Goal: Task Accomplishment & Management: Complete application form

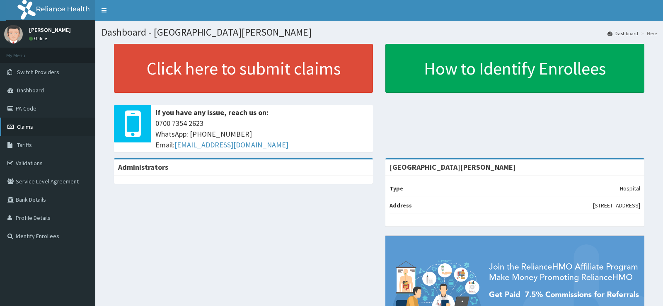
click at [29, 126] on span "Claims" at bounding box center [25, 126] width 16 height 7
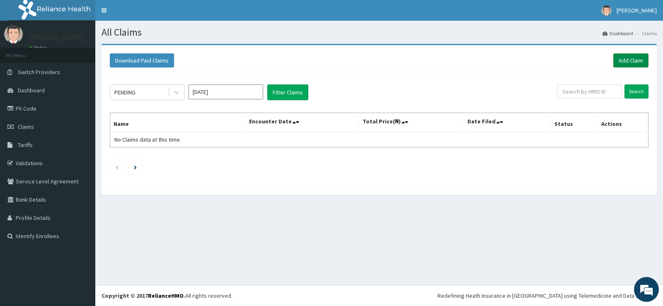
click at [628, 57] on link "Add Claim" at bounding box center [630, 60] width 35 height 14
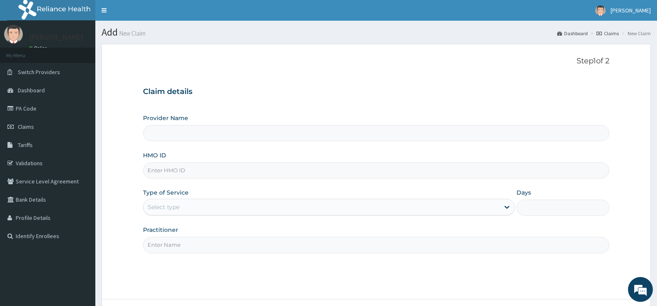
type input "[GEOGRAPHIC_DATA][PERSON_NAME]"
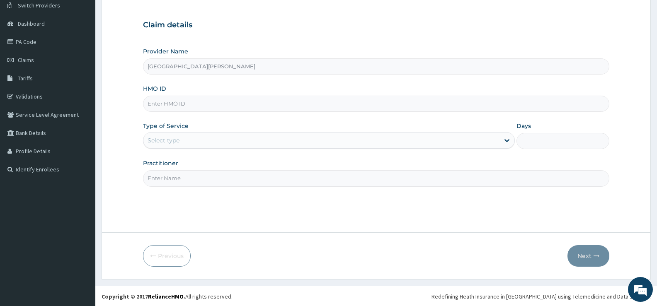
scroll to position [68, 0]
click at [232, 105] on input "HMO ID" at bounding box center [376, 103] width 466 height 16
type input "WAK/10269/A"
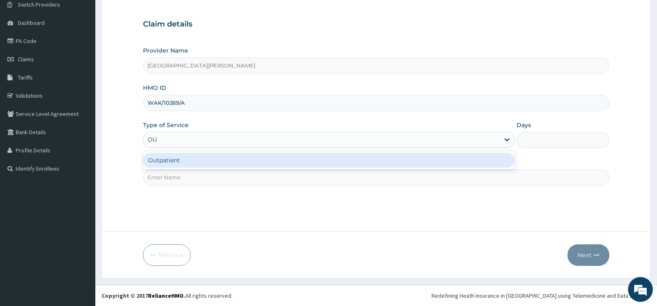
type input "OUT"
click at [268, 158] on div "Outpatient" at bounding box center [328, 160] width 371 height 15
type input "1"
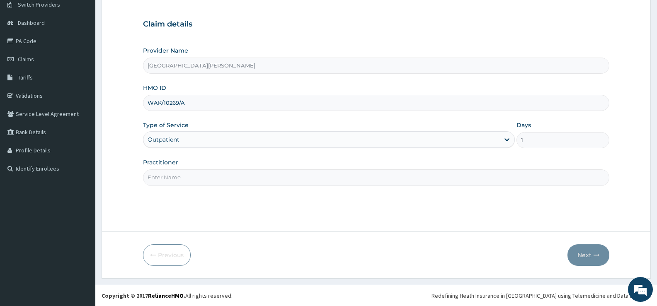
click at [251, 178] on input "Practitioner" at bounding box center [376, 177] width 466 height 16
type input "DR BADEJO"
click at [586, 253] on button "Next" at bounding box center [588, 255] width 42 height 22
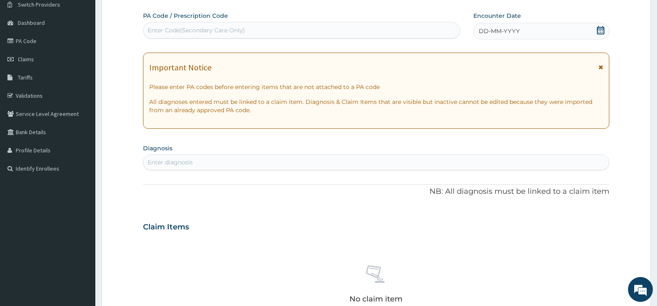
click at [437, 28] on div "Enter Code(Secondary Care Only)" at bounding box center [301, 30] width 316 height 13
type input "PA/FADC77"
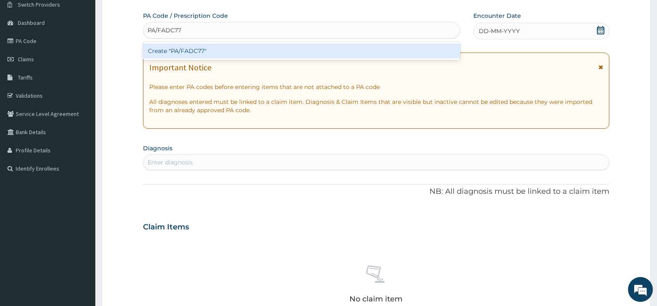
click at [398, 51] on div "Create "PA/FADC77"" at bounding box center [301, 51] width 317 height 15
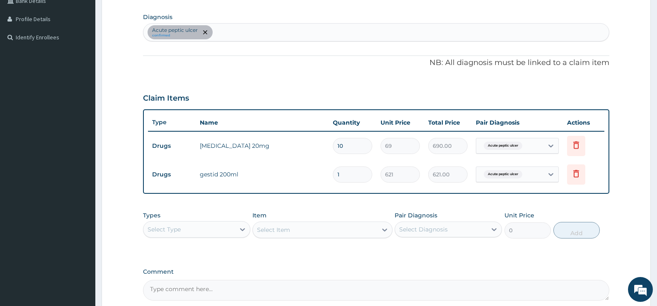
scroll to position [200, 0]
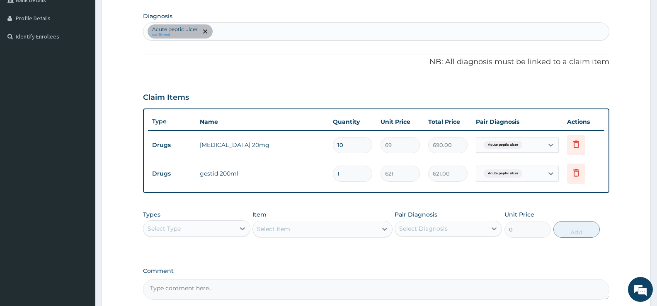
click at [270, 36] on div "Acute peptic ulcer confirmed" at bounding box center [375, 31] width 465 height 17
type input "MALARIA"
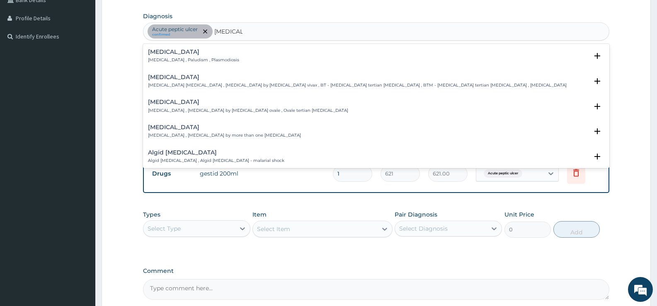
click at [185, 54] on h4 "Malaria" at bounding box center [193, 52] width 91 height 6
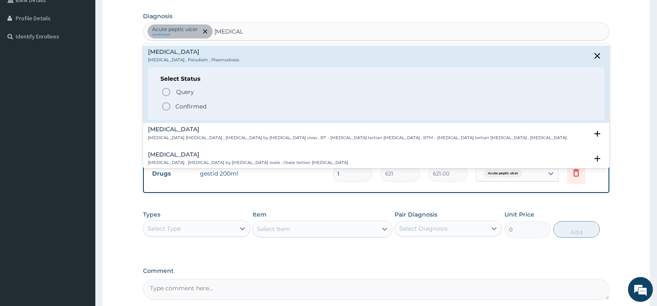
click at [198, 106] on p "Confirmed" at bounding box center [190, 106] width 31 height 8
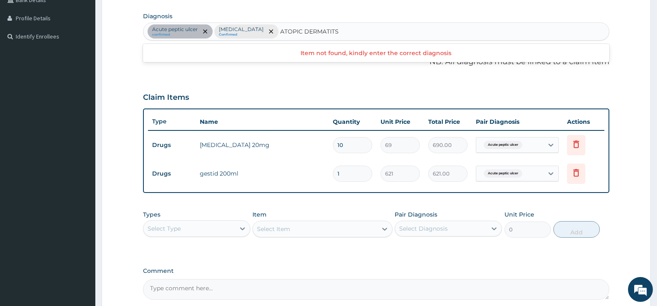
type input "ATOPIC DERMATITIS"
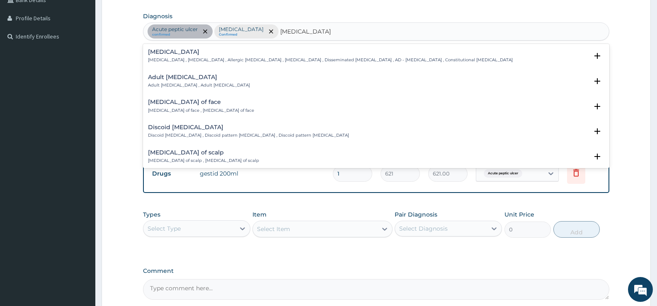
click at [206, 56] on div "Atopic dermatitis Atopic dermatitis , Atopic eczema , Allergic eczema , Allergi…" at bounding box center [330, 56] width 365 height 15
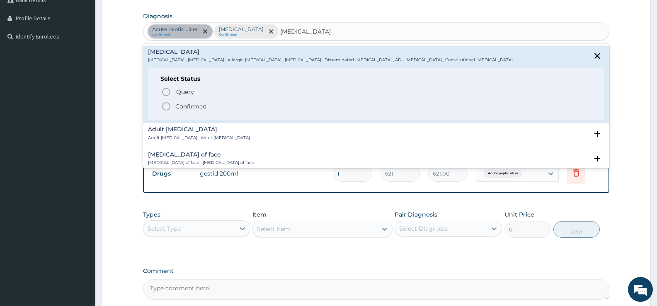
click at [191, 103] on p "Confirmed" at bounding box center [190, 106] width 31 height 8
click at [191, 103] on div "Claim Items" at bounding box center [376, 96] width 466 height 22
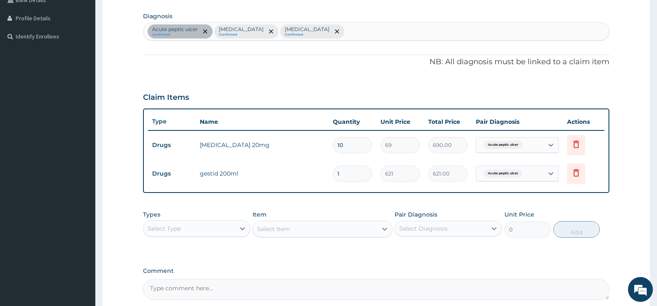
click at [339, 34] on div "Acute peptic ulcer confirmed Malaria Confirmed Atopic dermatitis Confirmed" at bounding box center [375, 31] width 465 height 17
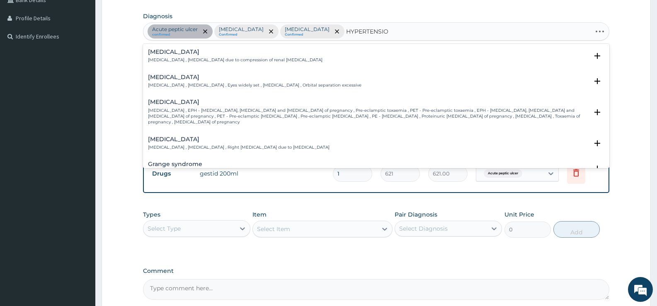
type input "HYPERTENSION"
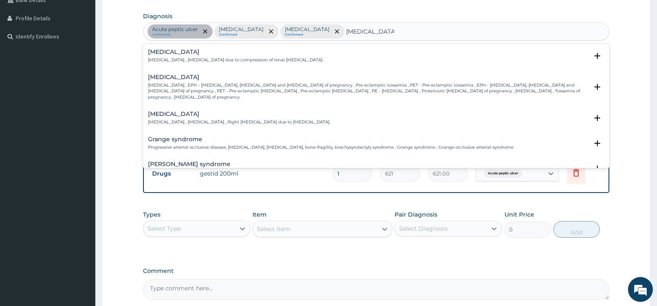
click at [346, 31] on input "HYPERTENSION" at bounding box center [370, 31] width 48 height 8
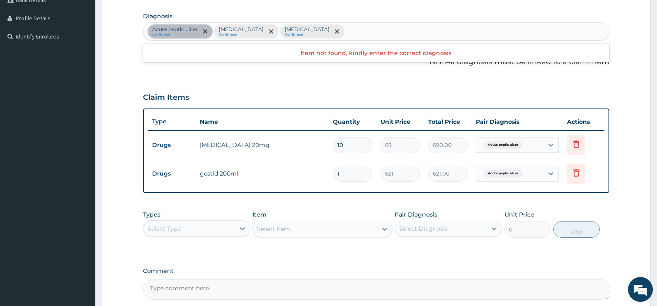
click at [371, 31] on div "Acute peptic ulcer confirmed Malaria Confirmed Atopic dermatitis Confirmed" at bounding box center [375, 31] width 465 height 17
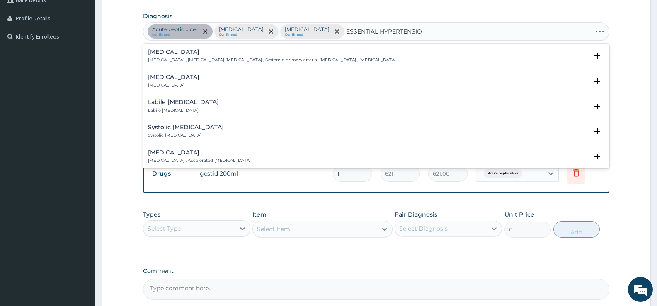
type input "ESSENTIAL HYPERTENSION"
click at [192, 53] on h4 "Essential hypertension" at bounding box center [272, 52] width 248 height 6
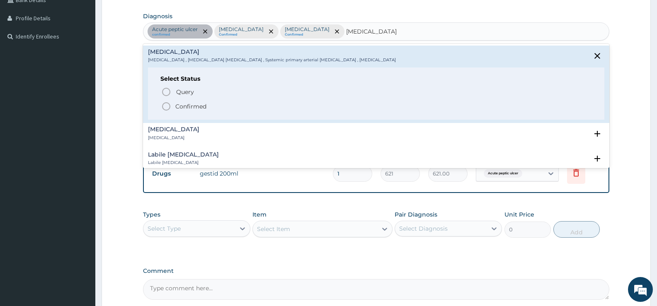
click at [192, 104] on p "Confirmed" at bounding box center [190, 106] width 31 height 8
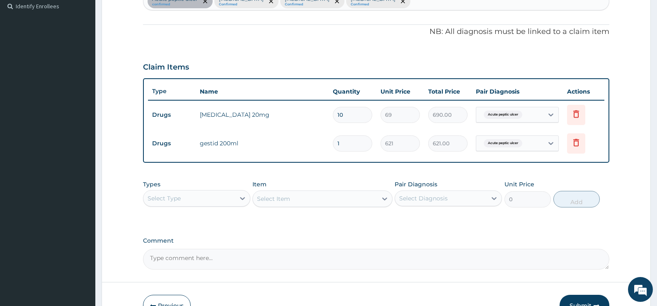
scroll to position [281, 0]
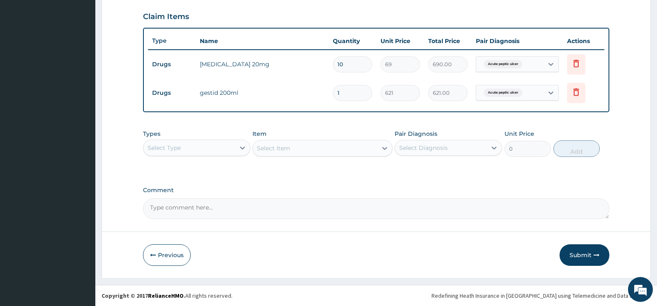
click at [234, 148] on div "Select Type" at bounding box center [189, 147] width 92 height 13
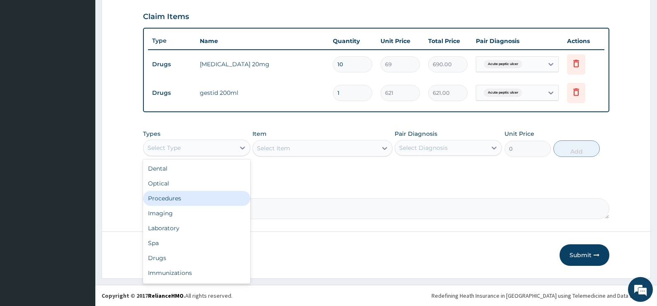
click at [186, 198] on div "Procedures" at bounding box center [196, 198] width 107 height 15
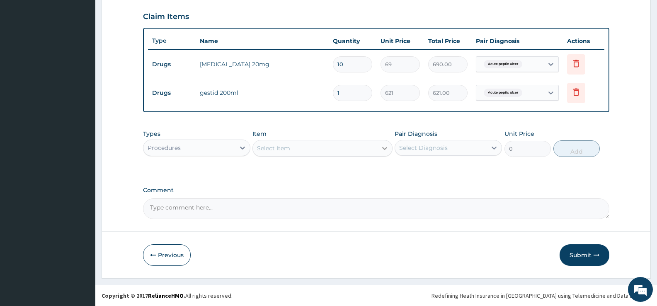
click at [384, 151] on icon at bounding box center [384, 148] width 8 height 8
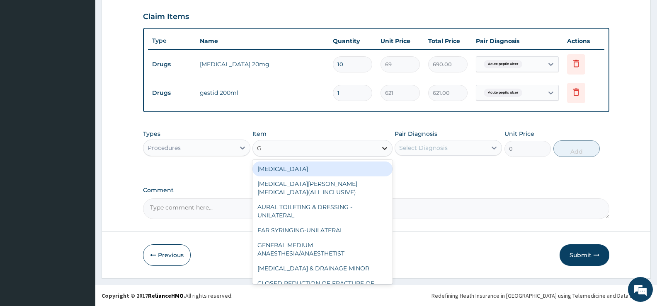
type input "GP"
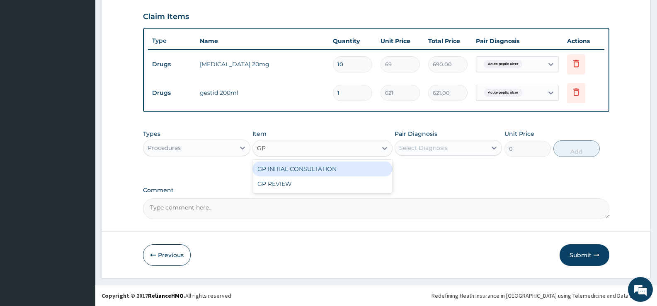
click at [366, 167] on div "GP INITIAL CONSULTATION" at bounding box center [322, 169] width 140 height 15
type input "2000"
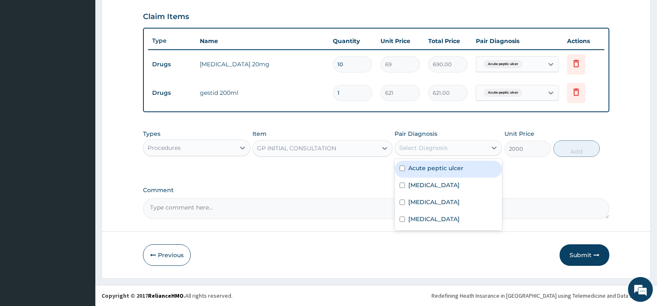
click at [421, 150] on div "Select Diagnosis" at bounding box center [423, 148] width 48 height 8
click at [419, 169] on label "Acute peptic ulcer" at bounding box center [435, 168] width 55 height 8
checkbox input "false"
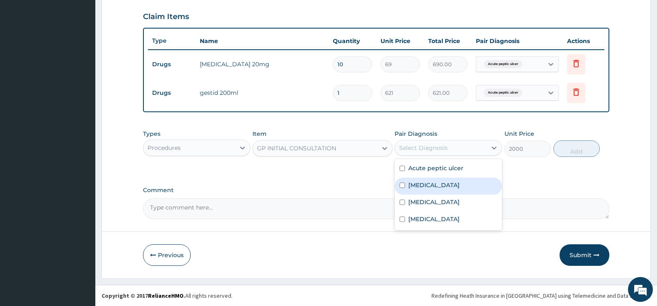
click at [417, 185] on label "Malaria" at bounding box center [433, 185] width 51 height 8
checkbox input "true"
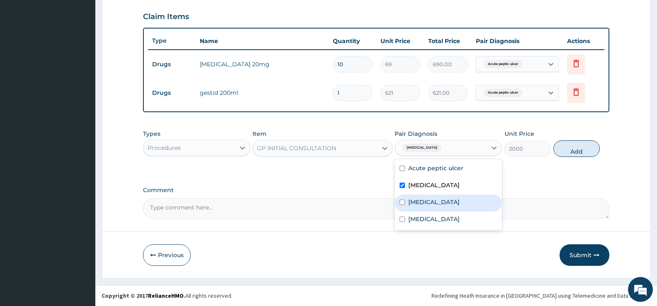
click at [419, 201] on label "Atopic dermatitis" at bounding box center [433, 202] width 51 height 8
checkbox input "true"
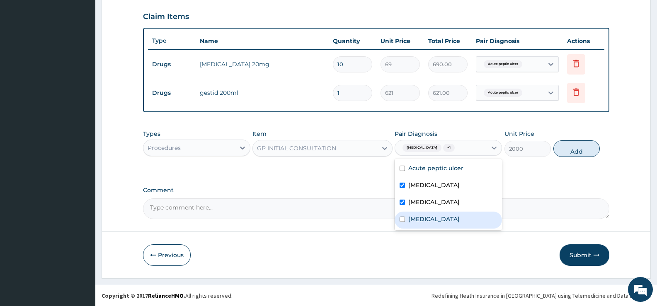
click at [417, 220] on label "Essential hypertension" at bounding box center [433, 219] width 51 height 8
checkbox input "true"
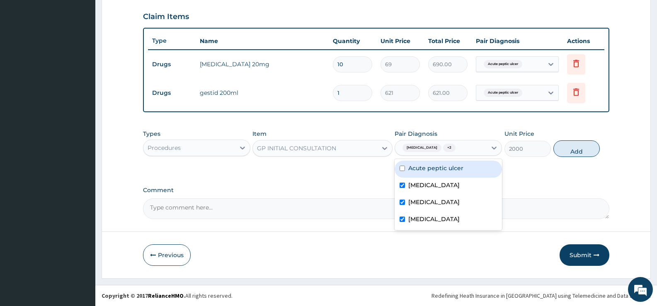
click at [421, 171] on label "Acute peptic ulcer" at bounding box center [435, 168] width 55 height 8
checkbox input "true"
click at [564, 148] on button "Add" at bounding box center [576, 148] width 46 height 17
type input "0"
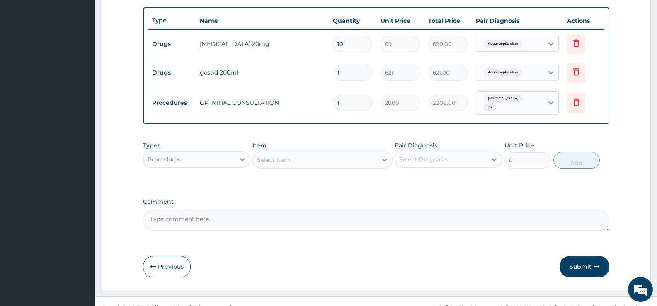
scroll to position [309, 0]
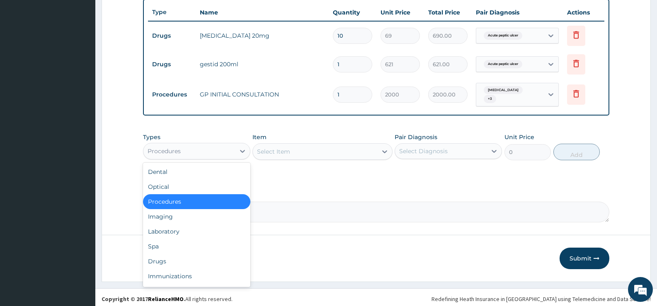
click at [217, 149] on div "Procedures" at bounding box center [189, 151] width 92 height 13
click at [244, 147] on icon at bounding box center [242, 151] width 8 height 8
click at [173, 228] on div "Laboratory" at bounding box center [196, 231] width 107 height 15
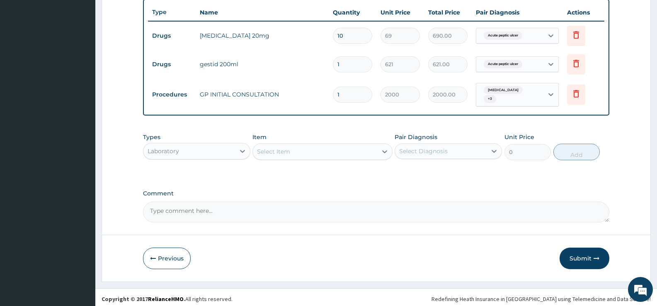
click at [376, 148] on div "Select Item" at bounding box center [315, 151] width 124 height 13
type input "PARASITE"
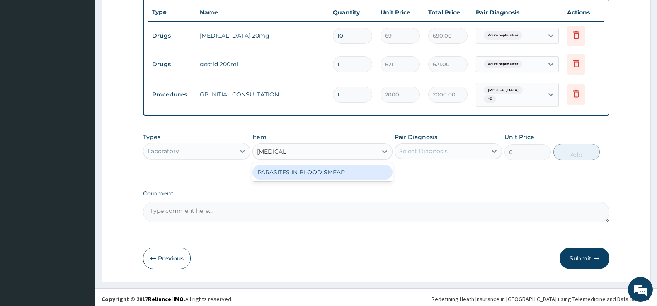
click at [372, 171] on div "PARASITES IN BLOOD SMEAR" at bounding box center [322, 172] width 140 height 15
type input "1100"
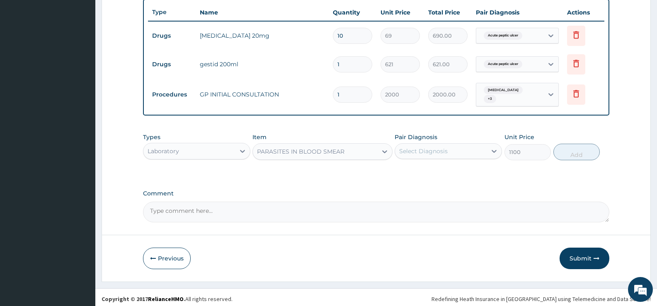
click at [452, 147] on div "Select Diagnosis" at bounding box center [441, 151] width 92 height 13
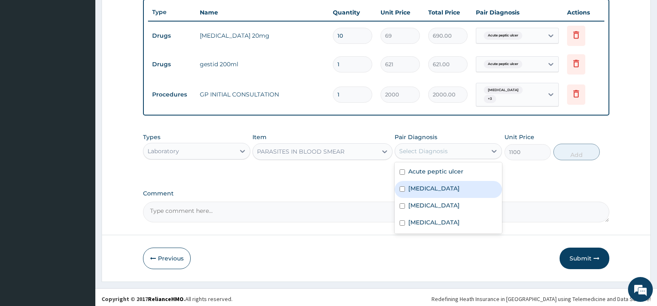
click at [416, 185] on label "Malaria" at bounding box center [433, 188] width 51 height 8
checkbox input "true"
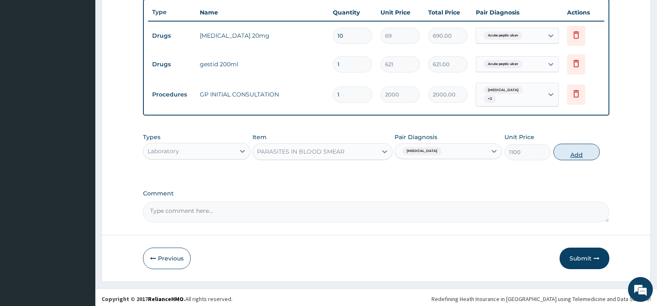
click at [568, 149] on button "Add" at bounding box center [576, 152] width 46 height 17
type input "0"
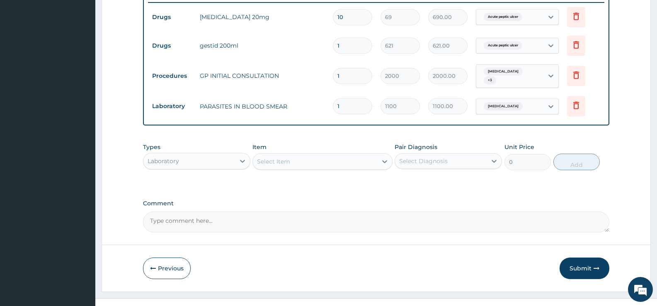
scroll to position [338, 0]
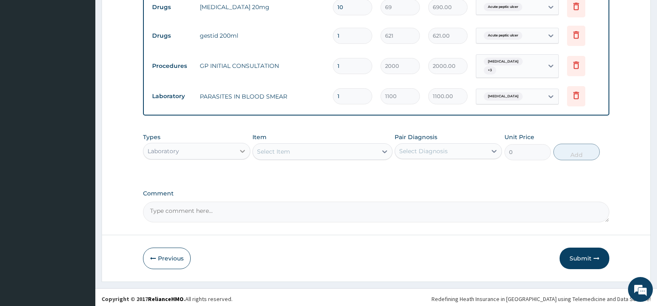
click at [242, 150] on icon at bounding box center [242, 151] width 5 height 3
click at [240, 148] on icon at bounding box center [242, 151] width 8 height 8
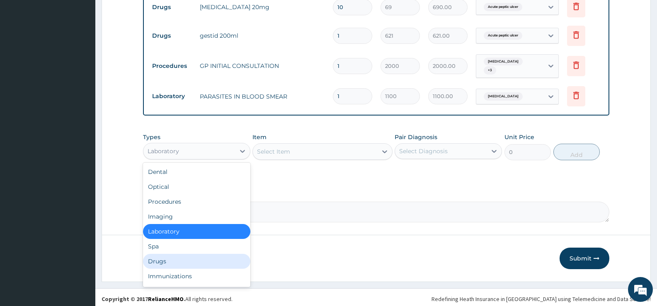
click at [180, 259] on div "Drugs" at bounding box center [196, 261] width 107 height 15
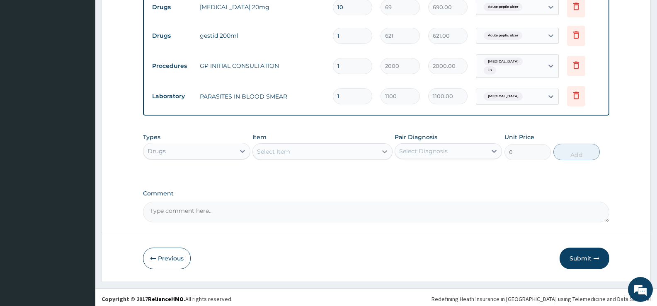
click at [383, 148] on icon at bounding box center [384, 152] width 8 height 8
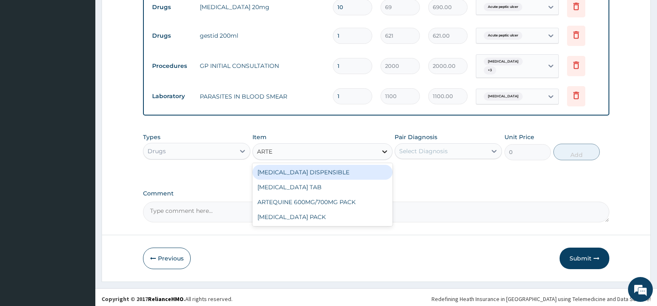
type input "ARTEM"
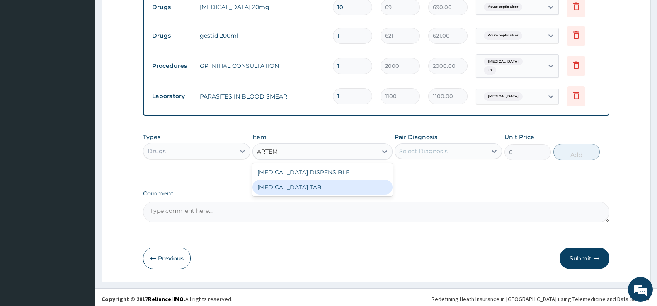
click at [334, 183] on div "[MEDICAL_DATA] TAB" at bounding box center [322, 187] width 140 height 15
type input "1035"
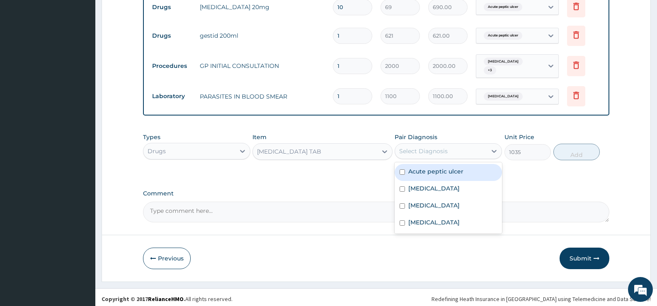
click at [461, 148] on div "Select Diagnosis" at bounding box center [441, 151] width 92 height 13
click at [422, 184] on label "Malaria" at bounding box center [433, 188] width 51 height 8
checkbox input "true"
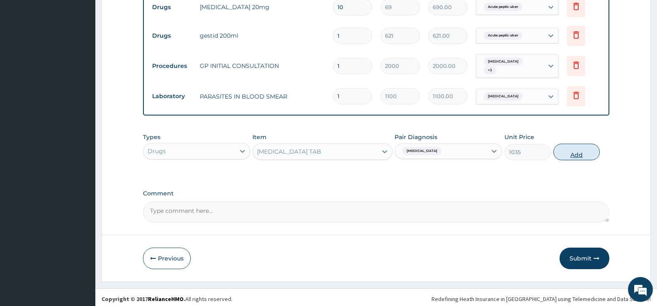
click at [570, 150] on button "Add" at bounding box center [576, 152] width 46 height 17
type input "0"
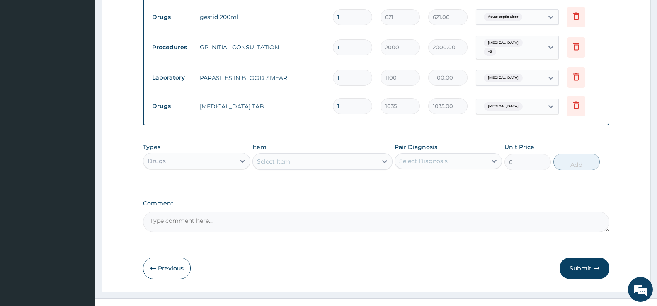
scroll to position [366, 0]
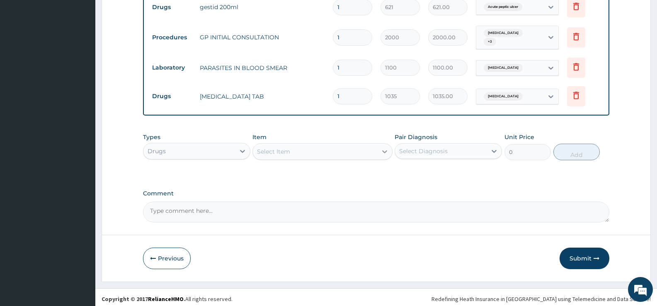
click at [385, 150] on icon at bounding box center [384, 151] width 5 height 3
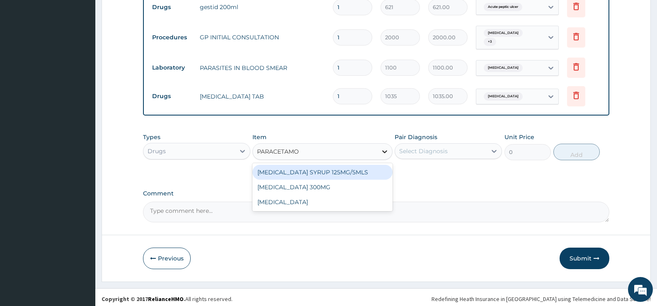
type input "PARACETAMOL"
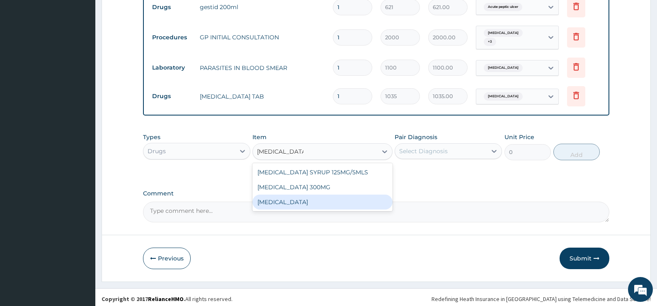
click at [302, 197] on div "PARACETAMOL" at bounding box center [322, 202] width 140 height 15
type input "15.18"
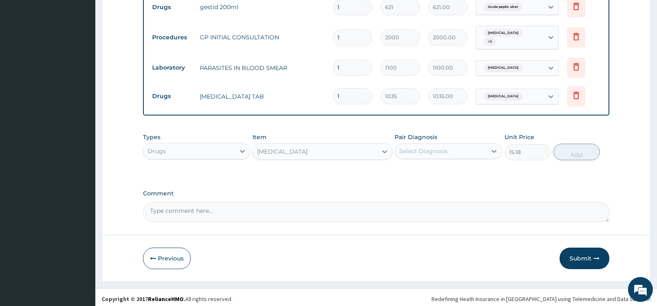
click at [474, 150] on div "Select Diagnosis" at bounding box center [441, 151] width 92 height 13
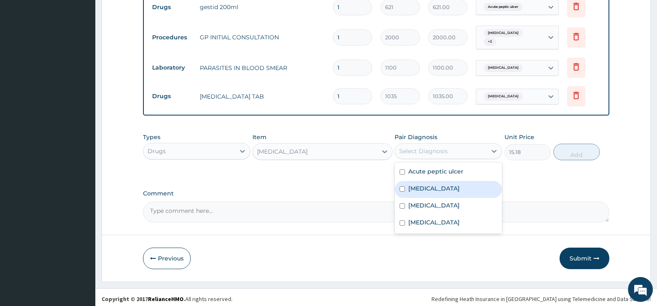
click at [419, 184] on label "Malaria" at bounding box center [433, 188] width 51 height 8
checkbox input "true"
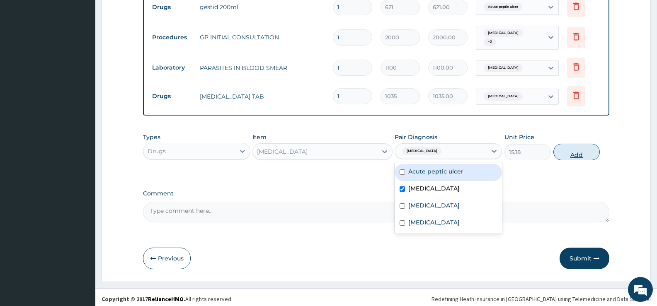
click at [560, 150] on button "Add" at bounding box center [576, 152] width 46 height 17
type input "0"
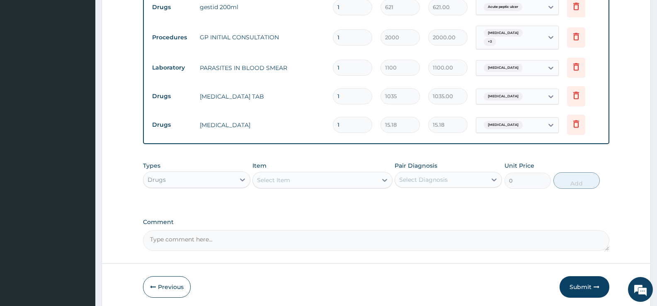
type input "18"
type input "273.24"
type input "18"
click at [375, 178] on div "Select Item" at bounding box center [315, 180] width 124 height 13
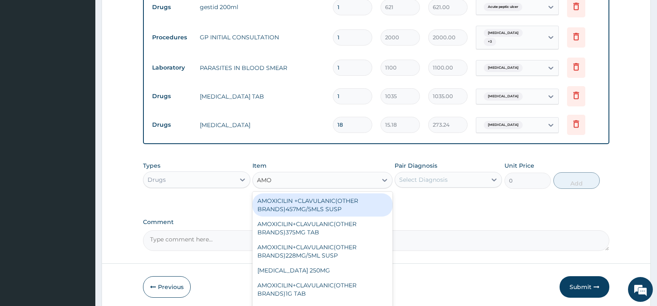
type input "AMOX"
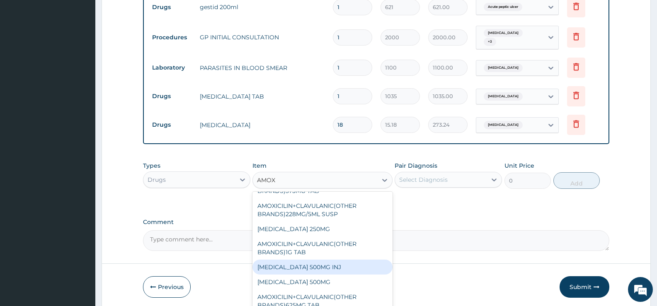
scroll to position [70, 0]
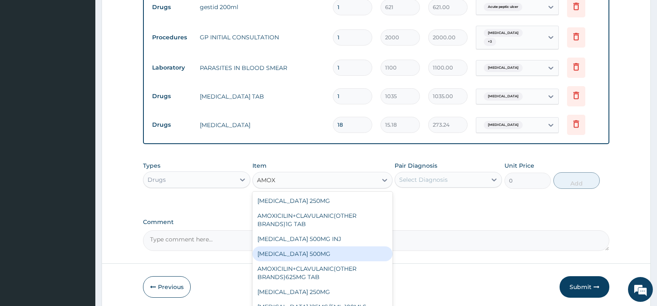
click at [317, 250] on div "[MEDICAL_DATA] 500MG" at bounding box center [322, 254] width 140 height 15
type input "48.3"
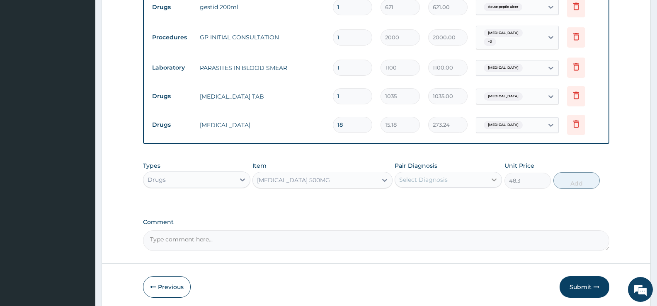
click at [491, 176] on icon at bounding box center [494, 180] width 8 height 8
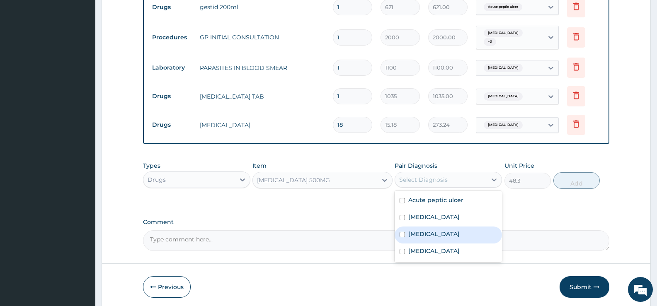
click at [452, 235] on div "Atopic dermatitis" at bounding box center [447, 235] width 107 height 17
checkbox input "true"
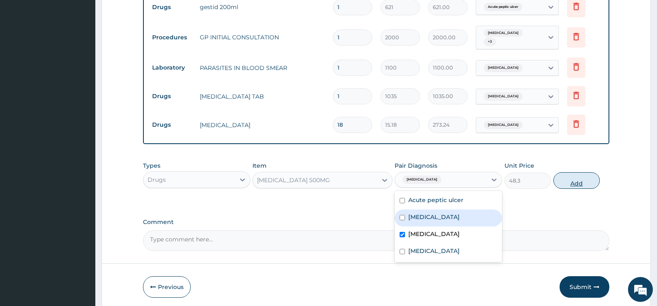
click at [567, 181] on button "Add" at bounding box center [576, 180] width 46 height 17
type input "0"
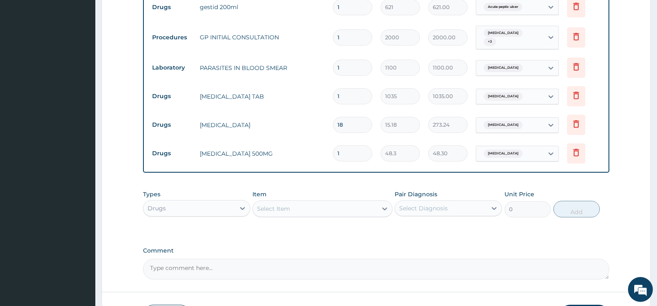
type input "0.00"
type input "9"
type input "434.70"
type input "9"
click at [383, 205] on icon at bounding box center [384, 209] width 8 height 8
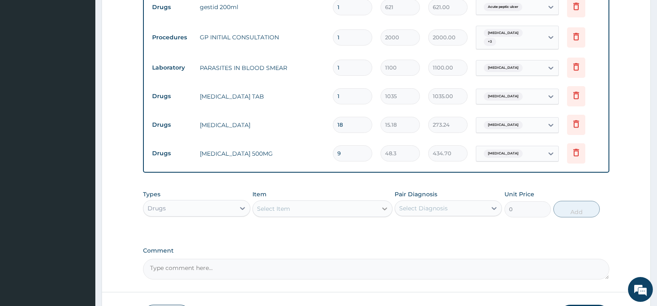
click at [383, 205] on icon at bounding box center [384, 209] width 8 height 8
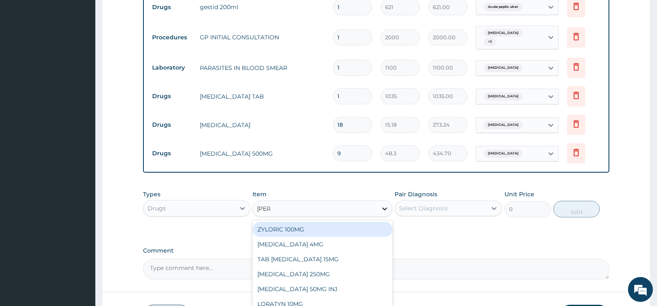
type input "LORAT"
click at [354, 222] on div "LORATYN 10MG" at bounding box center [322, 229] width 140 height 15
click at [354, 221] on div "Types Drugs Item option AMOXYCILLIN 500MG, selected. option LORATYN 10MG focuse…" at bounding box center [376, 210] width 466 height 48
type input "44.85"
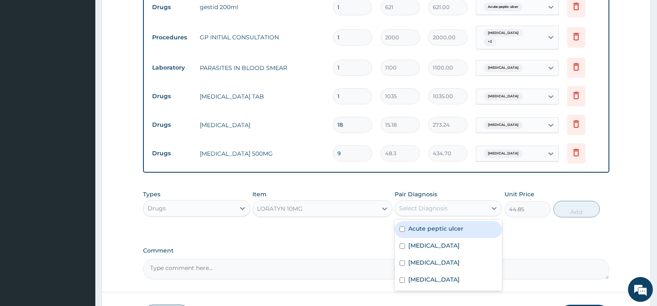
click at [478, 206] on div "Select Diagnosis" at bounding box center [441, 208] width 92 height 13
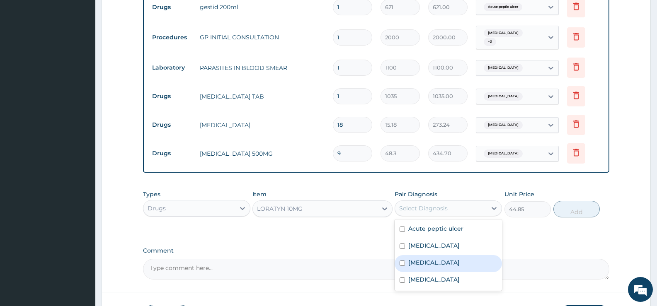
click at [448, 259] on label "Atopic dermatitis" at bounding box center [433, 263] width 51 height 8
click at [439, 259] on label "Atopic dermatitis" at bounding box center [433, 263] width 51 height 8
checkbox input "true"
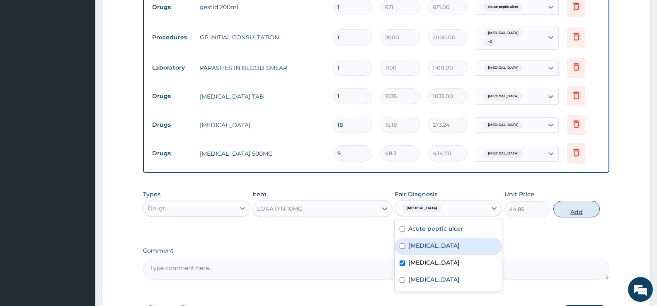
click at [568, 206] on button "Add" at bounding box center [576, 209] width 46 height 17
type input "0"
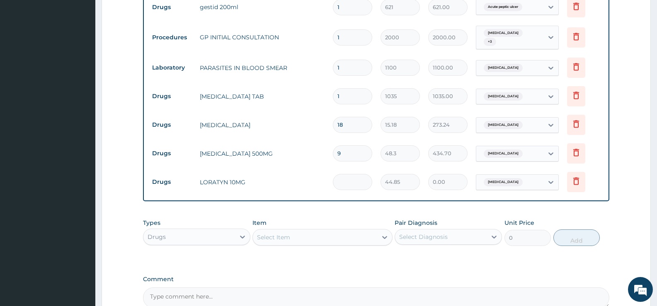
type input "0.00"
type input "5"
type input "224.25"
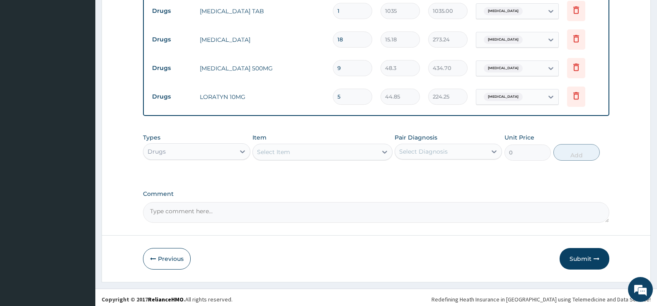
scroll to position [452, 0]
type input "5"
click at [571, 252] on button "Submit" at bounding box center [584, 259] width 50 height 22
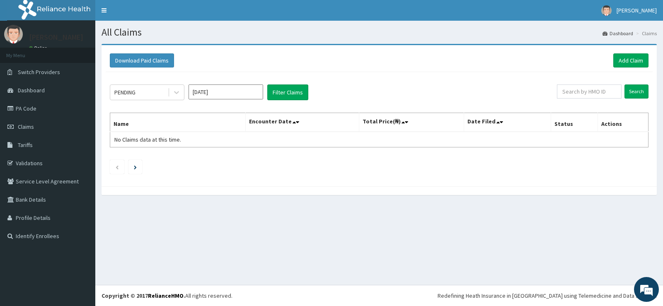
click at [616, 122] on th "Actions" at bounding box center [623, 122] width 51 height 19
click at [627, 59] on link "Add Claim" at bounding box center [630, 60] width 35 height 14
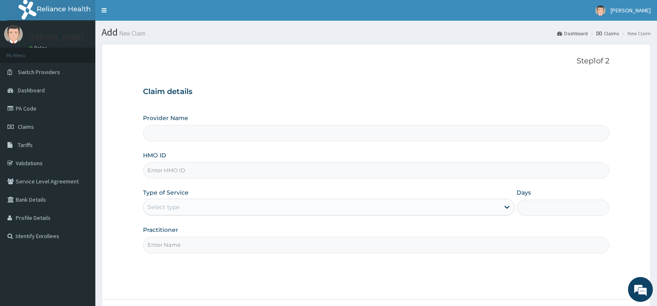
type input "Bee Hess Hospital"
click at [208, 173] on input "HMO ID" at bounding box center [376, 170] width 466 height 16
type input "YSS/10153/D"
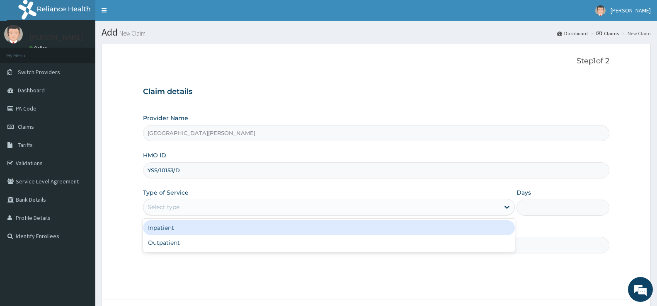
click at [230, 209] on div "Select type" at bounding box center [321, 207] width 356 height 13
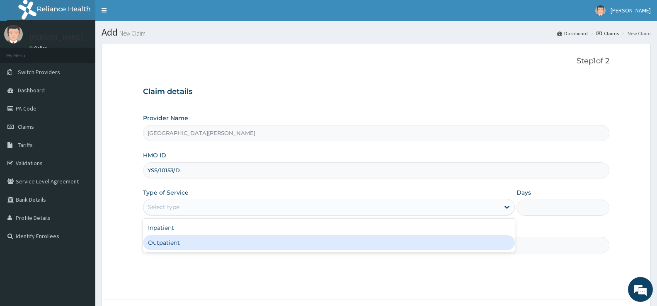
click at [202, 240] on div "Outpatient" at bounding box center [328, 242] width 371 height 15
type input "1"
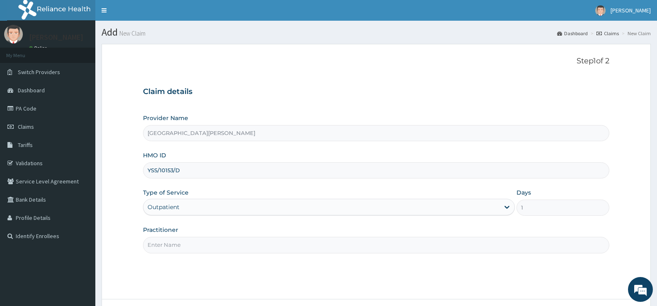
click at [210, 243] on input "Practitioner" at bounding box center [376, 245] width 466 height 16
type input "DR BADEJO"
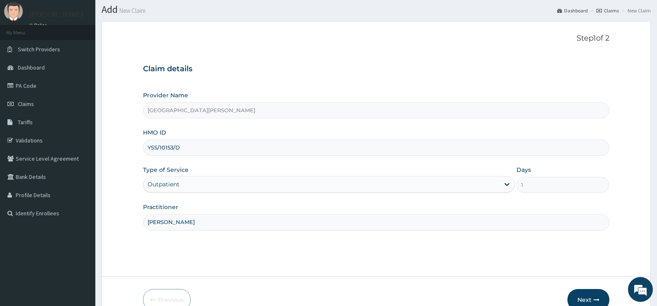
scroll to position [68, 0]
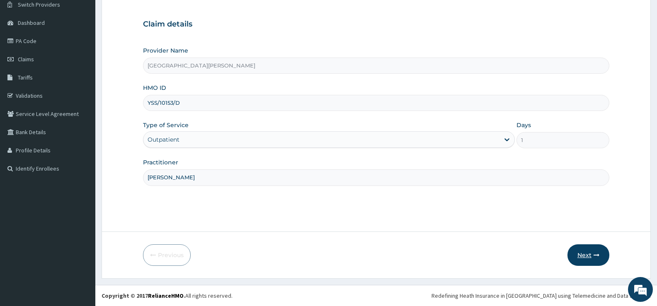
click at [586, 253] on button "Next" at bounding box center [588, 255] width 42 height 22
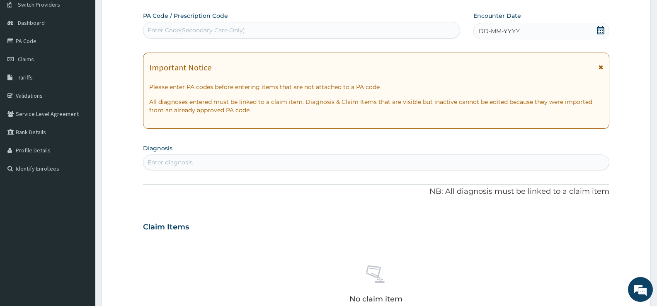
click at [602, 30] on icon at bounding box center [600, 30] width 7 height 8
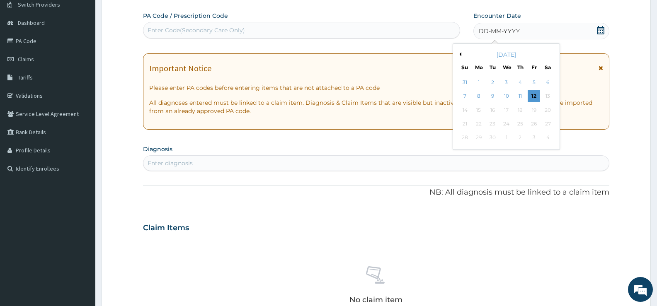
click at [461, 53] on button "Previous Month" at bounding box center [459, 54] width 4 height 4
click at [465, 94] on div "6" at bounding box center [465, 96] width 12 height 12
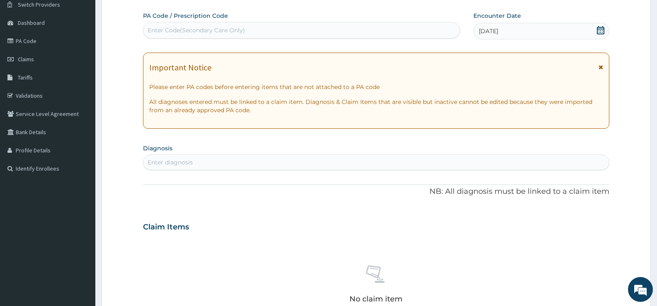
click at [313, 164] on div "Enter diagnosis" at bounding box center [375, 162] width 465 height 13
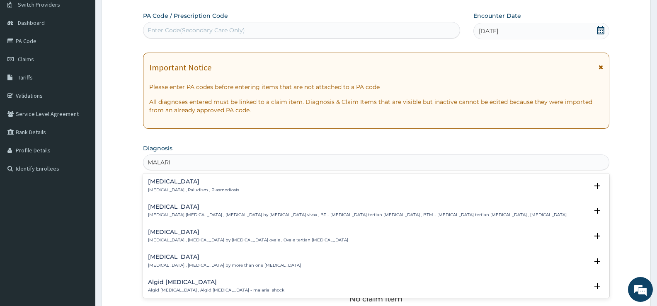
type input "MALARIA"
click at [157, 179] on h4 "Malaria" at bounding box center [193, 182] width 91 height 6
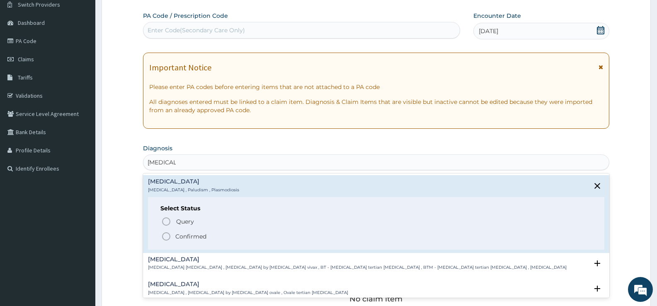
click at [184, 235] on p "Confirmed" at bounding box center [190, 236] width 31 height 8
click at [184, 235] on div "Claim Items" at bounding box center [376, 226] width 466 height 22
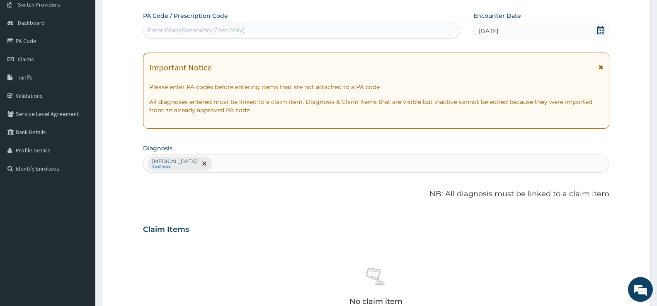
click at [226, 161] on div "Malaria Confirmed" at bounding box center [375, 163] width 465 height 17
type input "UPPER RESOIRATORY TRACT"
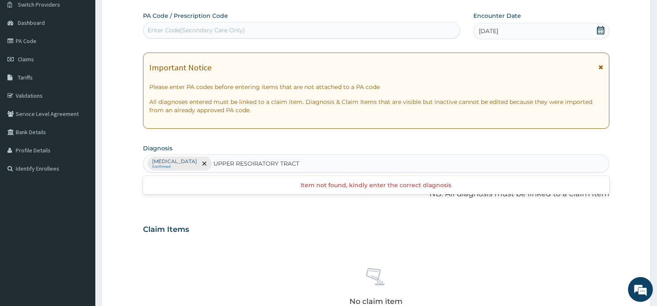
click at [224, 164] on input "UPPER RESOIRATORY TRACT" at bounding box center [256, 164] width 87 height 8
click at [283, 164] on div "Malaria Confirmed UPPER RESOIRATORY TRACT" at bounding box center [375, 163] width 465 height 17
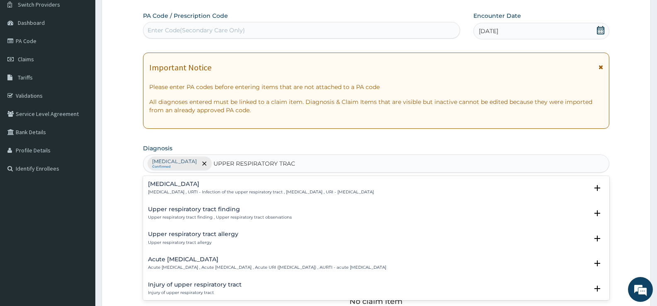
type input "UPPER RESPIRATORY TRACT"
click at [199, 187] on h4 "Upper respiratory infection" at bounding box center [261, 184] width 226 height 6
click at [208, 184] on h4 "Upper respiratory infection" at bounding box center [261, 184] width 226 height 6
click at [253, 190] on p "Upper respiratory infection , URTI - Infection of the upper respiratory tract ,…" at bounding box center [261, 192] width 226 height 6
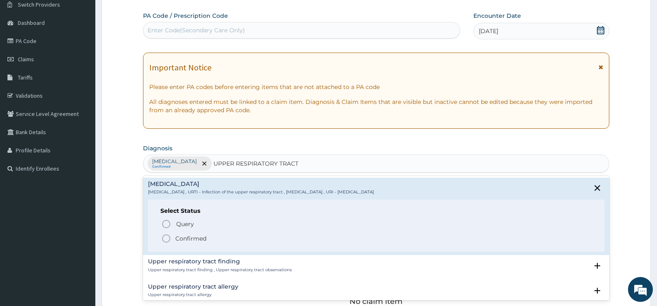
click at [188, 235] on p "Confirmed" at bounding box center [190, 239] width 31 height 8
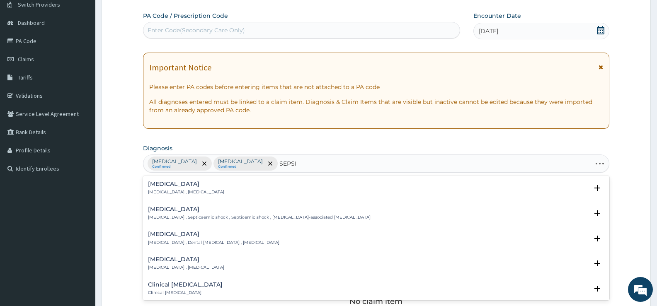
type input "SEPSIS"
click at [159, 187] on h4 "Sepsis" at bounding box center [186, 184] width 76 height 6
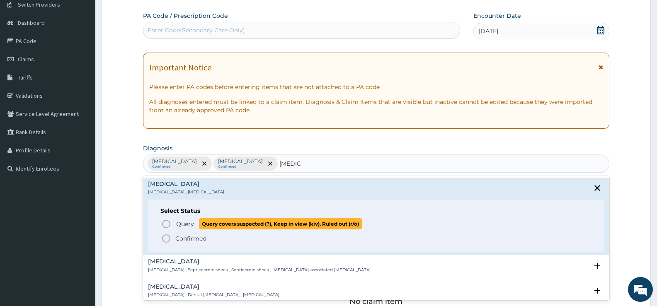
click at [183, 223] on span "Query" at bounding box center [185, 224] width 18 height 8
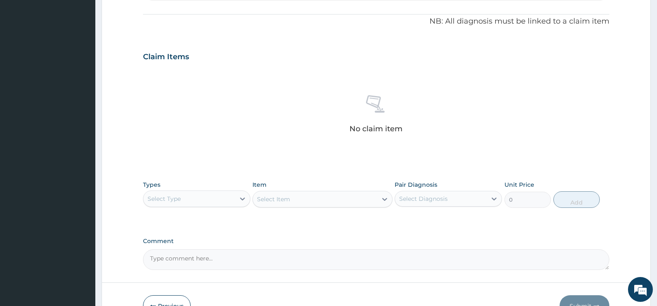
scroll to position [291, 0]
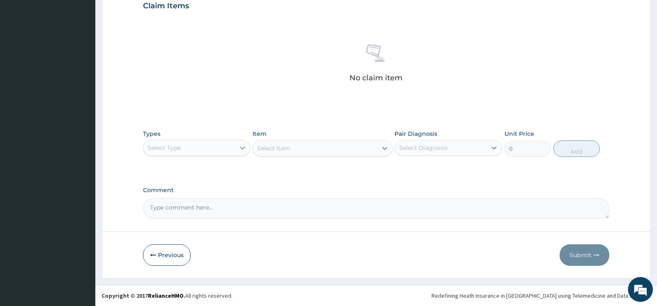
click at [242, 148] on icon at bounding box center [242, 148] width 8 height 8
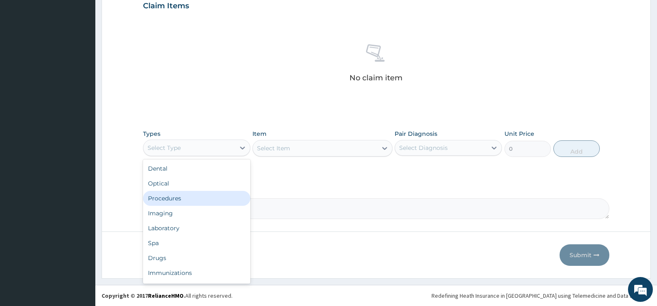
click at [174, 196] on div "Procedures" at bounding box center [196, 198] width 107 height 15
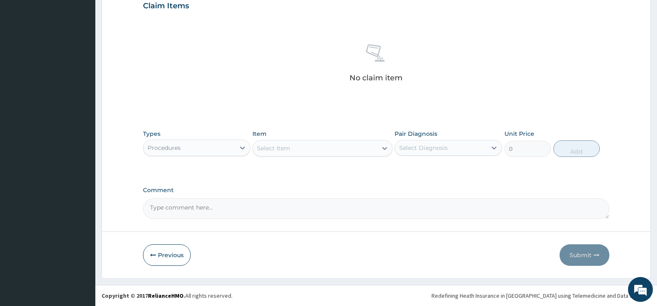
click at [385, 148] on icon at bounding box center [384, 148] width 8 height 8
click at [384, 145] on icon at bounding box center [384, 148] width 8 height 8
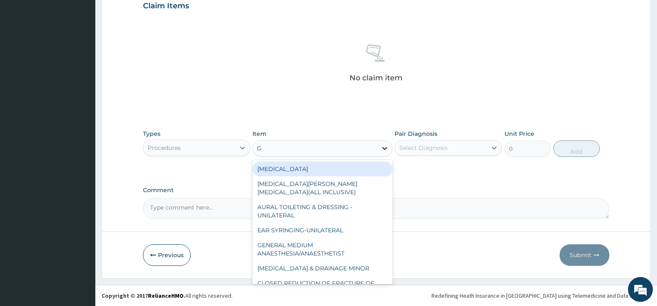
type input "GP"
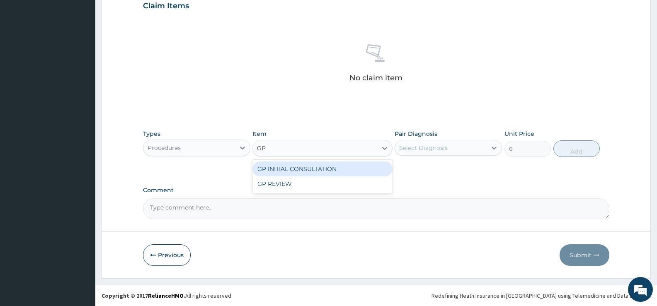
click at [349, 168] on div "GP INITIAL CONSULTATION" at bounding box center [322, 169] width 140 height 15
type input "2000"
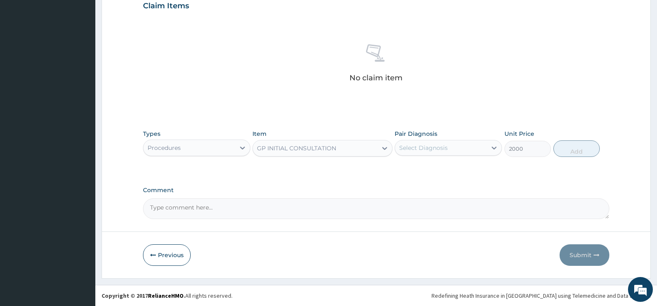
click at [431, 148] on div "Select Diagnosis" at bounding box center [423, 148] width 48 height 8
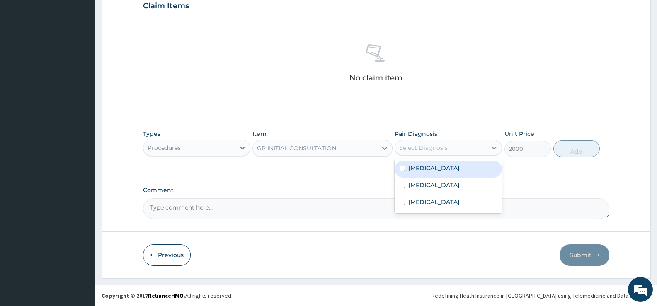
drag, startPoint x: 428, startPoint y: 170, endPoint x: 427, endPoint y: 175, distance: 5.5
click at [428, 169] on label "Malaria" at bounding box center [433, 168] width 51 height 8
checkbox input "true"
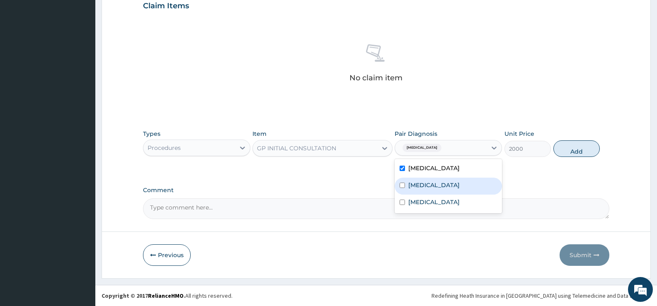
click at [426, 183] on label "Upper respiratory infection" at bounding box center [433, 185] width 51 height 8
checkbox input "true"
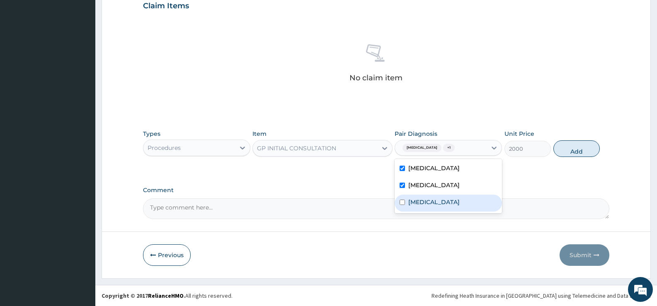
click at [420, 197] on div "Sepsis" at bounding box center [447, 203] width 107 height 17
checkbox input "true"
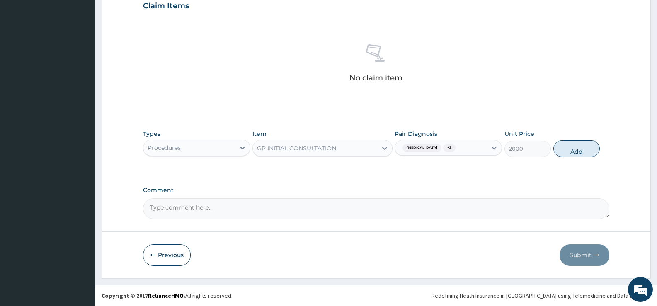
click at [571, 143] on button "Add" at bounding box center [576, 148] width 46 height 17
type input "0"
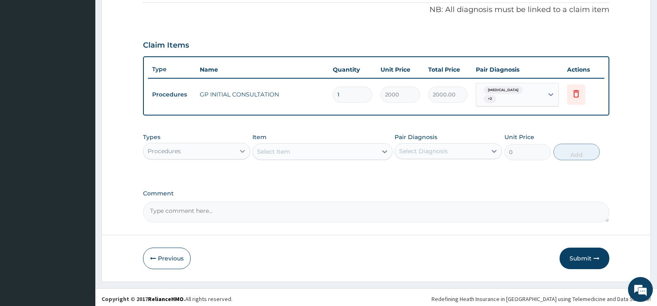
click at [240, 150] on icon at bounding box center [242, 151] width 5 height 3
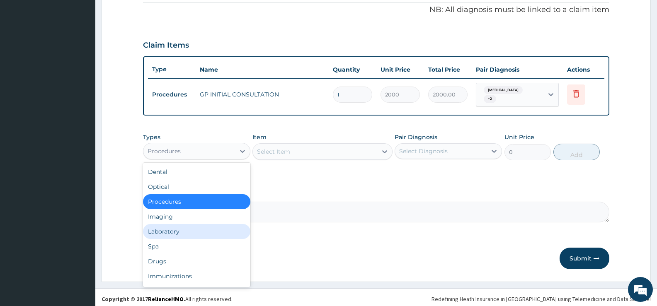
click at [177, 227] on div "Laboratory" at bounding box center [196, 231] width 107 height 15
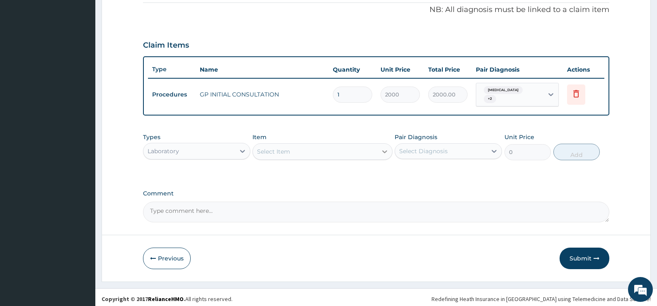
click at [384, 148] on icon at bounding box center [384, 152] width 8 height 8
click at [382, 148] on icon at bounding box center [384, 152] width 8 height 8
type input "PARASITE"
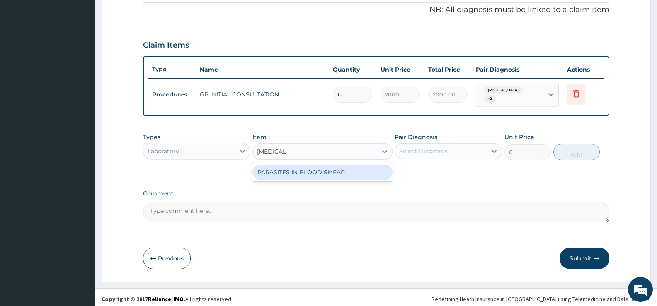
click at [281, 171] on div "PARASITES IN BLOOD SMEAR" at bounding box center [322, 172] width 140 height 15
type input "1100"
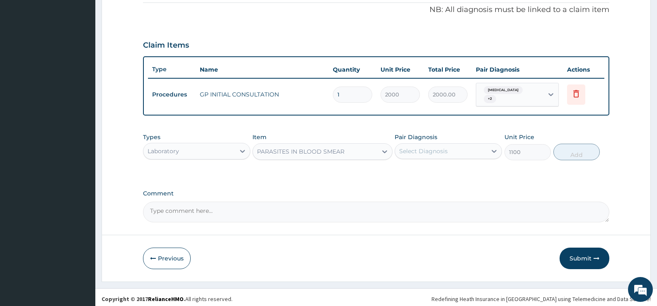
click at [451, 145] on div "Select Diagnosis" at bounding box center [441, 151] width 92 height 13
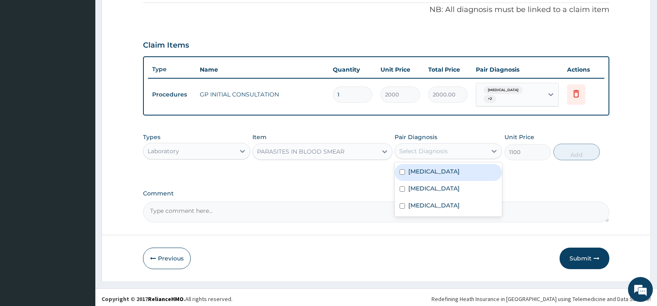
click at [420, 170] on label "Malaria" at bounding box center [433, 171] width 51 height 8
checkbox input "true"
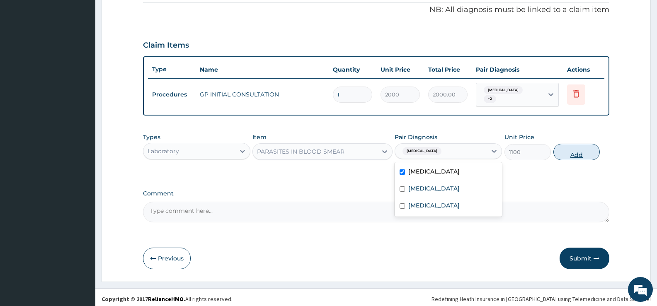
click at [568, 151] on button "Add" at bounding box center [576, 152] width 46 height 17
type input "0"
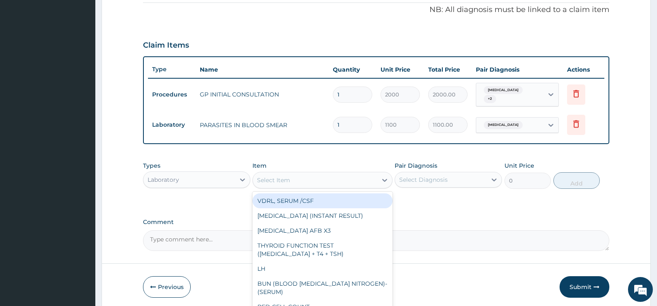
click at [363, 177] on div "Select Item" at bounding box center [315, 180] width 124 height 13
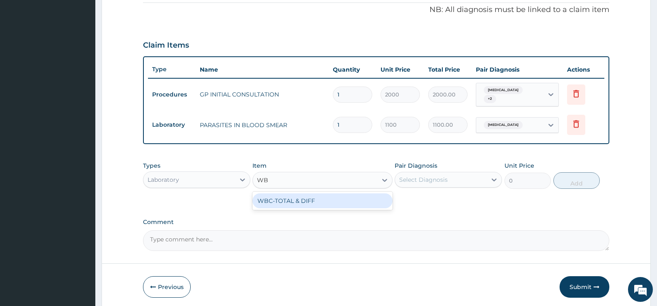
type input "WBC"
click at [355, 198] on div "WBC-TOTAL & DIFF" at bounding box center [322, 201] width 140 height 15
type input "1500"
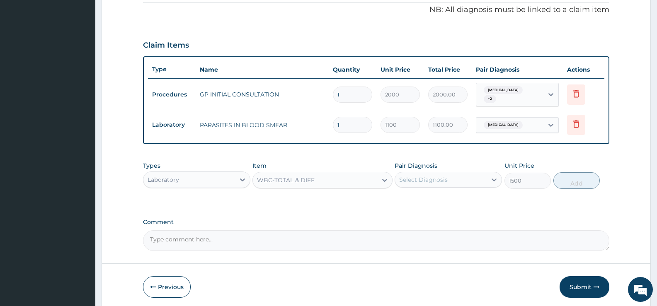
click at [441, 176] on div "Select Diagnosis" at bounding box center [423, 180] width 48 height 8
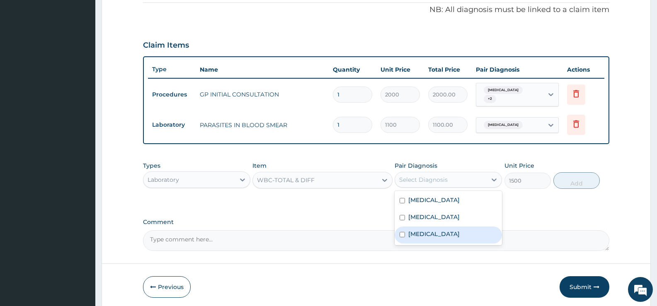
click at [417, 230] on label "Sepsis" at bounding box center [433, 234] width 51 height 8
checkbox input "true"
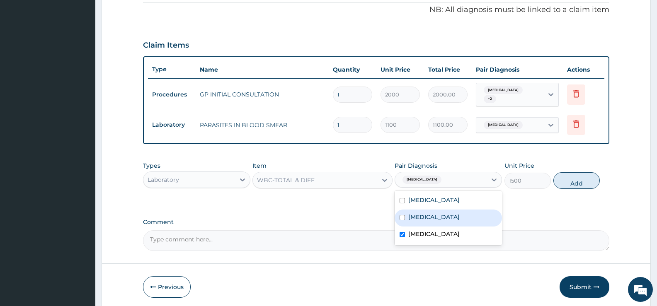
drag, startPoint x: 436, startPoint y: 218, endPoint x: 469, endPoint y: 216, distance: 32.8
click at [438, 218] on div "Upper respiratory infection" at bounding box center [447, 218] width 107 height 17
checkbox input "true"
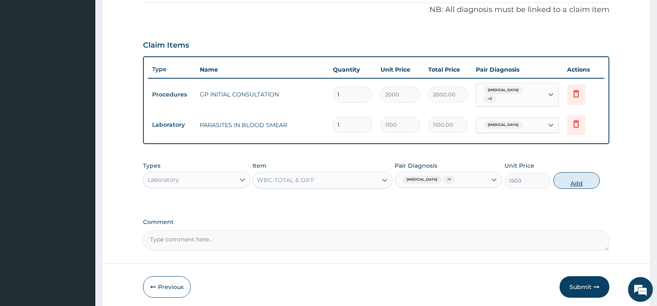
click at [569, 172] on button "Add" at bounding box center [576, 180] width 46 height 17
type input "0"
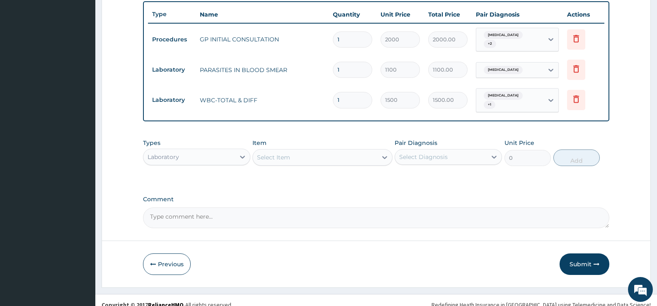
scroll to position [309, 0]
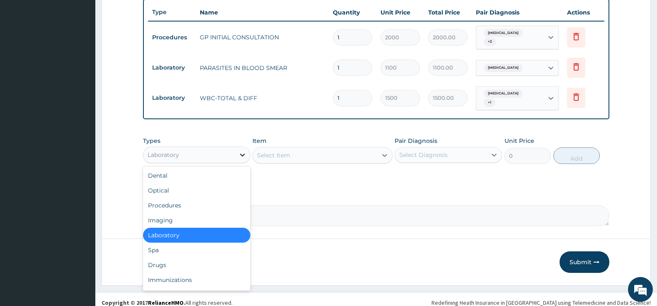
click at [236, 148] on div at bounding box center [242, 155] width 15 height 15
click at [166, 261] on div "Drugs" at bounding box center [196, 265] width 107 height 15
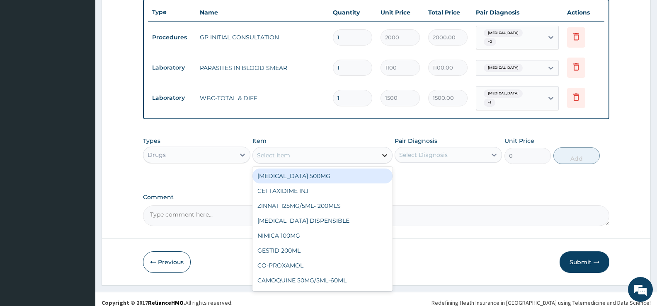
click at [383, 154] on icon at bounding box center [384, 155] width 5 height 3
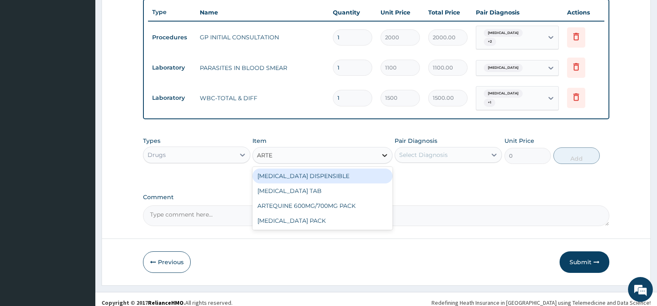
type input "ARTEM"
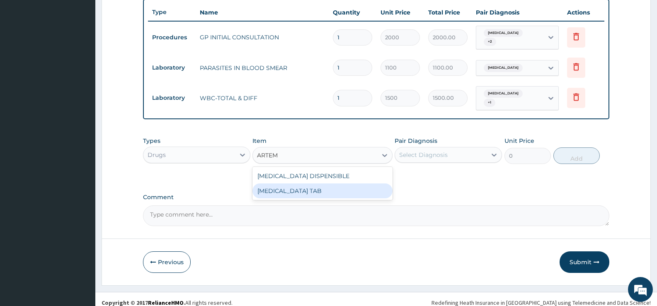
click at [307, 184] on div "COARTEM TAB" at bounding box center [322, 191] width 140 height 15
type input "1035"
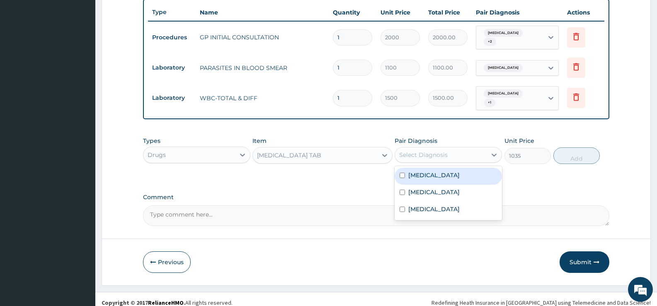
click at [439, 151] on div "Select Diagnosis" at bounding box center [423, 155] width 48 height 8
click at [420, 171] on label "Malaria" at bounding box center [433, 175] width 51 height 8
checkbox input "true"
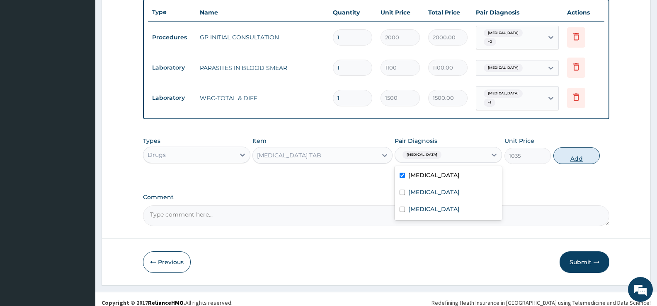
click at [561, 148] on button "Add" at bounding box center [576, 156] width 46 height 17
type input "0"
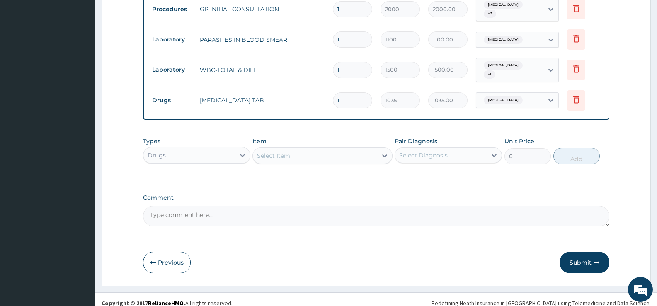
scroll to position [338, 0]
click at [387, 152] on icon at bounding box center [384, 155] width 8 height 8
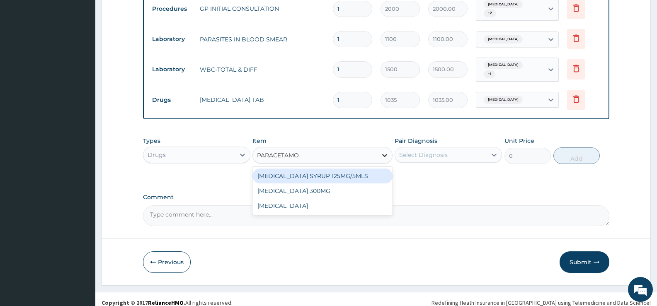
type input "PARACETAMOL"
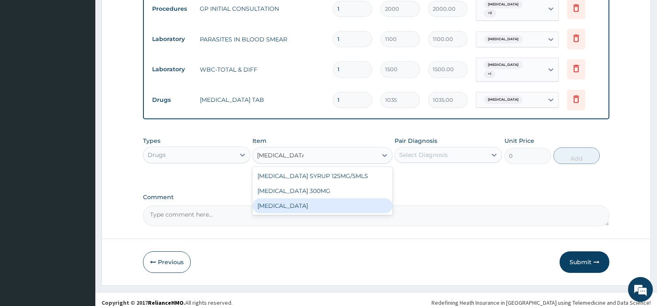
click at [308, 198] on div "PARACETAMOL" at bounding box center [322, 205] width 140 height 15
type input "15.18"
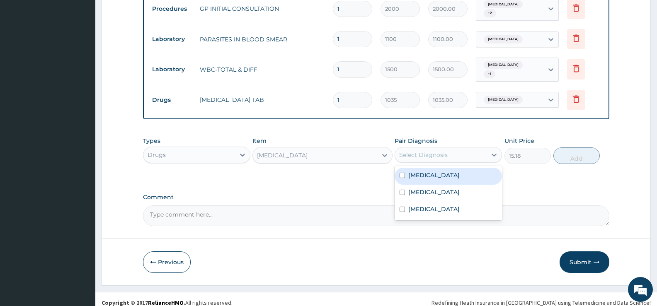
click at [471, 149] on div "Select Diagnosis" at bounding box center [441, 154] width 92 height 13
click at [428, 171] on label "Malaria" at bounding box center [433, 175] width 51 height 8
drag, startPoint x: 428, startPoint y: 170, endPoint x: 446, endPoint y: 172, distance: 18.3
click at [428, 171] on label "Malaria" at bounding box center [433, 175] width 51 height 8
click at [417, 171] on label "Malaria" at bounding box center [433, 175] width 51 height 8
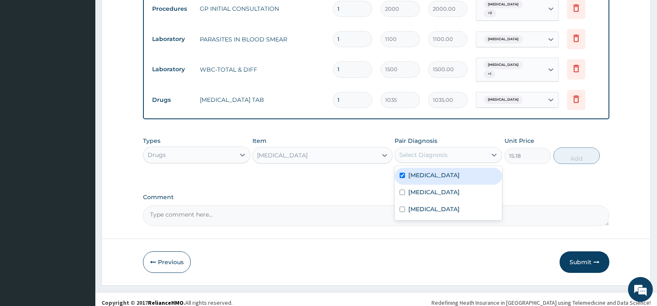
checkbox input "true"
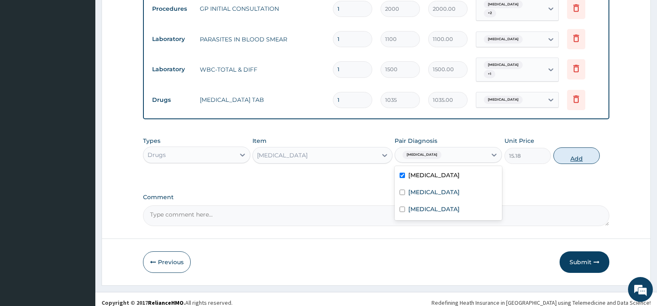
click at [568, 151] on button "Add" at bounding box center [576, 156] width 46 height 17
type input "0"
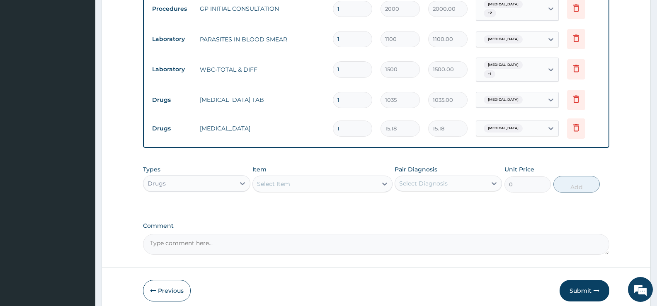
type input "18"
type input "273.24"
type input "18"
click at [380, 177] on div at bounding box center [384, 184] width 15 height 15
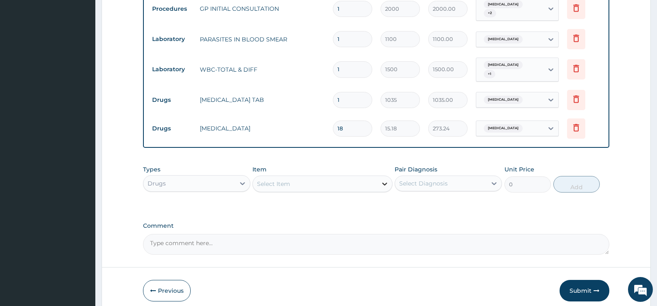
click at [380, 177] on div at bounding box center [384, 184] width 15 height 15
type input "COUGH"
click at [339, 198] on div "COUGH SYRUP" at bounding box center [322, 204] width 140 height 15
type input "1000"
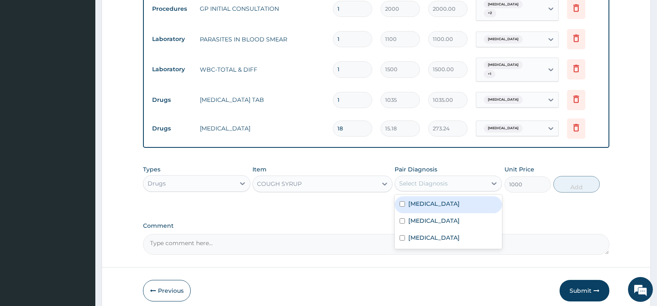
click at [428, 181] on div "Select Diagnosis" at bounding box center [441, 183] width 92 height 13
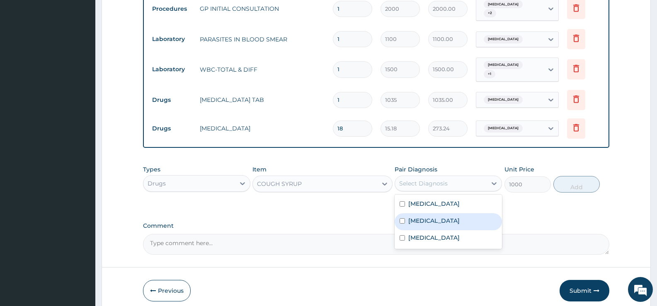
click at [421, 217] on label "Upper respiratory infection" at bounding box center [433, 221] width 51 height 8
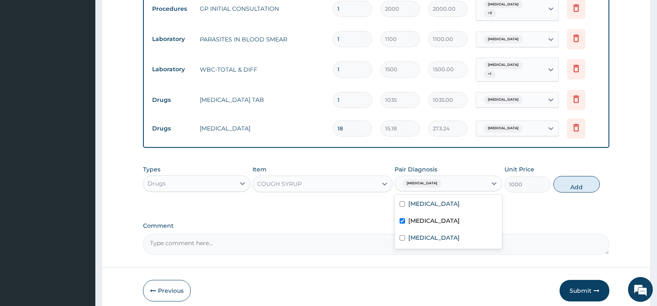
checkbox input "true"
click at [565, 176] on button "Add" at bounding box center [576, 184] width 46 height 17
type input "0"
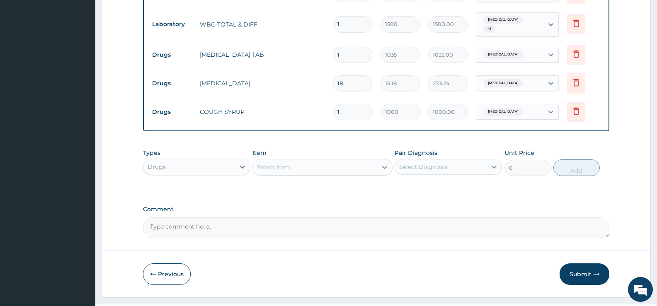
scroll to position [395, 0]
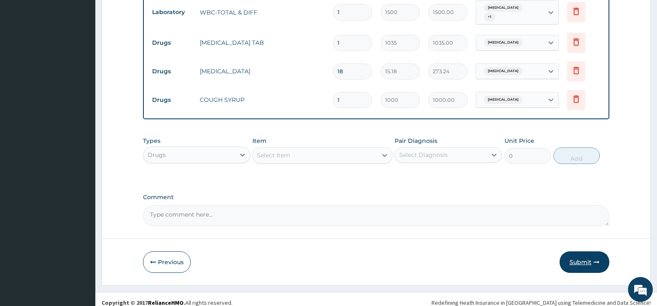
click at [577, 252] on button "Submit" at bounding box center [584, 263] width 50 height 22
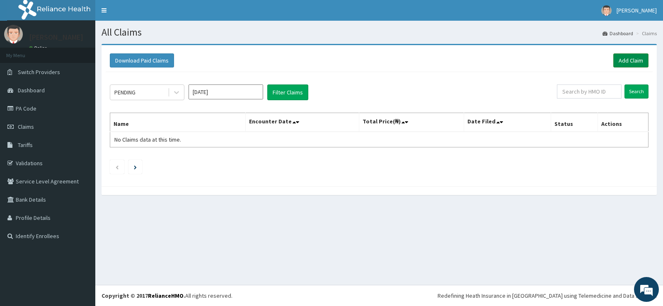
click at [627, 58] on link "Add Claim" at bounding box center [630, 60] width 35 height 14
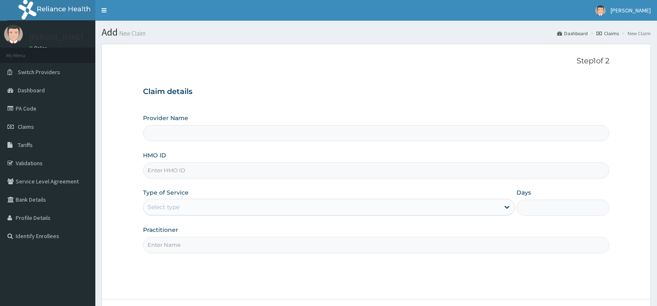
click at [184, 174] on input "HMO ID" at bounding box center [376, 170] width 466 height 16
type input "[GEOGRAPHIC_DATA][PERSON_NAME]"
click at [181, 169] on input "TEN" at bounding box center [376, 170] width 466 height 16
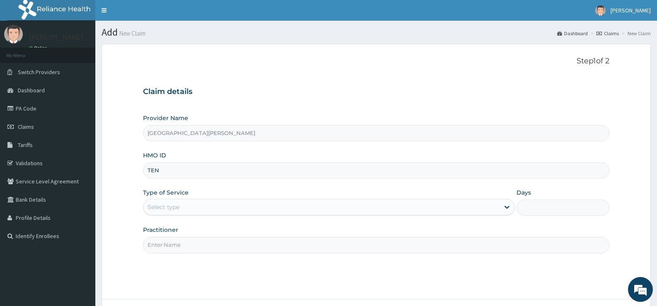
click at [181, 169] on input "TEN" at bounding box center [376, 170] width 466 height 16
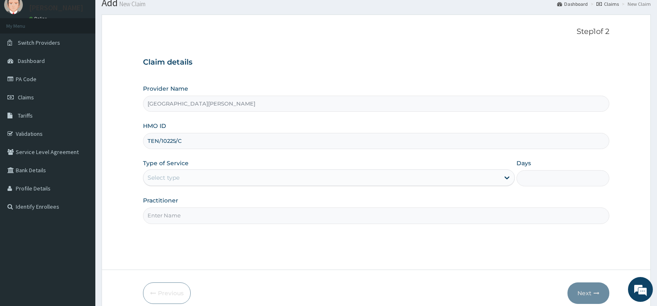
scroll to position [68, 0]
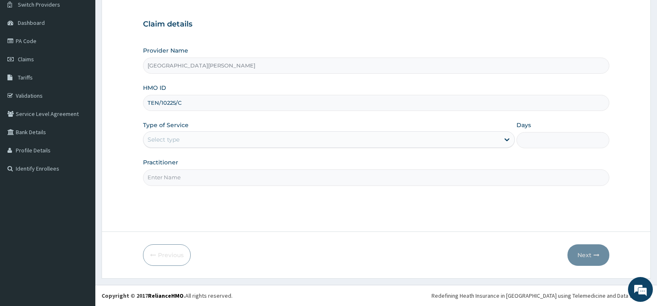
type input "TEN/10225/C"
click at [230, 142] on div "Select type" at bounding box center [321, 139] width 356 height 13
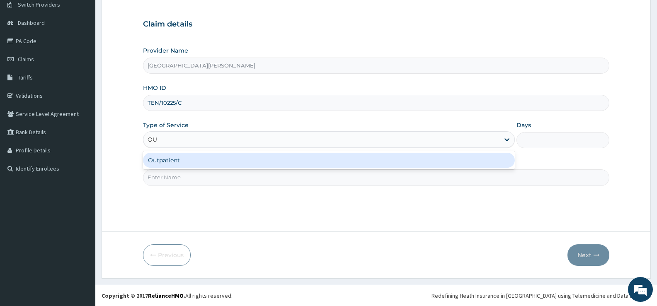
type input "OUT"
click at [150, 156] on div "Outpatient" at bounding box center [328, 160] width 371 height 15
type input "1"
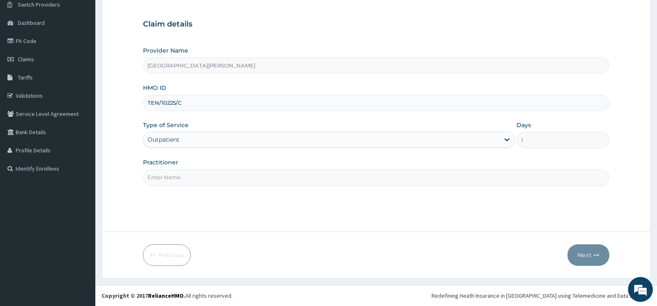
click at [176, 177] on input "Practitioner" at bounding box center [376, 177] width 466 height 16
type input "DR FRANK"
click at [588, 256] on button "Next" at bounding box center [588, 255] width 42 height 22
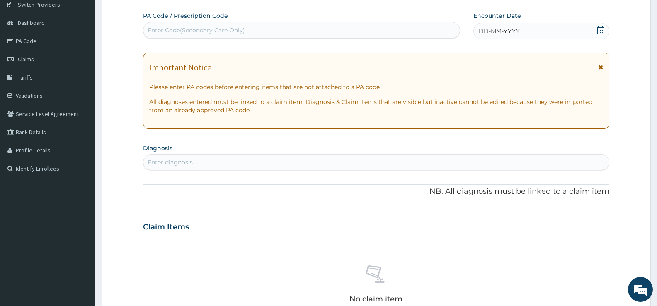
click at [601, 31] on icon at bounding box center [600, 30] width 8 height 8
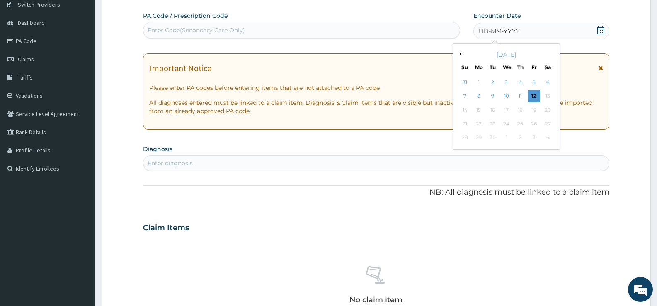
click at [460, 54] on button "Previous Month" at bounding box center [459, 54] width 4 height 4
click at [552, 53] on button "Next Month" at bounding box center [553, 54] width 4 height 4
click at [462, 94] on div "6" at bounding box center [465, 96] width 12 height 12
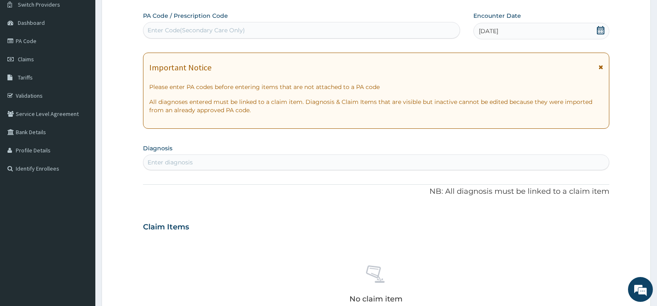
click at [251, 158] on div "Enter diagnosis" at bounding box center [375, 162] width 465 height 13
type input "NASO"
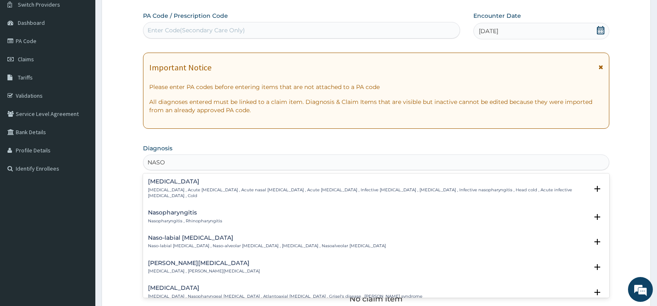
click at [180, 184] on h4 "Common cold" at bounding box center [368, 182] width 440 height 6
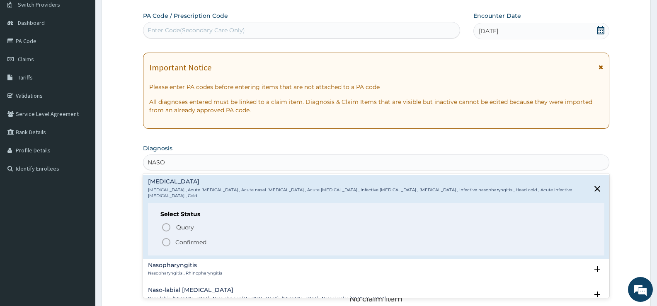
click at [185, 238] on p "Confirmed" at bounding box center [190, 242] width 31 height 8
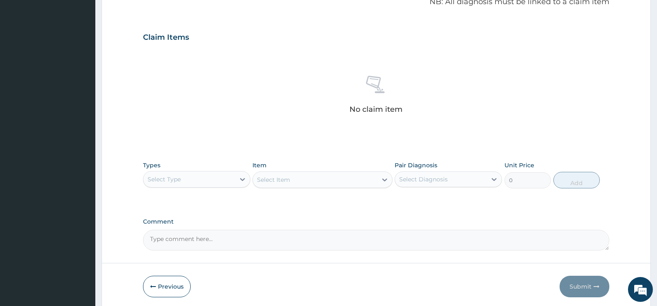
scroll to position [275, 0]
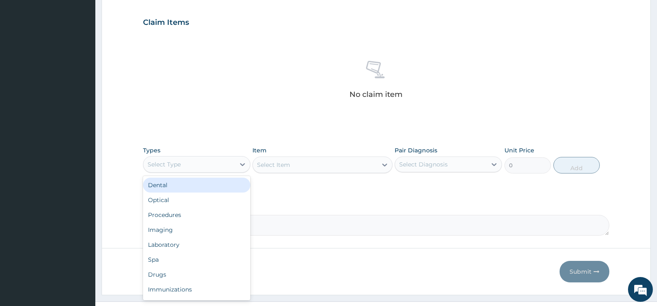
click at [234, 166] on div "Select Type" at bounding box center [189, 164] width 92 height 13
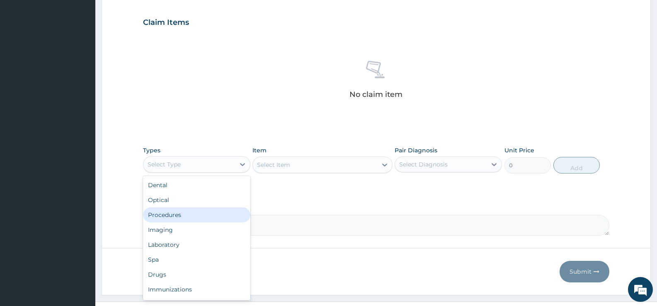
click at [188, 217] on div "Procedures" at bounding box center [196, 215] width 107 height 15
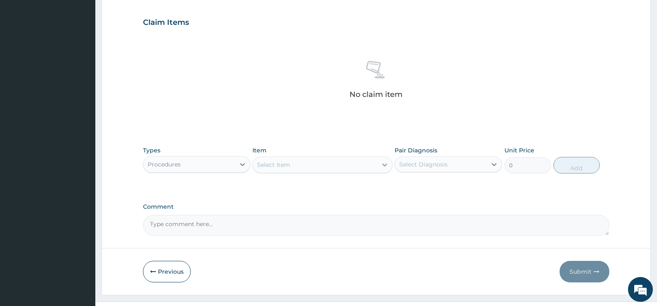
click at [380, 169] on div at bounding box center [384, 164] width 15 height 15
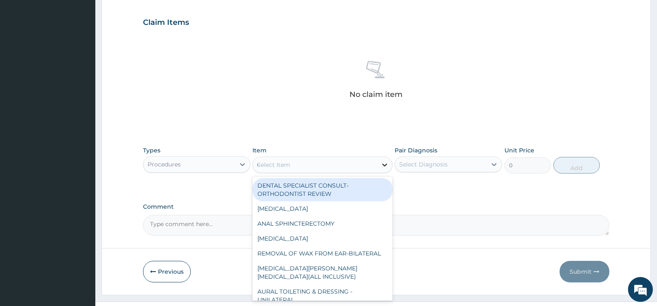
type input "GP"
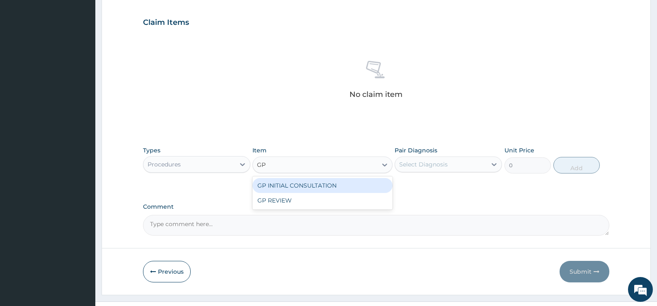
click at [375, 187] on div "GP INITIAL CONSULTATION" at bounding box center [322, 185] width 140 height 15
type input "2000"
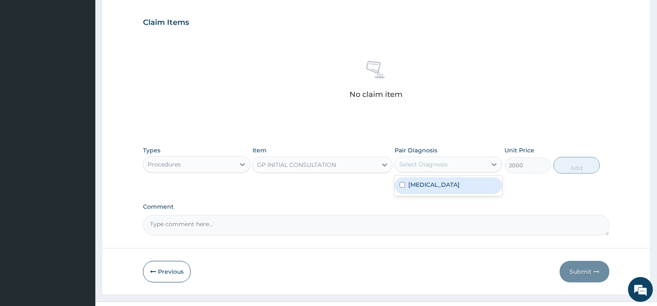
click at [440, 169] on div "Select Diagnosis" at bounding box center [441, 164] width 92 height 13
click at [438, 184] on label "Common cold" at bounding box center [433, 185] width 51 height 8
checkbox input "true"
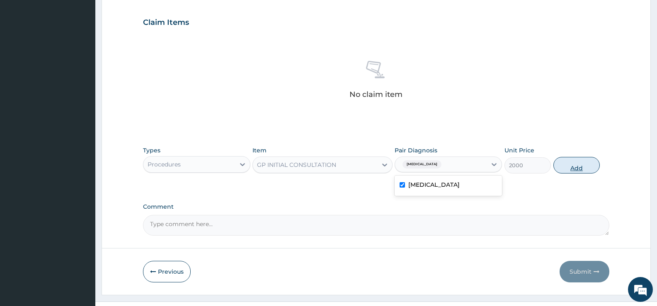
click at [571, 166] on button "Add" at bounding box center [576, 165] width 46 height 17
type input "0"
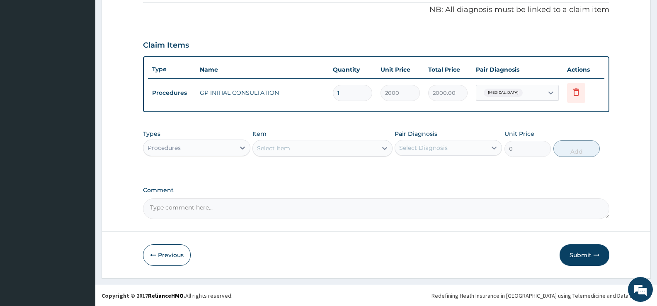
scroll to position [252, 0]
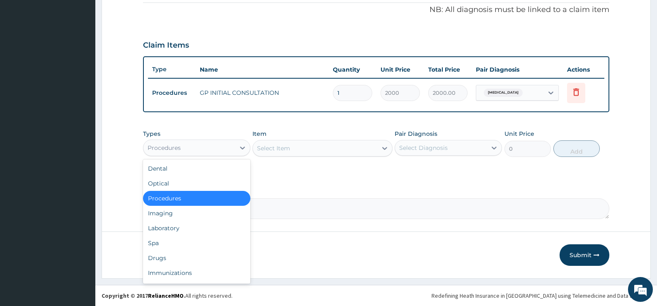
click at [229, 148] on div "Procedures" at bounding box center [189, 147] width 92 height 13
click at [163, 257] on div "Drugs" at bounding box center [196, 258] width 107 height 15
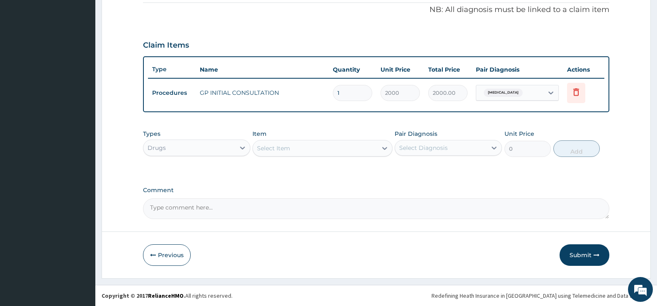
click at [376, 150] on div "Select Item" at bounding box center [315, 148] width 124 height 13
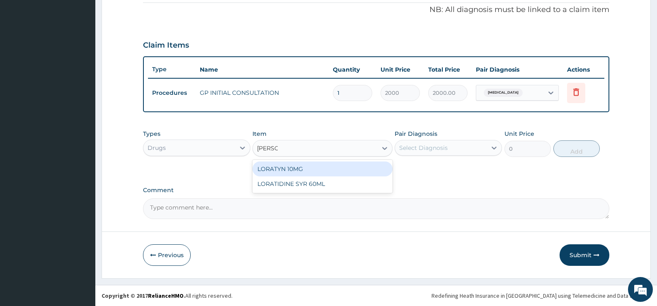
type input "LORAT"
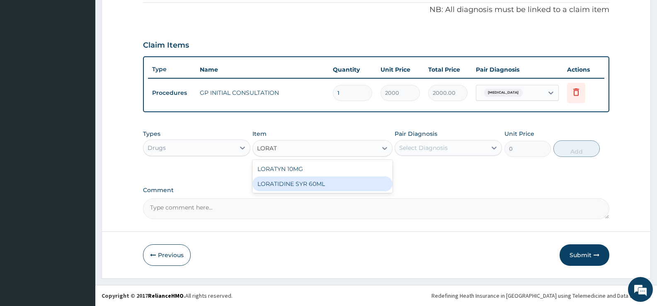
click at [322, 185] on div "LORATIDINE SYR 60ML" at bounding box center [322, 184] width 140 height 15
type input "600"
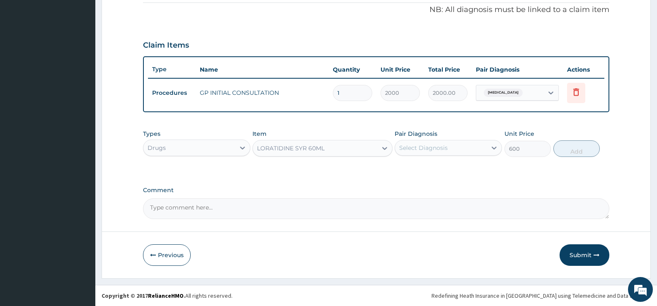
click at [475, 147] on div "Select Diagnosis" at bounding box center [441, 147] width 92 height 13
click at [443, 174] on div "Common cold" at bounding box center [447, 169] width 107 height 17
checkbox input "true"
click at [564, 148] on button "Add" at bounding box center [576, 148] width 46 height 17
type input "0"
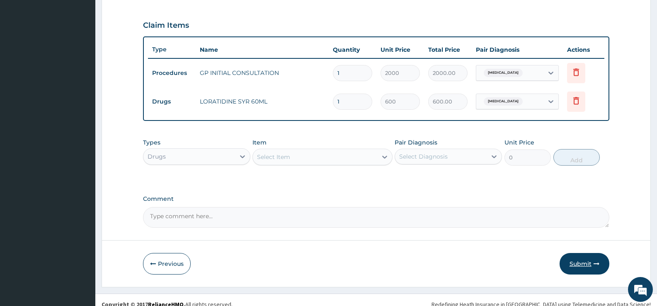
scroll to position [281, 0]
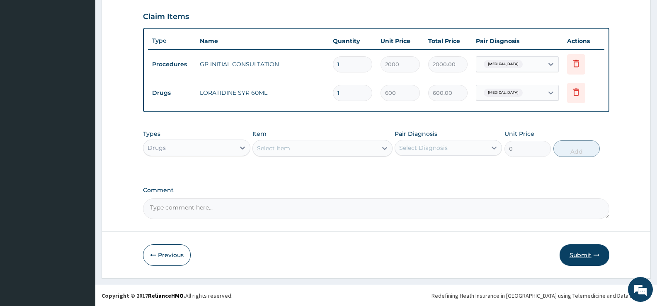
click at [573, 257] on button "Submit" at bounding box center [584, 255] width 50 height 22
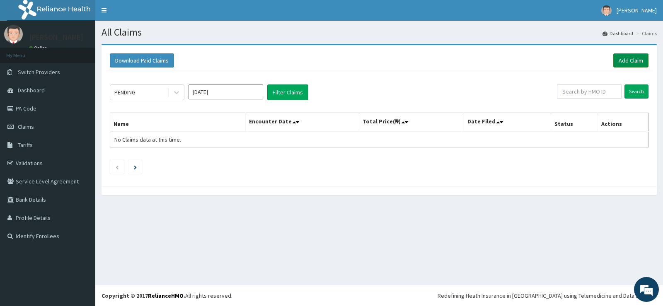
click at [625, 59] on link "Add Claim" at bounding box center [630, 60] width 35 height 14
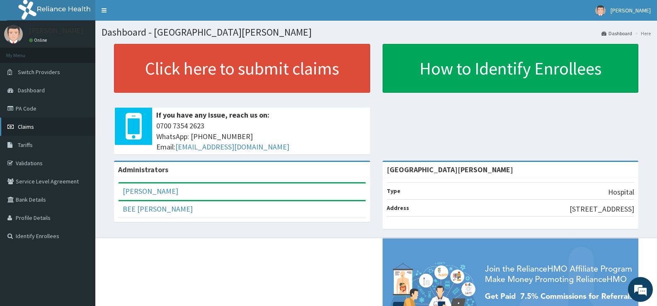
click at [24, 127] on span "Claims" at bounding box center [26, 126] width 16 height 7
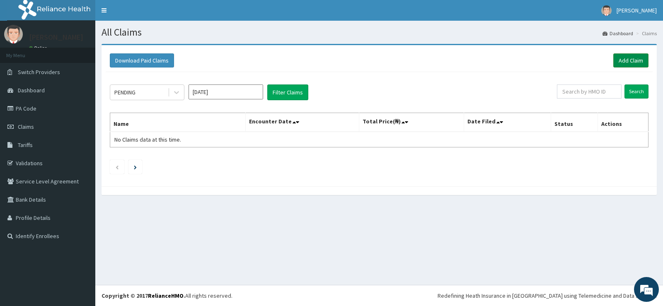
click at [623, 58] on link "Add Claim" at bounding box center [630, 60] width 35 height 14
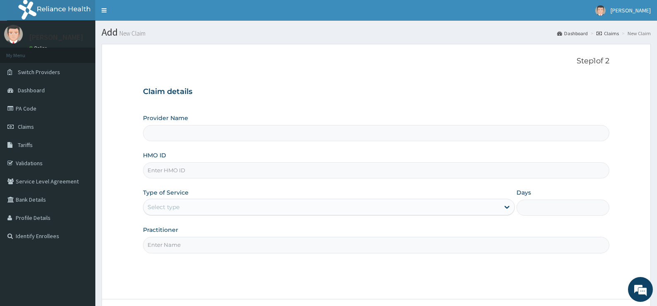
type input "[GEOGRAPHIC_DATA][PERSON_NAME]"
drag, startPoint x: 230, startPoint y: 169, endPoint x: 279, endPoint y: 181, distance: 49.9
click at [230, 169] on input "HMO ID" at bounding box center [376, 170] width 466 height 16
type input "YSS/10153/B"
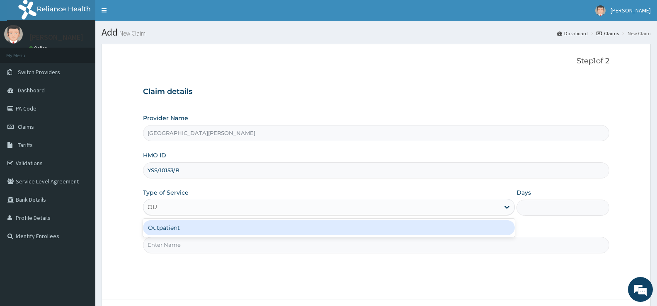
type input "OUT"
type input "1"
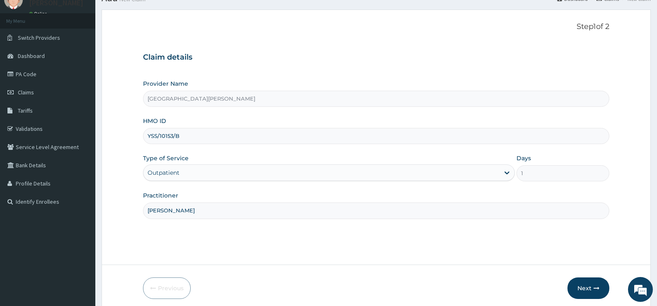
scroll to position [68, 0]
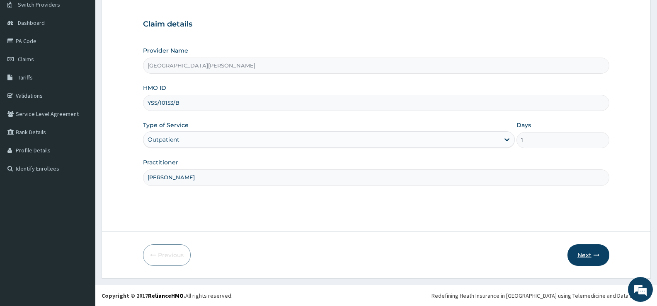
type input "[PERSON_NAME]"
click at [588, 253] on button "Next" at bounding box center [588, 255] width 42 height 22
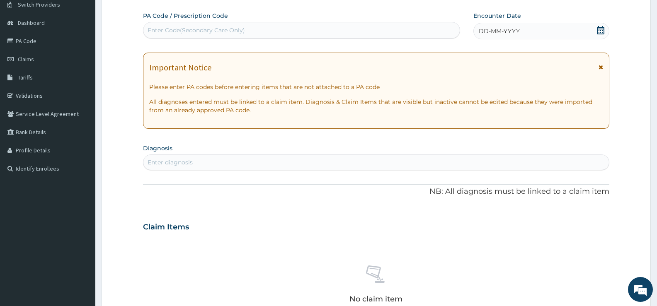
click at [602, 28] on icon at bounding box center [600, 30] width 8 height 8
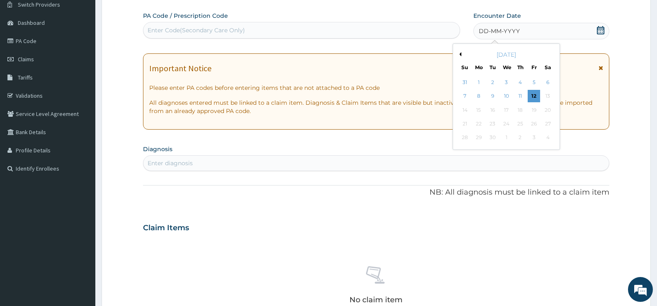
click at [460, 54] on button "Previous Month" at bounding box center [459, 54] width 4 height 4
click at [466, 96] on div "6" at bounding box center [465, 96] width 12 height 12
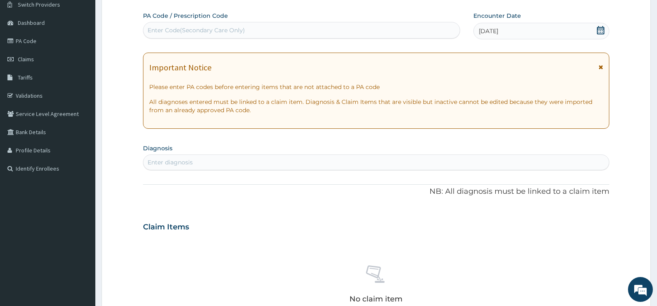
click at [304, 161] on div "Enter diagnosis" at bounding box center [375, 162] width 465 height 13
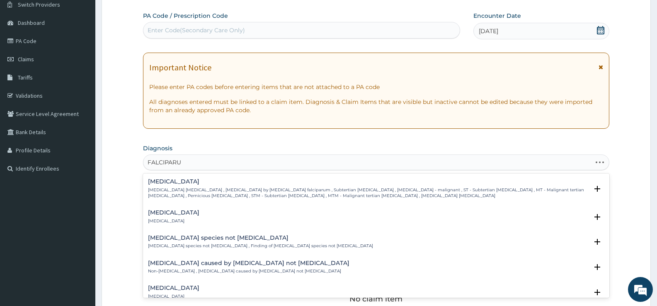
type input "FALCIPARUM"
click at [183, 187] on p "Falciparum malaria , Malignant tertian malaria , Malaria by Plasmodium falcipar…" at bounding box center [368, 193] width 440 height 12
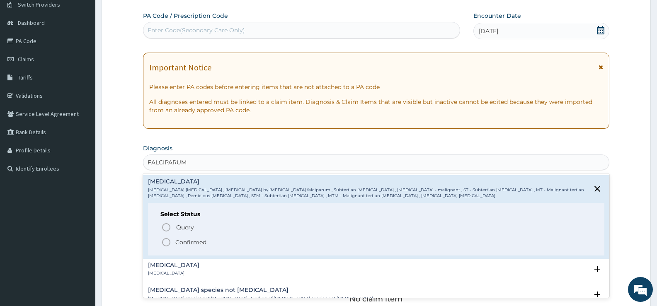
click at [191, 241] on p "Confirmed" at bounding box center [190, 242] width 31 height 8
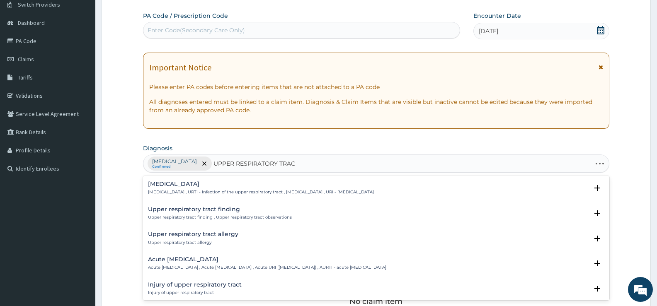
type input "UPPER RESPIRATORY TRACT"
click at [198, 191] on p "Upper respiratory infection , URTI - Infection of the upper respiratory tract ,…" at bounding box center [261, 192] width 226 height 6
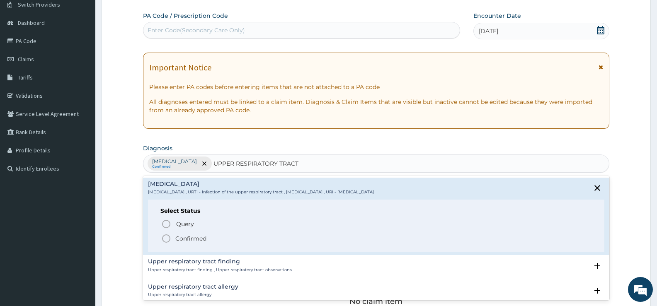
click at [184, 238] on p "Confirmed" at bounding box center [190, 239] width 31 height 8
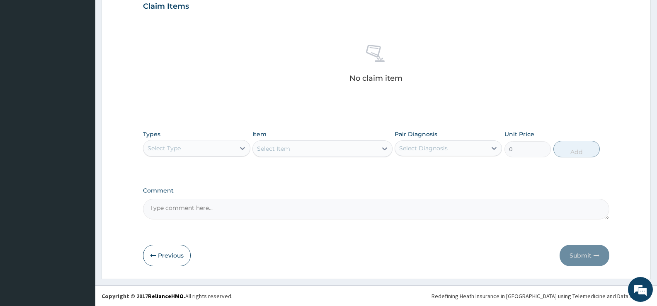
scroll to position [291, 0]
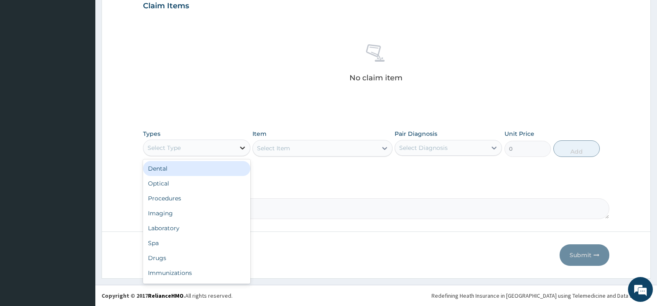
click at [239, 148] on icon at bounding box center [242, 148] width 8 height 8
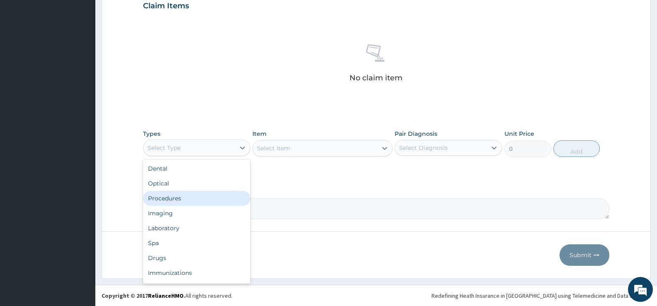
click at [184, 198] on div "Procedures" at bounding box center [196, 198] width 107 height 15
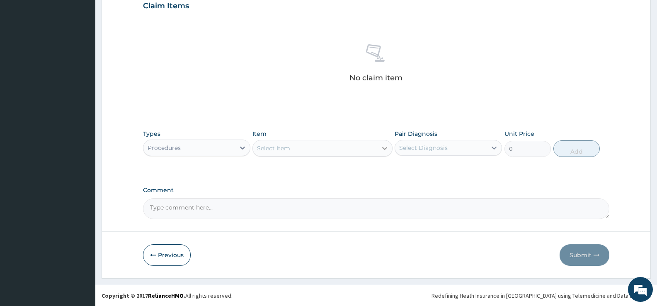
click at [377, 148] on div at bounding box center [384, 148] width 15 height 15
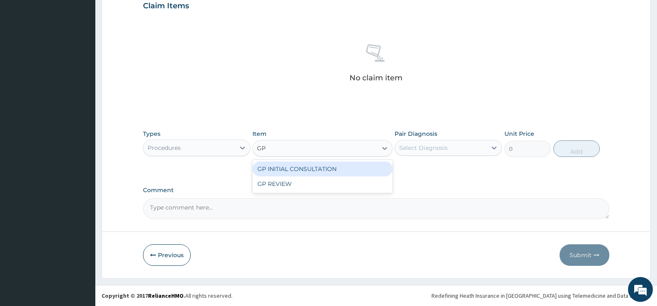
type input "GP"
click at [306, 170] on div "GP INITIAL CONSULTATION" at bounding box center [322, 169] width 140 height 15
type input "2000"
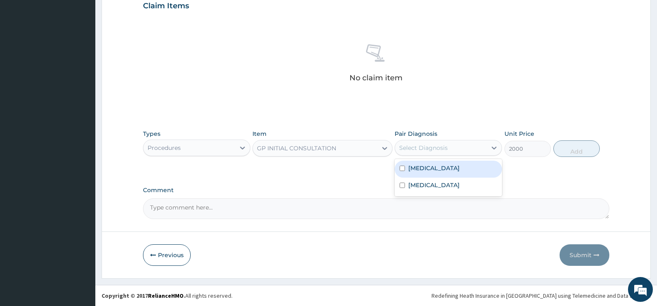
click at [455, 150] on div "Select Diagnosis" at bounding box center [441, 147] width 92 height 13
click at [434, 172] on label "Falciparum malaria" at bounding box center [433, 168] width 51 height 8
checkbox input "true"
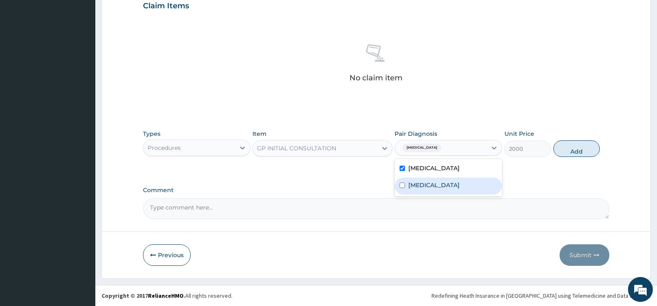
click at [437, 186] on label "Upper respiratory infection" at bounding box center [433, 185] width 51 height 8
checkbox input "true"
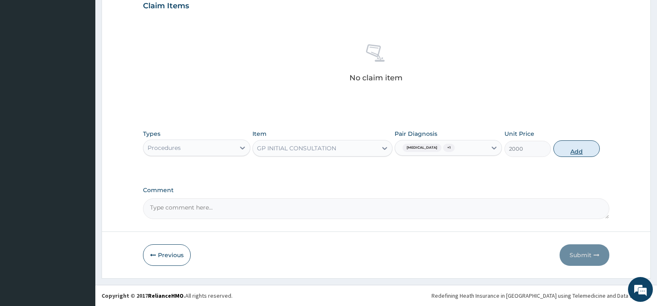
click at [563, 148] on button "Add" at bounding box center [576, 148] width 46 height 17
type input "0"
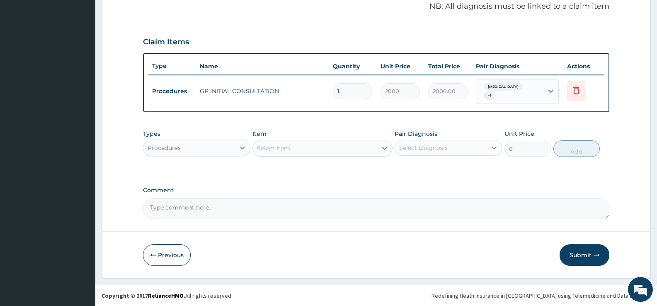
click at [236, 152] on div at bounding box center [242, 147] width 15 height 15
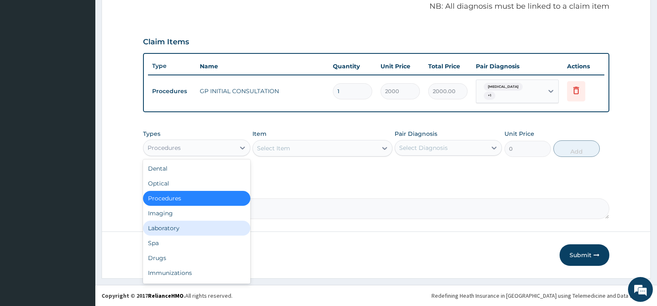
click at [169, 228] on div "Laboratory" at bounding box center [196, 228] width 107 height 15
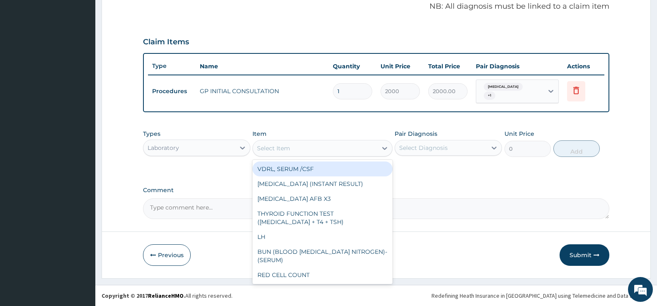
click at [386, 152] on icon at bounding box center [384, 148] width 8 height 8
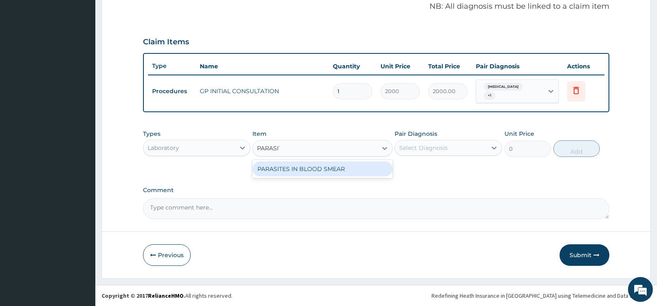
type input "PARASITE"
click at [348, 170] on div "PARASITES IN BLOOD SMEAR" at bounding box center [322, 169] width 140 height 15
type input "1100"
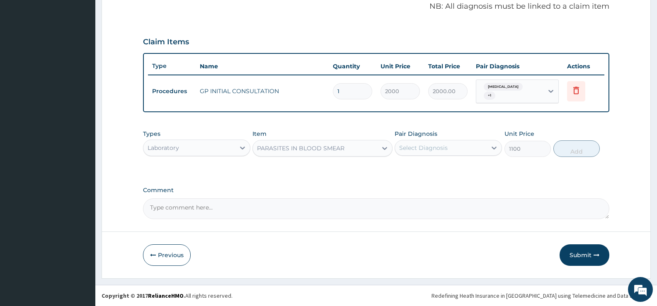
click at [467, 144] on div "Select Diagnosis" at bounding box center [441, 147] width 92 height 13
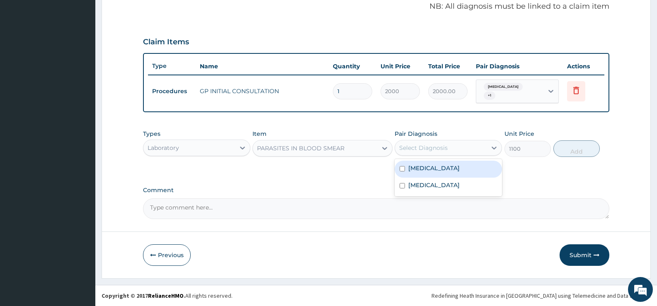
click at [452, 169] on label "Falciparum malaria" at bounding box center [433, 168] width 51 height 8
checkbox input "true"
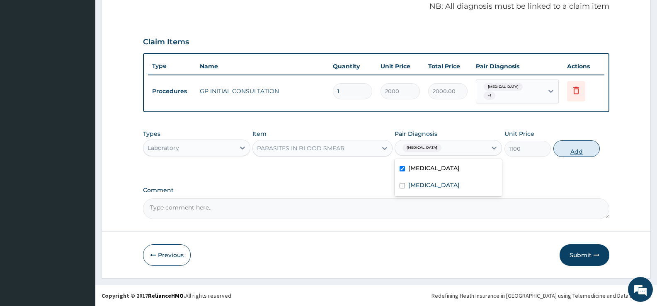
click at [580, 149] on button "Add" at bounding box center [576, 148] width 46 height 17
type input "0"
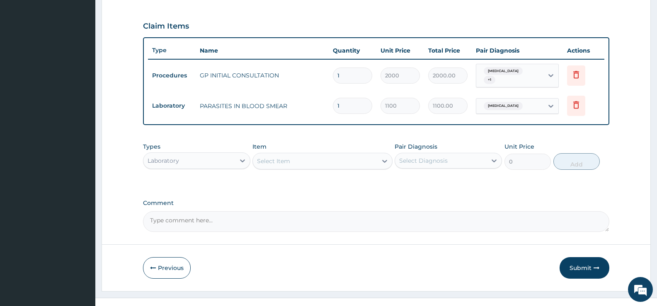
scroll to position [284, 0]
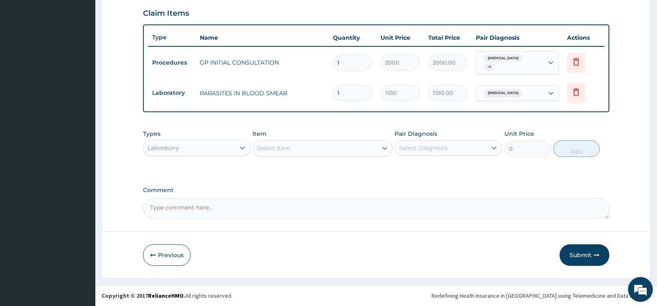
click at [230, 148] on div "Laboratory" at bounding box center [189, 147] width 92 height 13
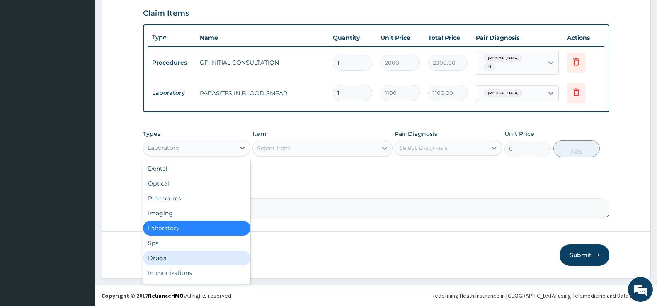
click at [162, 255] on div "Drugs" at bounding box center [196, 258] width 107 height 15
drag, startPoint x: 162, startPoint y: 255, endPoint x: 232, endPoint y: 235, distance: 72.9
click at [162, 255] on button "Previous" at bounding box center [167, 255] width 48 height 22
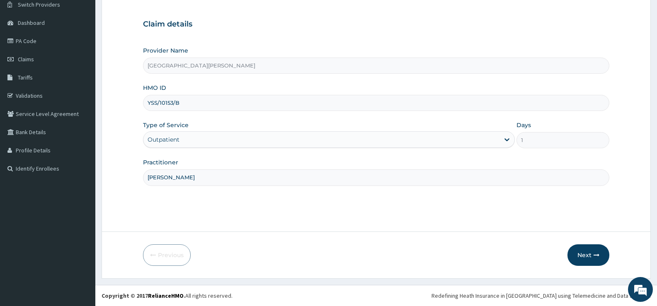
scroll to position [68, 0]
click at [588, 259] on button "Next" at bounding box center [588, 255] width 42 height 22
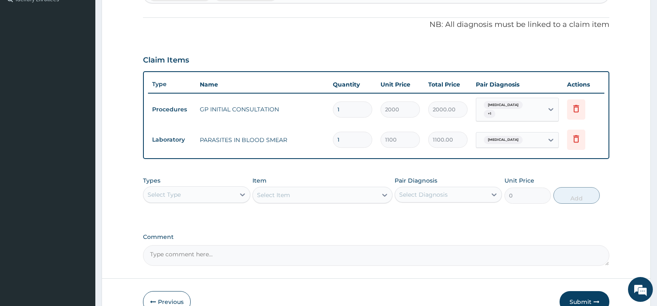
scroll to position [275, 0]
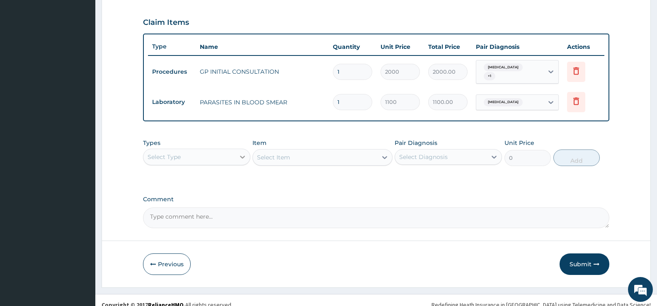
click at [242, 160] on icon at bounding box center [242, 157] width 8 height 8
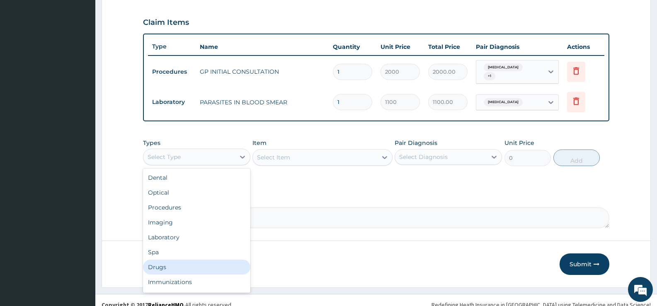
click at [162, 266] on div "Drugs" at bounding box center [196, 267] width 107 height 15
click at [162, 266] on button "Previous" at bounding box center [167, 265] width 48 height 22
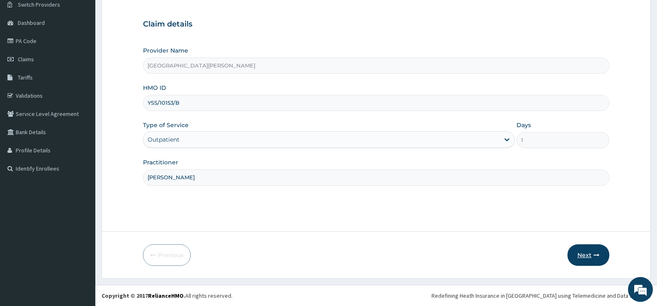
click at [580, 255] on button "Next" at bounding box center [588, 255] width 42 height 22
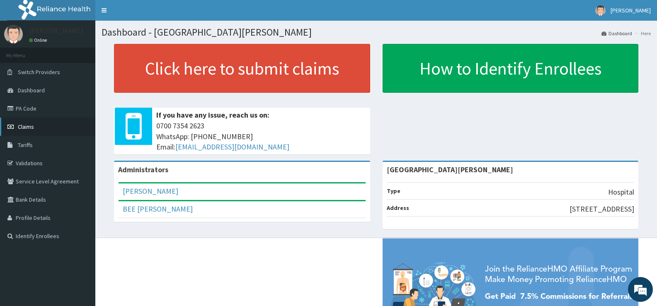
click at [26, 126] on span "Claims" at bounding box center [26, 126] width 16 height 7
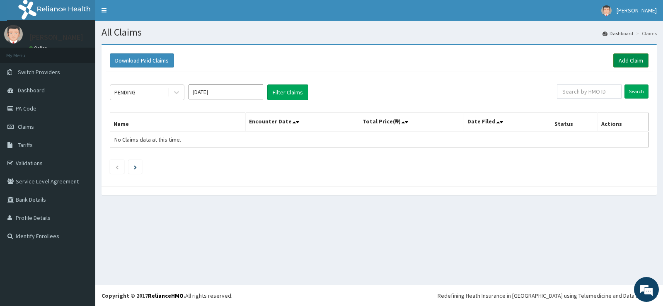
click at [626, 60] on link "Add Claim" at bounding box center [630, 60] width 35 height 14
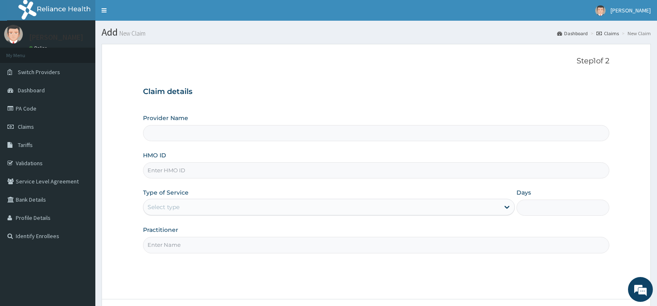
click at [204, 173] on input "HMO ID" at bounding box center [376, 170] width 466 height 16
type input "Bee Hess Hospital"
type input "YSS/10153/B"
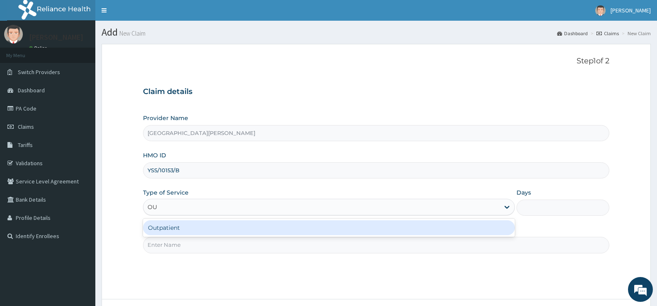
type input "OUT"
type input "1"
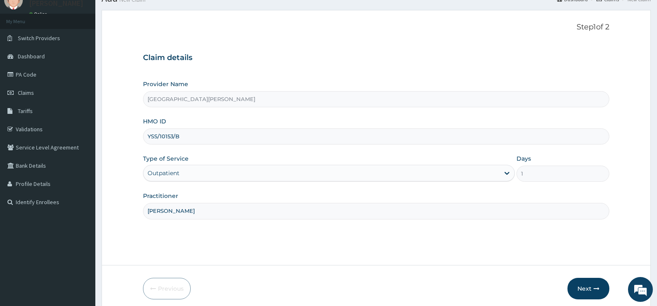
scroll to position [68, 0]
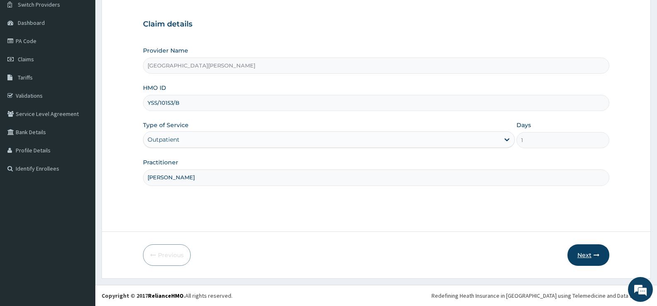
type input "DR FRANK"
click at [589, 257] on button "Next" at bounding box center [588, 255] width 42 height 22
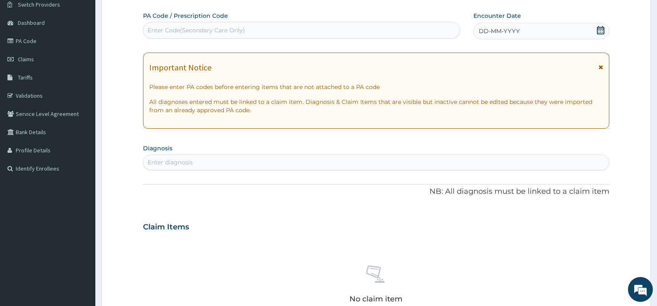
click at [602, 31] on icon at bounding box center [600, 30] width 8 height 8
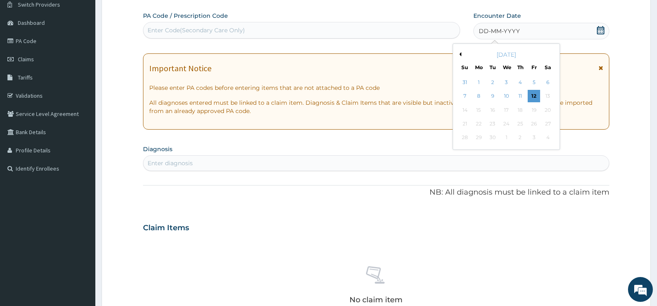
click at [461, 54] on button "Previous Month" at bounding box center [459, 54] width 4 height 4
click at [466, 96] on div "6" at bounding box center [465, 96] width 12 height 12
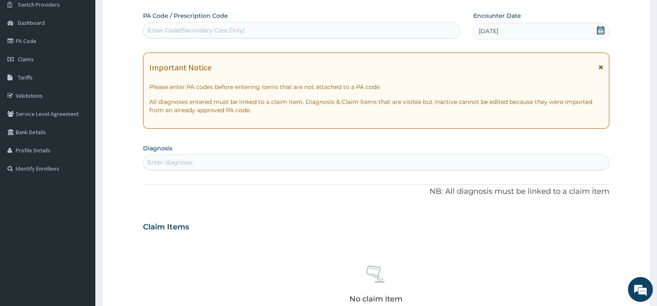
click at [226, 164] on div "Enter diagnosis" at bounding box center [375, 162] width 465 height 13
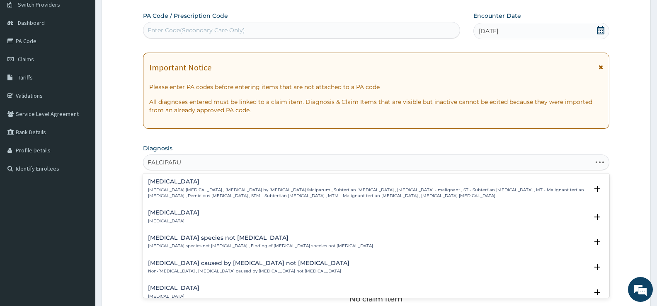
type input "FALCIPARUM"
click at [179, 189] on p "Falciparum malaria , Malignant tertian malaria , Malaria by Plasmodium falcipar…" at bounding box center [368, 193] width 440 height 12
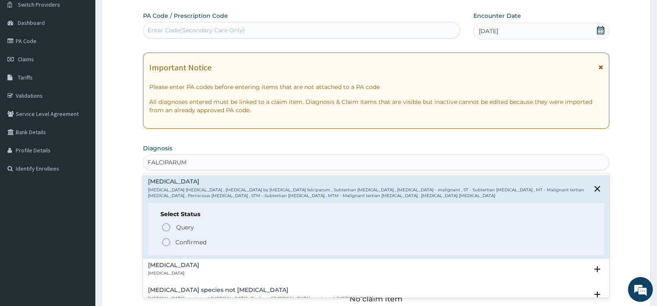
click at [197, 239] on p "Confirmed" at bounding box center [190, 242] width 31 height 8
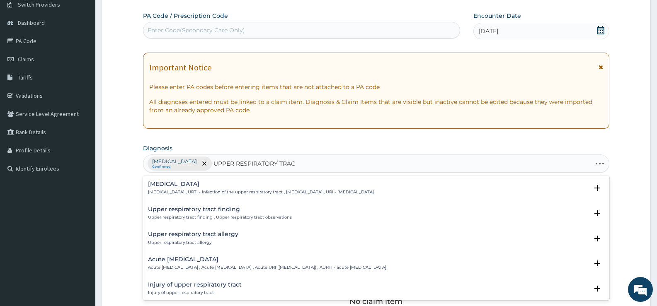
type input "UPPER RESPIRATORY TRACT"
click at [215, 186] on h4 "Upper respiratory infection" at bounding box center [261, 184] width 226 height 6
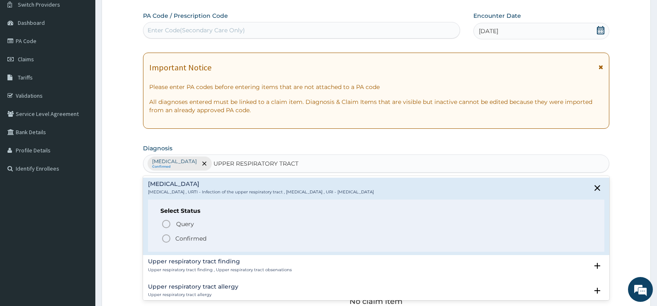
click at [196, 236] on p "Confirmed" at bounding box center [190, 239] width 31 height 8
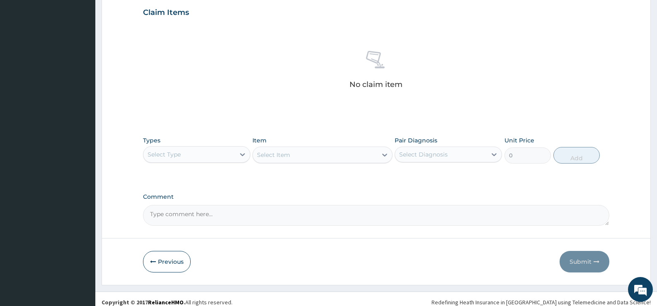
scroll to position [291, 0]
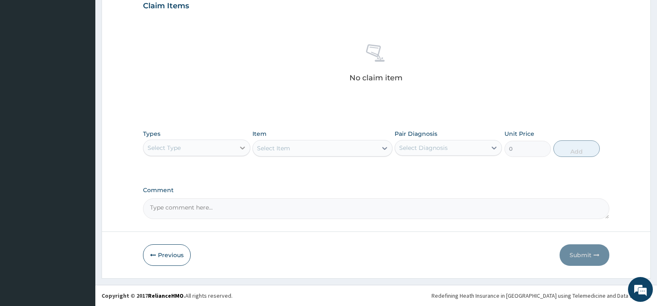
click at [236, 147] on div at bounding box center [242, 147] width 15 height 15
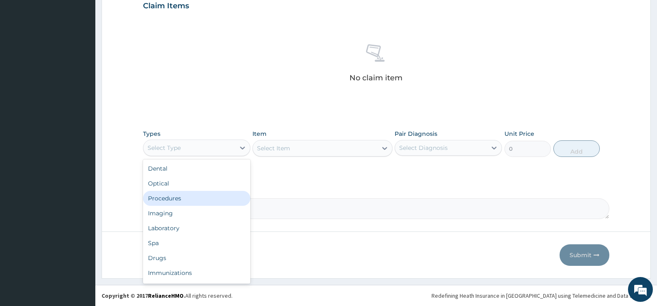
click at [179, 199] on div "Procedures" at bounding box center [196, 198] width 107 height 15
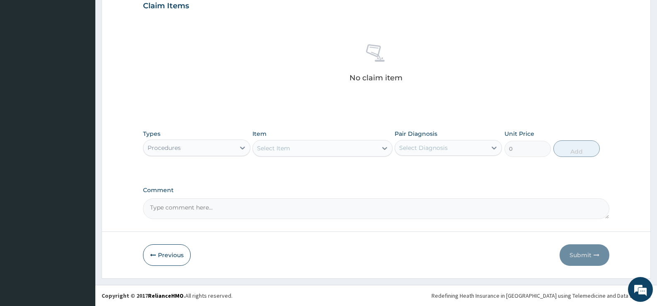
click at [386, 148] on icon at bounding box center [384, 148] width 5 height 3
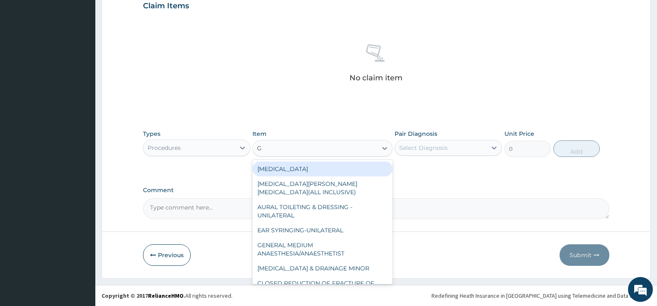
type input "GP"
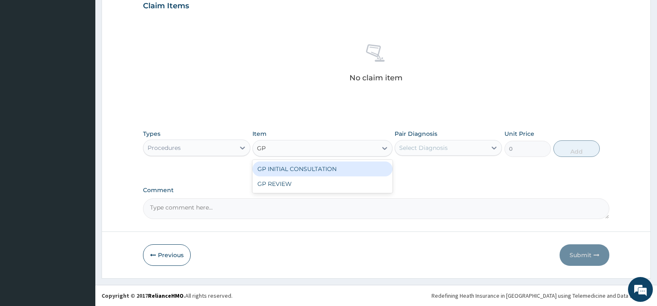
click at [365, 167] on div "GP INITIAL CONSULTATION" at bounding box center [322, 169] width 140 height 15
type input "2000"
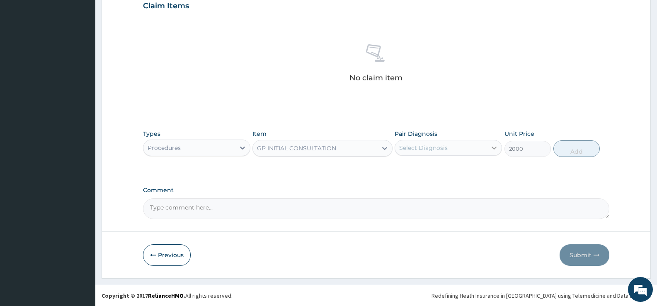
click at [491, 148] on icon at bounding box center [494, 148] width 8 height 8
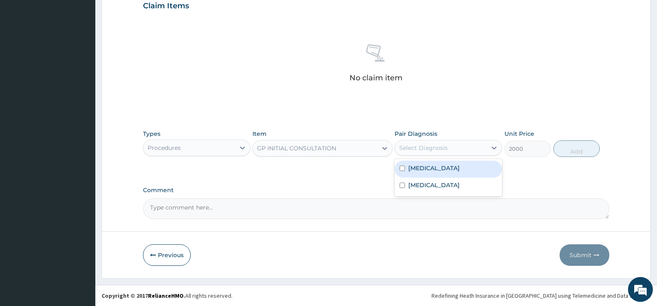
click at [447, 169] on label "Falciparum malaria" at bounding box center [433, 168] width 51 height 8
checkbox input "true"
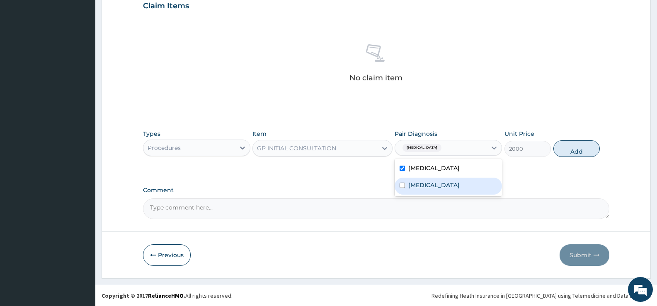
click at [443, 185] on label "Upper respiratory infection" at bounding box center [433, 185] width 51 height 8
checkbox input "true"
click at [570, 151] on button "Add" at bounding box center [576, 148] width 46 height 17
type input "0"
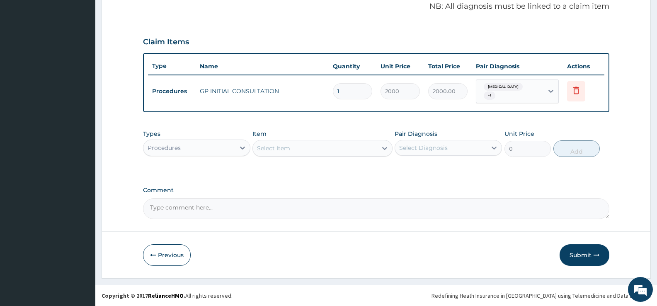
scroll to position [255, 0]
click at [235, 150] on div "Procedures" at bounding box center [189, 147] width 92 height 13
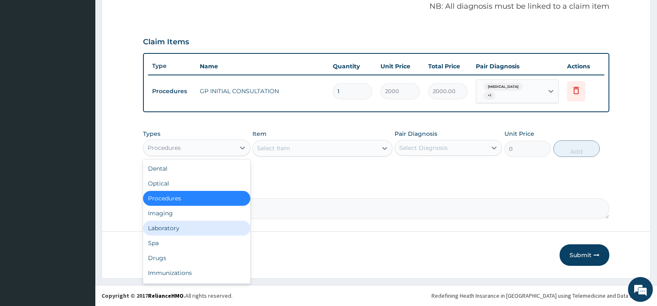
click at [174, 227] on div "Laboratory" at bounding box center [196, 228] width 107 height 15
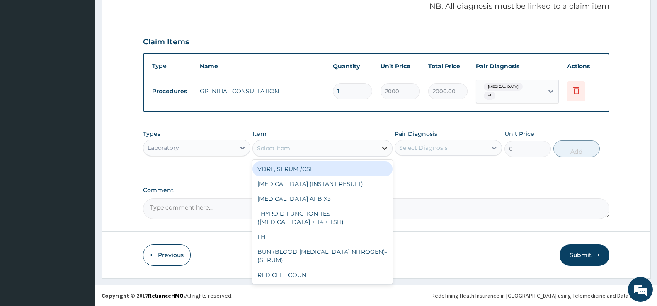
click at [381, 150] on icon at bounding box center [384, 148] width 8 height 8
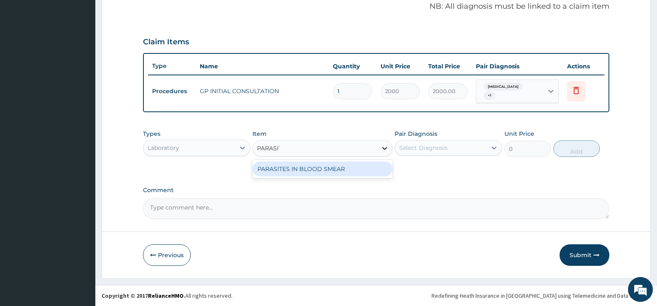
type input "PARASITE"
click at [345, 173] on div "PARASITES IN BLOOD SMEAR" at bounding box center [322, 169] width 140 height 15
type input "1100"
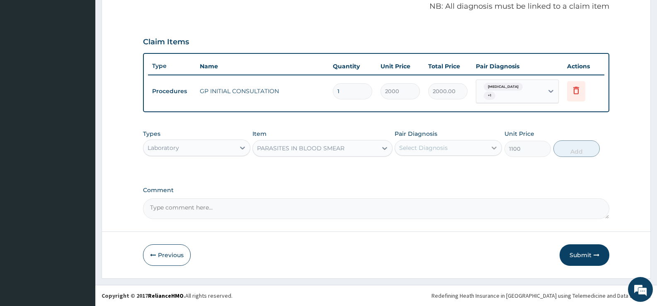
click at [490, 148] on icon at bounding box center [494, 148] width 8 height 8
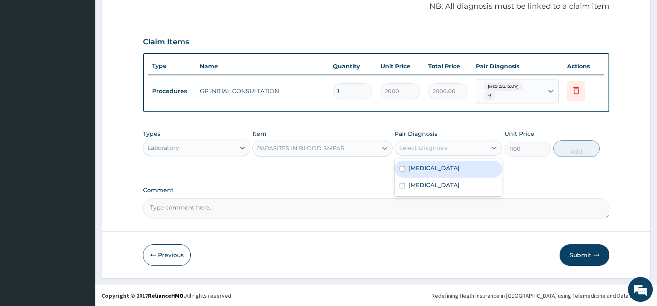
click at [435, 168] on label "Falciparum malaria" at bounding box center [433, 168] width 51 height 8
checkbox input "true"
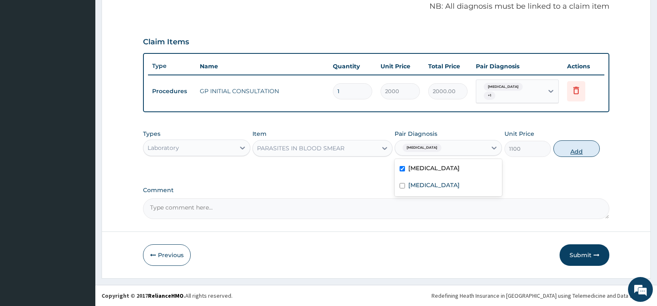
click at [580, 151] on button "Add" at bounding box center [576, 148] width 46 height 17
type input "0"
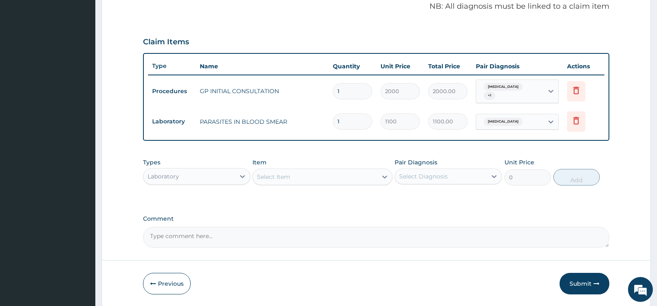
click at [208, 177] on div "Laboratory" at bounding box center [189, 176] width 92 height 13
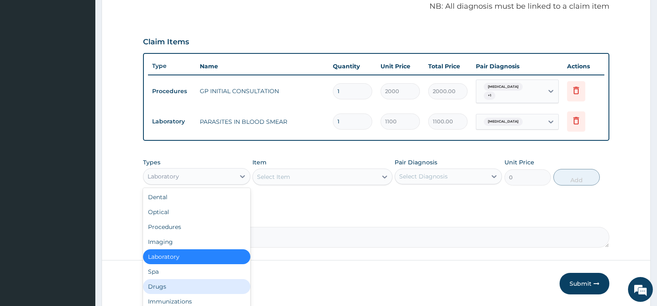
click at [162, 288] on div "Drugs" at bounding box center [196, 286] width 107 height 15
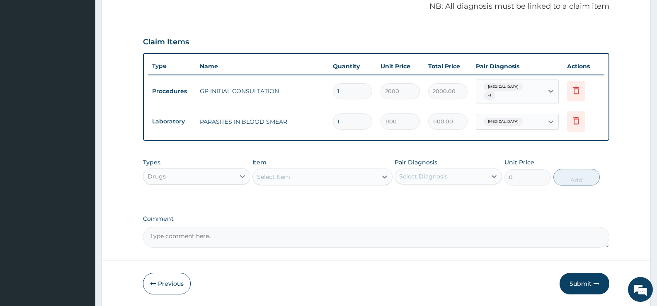
click at [383, 177] on icon at bounding box center [384, 177] width 8 height 8
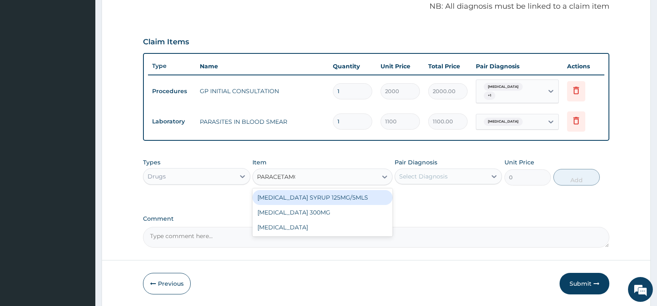
type input "[MEDICAL_DATA]"
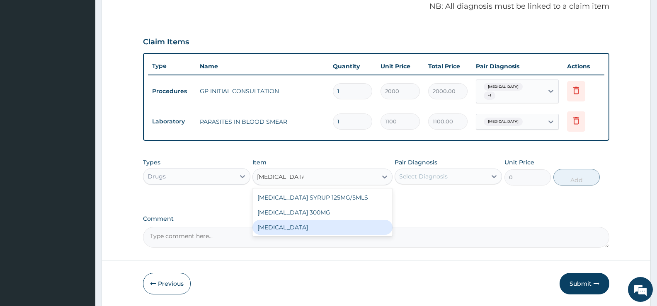
click at [301, 232] on div "[MEDICAL_DATA]" at bounding box center [322, 227] width 140 height 15
type input "15.18"
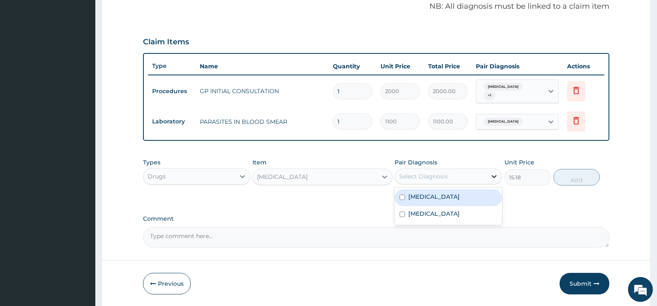
click at [497, 177] on icon at bounding box center [494, 176] width 8 height 8
click at [438, 196] on label "Falciparum malaria" at bounding box center [433, 197] width 51 height 8
checkbox input "true"
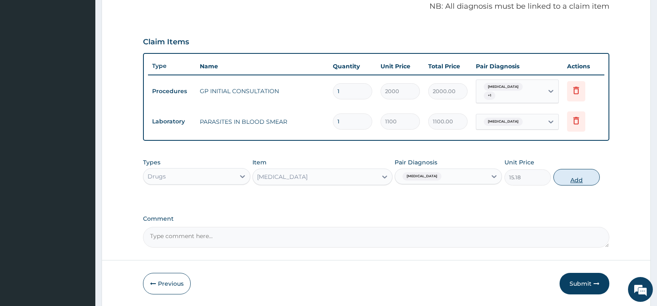
click at [570, 177] on button "Add" at bounding box center [576, 177] width 46 height 17
type input "0"
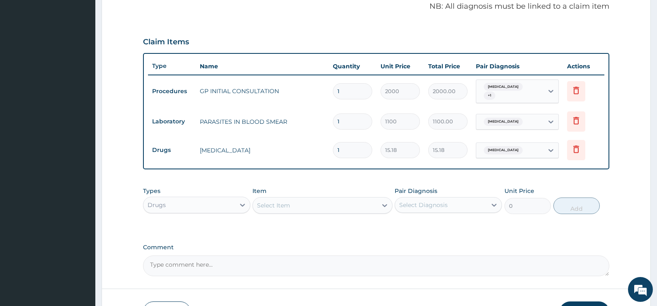
type input "18"
type input "273.24"
type input "18"
click at [379, 205] on div at bounding box center [384, 205] width 15 height 15
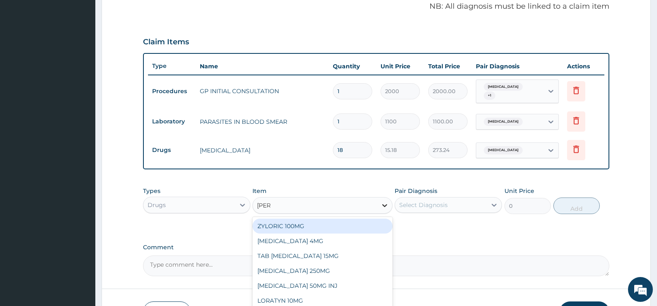
type input "LORAT"
click at [327, 229] on div "LORATYN 10MG" at bounding box center [322, 226] width 140 height 15
type input "44.85"
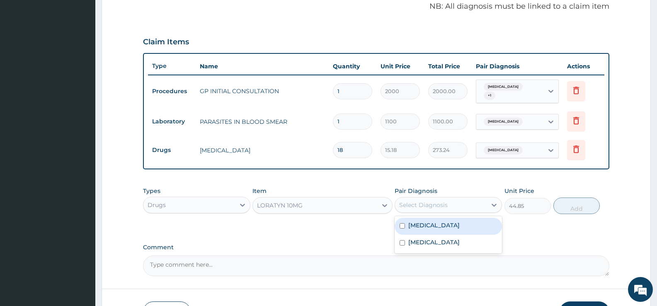
click at [446, 206] on div "Select Diagnosis" at bounding box center [423, 205] width 48 height 8
click at [452, 245] on label "Upper respiratory infection" at bounding box center [433, 242] width 51 height 8
checkbox input "true"
click at [576, 210] on button "Add" at bounding box center [576, 206] width 46 height 17
type input "0"
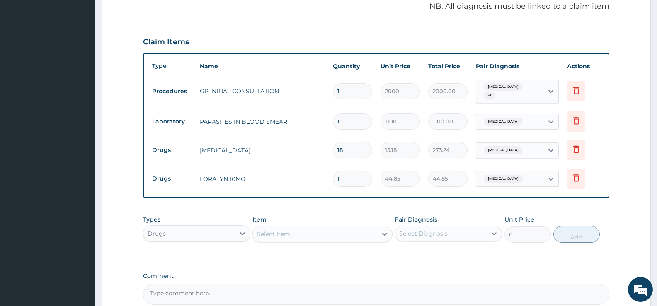
type input "0.00"
type input "5"
type input "224.25"
type input "5"
click at [383, 231] on icon at bounding box center [384, 234] width 8 height 8
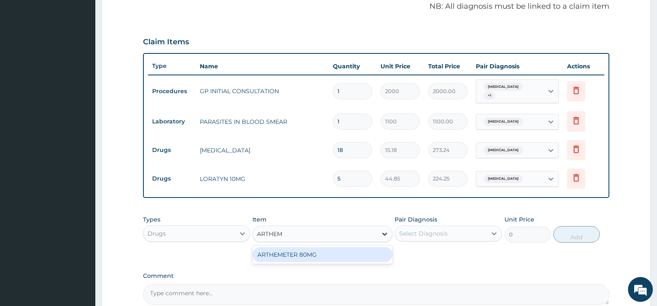
type input "ARTHEME"
click at [373, 252] on div "ARTHEMETER 80MG" at bounding box center [322, 254] width 140 height 15
type input "483"
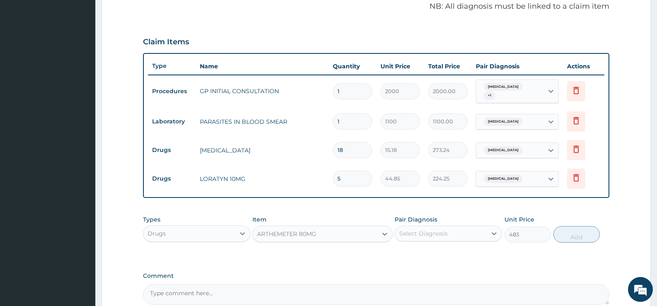
click at [454, 237] on div "Select Diagnosis" at bounding box center [441, 233] width 92 height 13
click at [450, 254] on label "Falciparum malaria" at bounding box center [433, 254] width 51 height 8
checkbox input "true"
click at [586, 235] on button "Add" at bounding box center [576, 234] width 46 height 17
type input "0"
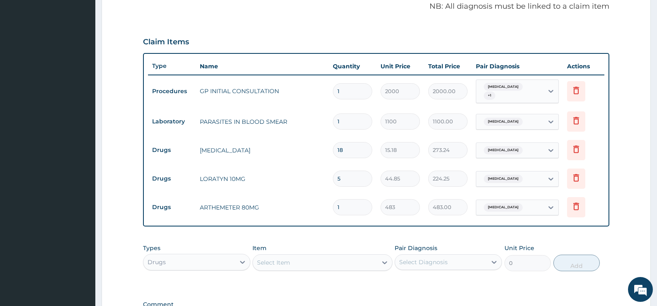
type input "0.00"
type input "6"
type input "2898.00"
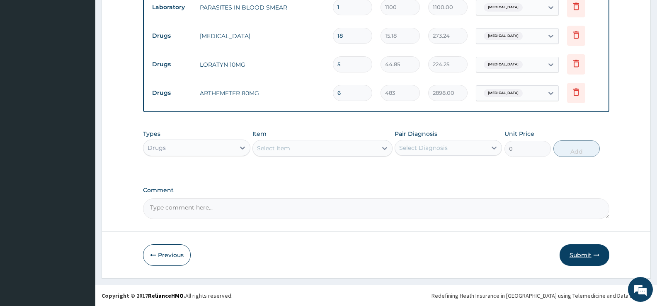
type input "6"
click at [585, 250] on button "Submit" at bounding box center [584, 255] width 50 height 22
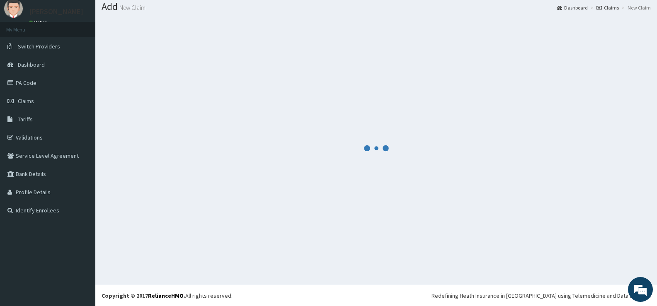
scroll to position [370, 0]
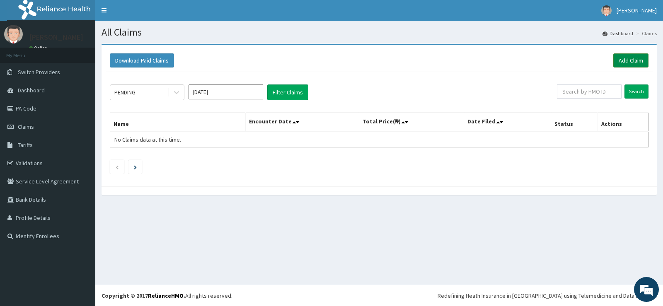
click at [623, 57] on link "Add Claim" at bounding box center [630, 60] width 35 height 14
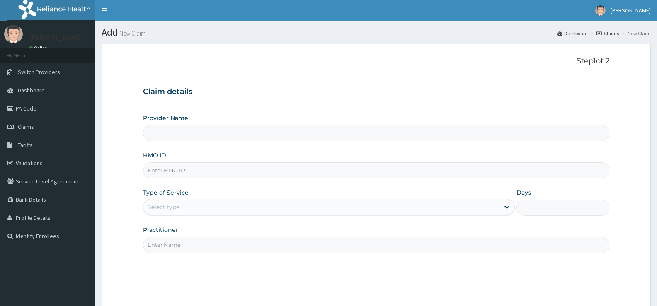
click at [200, 169] on input "HMO ID" at bounding box center [376, 170] width 466 height 16
type input "[GEOGRAPHIC_DATA][PERSON_NAME]"
type input "FMC/11709/A"
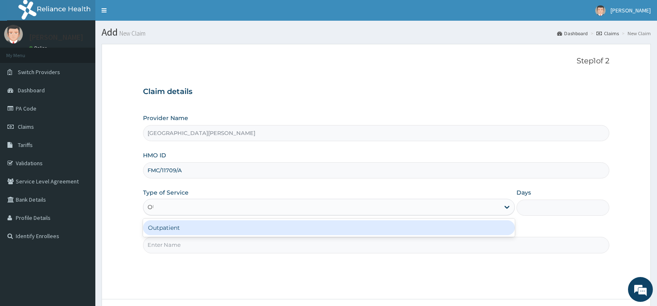
type input "OUT"
click at [177, 227] on div "Outpatient" at bounding box center [328, 227] width 371 height 15
type input "1"
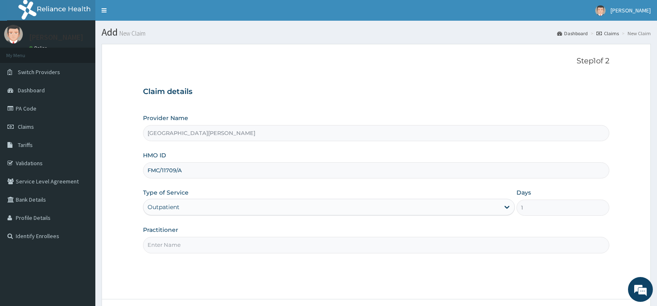
click at [177, 248] on input "Practitioner" at bounding box center [376, 245] width 466 height 16
type input "[PERSON_NAME]"
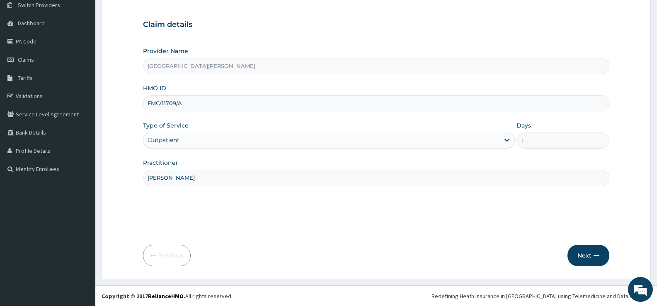
scroll to position [68, 0]
click at [584, 256] on button "Next" at bounding box center [588, 255] width 42 height 22
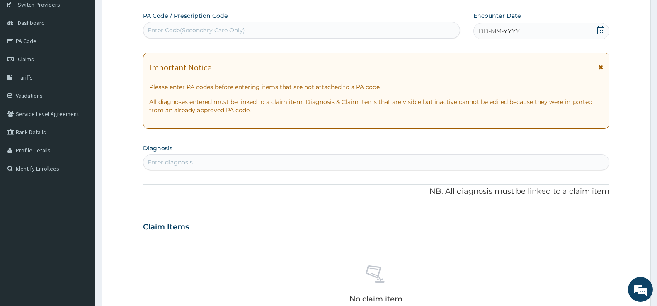
click at [601, 30] on icon at bounding box center [600, 30] width 8 height 8
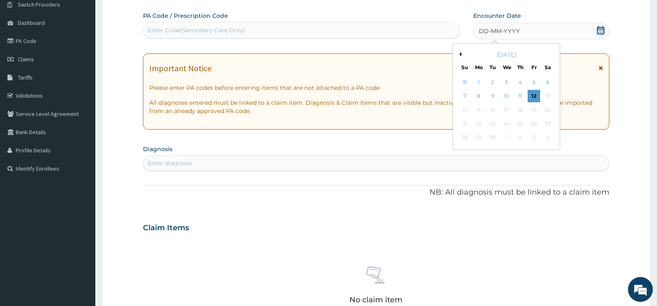
click at [460, 54] on button "Previous Month" at bounding box center [459, 54] width 4 height 4
click at [464, 94] on div "6" at bounding box center [465, 96] width 12 height 12
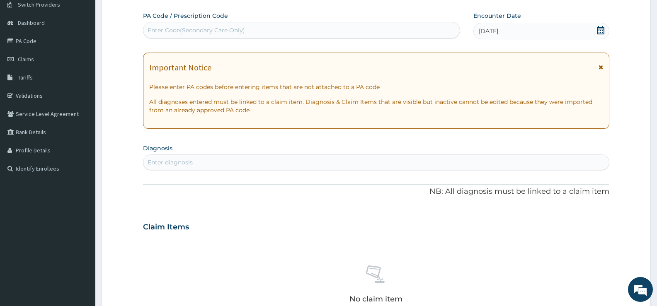
click at [338, 162] on div "Enter diagnosis" at bounding box center [375, 162] width 465 height 13
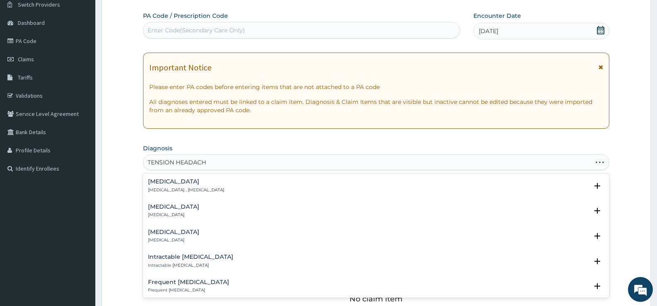
type input "TENSION HEADACHE"
click at [196, 182] on h4 "Tension-type headache" at bounding box center [186, 182] width 76 height 6
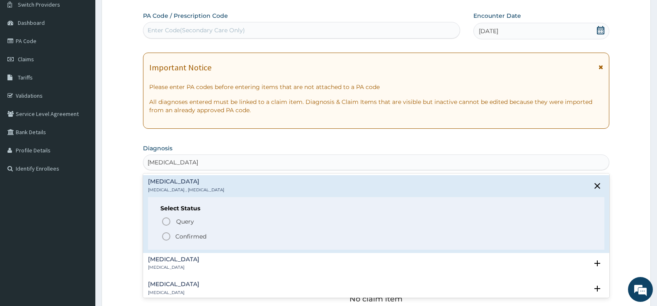
click at [183, 234] on p "Confirmed" at bounding box center [190, 236] width 31 height 8
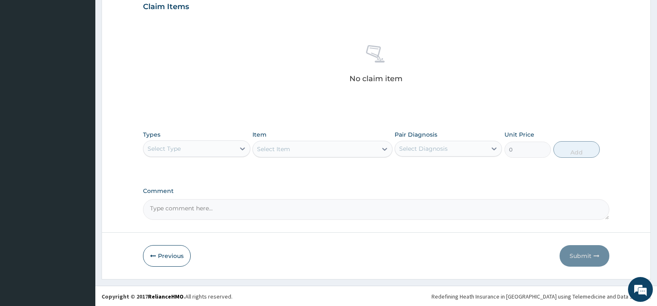
scroll to position [291, 0]
click at [238, 148] on icon at bounding box center [242, 148] width 8 height 8
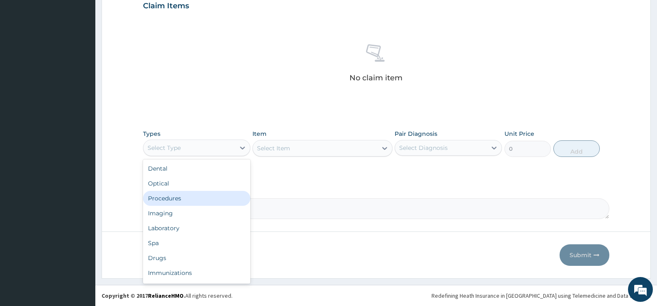
click at [176, 198] on div "Procedures" at bounding box center [196, 198] width 107 height 15
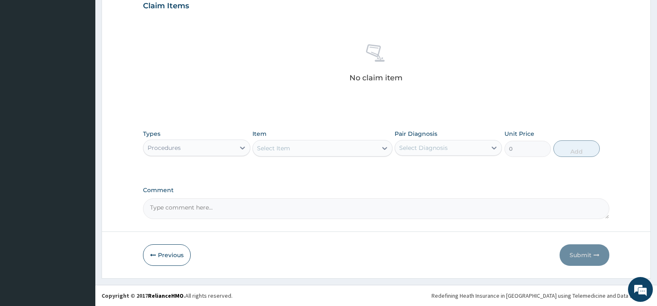
click at [377, 149] on div at bounding box center [384, 148] width 15 height 15
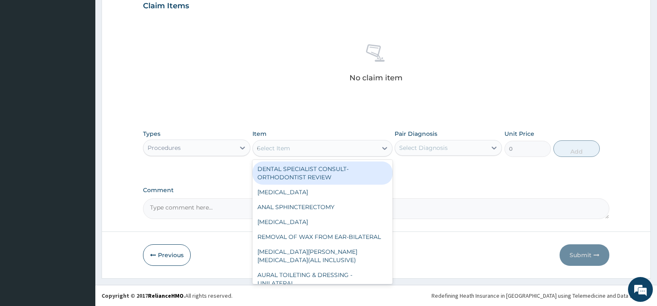
type input "GP"
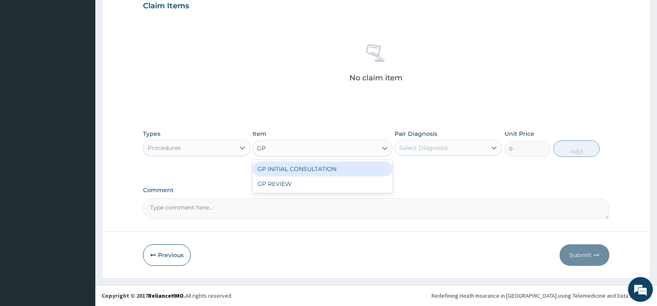
click at [376, 174] on div "GP INITIAL CONSULTATION" at bounding box center [322, 169] width 140 height 15
type input "2000"
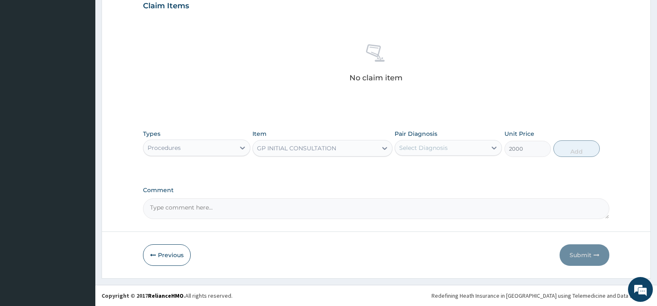
click at [456, 145] on div "Select Diagnosis" at bounding box center [441, 147] width 92 height 13
click at [450, 167] on label "Tension-type headache" at bounding box center [433, 168] width 51 height 8
checkbox input "true"
click at [586, 148] on button "Add" at bounding box center [576, 148] width 46 height 17
type input "0"
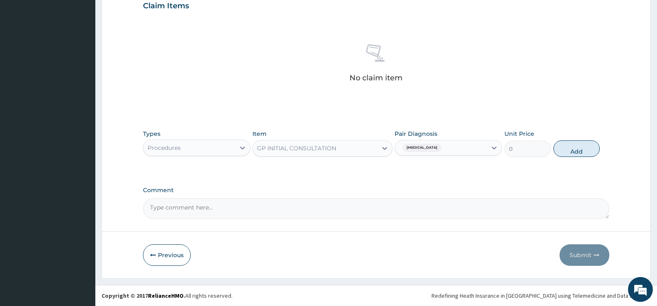
scroll to position [252, 0]
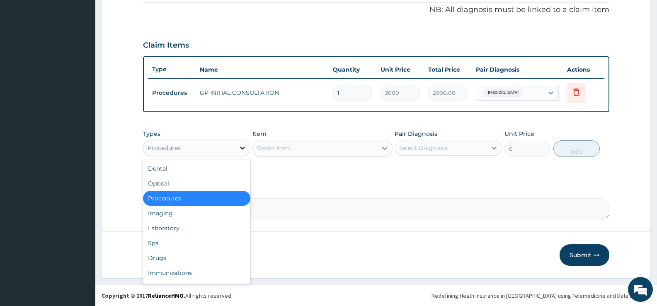
click at [239, 146] on icon at bounding box center [242, 148] width 8 height 8
click at [162, 257] on div "Drugs" at bounding box center [196, 258] width 107 height 15
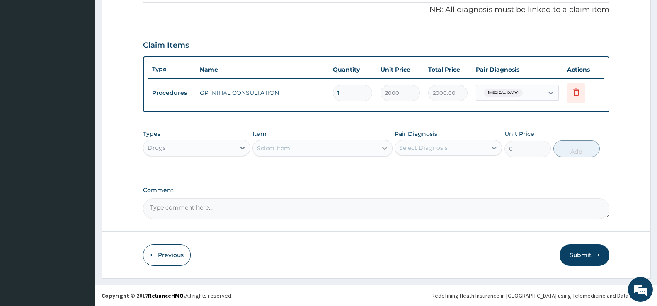
click at [380, 149] on icon at bounding box center [384, 148] width 8 height 8
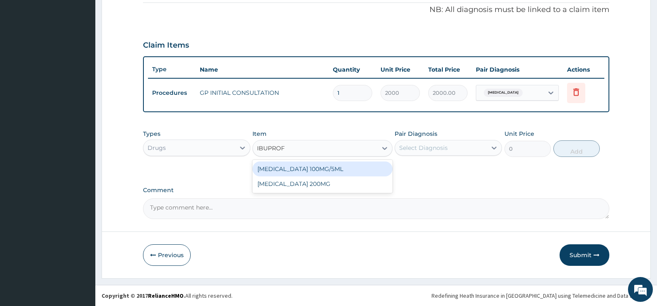
type input "IBUPROFE"
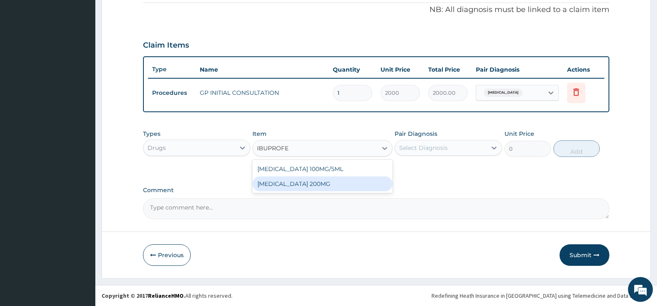
click at [307, 185] on div "[MEDICAL_DATA] 200MG" at bounding box center [322, 184] width 140 height 15
type input "30.36"
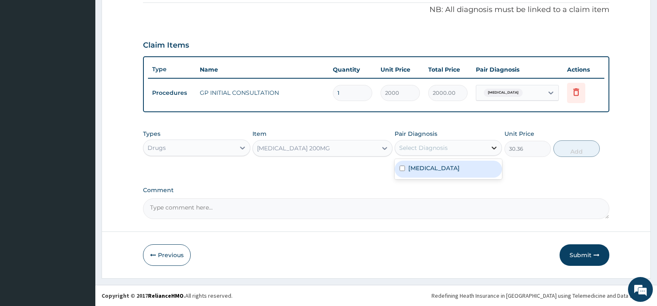
click at [490, 147] on icon at bounding box center [494, 148] width 8 height 8
click at [447, 165] on label "Tension-type headache" at bounding box center [433, 168] width 51 height 8
checkbox input "true"
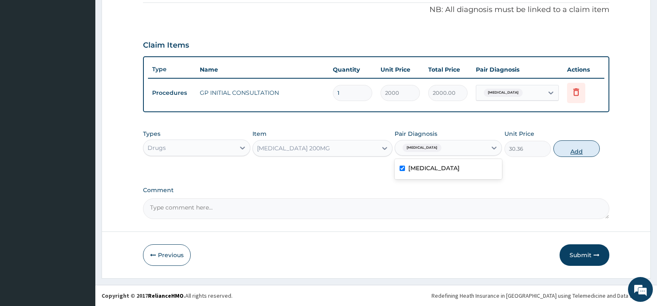
click at [586, 151] on button "Add" at bounding box center [576, 148] width 46 height 17
type input "0"
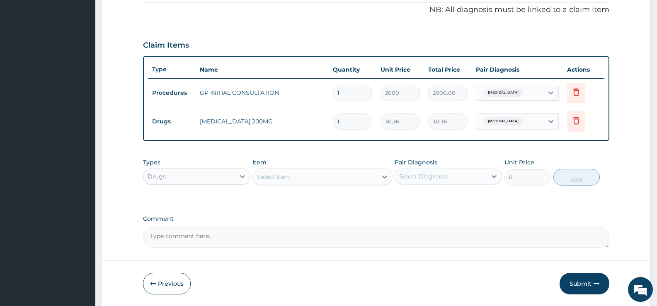
type input "10"
type input "303.60"
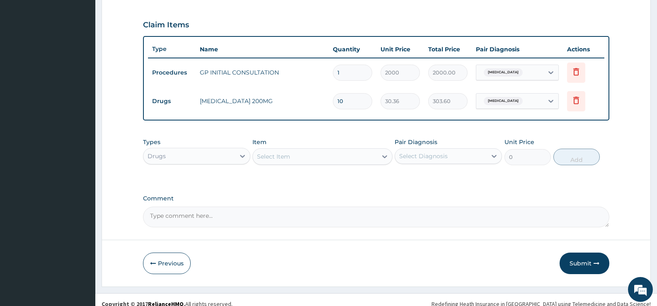
scroll to position [281, 0]
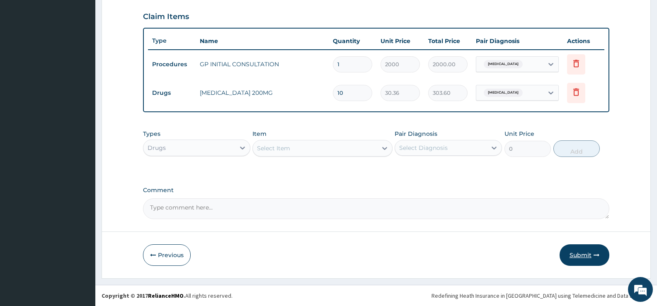
type input "10"
click at [567, 255] on button "Submit" at bounding box center [584, 255] width 50 height 22
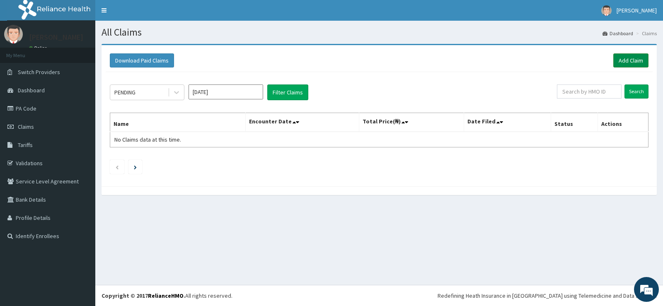
click at [624, 61] on link "Add Claim" at bounding box center [630, 60] width 35 height 14
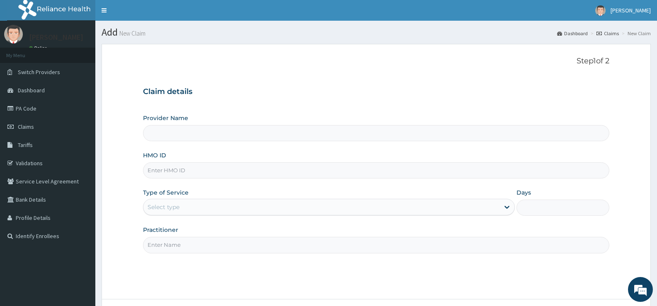
click at [237, 169] on input "HMO ID" at bounding box center [376, 170] width 466 height 16
type input "[GEOGRAPHIC_DATA][PERSON_NAME]"
type input "GSV/11199/C"
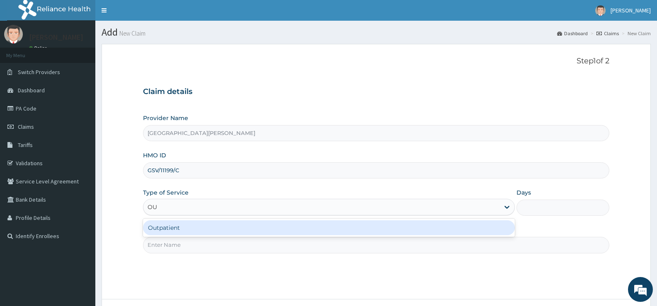
type input "OUT"
type input "1"
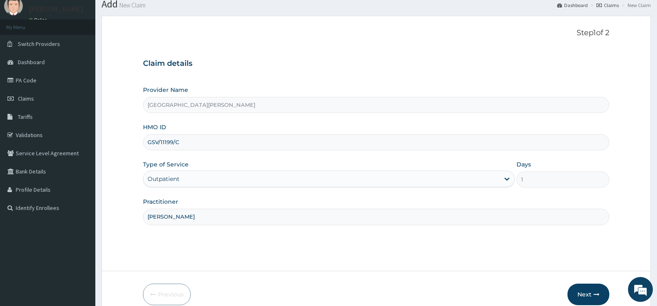
scroll to position [68, 0]
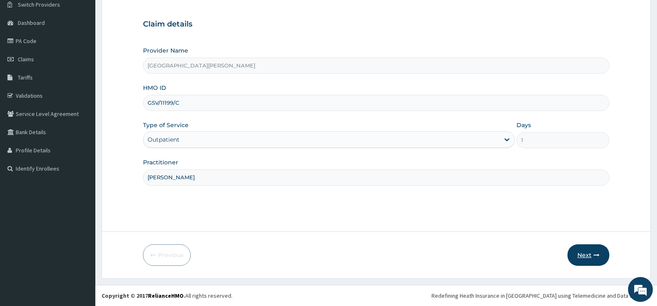
type input "[PERSON_NAME]"
click at [584, 253] on button "Next" at bounding box center [588, 255] width 42 height 22
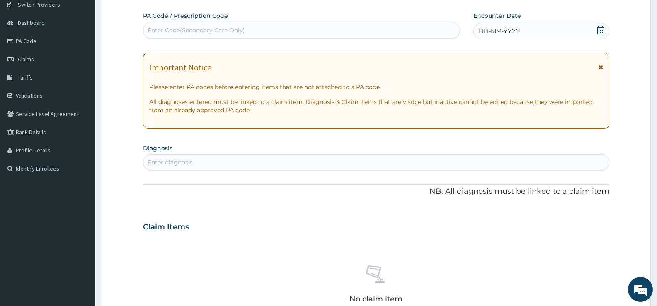
click at [603, 31] on icon at bounding box center [600, 30] width 7 height 8
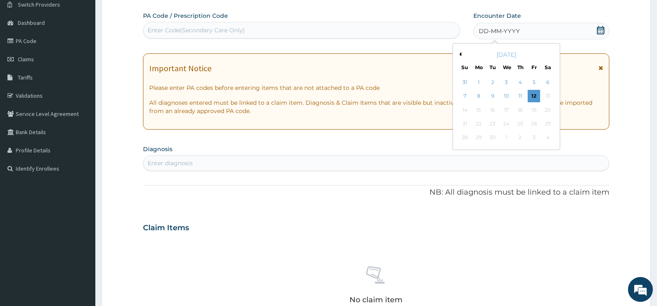
click at [460, 53] on button "Previous Month" at bounding box center [459, 54] width 4 height 4
click at [466, 94] on div "6" at bounding box center [465, 96] width 12 height 12
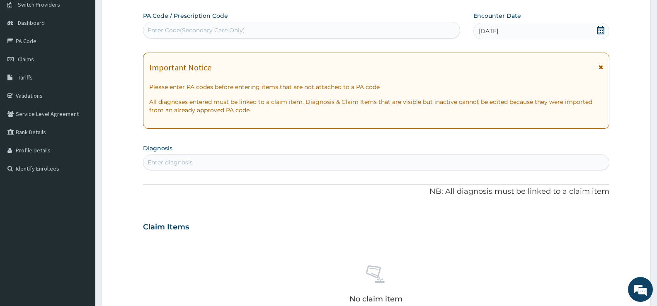
click at [346, 163] on div "Enter diagnosis" at bounding box center [375, 162] width 465 height 13
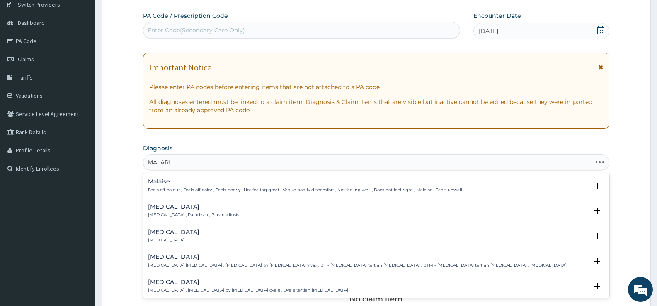
type input "[MEDICAL_DATA]"
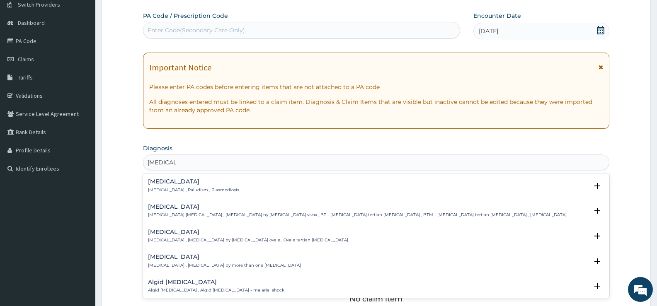
click at [156, 186] on div "[MEDICAL_DATA] [MEDICAL_DATA] , Paludism , Plasmodiosis" at bounding box center [193, 186] width 91 height 15
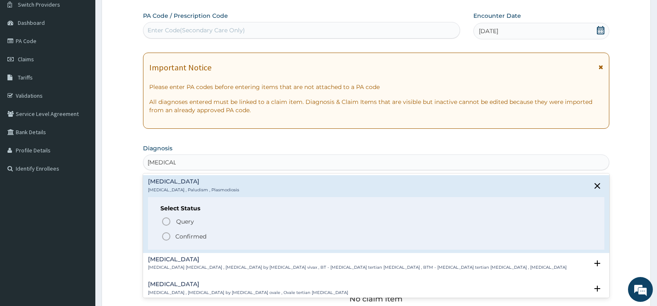
click at [181, 237] on p "Confirmed" at bounding box center [190, 236] width 31 height 8
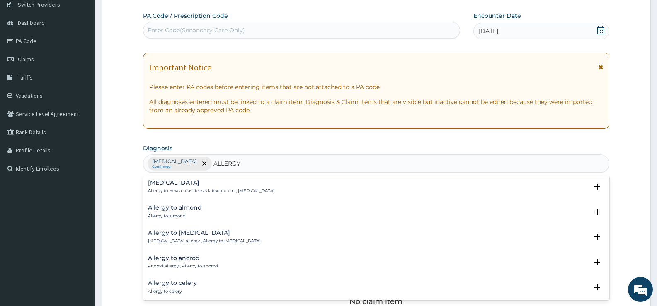
scroll to position [746, 0]
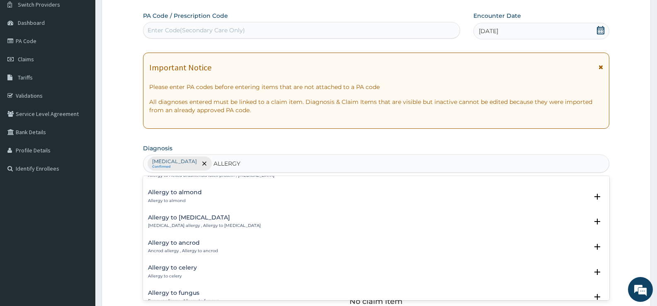
click at [213, 165] on input "ALLERGY" at bounding box center [227, 164] width 28 height 8
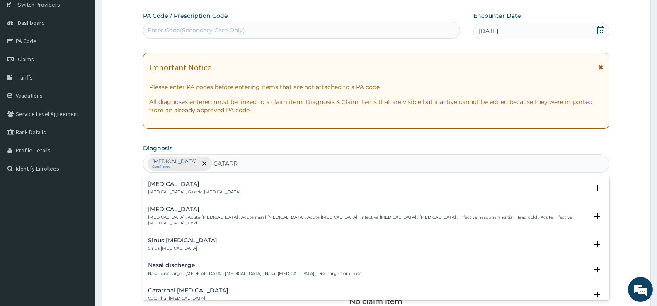
type input "[MEDICAL_DATA]"
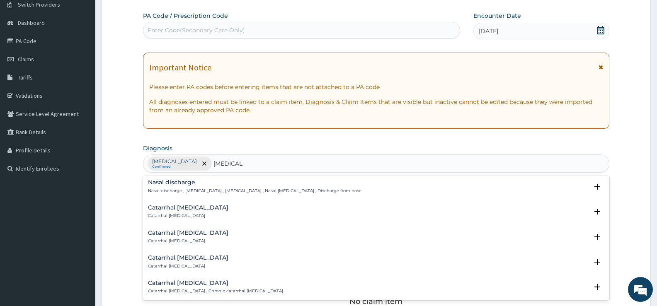
scroll to position [41, 0]
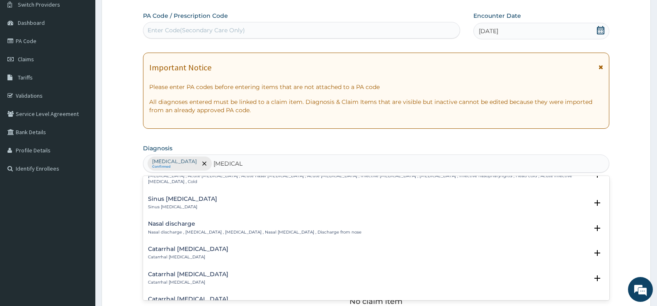
click at [182, 230] on p "Nasal discharge , [MEDICAL_DATA] , [MEDICAL_DATA] , Nasal [MEDICAL_DATA] , Disc…" at bounding box center [254, 233] width 213 height 6
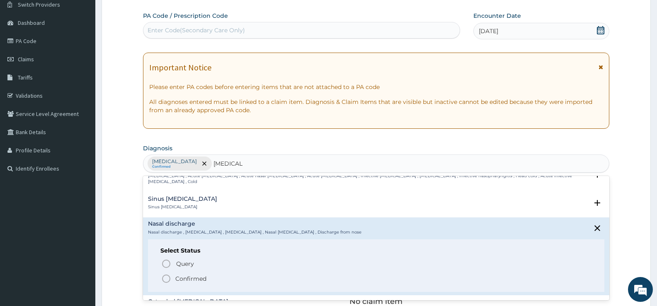
click at [181, 275] on p "Confirmed" at bounding box center [190, 279] width 31 height 8
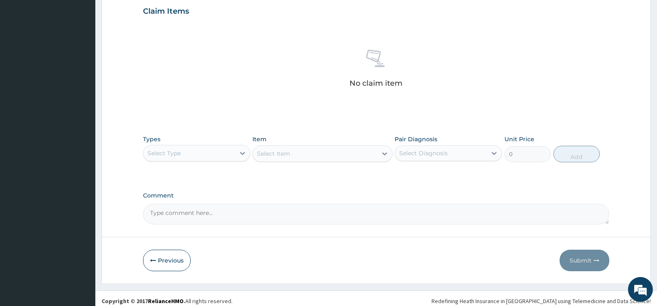
scroll to position [291, 0]
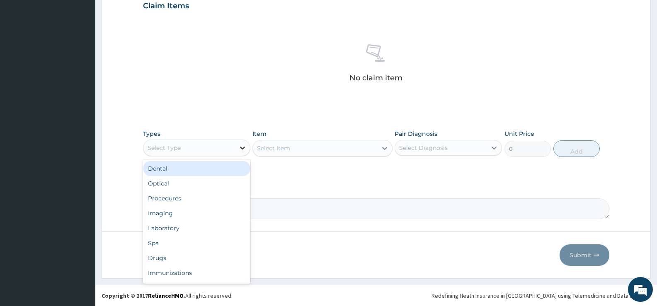
click at [236, 148] on div at bounding box center [242, 147] width 15 height 15
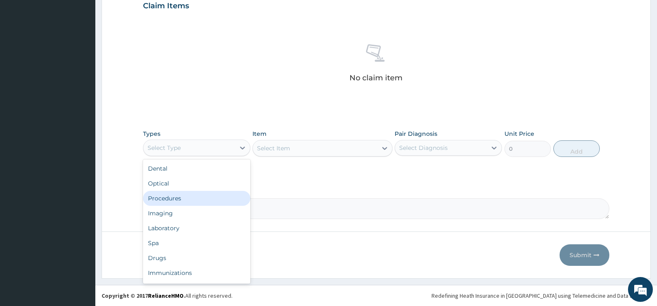
click at [171, 196] on div "Procedures" at bounding box center [196, 198] width 107 height 15
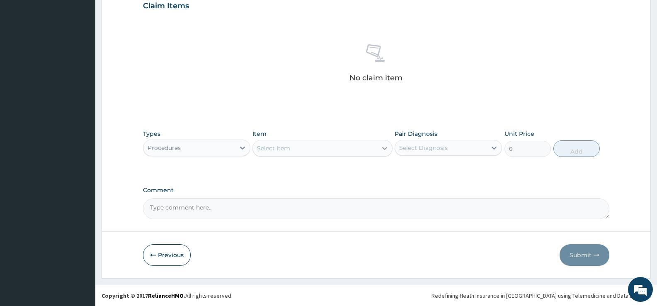
click at [383, 150] on icon at bounding box center [384, 148] width 8 height 8
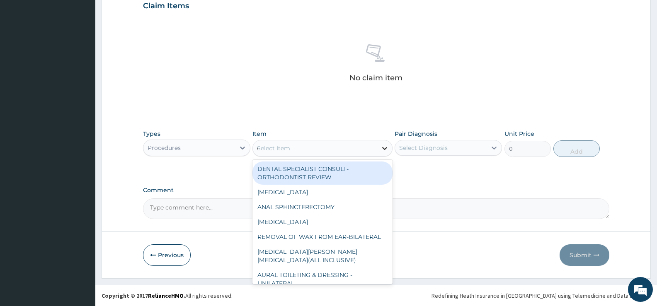
type input "GP"
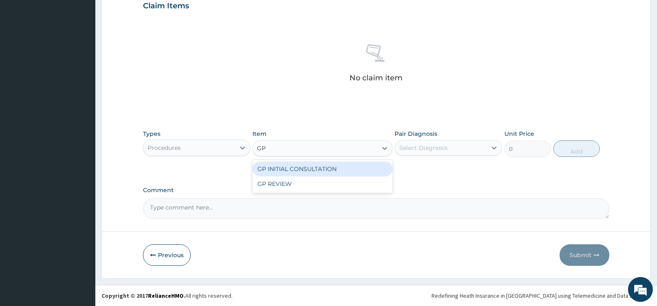
click at [345, 166] on div "GP INITIAL CONSULTATION" at bounding box center [322, 169] width 140 height 15
type input "2000"
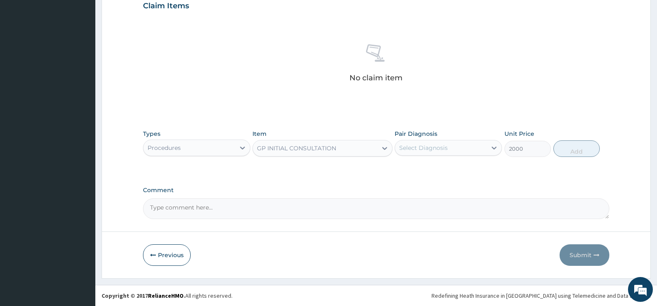
click at [434, 146] on div "Select Diagnosis" at bounding box center [423, 148] width 48 height 8
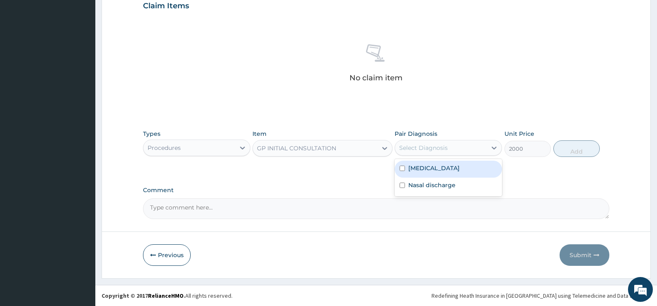
click at [438, 169] on div "[MEDICAL_DATA]" at bounding box center [447, 169] width 107 height 17
checkbox input "true"
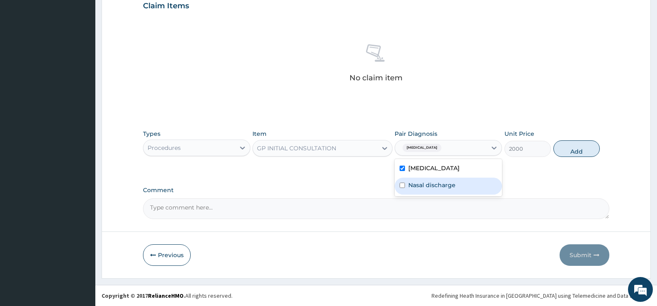
click at [435, 182] on label "Nasal discharge" at bounding box center [431, 185] width 47 height 8
checkbox input "true"
click at [581, 150] on button "Add" at bounding box center [576, 148] width 46 height 17
type input "0"
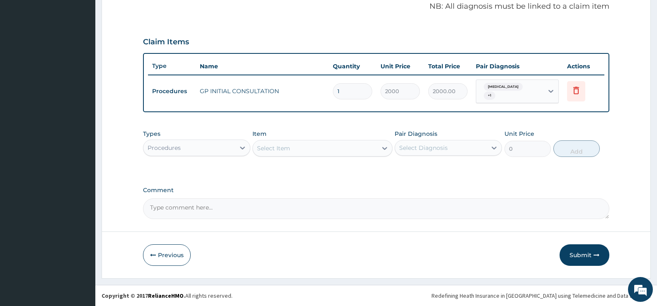
scroll to position [252, 0]
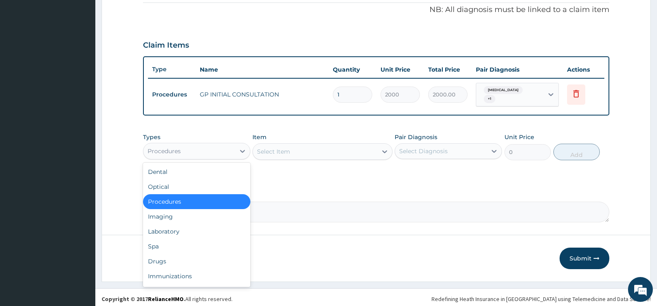
click at [210, 145] on div "Procedures" at bounding box center [189, 151] width 92 height 13
click at [170, 231] on div "Laboratory" at bounding box center [196, 231] width 107 height 15
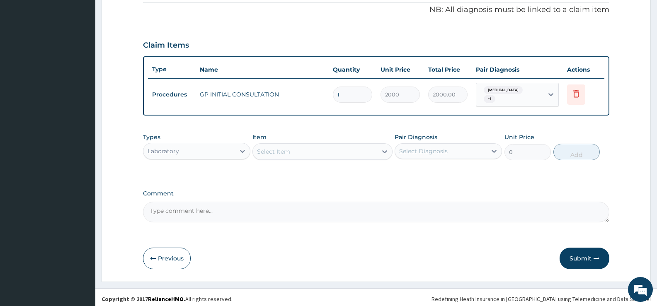
click at [382, 150] on icon at bounding box center [384, 152] width 8 height 8
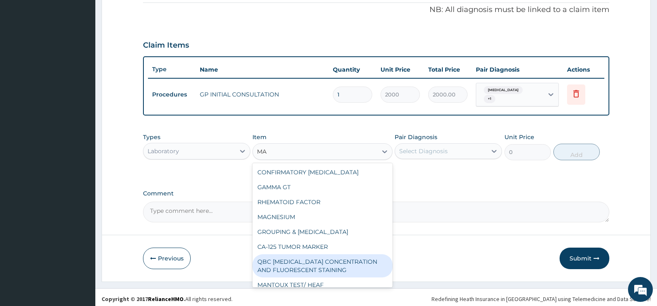
type input "M"
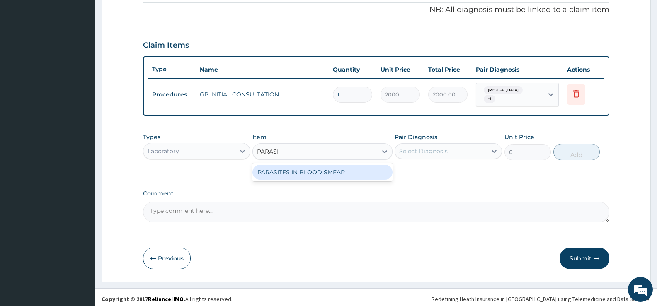
type input "PARASITE"
click at [343, 170] on div "PARASITES IN BLOOD SMEAR" at bounding box center [322, 172] width 140 height 15
type input "1100"
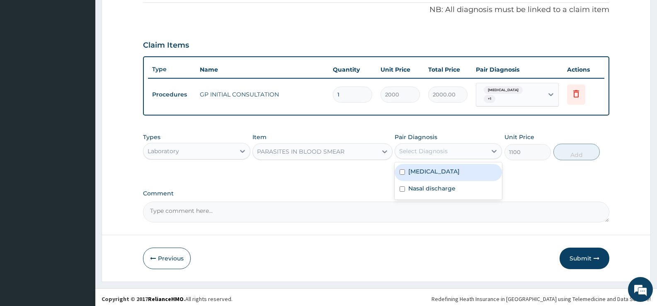
click at [426, 147] on div "Select Diagnosis" at bounding box center [423, 151] width 48 height 8
click at [426, 170] on label "Malaria" at bounding box center [433, 171] width 51 height 8
checkbox input "true"
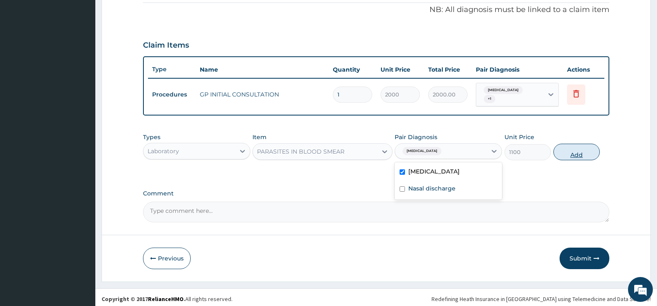
click at [589, 153] on button "Add" at bounding box center [576, 152] width 46 height 17
type input "0"
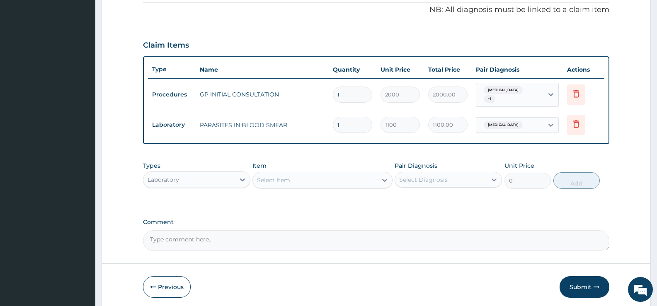
click at [226, 175] on div "Laboratory" at bounding box center [189, 179] width 92 height 13
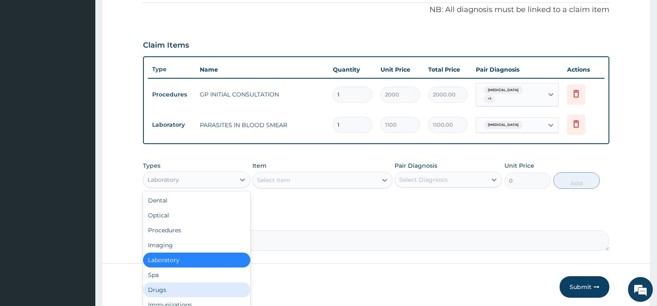
click at [161, 284] on div "Drugs" at bounding box center [196, 290] width 107 height 15
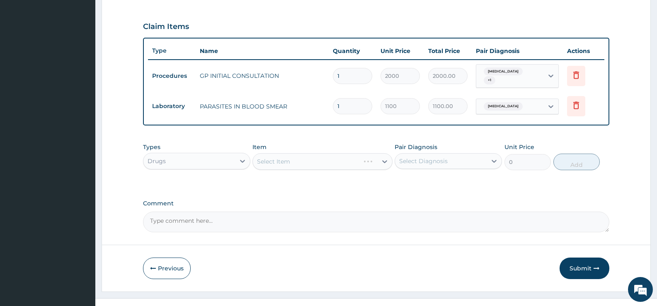
scroll to position [281, 0]
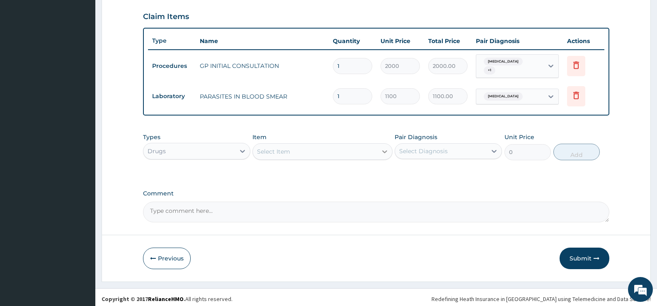
click at [385, 148] on icon at bounding box center [384, 152] width 8 height 8
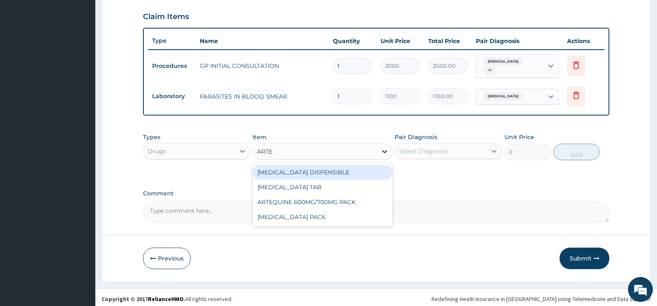
type input "ARTEM"
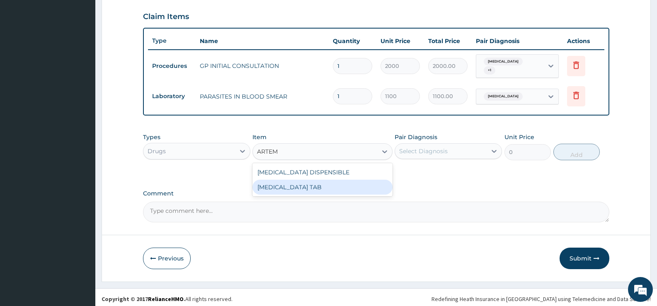
click at [328, 188] on div "[MEDICAL_DATA] TAB" at bounding box center [322, 187] width 140 height 15
type input "1035"
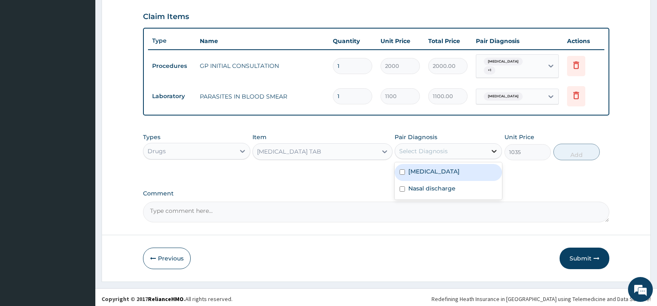
click at [491, 148] on icon at bounding box center [494, 151] width 8 height 8
click at [430, 167] on label "Malaria" at bounding box center [433, 171] width 51 height 8
checkbox input "true"
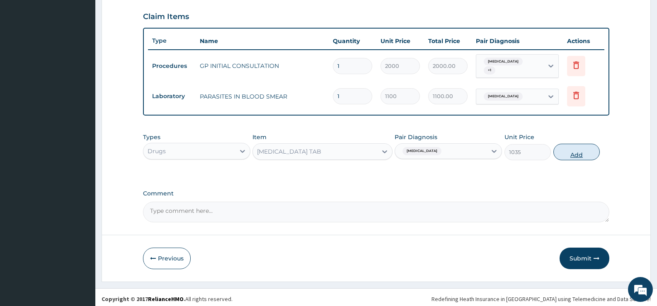
click at [588, 151] on button "Add" at bounding box center [576, 152] width 46 height 17
type input "0"
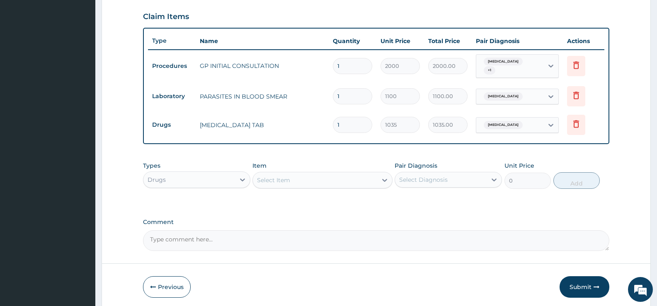
click at [366, 175] on div "Select Item" at bounding box center [315, 180] width 124 height 13
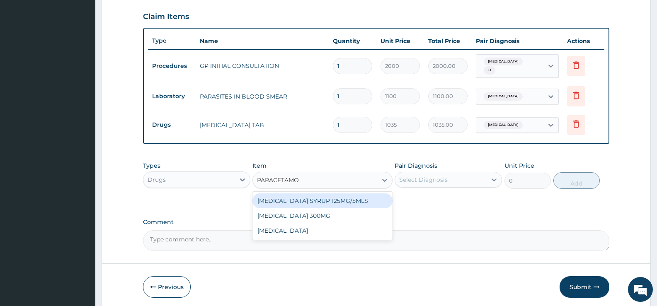
type input "[MEDICAL_DATA]"
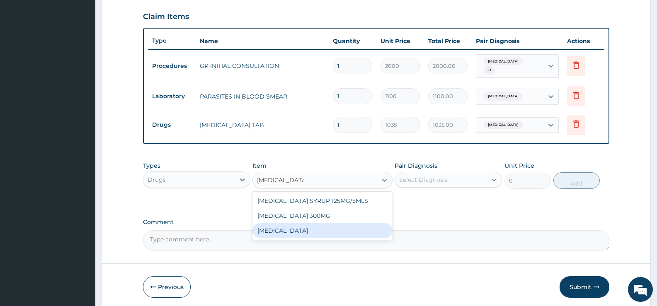
click at [321, 229] on div "[MEDICAL_DATA]" at bounding box center [322, 230] width 140 height 15
type input "15.18"
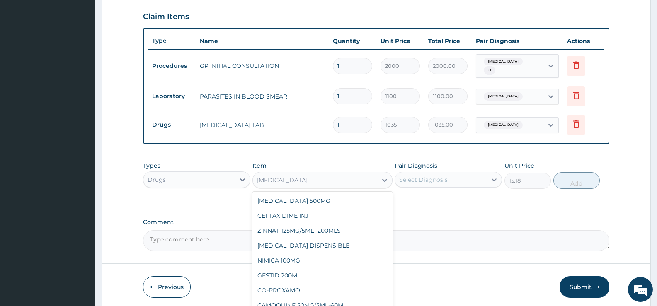
click at [368, 175] on div "PARACETAMOL" at bounding box center [315, 180] width 124 height 13
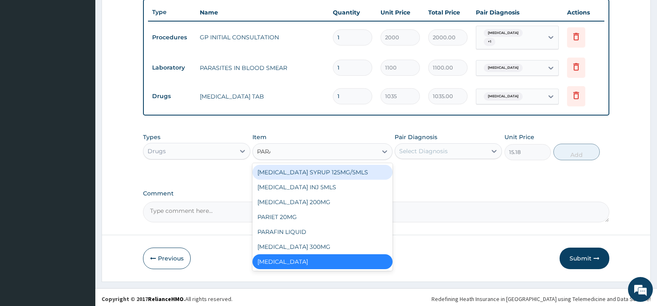
scroll to position [0, 0]
type input "PARAC"
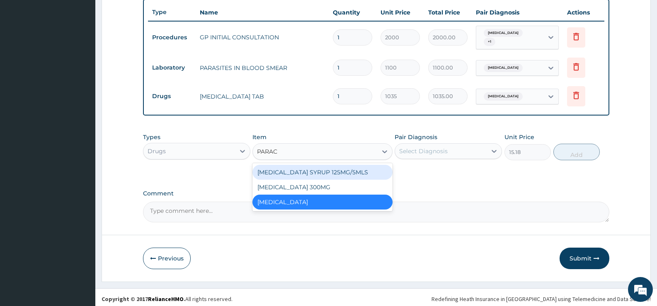
click at [356, 168] on div "PARACETAMOL SYRUP 125MG/5MLS" at bounding box center [322, 172] width 140 height 15
type input "207"
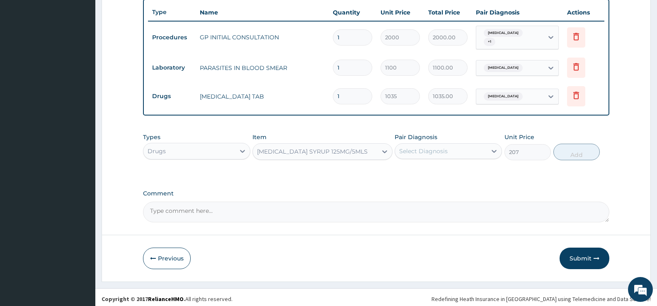
click at [471, 150] on div "Select Diagnosis" at bounding box center [441, 151] width 92 height 13
click at [442, 172] on div "Malaria" at bounding box center [447, 172] width 107 height 17
checkbox input "true"
click at [569, 150] on button "Add" at bounding box center [576, 152] width 46 height 17
type input "0"
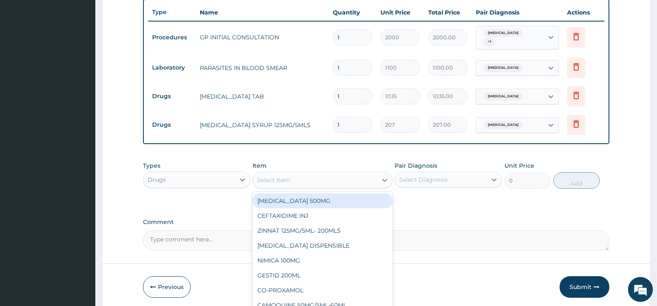
click at [361, 175] on div "Select Item" at bounding box center [315, 180] width 124 height 13
type input "LORAT"
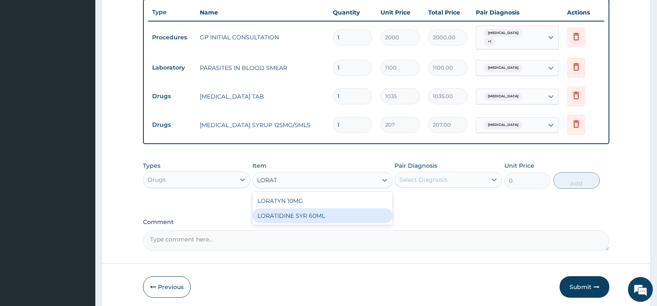
click at [348, 210] on div "LORATIDINE SYR 60ML" at bounding box center [322, 215] width 140 height 15
type input "600"
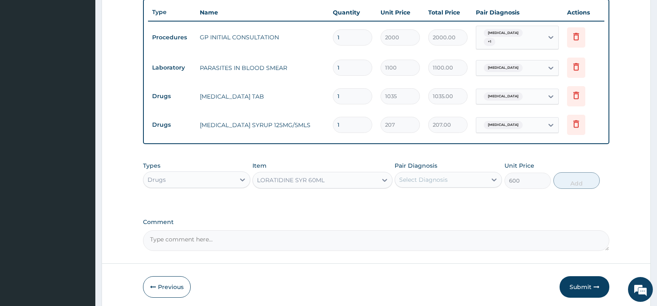
click at [474, 177] on div "Select Diagnosis" at bounding box center [441, 179] width 92 height 13
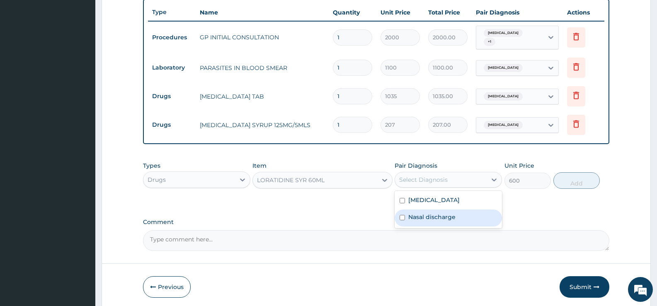
click at [447, 215] on label "Nasal discharge" at bounding box center [431, 217] width 47 height 8
checkbox input "true"
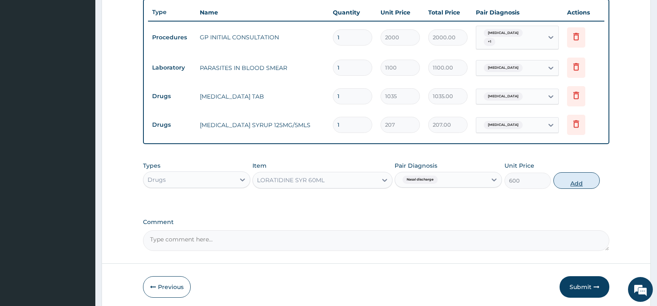
click at [586, 177] on button "Add" at bounding box center [576, 180] width 46 height 17
type input "0"
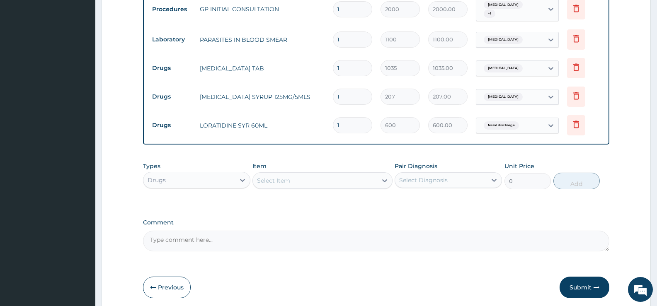
scroll to position [366, 0]
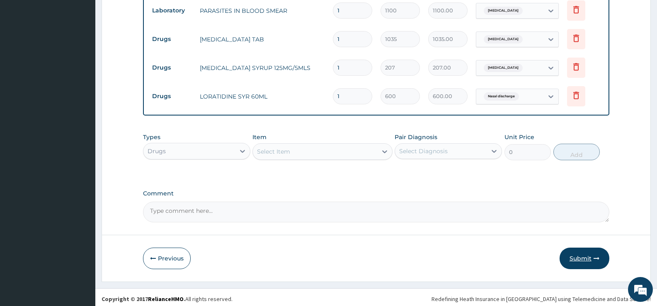
click at [571, 254] on button "Submit" at bounding box center [584, 259] width 50 height 22
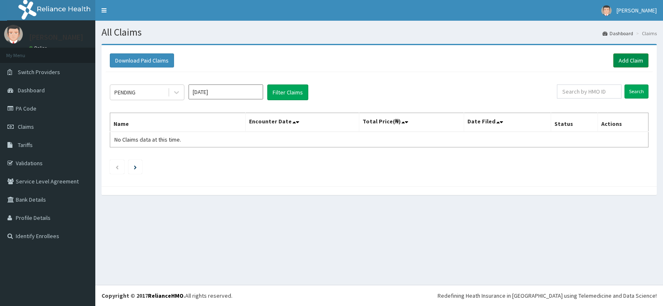
click at [634, 60] on link "Add Claim" at bounding box center [630, 60] width 35 height 14
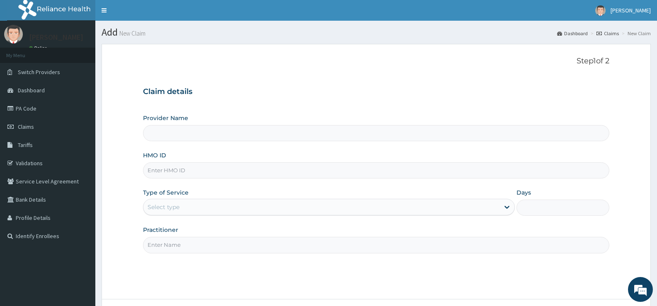
type input "[GEOGRAPHIC_DATA][PERSON_NAME]"
click at [213, 171] on input "HMO ID" at bounding box center [376, 170] width 466 height 16
type input "TVT/10121/A"
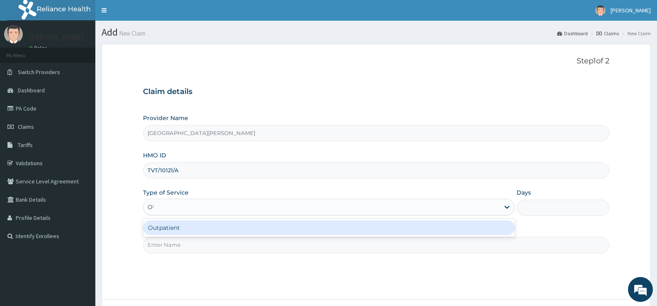
type input "OUT"
type input "1"
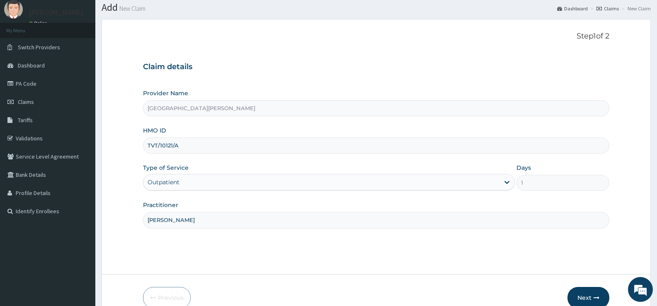
scroll to position [68, 0]
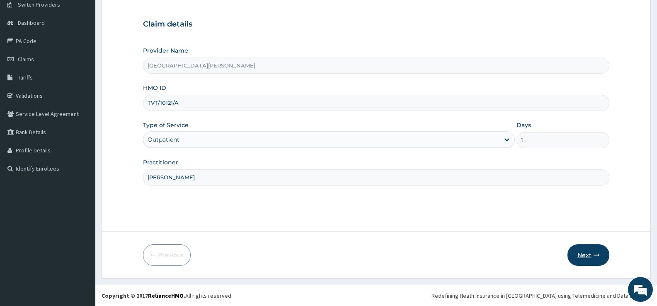
type input "[PERSON_NAME]"
click at [583, 254] on button "Next" at bounding box center [588, 255] width 42 height 22
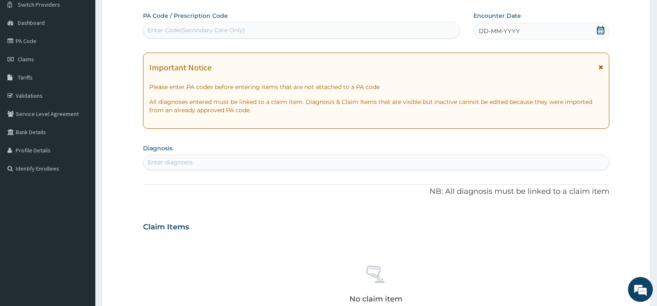
click at [600, 30] on icon at bounding box center [600, 30] width 8 height 8
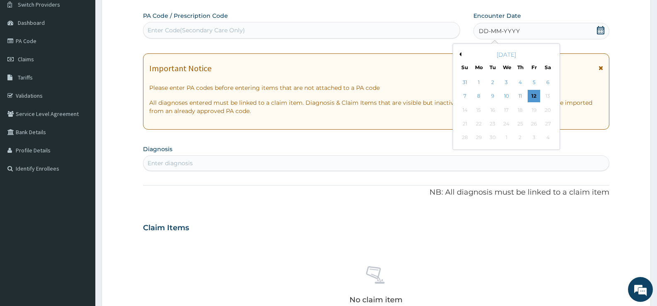
click at [460, 53] on button "Previous Month" at bounding box center [459, 54] width 4 height 4
click at [464, 93] on div "6" at bounding box center [465, 96] width 12 height 12
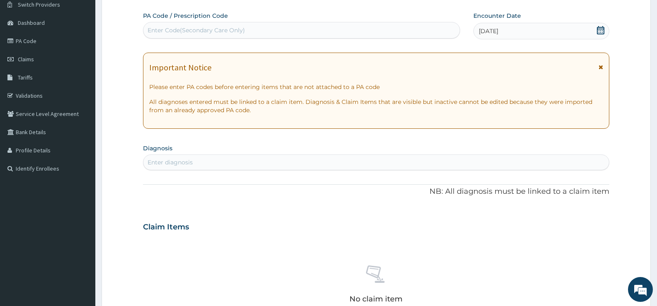
click at [376, 164] on div "Enter diagnosis" at bounding box center [375, 162] width 465 height 13
type input "MIGRAINE"
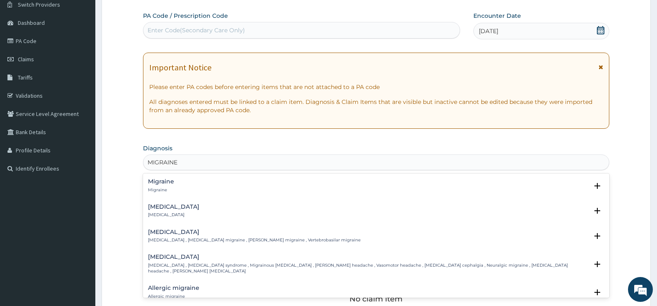
click at [160, 181] on h4 "Migraine" at bounding box center [161, 182] width 26 height 6
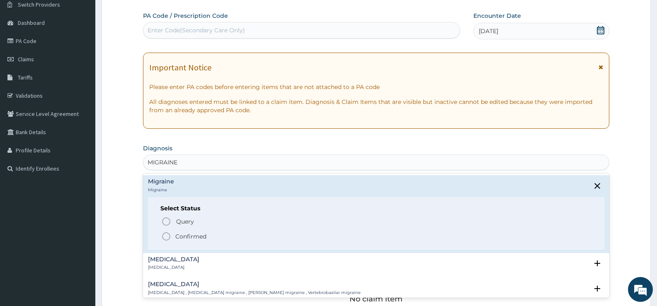
click at [189, 235] on p "Confirmed" at bounding box center [190, 236] width 31 height 8
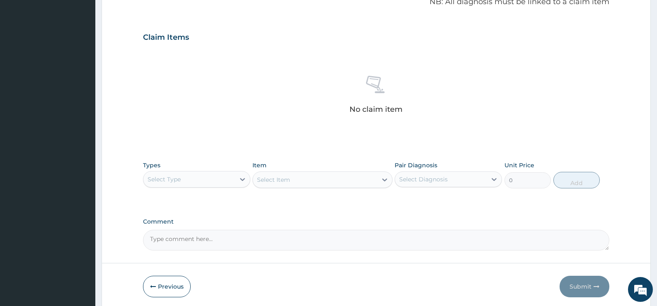
scroll to position [275, 0]
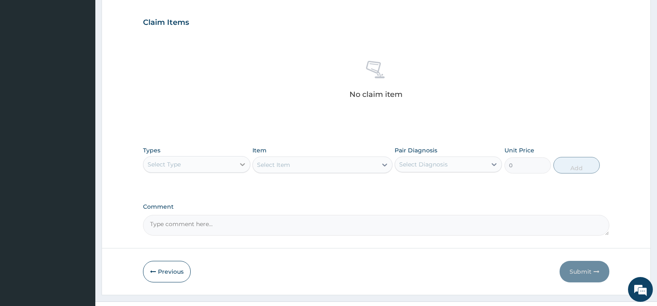
click at [239, 164] on icon at bounding box center [242, 164] width 8 height 8
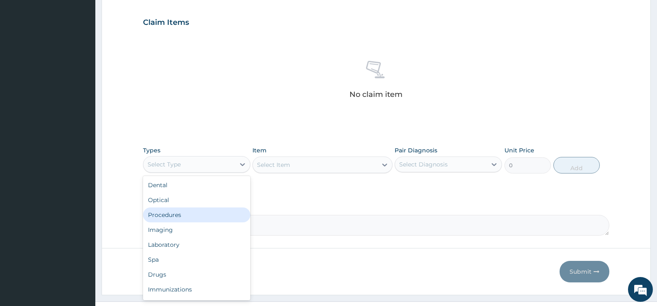
click at [172, 217] on div "Procedures" at bounding box center [196, 215] width 107 height 15
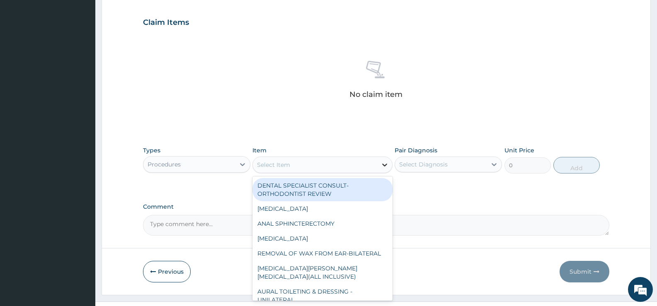
click at [380, 167] on icon at bounding box center [384, 165] width 8 height 8
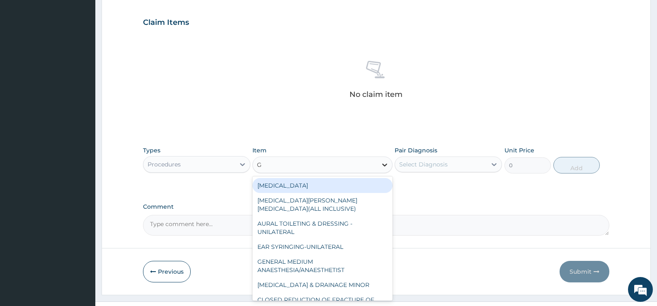
type input "GP"
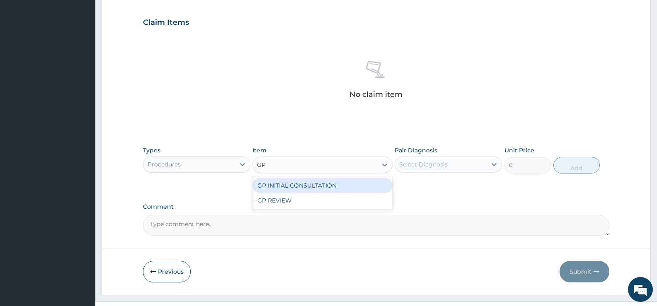
click at [369, 188] on div "GP INITIAL CONSULTATION" at bounding box center [322, 185] width 140 height 15
type input "2000"
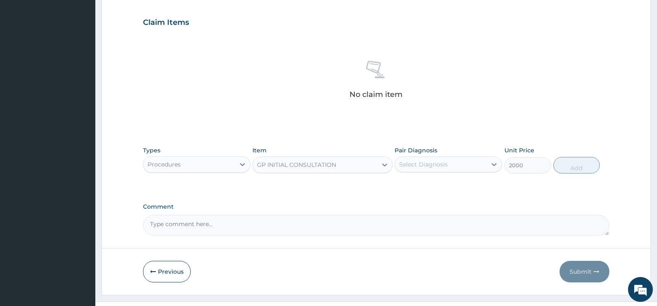
click at [429, 167] on div "Select Diagnosis" at bounding box center [423, 164] width 48 height 8
click at [436, 188] on div "Migraine" at bounding box center [447, 185] width 107 height 17
checkbox input "true"
click at [581, 170] on button "Add" at bounding box center [576, 165] width 46 height 17
type input "0"
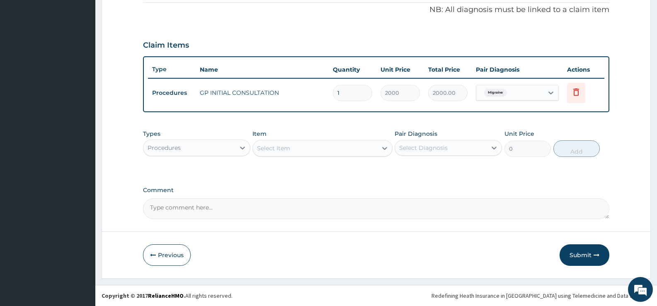
scroll to position [252, 0]
click at [238, 154] on div at bounding box center [242, 147] width 15 height 15
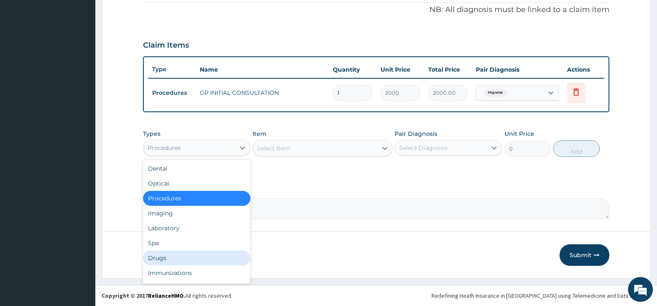
click at [159, 258] on div "Drugs" at bounding box center [196, 258] width 107 height 15
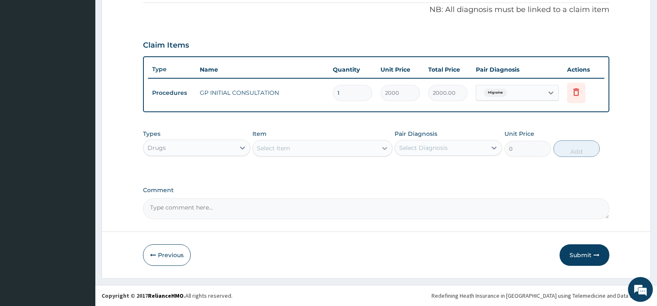
click at [385, 149] on icon at bounding box center [384, 148] width 5 height 3
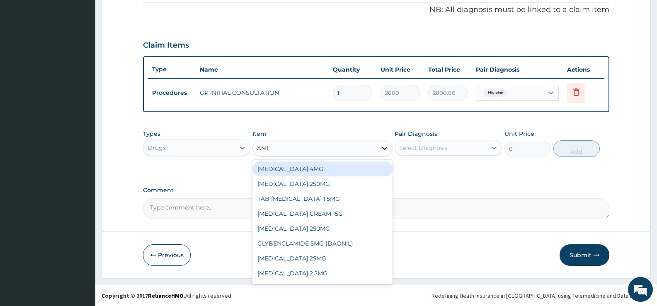
type input "[PERSON_NAME]"
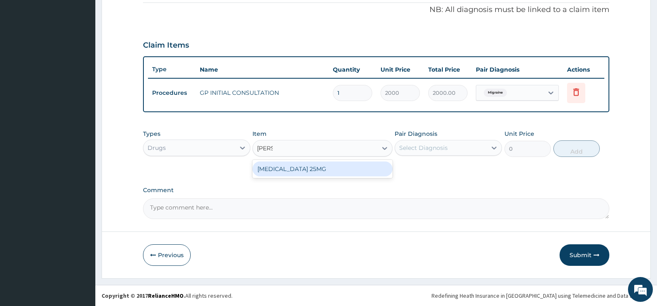
click at [356, 175] on div "[MEDICAL_DATA] 25MG" at bounding box center [322, 169] width 140 height 15
type input "37.95"
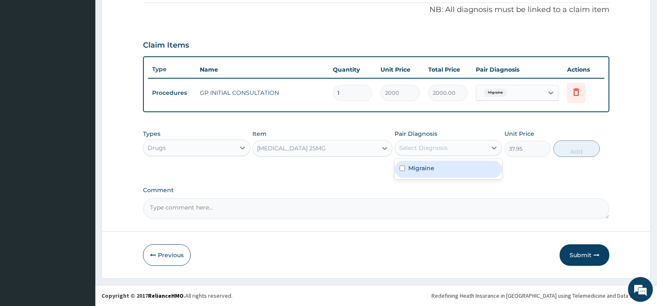
click at [442, 148] on div "Select Diagnosis" at bounding box center [423, 148] width 48 height 8
click at [430, 165] on label "Migraine" at bounding box center [421, 168] width 26 height 8
checkbox input "true"
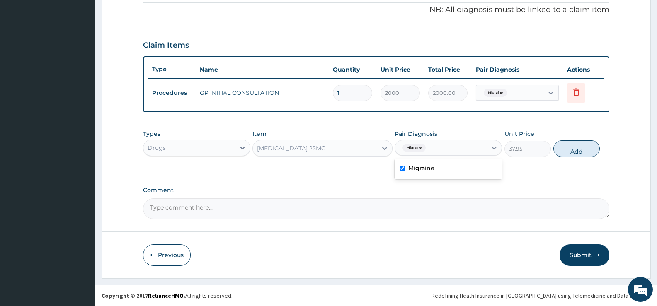
click at [562, 152] on button "Add" at bounding box center [576, 148] width 46 height 17
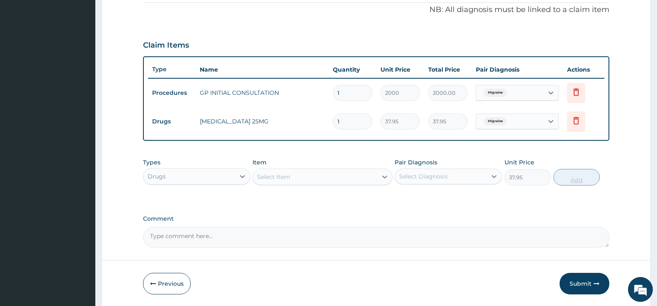
type input "0"
type input "0.00"
type input "5"
type input "189.75"
type input "5"
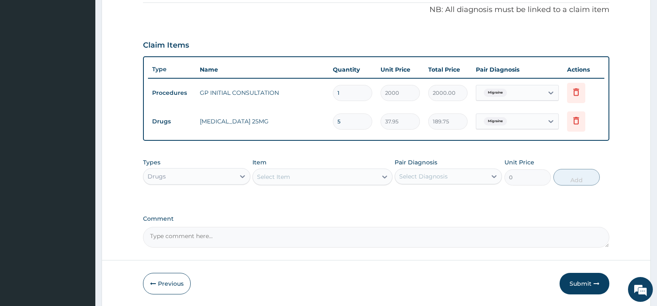
click at [370, 174] on div "Select Item" at bounding box center [315, 176] width 124 height 13
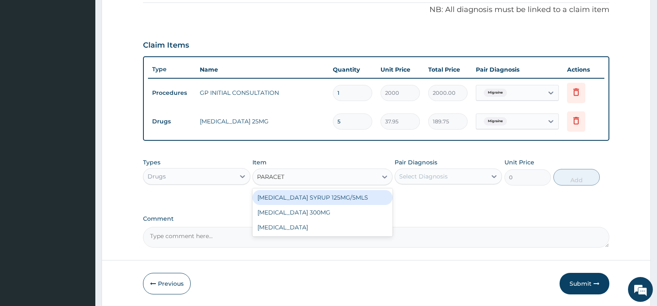
type input "PARACETA"
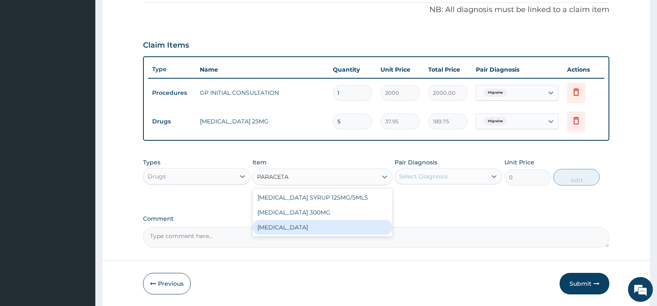
click at [302, 226] on div "PARACETAMOL" at bounding box center [322, 227] width 140 height 15
type input "15.18"
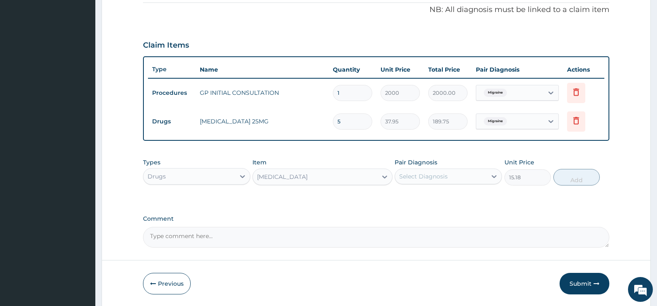
click at [432, 179] on div "Select Diagnosis" at bounding box center [423, 176] width 48 height 8
click at [429, 200] on label "Migraine" at bounding box center [421, 197] width 26 height 8
checkbox input "true"
click at [569, 178] on button "Add" at bounding box center [576, 177] width 46 height 17
type input "0"
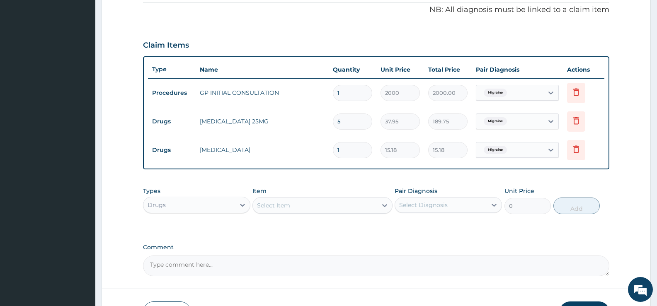
type input "18"
type input "273.24"
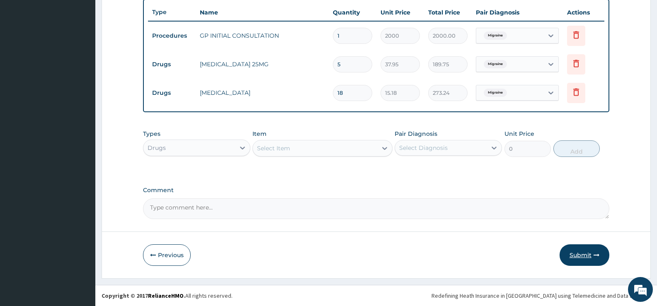
type input "18"
click at [578, 257] on button "Submit" at bounding box center [584, 255] width 50 height 22
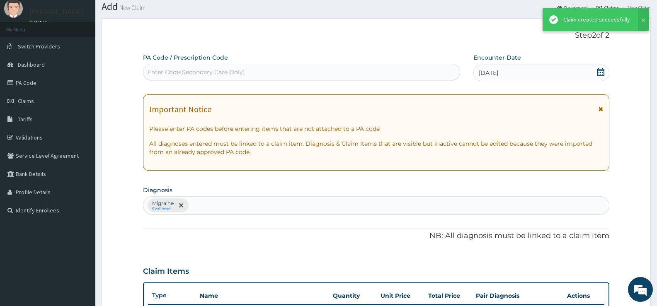
scroll to position [309, 0]
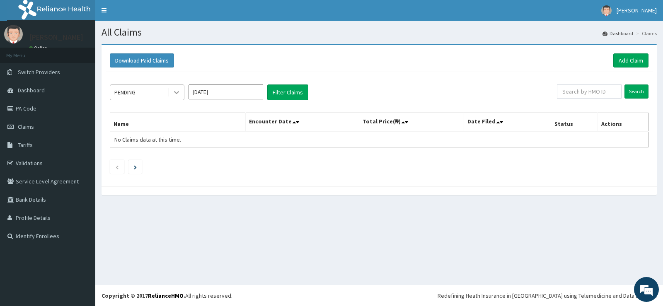
click at [180, 91] on icon at bounding box center [176, 92] width 8 height 8
click at [239, 93] on input "Sep 2025" at bounding box center [226, 92] width 75 height 15
click at [202, 160] on div "Jul" at bounding box center [201, 160] width 17 height 15
type input "Jul 2025"
click at [288, 92] on button "Filter Claims" at bounding box center [287, 93] width 41 height 16
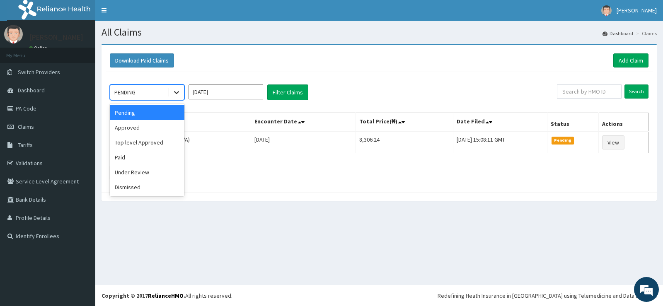
click at [174, 91] on icon at bounding box center [176, 92] width 8 height 8
click at [138, 129] on div "Approved" at bounding box center [147, 127] width 75 height 15
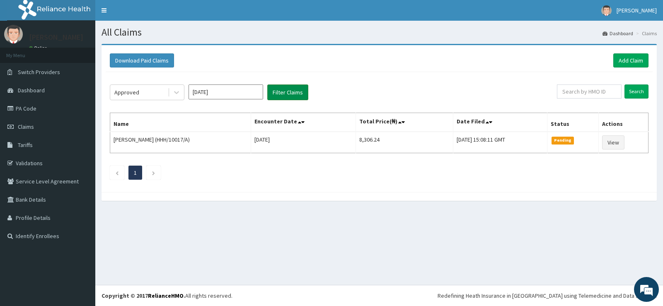
click at [278, 94] on button "Filter Claims" at bounding box center [287, 93] width 41 height 16
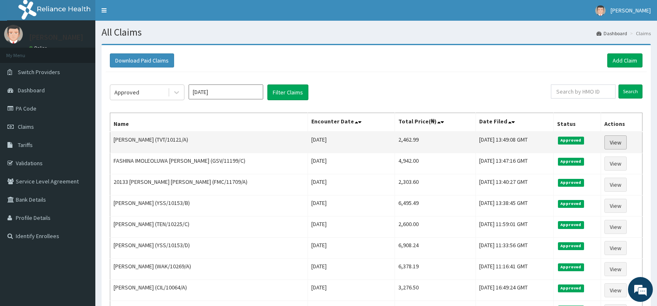
click at [608, 140] on link "View" at bounding box center [615, 143] width 22 height 14
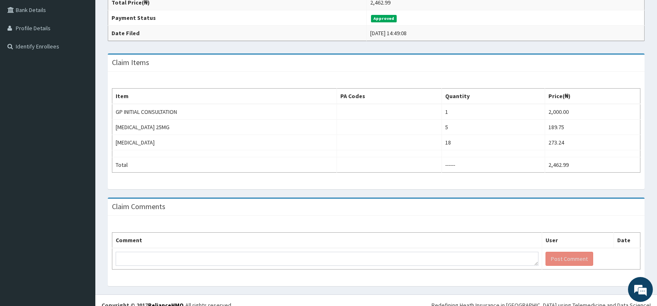
scroll to position [199, 0]
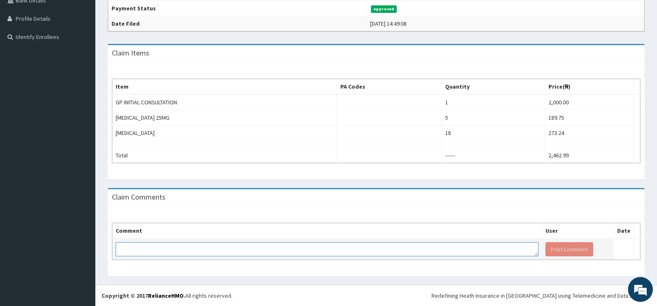
click at [174, 250] on textarea at bounding box center [327, 249] width 423 height 14
type textarea "P"
type textarea "CODE FOR [MEDICAL_DATA] 25MG X 5 (PA/65E76E)"
click at [549, 249] on button "Post Comment" at bounding box center [569, 249] width 48 height 14
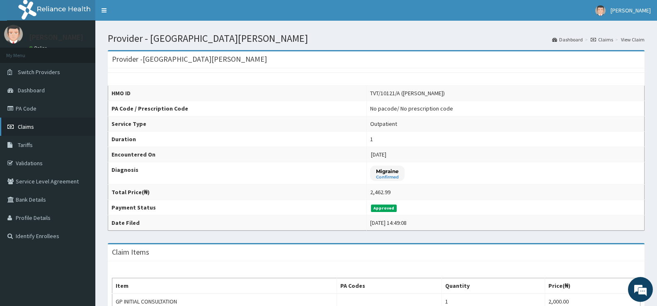
click at [27, 124] on span "Claims" at bounding box center [26, 126] width 16 height 7
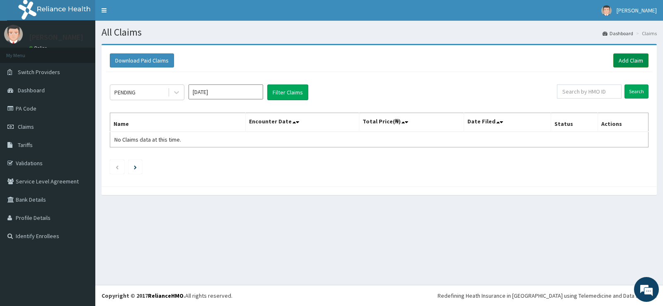
click at [627, 62] on link "Add Claim" at bounding box center [630, 60] width 35 height 14
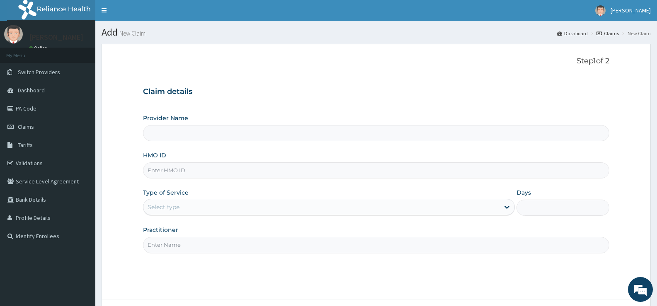
click at [199, 170] on input "HMO ID" at bounding box center [376, 170] width 466 height 16
type input "[GEOGRAPHIC_DATA][PERSON_NAME]"
type input "KRF/10036/D"
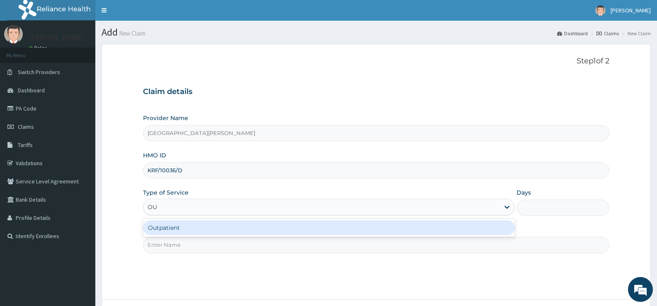
type input "OUT"
type input "1"
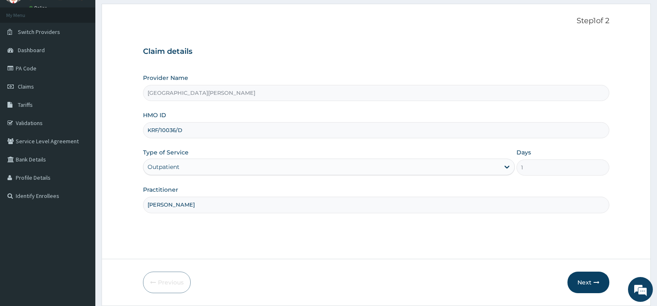
scroll to position [68, 0]
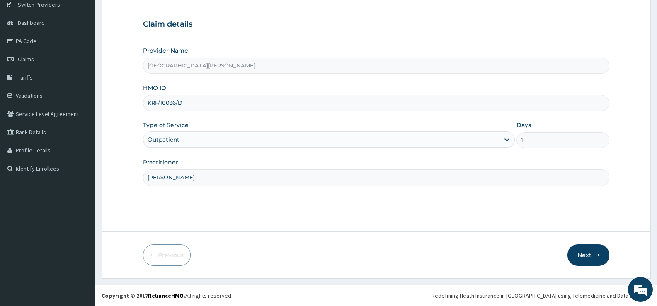
type input "[PERSON_NAME]"
click at [588, 252] on button "Next" at bounding box center [588, 255] width 42 height 22
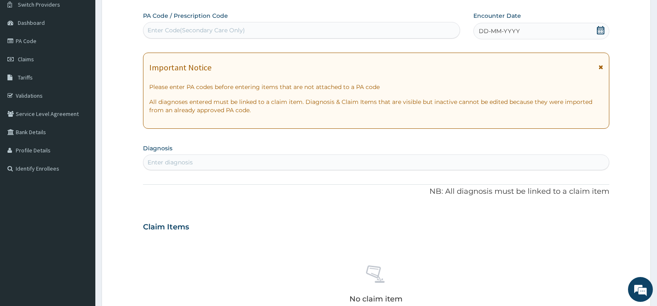
click at [315, 33] on div "Enter Code(Secondary Care Only)" at bounding box center [301, 30] width 316 height 13
type input "PA/8A350E"
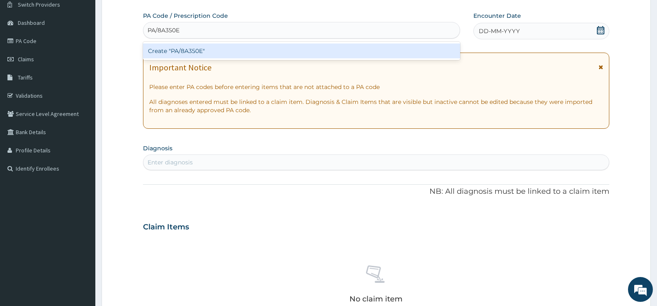
click at [315, 58] on div "Create "PA/8A350E"" at bounding box center [301, 51] width 317 height 15
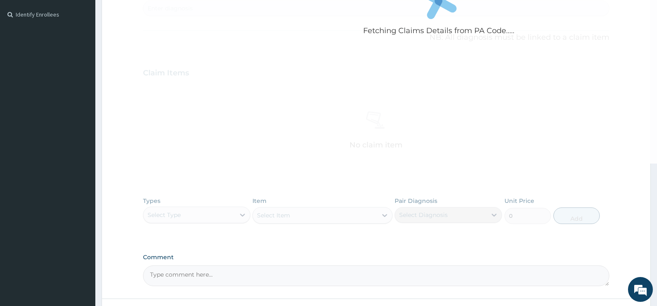
scroll to position [0, 0]
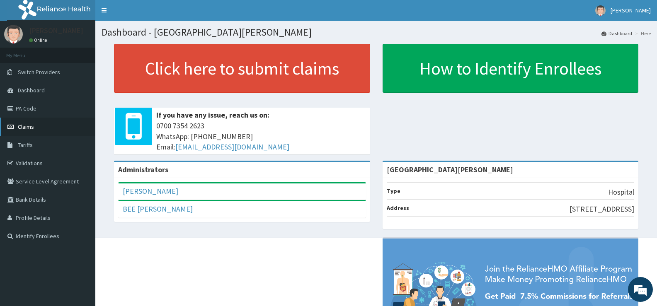
click at [29, 125] on span "Claims" at bounding box center [26, 126] width 16 height 7
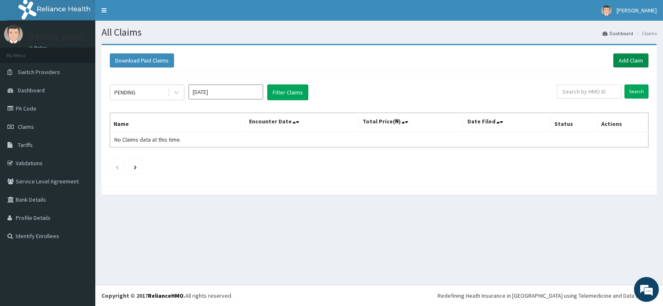
click at [627, 60] on link "Add Claim" at bounding box center [630, 60] width 35 height 14
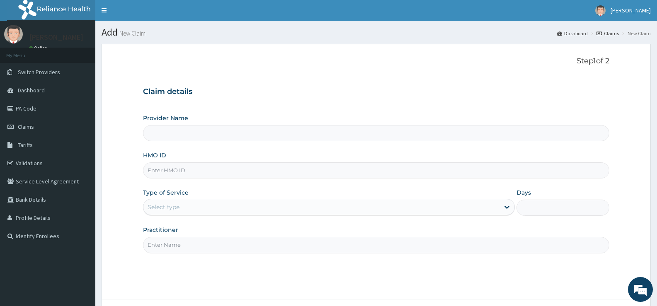
type input "[GEOGRAPHIC_DATA][PERSON_NAME]"
click at [182, 172] on input "HMO ID" at bounding box center [376, 170] width 466 height 16
type input "KRF/10036/D"
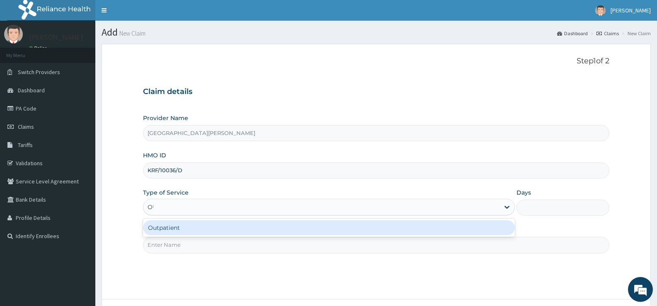
type input "OUT"
type input "1"
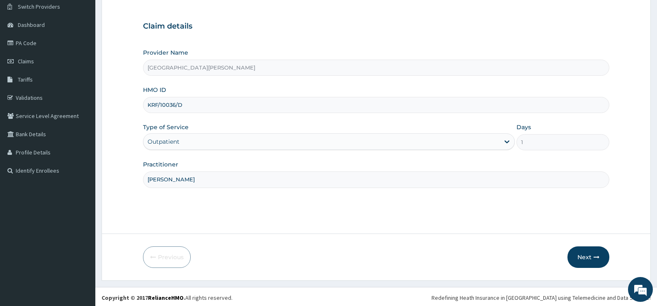
scroll to position [68, 0]
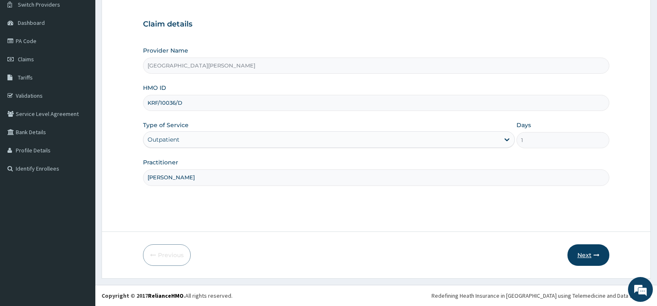
type input "DR FRANK"
click at [582, 255] on button "Next" at bounding box center [588, 255] width 42 height 22
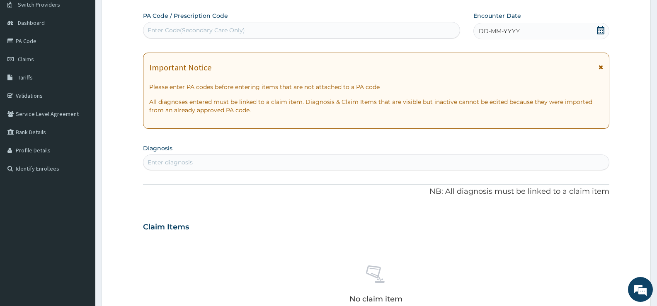
click at [395, 35] on div "Enter Code(Secondary Care Only)" at bounding box center [301, 30] width 316 height 13
type input "PA/8A350E"
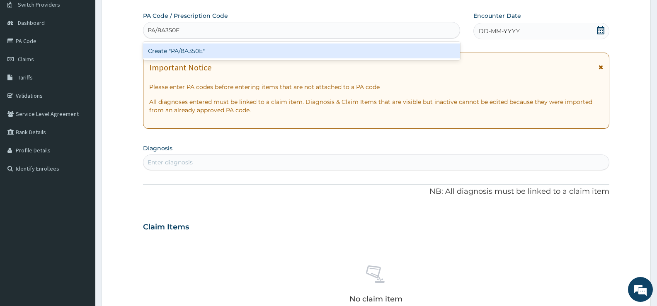
click at [324, 53] on div "Create "PA/8A350E"" at bounding box center [301, 51] width 317 height 15
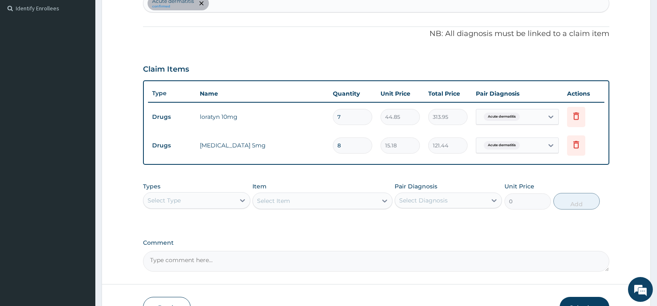
scroll to position [281, 0]
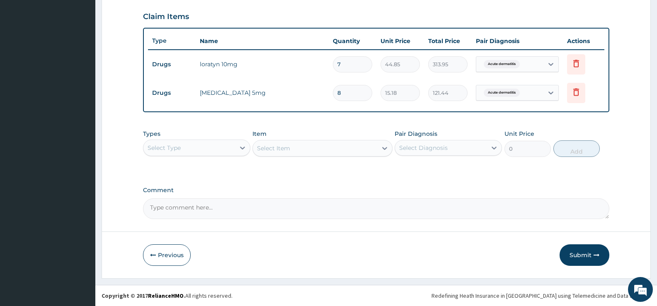
click at [222, 148] on div "Select Type" at bounding box center [189, 147] width 92 height 13
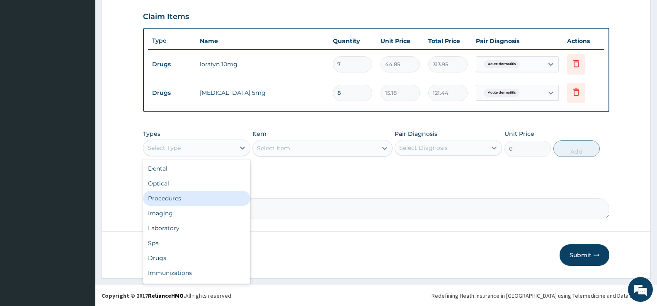
click at [184, 198] on div "Procedures" at bounding box center [196, 198] width 107 height 15
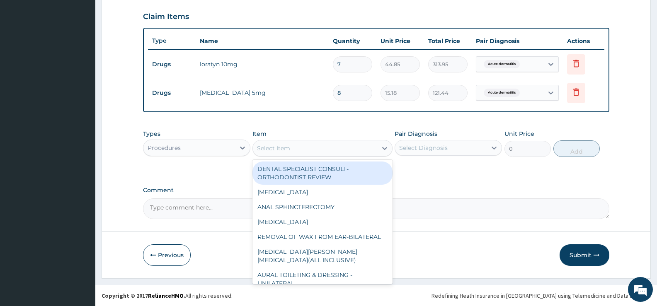
click at [380, 149] on div at bounding box center [384, 148] width 15 height 15
type input "GP"
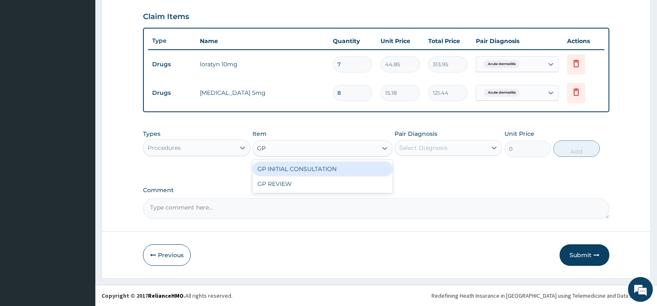
click at [309, 169] on div "GP INITIAL CONSULTATION" at bounding box center [322, 169] width 140 height 15
type input "2000"
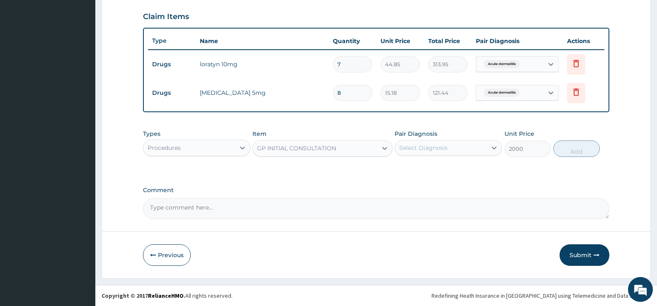
click at [457, 148] on div "Select Diagnosis" at bounding box center [441, 147] width 92 height 13
click at [443, 165] on label "Acute dermatitis" at bounding box center [433, 168] width 50 height 8
checkbox input "true"
click at [584, 145] on button "Add" at bounding box center [576, 148] width 46 height 17
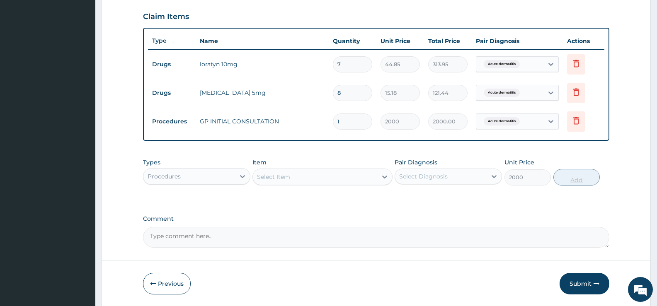
type input "0"
click at [582, 282] on button "Submit" at bounding box center [584, 284] width 50 height 22
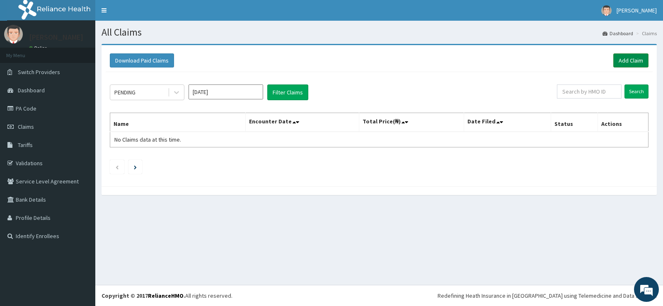
click at [623, 59] on link "Add Claim" at bounding box center [630, 60] width 35 height 14
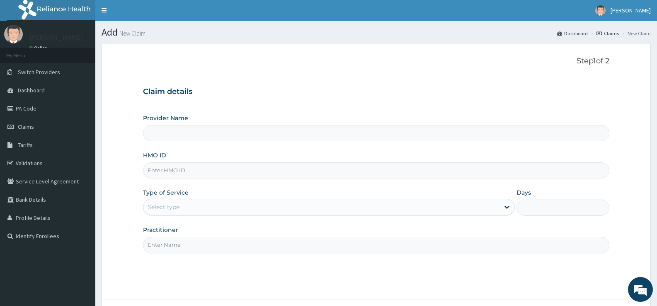
type input "[GEOGRAPHIC_DATA][PERSON_NAME]"
click at [248, 167] on input "HMO ID" at bounding box center [376, 170] width 466 height 16
type input "PFN/10210/A"
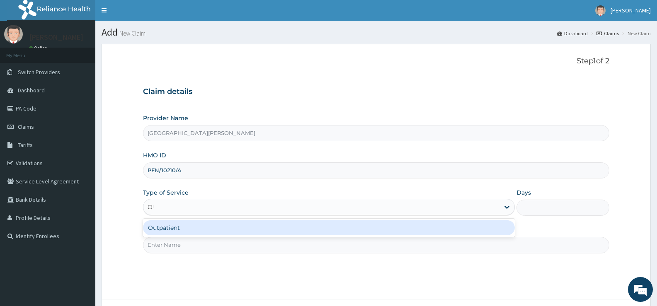
type input "OUT"
type input "1"
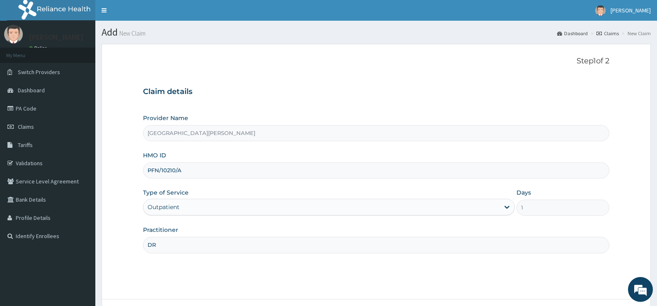
type input "[PERSON_NAME]"
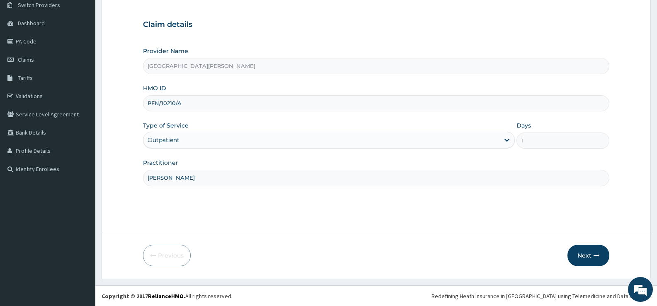
scroll to position [68, 0]
click at [588, 252] on button "Next" at bounding box center [588, 255] width 42 height 22
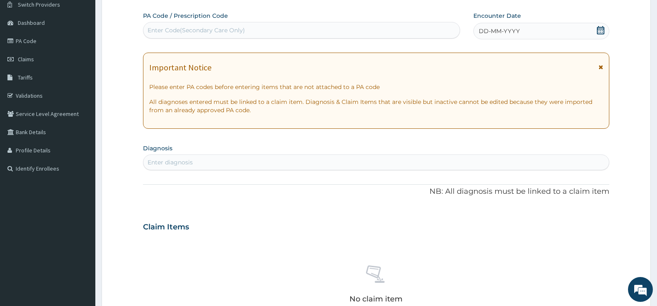
click at [601, 28] on icon at bounding box center [600, 30] width 8 height 8
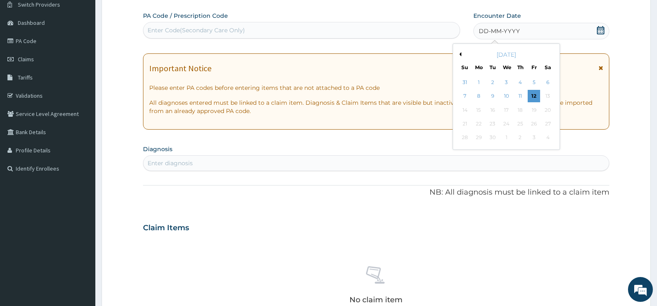
click at [460, 53] on button "Previous Month" at bounding box center [459, 54] width 4 height 4
click at [460, 54] on button "Previous Month" at bounding box center [459, 54] width 4 height 4
click at [467, 95] on div "6" at bounding box center [465, 96] width 12 height 12
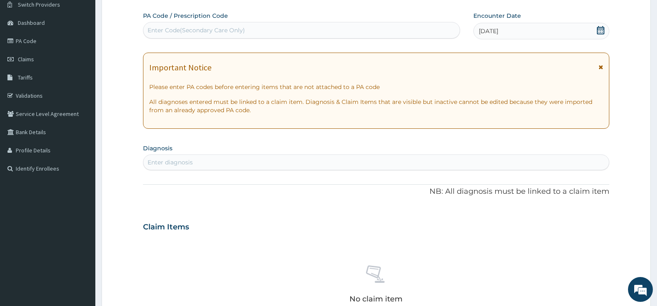
click at [322, 159] on div "Enter diagnosis" at bounding box center [375, 162] width 465 height 13
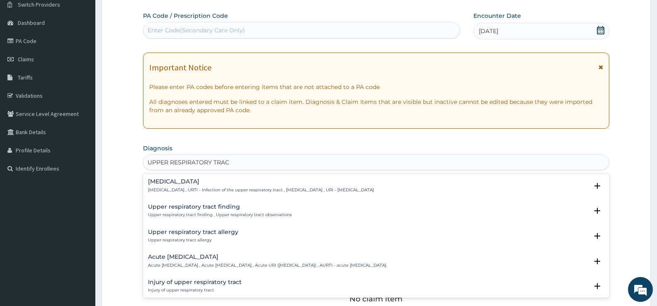
type input "UPPER RESPIRATORY TRACT"
click at [227, 185] on h4 "[MEDICAL_DATA]" at bounding box center [261, 182] width 226 height 6
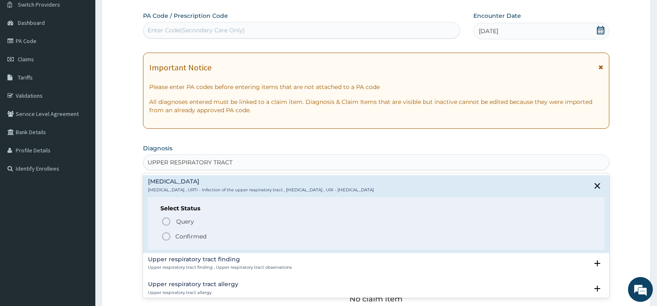
click at [188, 237] on p "Confirmed" at bounding box center [190, 236] width 31 height 8
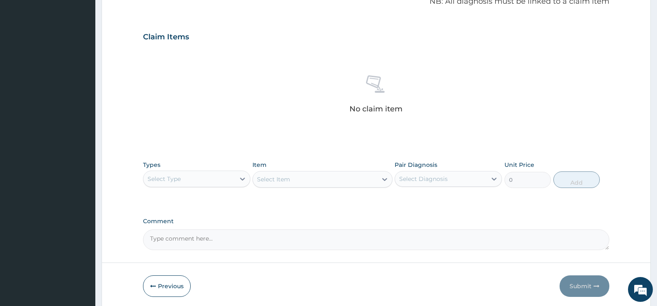
scroll to position [291, 0]
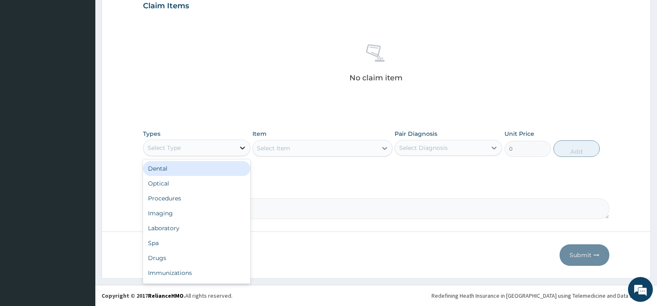
click at [243, 148] on icon at bounding box center [242, 148] width 8 height 8
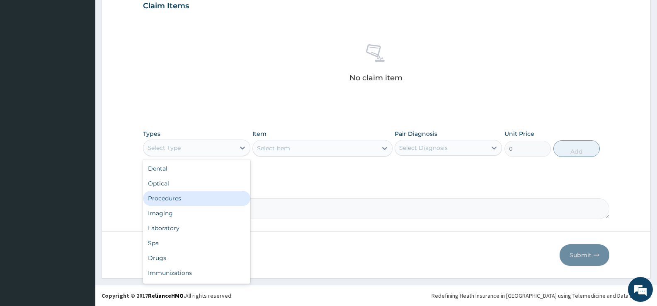
click at [176, 200] on div "Procedures" at bounding box center [196, 198] width 107 height 15
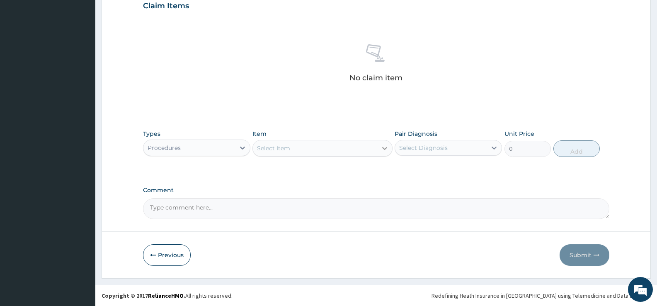
click at [382, 149] on icon at bounding box center [384, 148] width 8 height 8
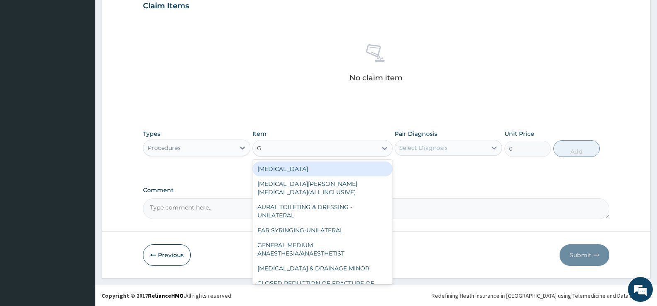
type input "GP"
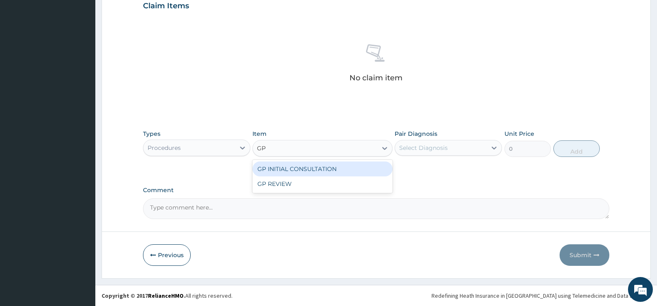
click at [371, 168] on div "GP INITIAL CONSULTATION" at bounding box center [322, 169] width 140 height 15
type input "2000"
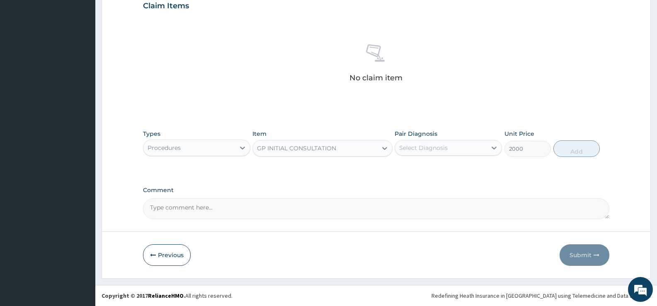
click at [443, 140] on div "Select Diagnosis" at bounding box center [447, 148] width 107 height 16
click at [442, 170] on label "Upper respiratory infection" at bounding box center [433, 168] width 51 height 8
checkbox input "true"
click at [568, 150] on button "Add" at bounding box center [576, 148] width 46 height 17
type input "0"
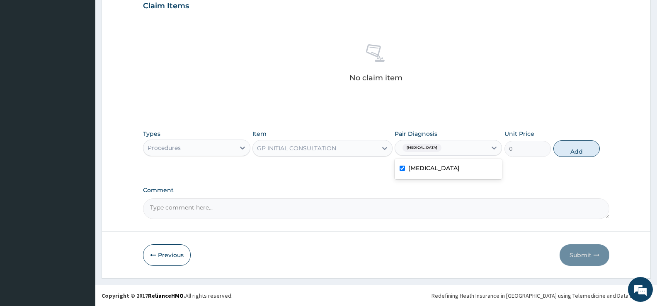
scroll to position [252, 0]
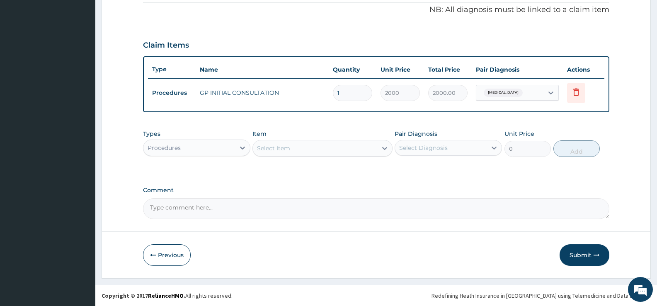
click at [211, 150] on div "Procedures" at bounding box center [189, 147] width 92 height 13
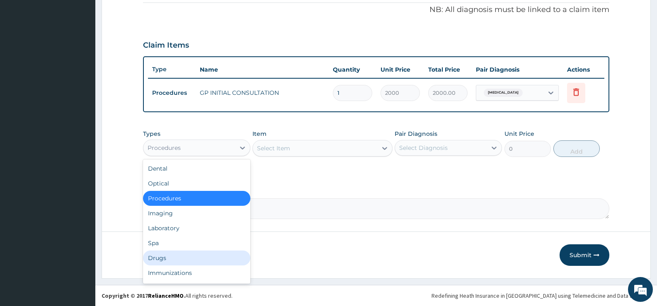
click at [163, 258] on div "Drugs" at bounding box center [196, 258] width 107 height 15
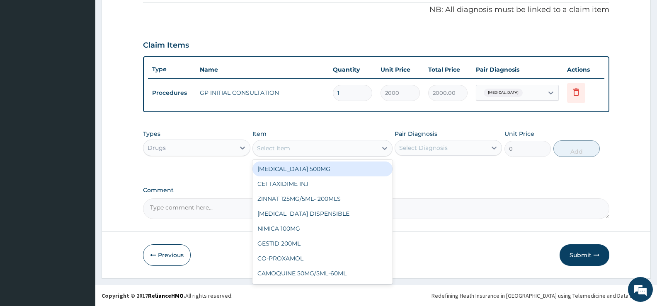
click at [381, 149] on icon at bounding box center [384, 148] width 8 height 8
type input "LORAT"
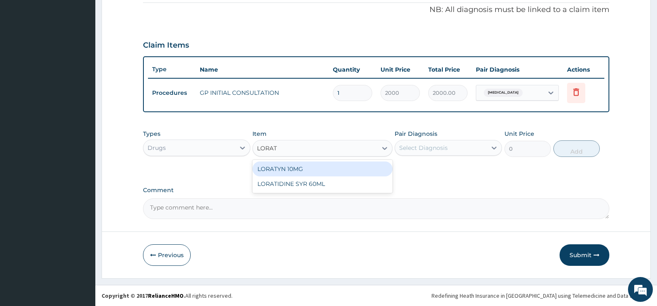
click at [340, 171] on div "LORATYN 10MG" at bounding box center [322, 169] width 140 height 15
type input "44.85"
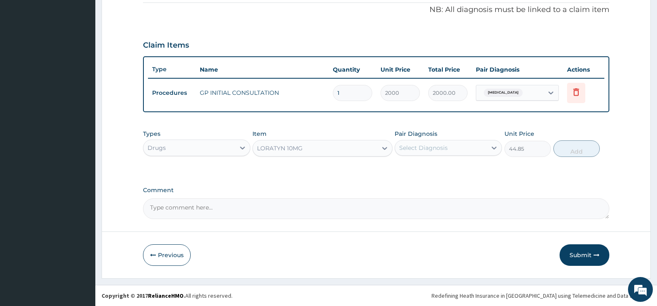
click at [462, 152] on div "Select Diagnosis" at bounding box center [441, 147] width 92 height 13
click at [450, 168] on label "Upper respiratory infection" at bounding box center [433, 168] width 51 height 8
checkbox input "true"
click at [575, 153] on button "Add" at bounding box center [576, 148] width 46 height 17
type input "0"
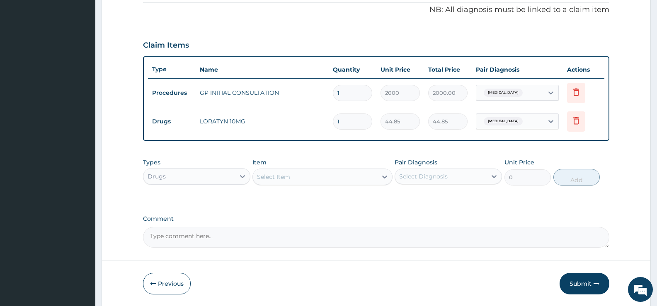
type input "10"
type input "448.50"
type input "10"
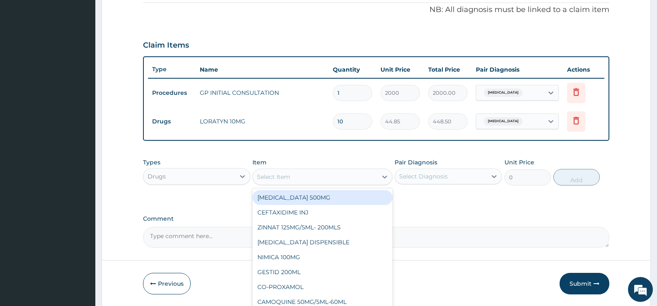
click at [353, 177] on div "Select Item" at bounding box center [315, 176] width 124 height 13
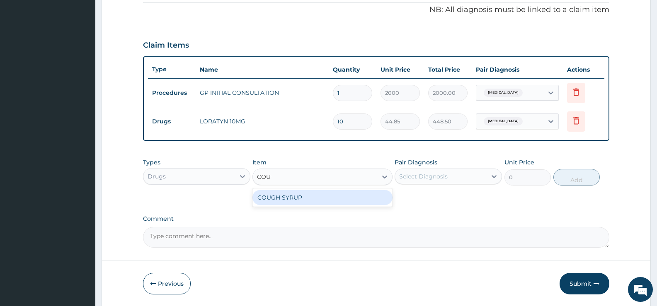
type input "COUGH"
click at [365, 195] on div "COUGH SYRUP" at bounding box center [322, 197] width 140 height 15
type input "1000"
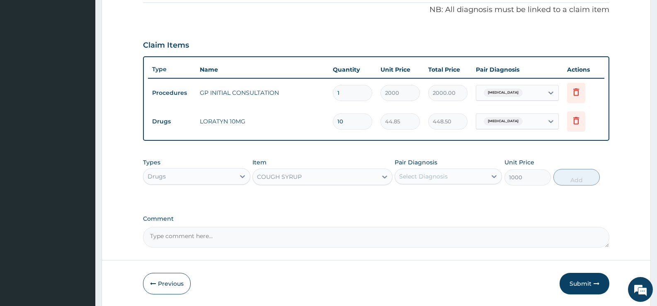
click at [447, 179] on div "Select Diagnosis" at bounding box center [423, 176] width 48 height 8
click at [435, 199] on label "Upper respiratory infection" at bounding box center [433, 197] width 51 height 8
checkbox input "true"
click at [575, 177] on button "Add" at bounding box center [576, 177] width 46 height 17
type input "0"
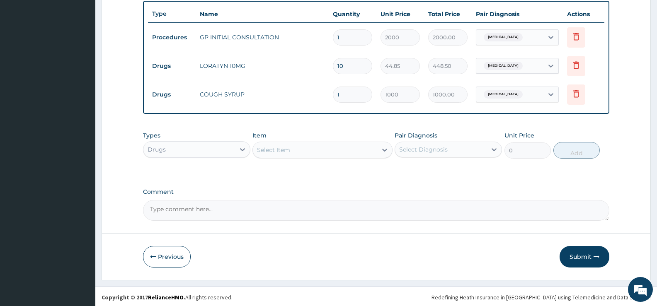
scroll to position [309, 0]
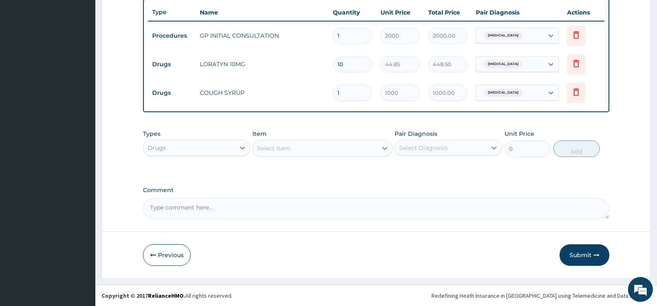
click at [362, 150] on div "Select Item" at bounding box center [315, 148] width 124 height 13
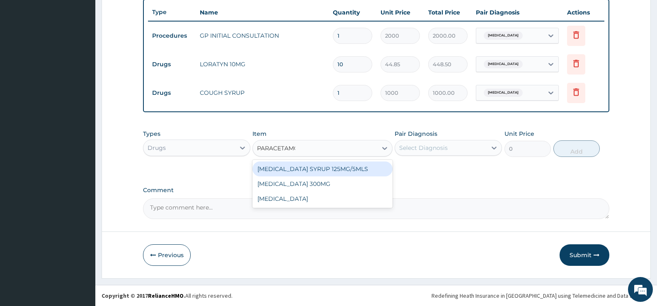
type input "PARACETAMOL"
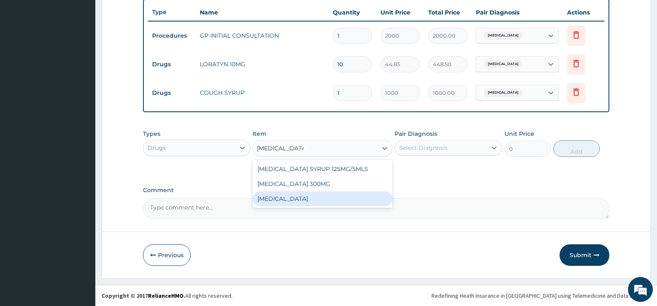
click at [311, 199] on div "PARACETAMOL" at bounding box center [322, 198] width 140 height 15
type input "15.18"
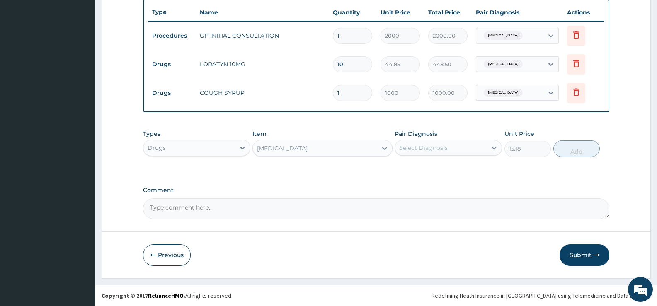
click at [437, 152] on div "Select Diagnosis" at bounding box center [423, 148] width 48 height 8
click at [433, 170] on label "Upper respiratory infection" at bounding box center [433, 168] width 51 height 8
checkbox input "true"
click at [589, 148] on button "Add" at bounding box center [576, 148] width 46 height 17
type input "0"
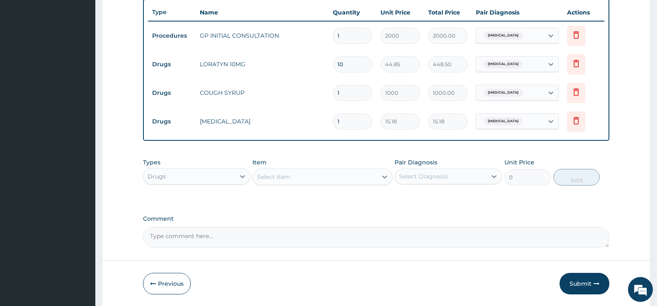
type input "18"
type input "273.24"
type input "18"
click at [375, 179] on div "Select Item" at bounding box center [315, 176] width 124 height 13
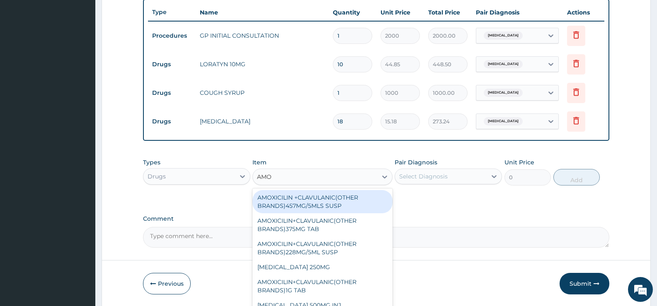
type input "AMOX"
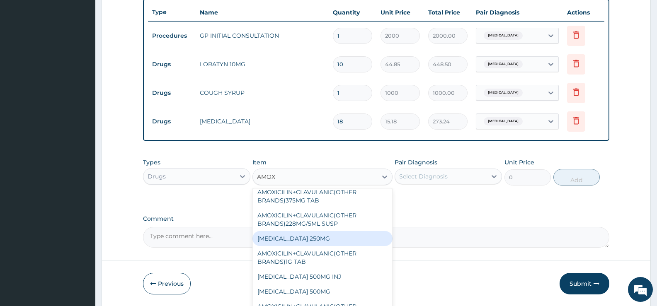
scroll to position [70, 0]
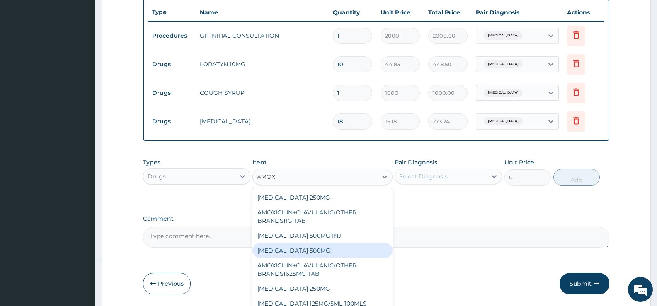
click at [313, 252] on div "AMOXYCILLIN 500MG" at bounding box center [322, 250] width 140 height 15
type input "48.3"
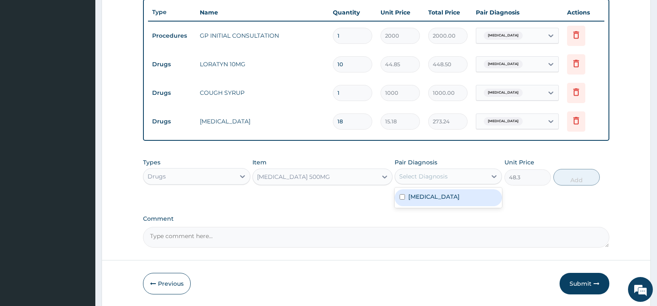
click at [474, 176] on div "Select Diagnosis" at bounding box center [441, 176] width 92 height 13
click at [443, 203] on div "Upper respiratory infection" at bounding box center [447, 197] width 107 height 17
checkbox input "true"
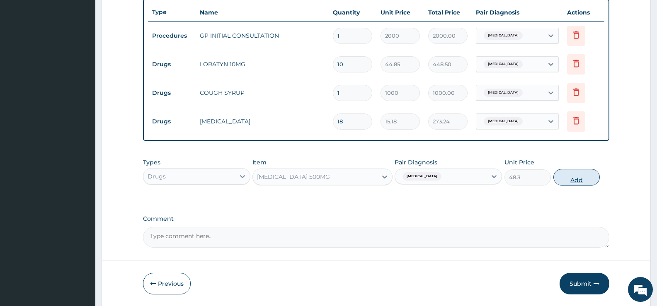
click at [583, 177] on button "Add" at bounding box center [576, 177] width 46 height 17
type input "0"
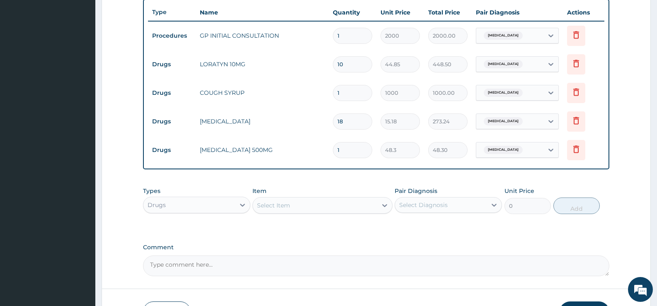
type input "0.00"
type input "9"
type input "434.70"
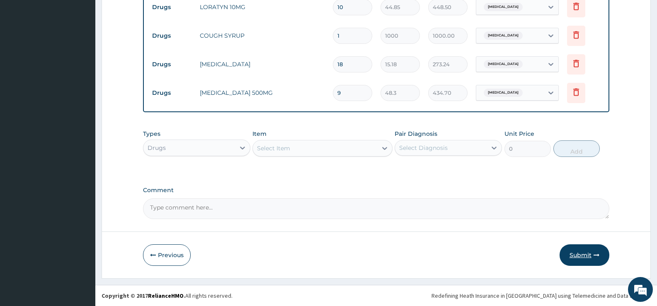
type input "9"
click at [581, 257] on button "Submit" at bounding box center [584, 255] width 50 height 22
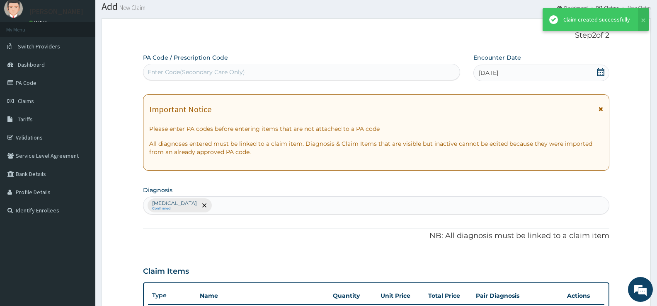
scroll to position [366, 0]
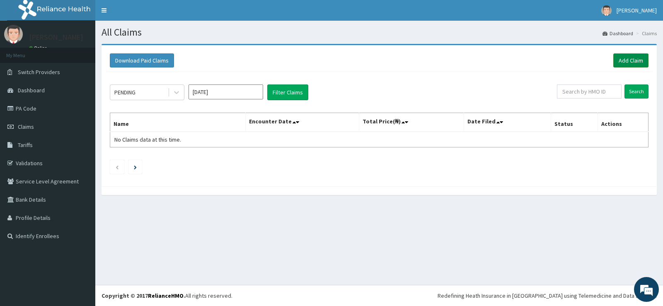
click at [635, 59] on link "Add Claim" at bounding box center [630, 60] width 35 height 14
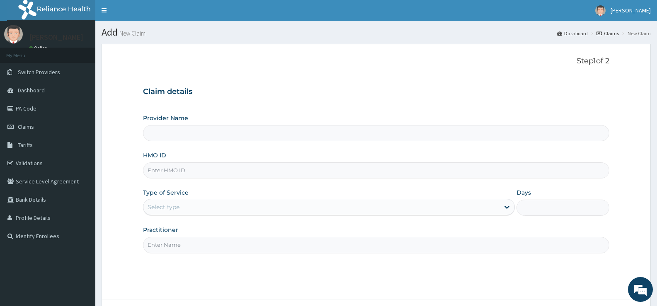
type input "[GEOGRAPHIC_DATA][PERSON_NAME]"
click at [203, 172] on input "HMO ID" at bounding box center [376, 170] width 466 height 16
type input "OHT/10250/A"
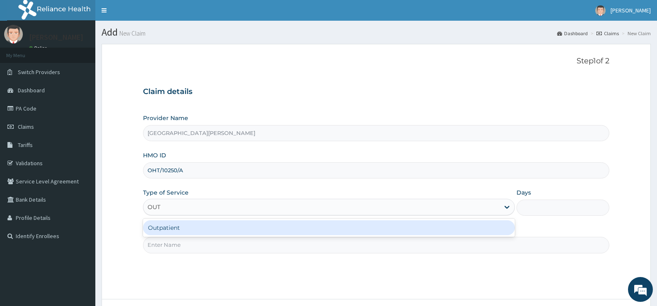
type input "OUTP"
type input "1"
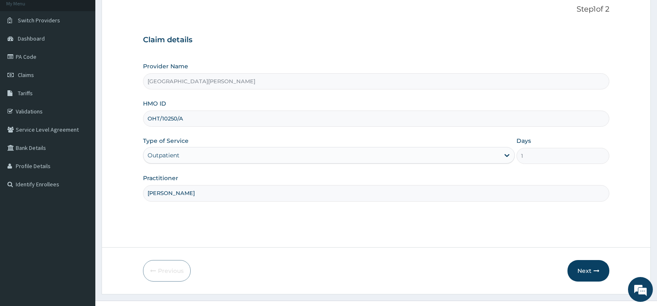
scroll to position [68, 0]
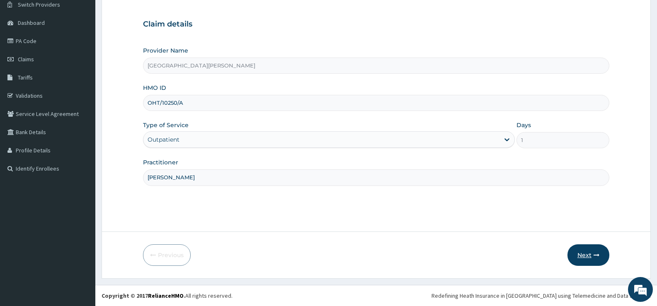
type input "[PERSON_NAME]"
click at [575, 252] on button "Next" at bounding box center [588, 255] width 42 height 22
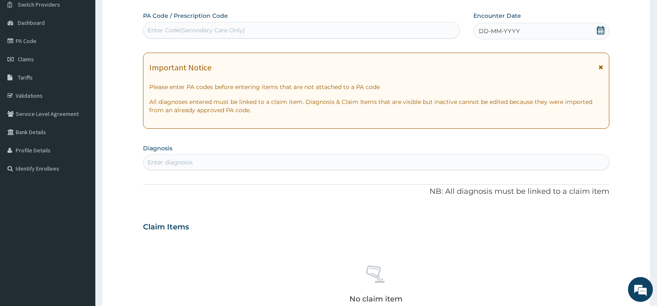
click at [297, 27] on div "Enter Code(Secondary Care Only)" at bounding box center [301, 30] width 316 height 13
type input "PA/47E852"
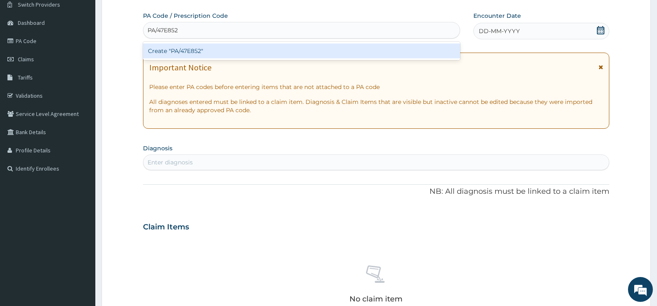
click at [395, 50] on div "Create "PA/47E852"" at bounding box center [301, 51] width 317 height 15
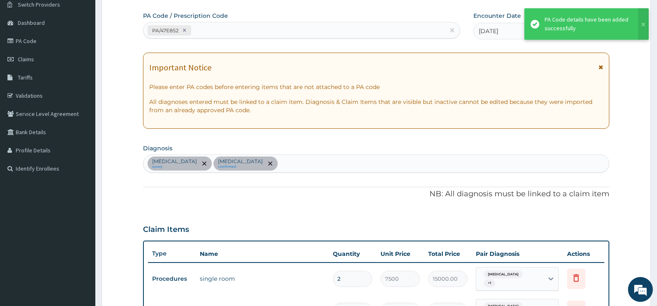
scroll to position [77, 0]
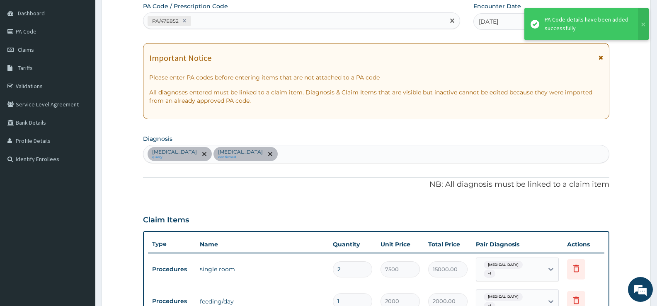
click at [270, 20] on div "PA/47E852" at bounding box center [293, 21] width 301 height 14
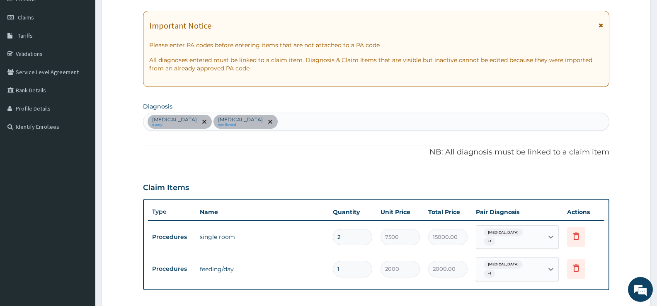
scroll to position [36, 0]
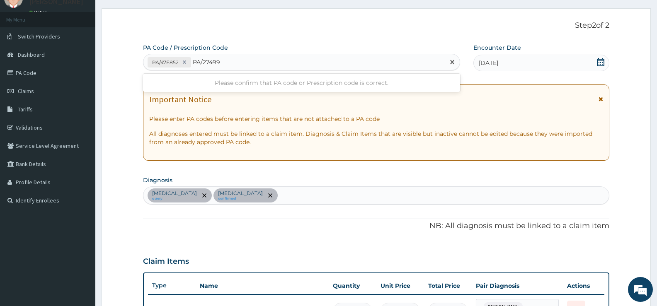
type input "PA/274991"
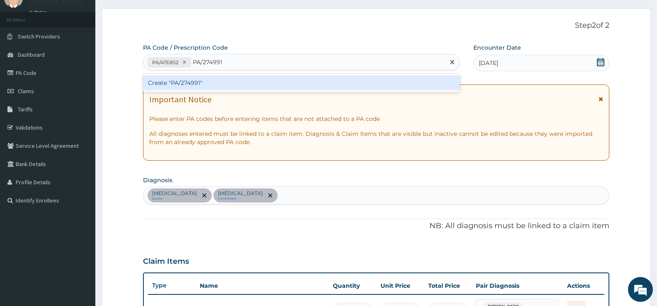
click at [357, 85] on div "Create "PA/274991"" at bounding box center [301, 82] width 317 height 15
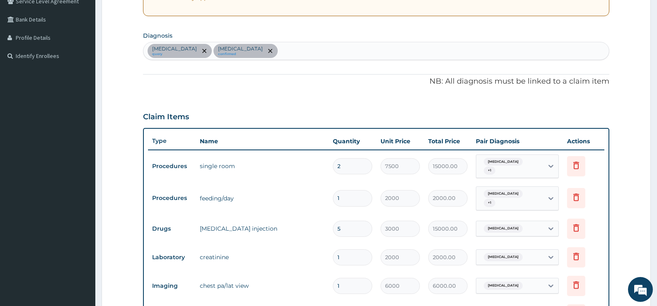
scroll to position [41, 0]
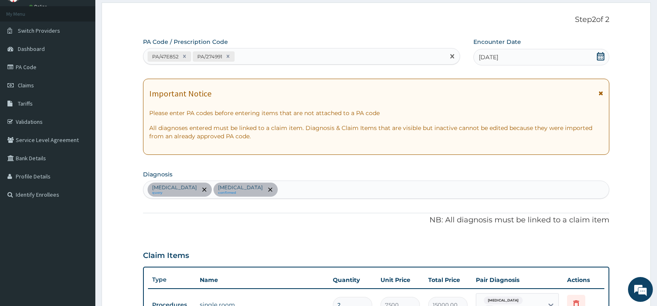
click at [291, 55] on div "PA/47E852 PA/274991" at bounding box center [293, 57] width 301 height 14
paste input "PA/3D7C19"
type input "PA/3D7C19"
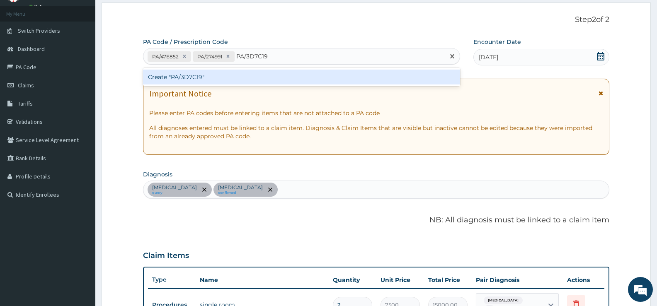
click at [286, 75] on div "Create "PA/3D7C19"" at bounding box center [301, 77] width 317 height 15
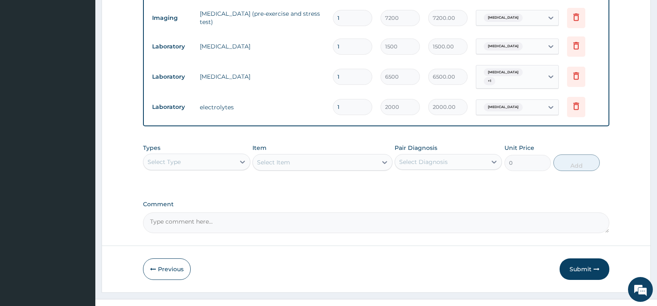
scroll to position [495, 0]
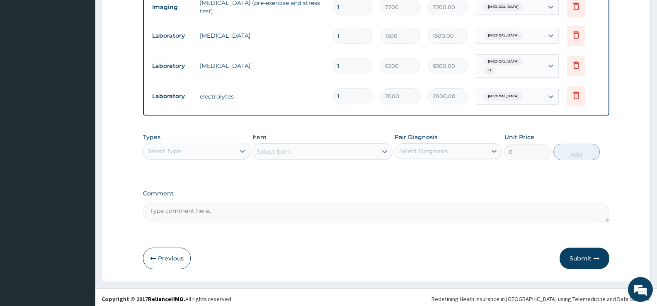
click at [583, 252] on button "Submit" at bounding box center [584, 259] width 50 height 22
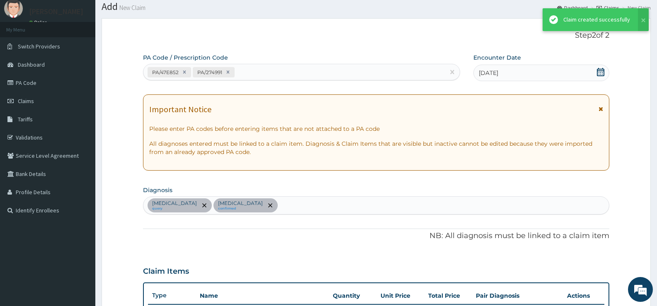
scroll to position [488, 0]
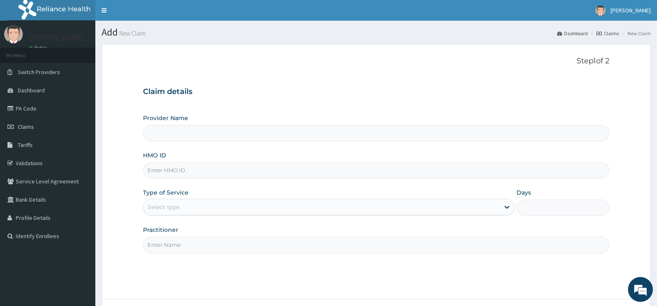
scroll to position [68, 0]
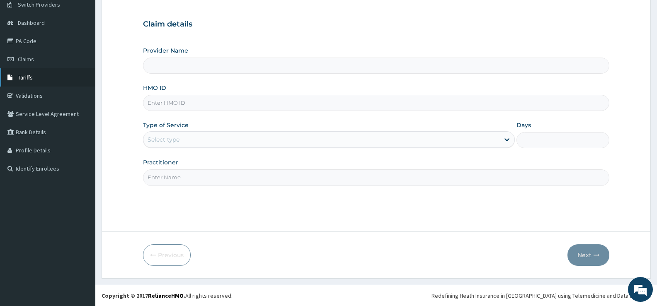
type input "[GEOGRAPHIC_DATA][PERSON_NAME]"
click at [28, 41] on link "PA Code" at bounding box center [47, 41] width 95 height 18
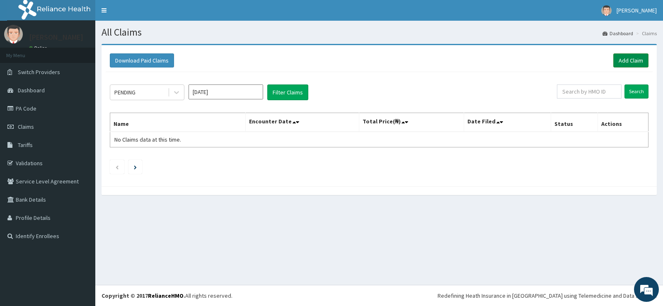
click at [630, 61] on link "Add Claim" at bounding box center [630, 60] width 35 height 14
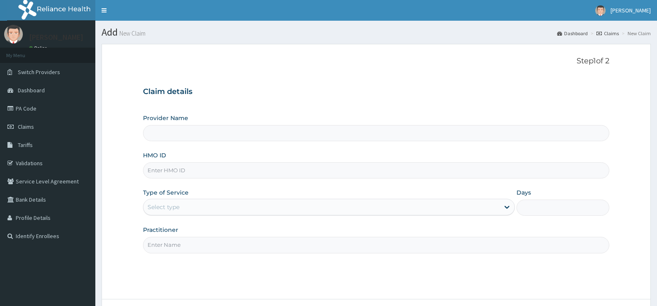
click at [207, 171] on input "HMO ID" at bounding box center [376, 170] width 466 height 16
type input "[GEOGRAPHIC_DATA][PERSON_NAME]"
type input "OHT/10250/A"
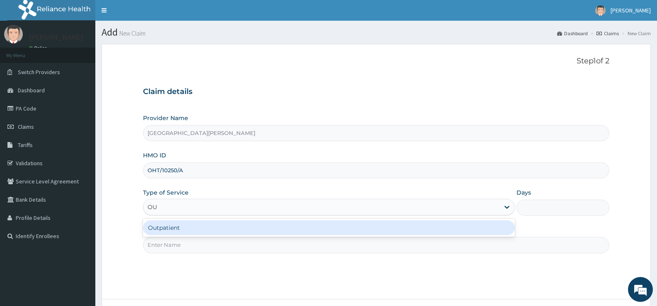
type input "OUT"
type input "1"
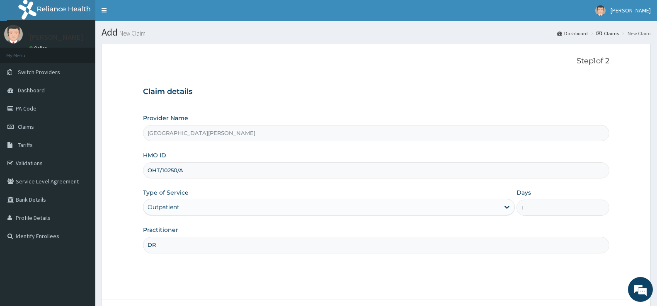
type input "[PERSON_NAME]"
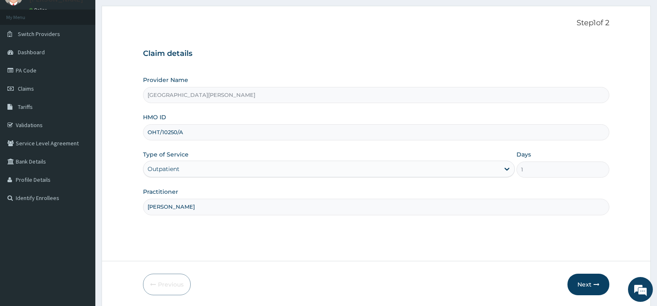
scroll to position [68, 0]
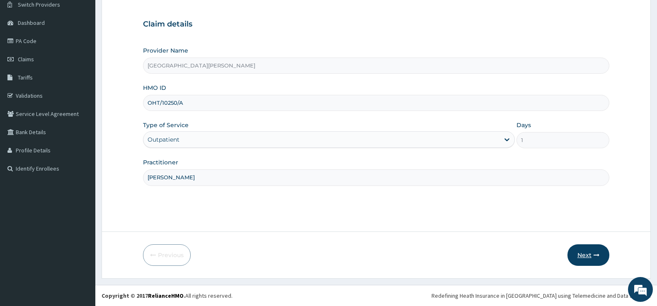
click at [579, 254] on button "Next" at bounding box center [588, 255] width 42 height 22
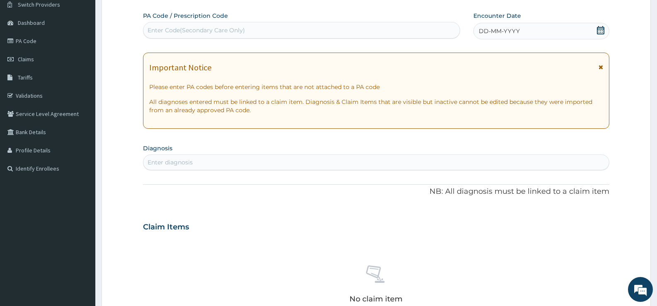
click at [357, 26] on div "Enter Code(Secondary Care Only)" at bounding box center [301, 30] width 316 height 13
paste input "PA/3D7C19"
type input "PA/3D7C19"
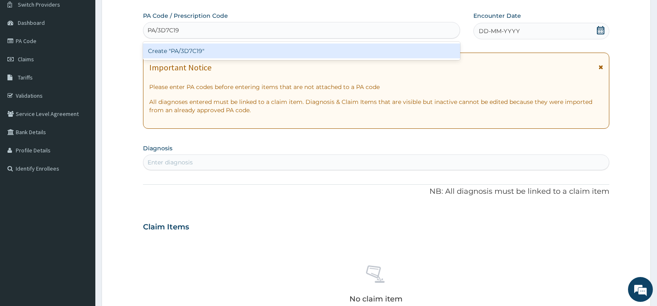
click at [305, 51] on div "Create "PA/3D7C19"" at bounding box center [301, 51] width 317 height 15
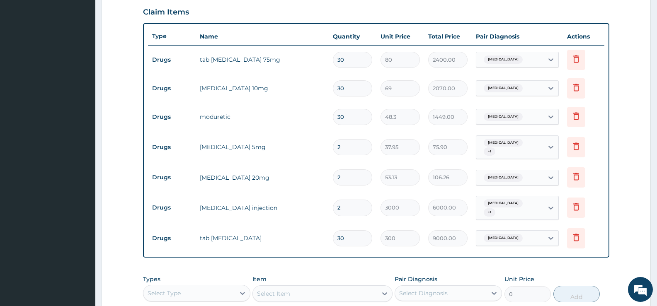
scroll to position [284, 0]
type input "3"
type input "900.00"
type input "0.00"
type input "3"
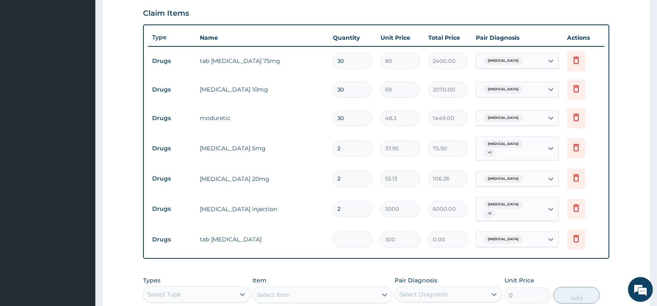
type input "900.00"
type input "30"
type input "9000.00"
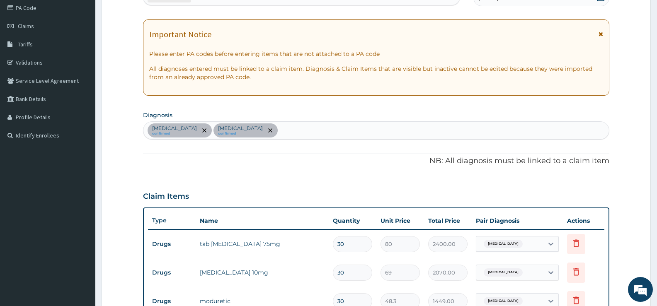
scroll to position [0, 0]
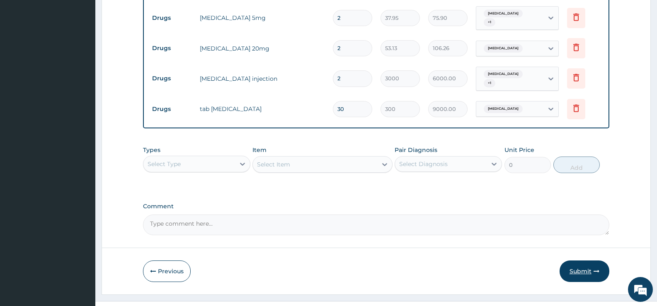
click at [576, 263] on button "Submit" at bounding box center [584, 272] width 50 height 22
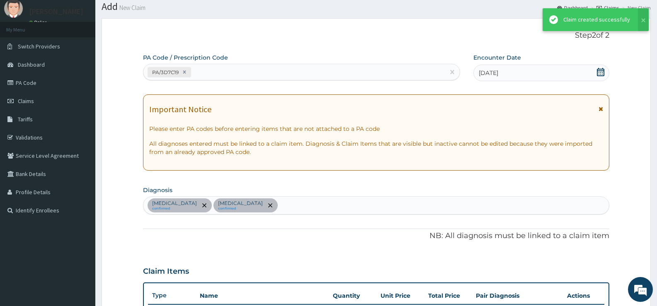
scroll to position [414, 0]
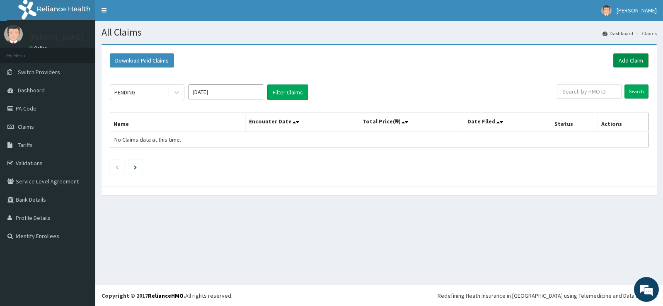
click link "Add Claim"
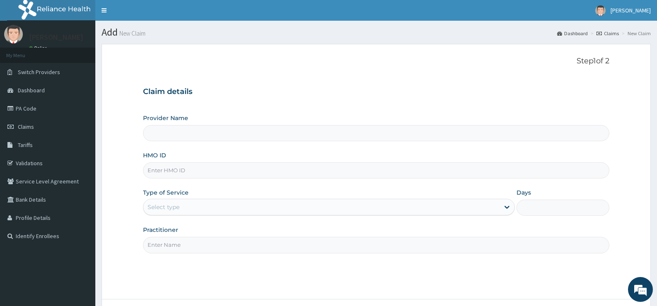
type input "[GEOGRAPHIC_DATA][PERSON_NAME]"
click at [314, 210] on div "Select type" at bounding box center [321, 207] width 356 height 13
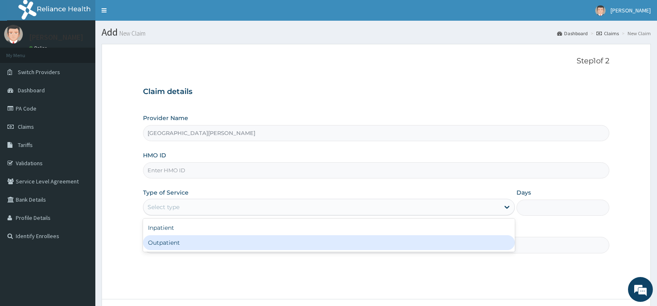
click at [266, 244] on div "Outpatient" at bounding box center [328, 242] width 371 height 15
type input "1"
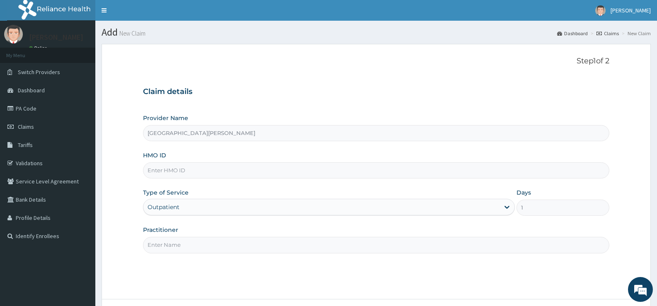
click at [261, 246] on input "Practitioner" at bounding box center [376, 245] width 466 height 16
type input "d"
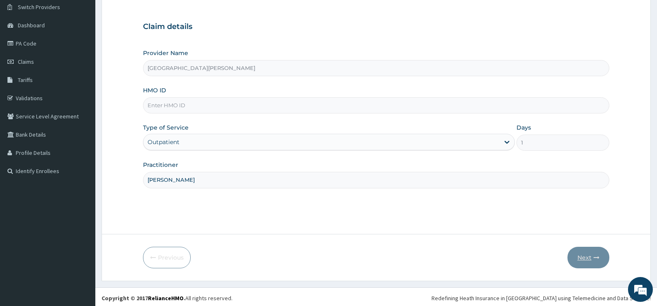
scroll to position [68, 0]
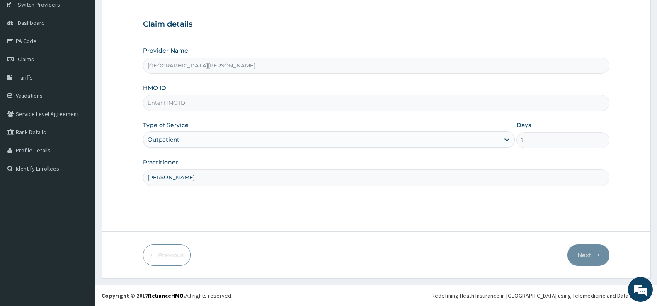
type input "DR SOBAYO"
click at [249, 104] on input "HMO ID" at bounding box center [376, 103] width 466 height 16
type input "ITX/10017/E"
click at [579, 254] on button "Next" at bounding box center [588, 255] width 42 height 22
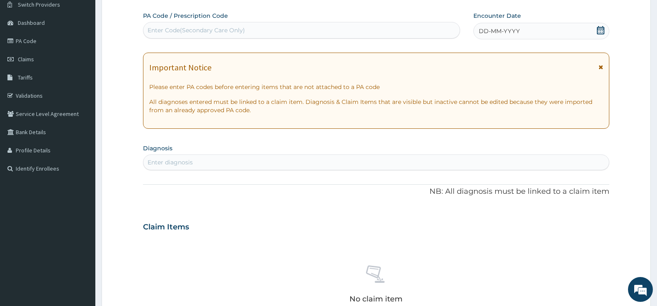
click at [318, 32] on div "Enter Code(Secondary Care Only)" at bounding box center [301, 30] width 316 height 13
type input "PA/9C981E"
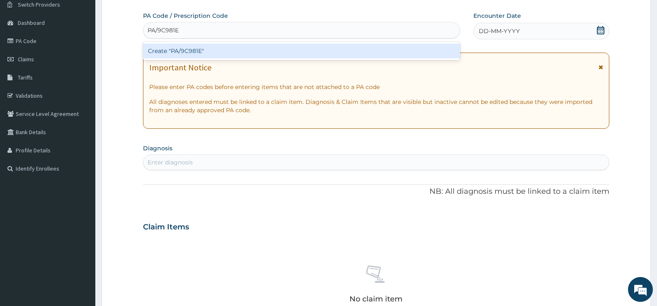
click at [268, 53] on div "Create "PA/9C981E"" at bounding box center [301, 51] width 317 height 15
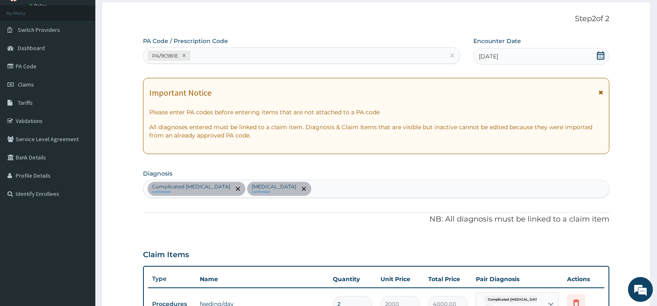
scroll to position [0, 0]
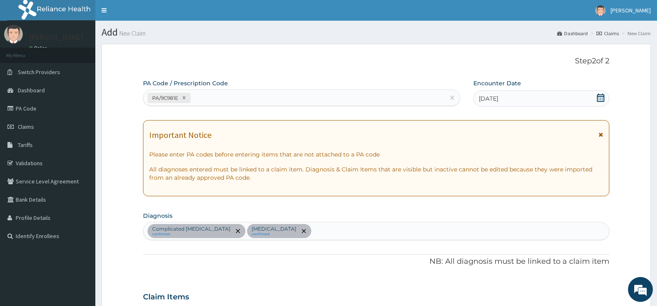
click at [264, 95] on div "PA/9C981E" at bounding box center [293, 98] width 301 height 14
paste input "PA/8D2CB6"
type input "PA/8D2CB6"
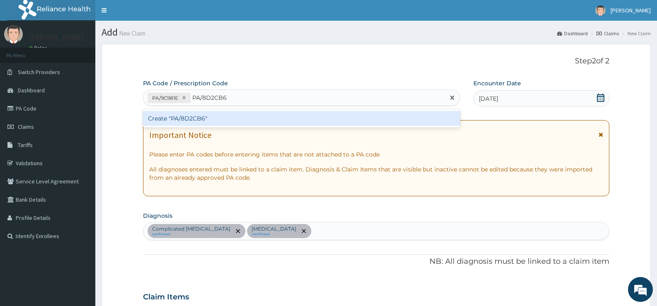
click at [244, 118] on div "Create "PA/8D2CB6"" at bounding box center [301, 118] width 317 height 15
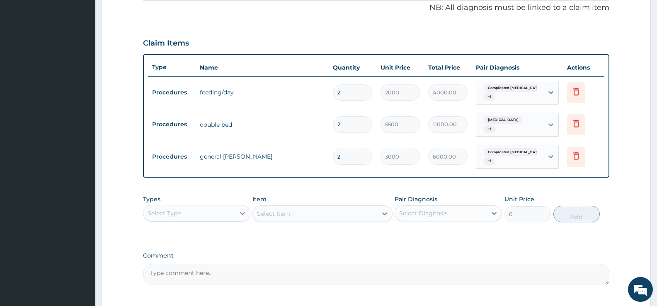
scroll to position [324, 0]
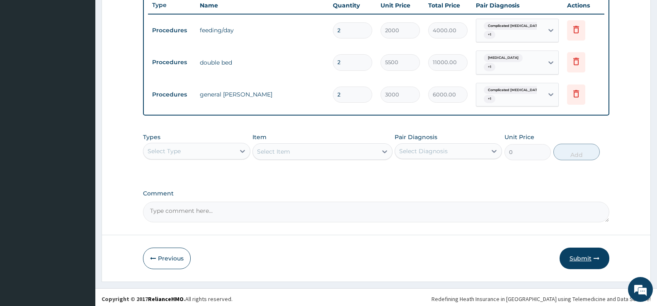
click at [575, 255] on button "Submit" at bounding box center [584, 259] width 50 height 22
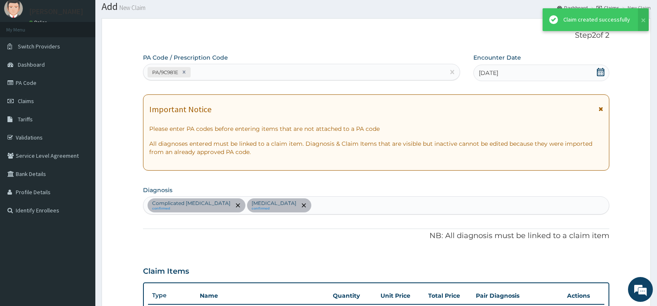
scroll to position [316, 0]
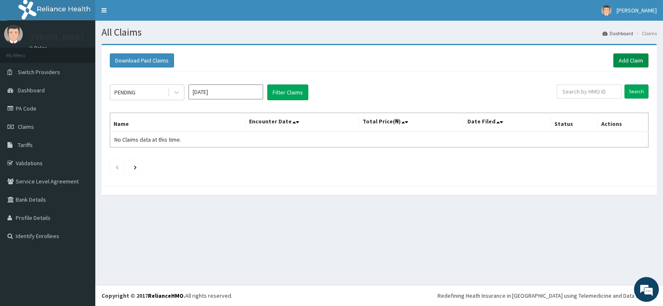
click at [630, 59] on link "Add Claim" at bounding box center [630, 60] width 35 height 14
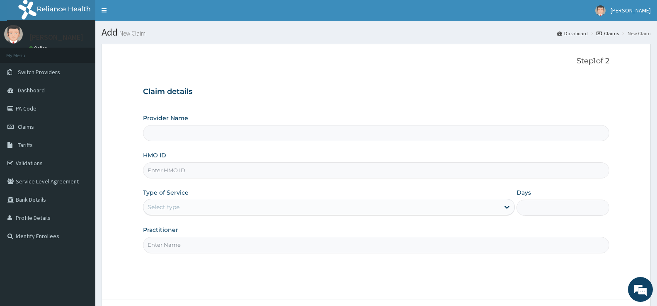
click at [299, 167] on input "HMO ID" at bounding box center [376, 170] width 466 height 16
type input "[GEOGRAPHIC_DATA][PERSON_NAME]"
type input "ITX/10017/E"
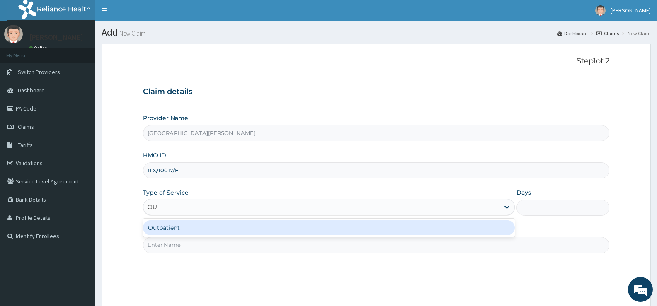
type input "OUT"
type input "1"
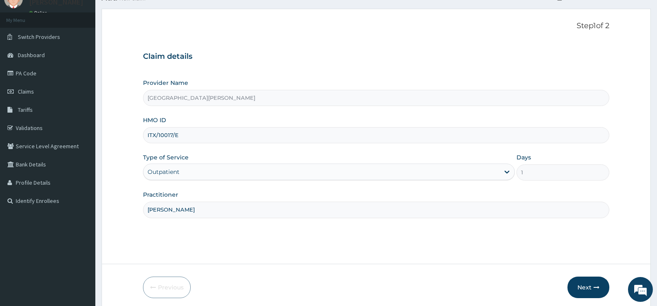
scroll to position [68, 0]
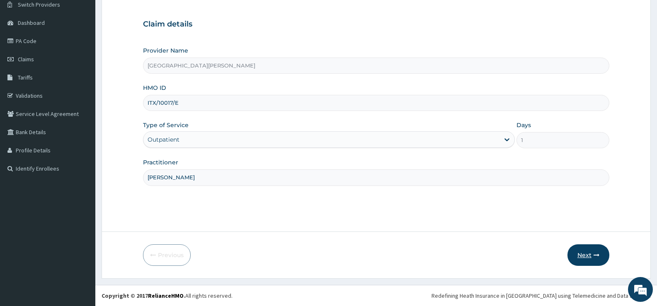
type input "[PERSON_NAME]"
click at [583, 253] on button "Next" at bounding box center [588, 255] width 42 height 22
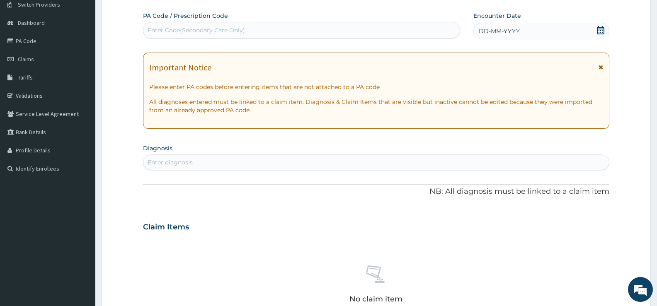
click at [365, 32] on div "Enter Code(Secondary Care Only)" at bounding box center [301, 30] width 316 height 13
type input "PA/8D2CB6"
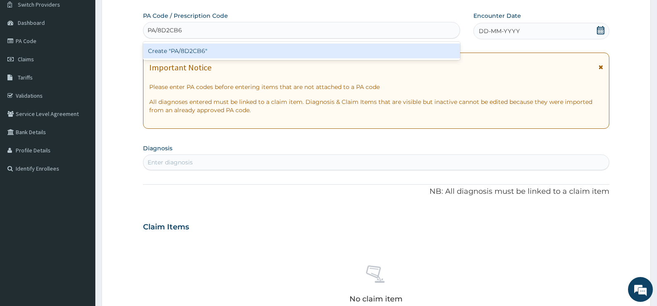
click at [382, 50] on div "Create "PA/8D2CB6"" at bounding box center [301, 51] width 317 height 15
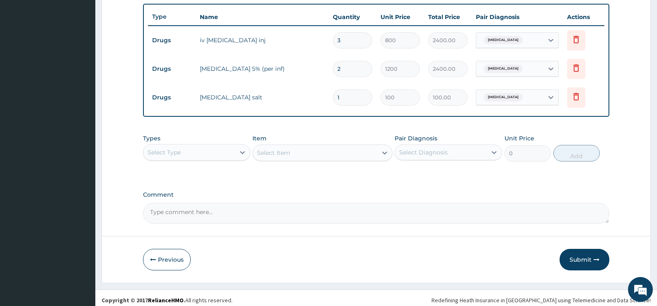
scroll to position [309, 0]
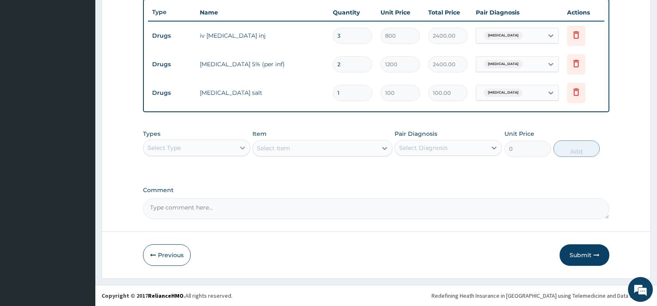
click at [239, 145] on icon at bounding box center [242, 148] width 8 height 8
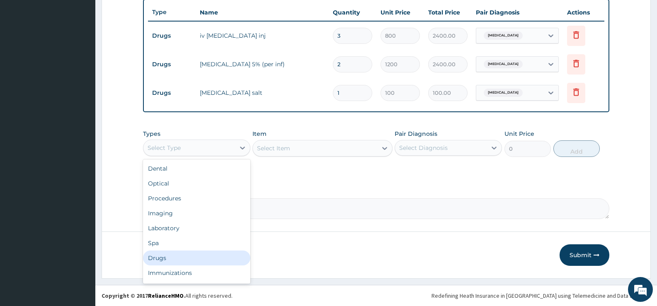
click at [160, 259] on div "Drugs" at bounding box center [196, 258] width 107 height 15
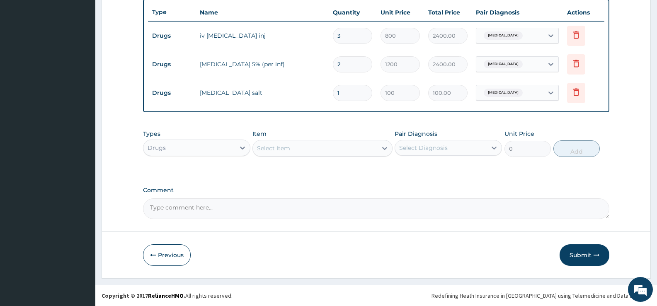
click at [382, 149] on icon at bounding box center [384, 148] width 8 height 8
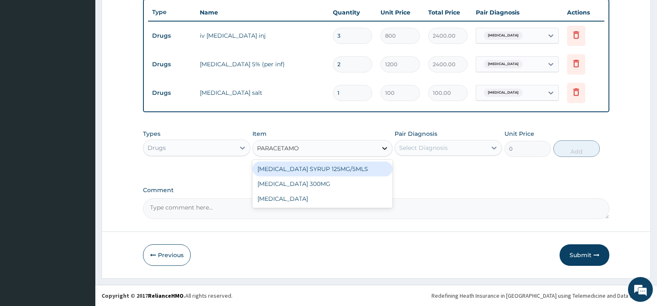
type input "PARACETAMOL"
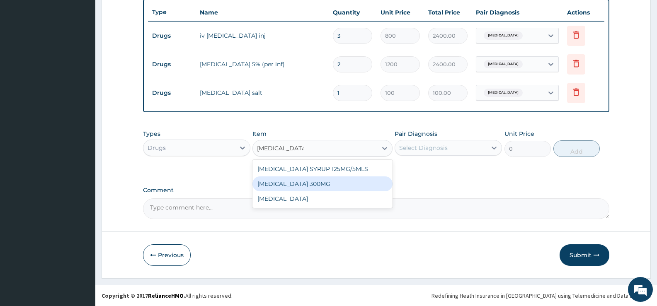
click at [310, 183] on div "PARACETAMOL 300MG" at bounding box center [322, 184] width 140 height 15
type input "138"
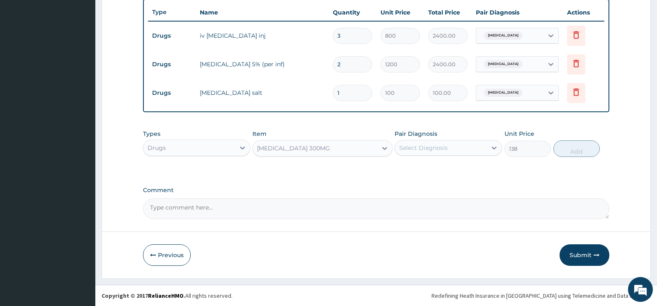
click at [415, 149] on div "Select Diagnosis" at bounding box center [423, 148] width 48 height 8
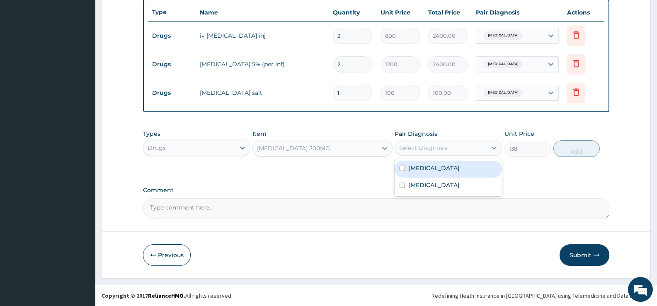
click at [426, 167] on label "Malaria" at bounding box center [433, 168] width 51 height 8
checkbox input "true"
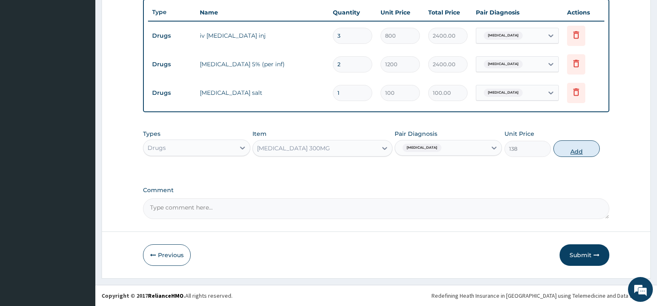
click at [569, 145] on button "Add" at bounding box center [576, 148] width 46 height 17
type input "0"
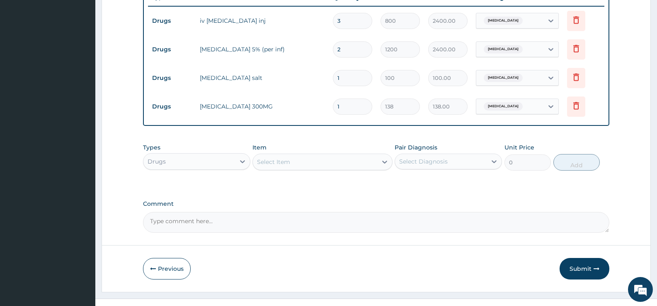
scroll to position [338, 0]
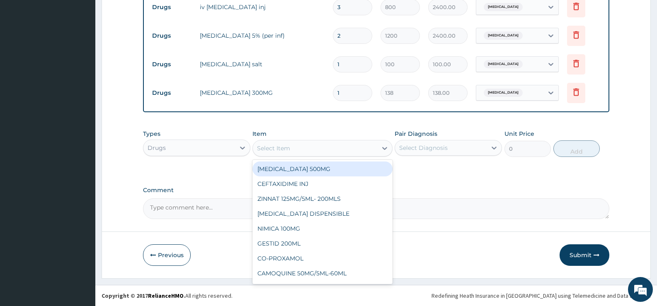
click at [357, 149] on div "Select Item" at bounding box center [315, 148] width 124 height 13
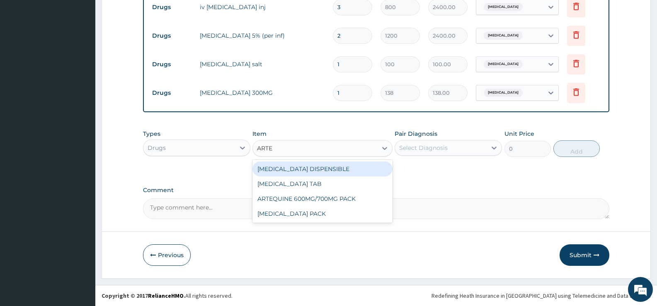
type input "ARTEM"
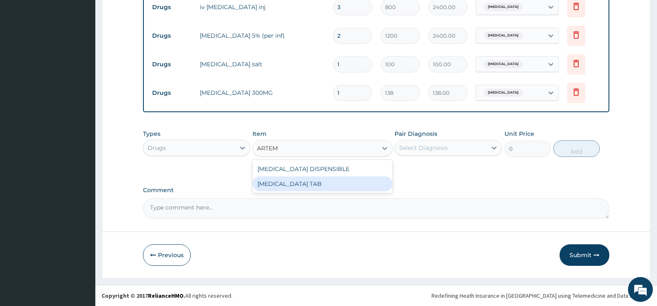
click at [294, 182] on div "COARTEM TAB" at bounding box center [322, 184] width 140 height 15
type input "1035"
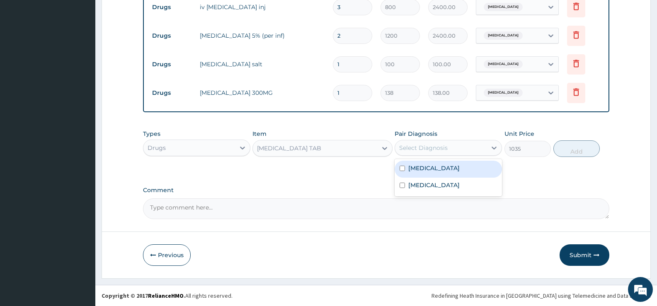
click at [479, 145] on div "Select Diagnosis" at bounding box center [441, 147] width 92 height 13
click at [441, 168] on div "Malaria" at bounding box center [447, 169] width 107 height 17
checkbox input "true"
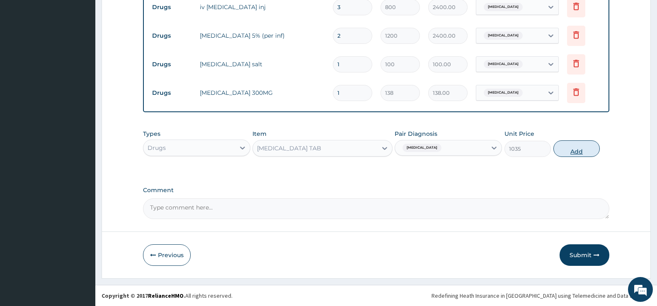
click at [573, 150] on button "Add" at bounding box center [576, 148] width 46 height 17
type input "0"
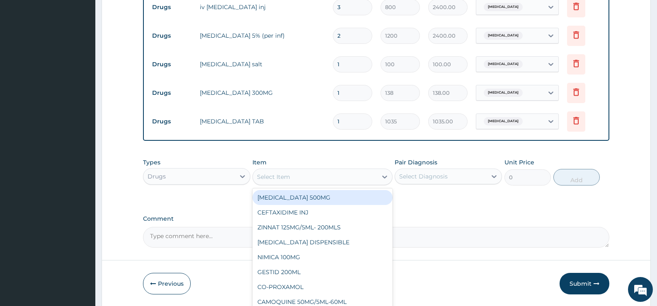
click at [363, 172] on div "Select Item" at bounding box center [315, 176] width 124 height 13
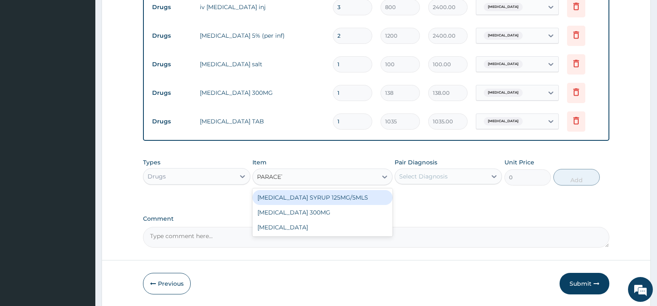
type input "PARACETA"
click at [343, 196] on div "PARACETAMOL SYRUP 125MG/5MLS" at bounding box center [322, 197] width 140 height 15
type input "207"
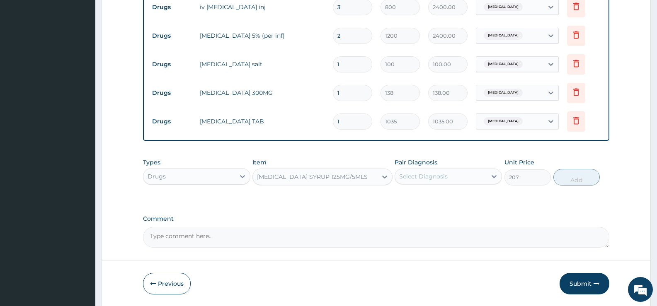
click at [430, 177] on div "Select Diagnosis" at bounding box center [423, 176] width 48 height 8
click at [431, 176] on div "Select Diagnosis" at bounding box center [423, 176] width 48 height 8
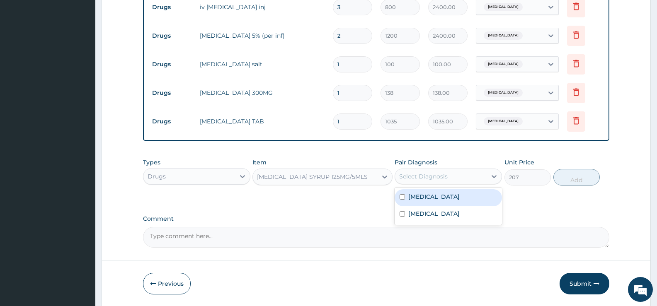
click at [421, 201] on div "Malaria" at bounding box center [447, 197] width 107 height 17
checkbox input "true"
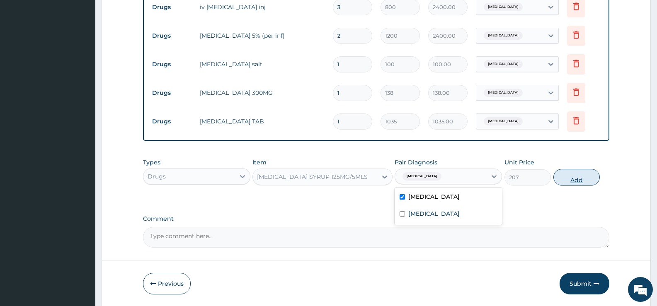
click at [574, 178] on button "Add" at bounding box center [576, 177] width 46 height 17
type input "0"
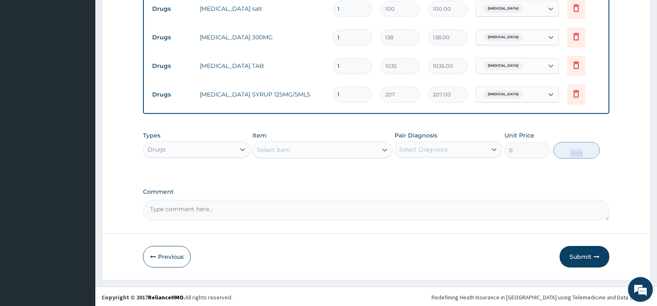
scroll to position [395, 0]
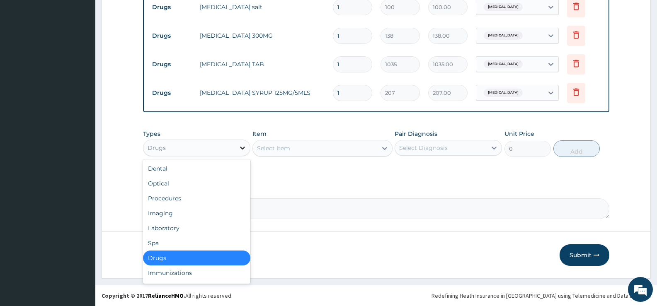
click at [239, 147] on icon at bounding box center [242, 148] width 8 height 8
click at [181, 230] on div "Laboratory" at bounding box center [196, 228] width 107 height 15
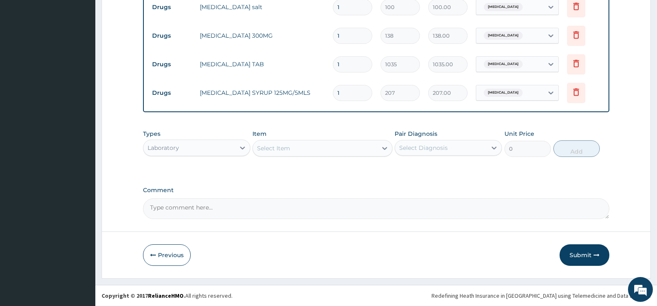
click at [374, 150] on div "Select Item" at bounding box center [315, 148] width 124 height 13
click at [353, 147] on div "Select Item" at bounding box center [315, 148] width 124 height 13
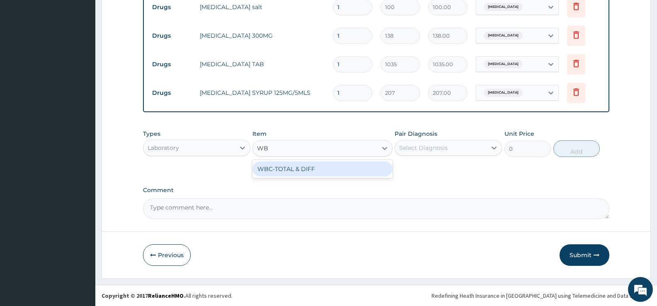
type input "WBC"
drag, startPoint x: 353, startPoint y: 169, endPoint x: 358, endPoint y: 169, distance: 4.6
click at [353, 169] on div "WBC-TOTAL & DIFF" at bounding box center [322, 169] width 140 height 15
type input "1500"
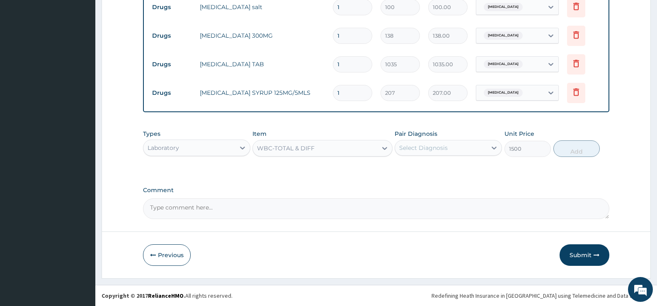
click at [413, 150] on div "Select Diagnosis" at bounding box center [423, 148] width 48 height 8
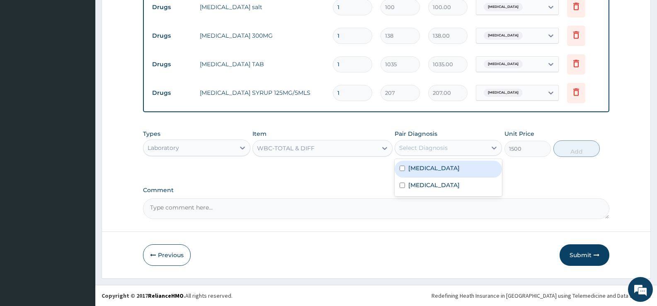
click at [429, 167] on label "Malaria" at bounding box center [433, 168] width 51 height 8
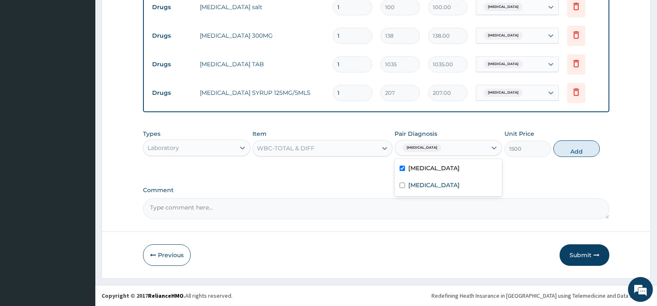
click at [421, 166] on label "Malaria" at bounding box center [433, 168] width 51 height 8
checkbox input "false"
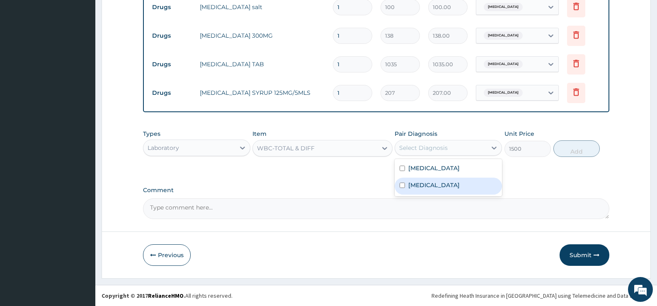
click at [429, 184] on label "Acute gastroenteritis" at bounding box center [433, 185] width 51 height 8
checkbox input "true"
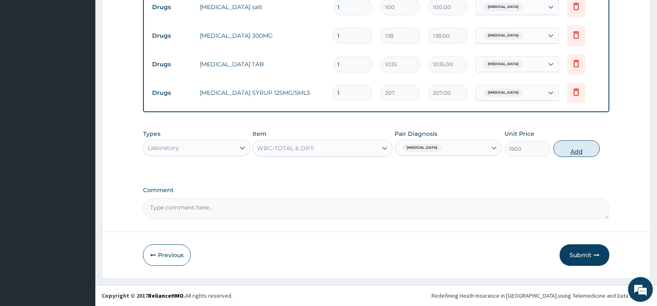
click at [566, 150] on button "Add" at bounding box center [576, 148] width 46 height 17
type input "0"
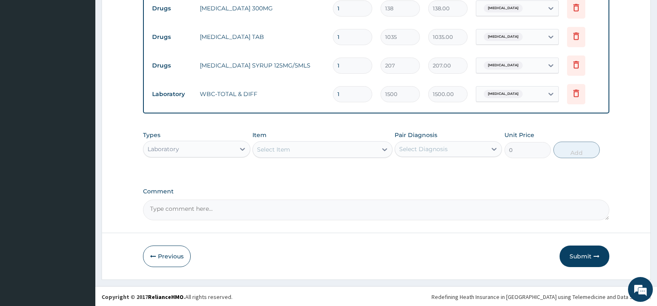
scroll to position [423, 0]
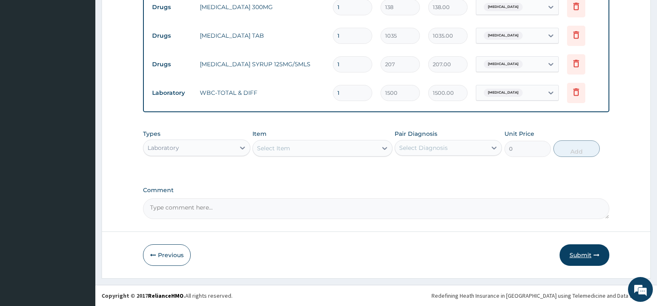
click at [580, 257] on button "Submit" at bounding box center [584, 255] width 50 height 22
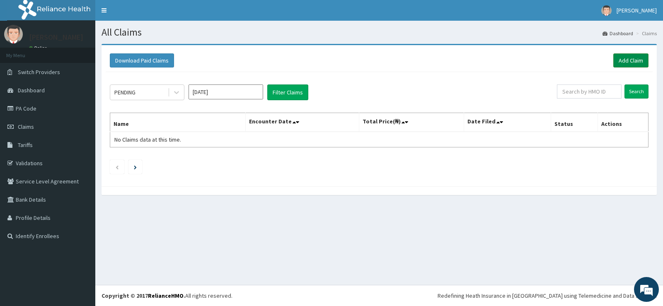
click at [639, 58] on link "Add Claim" at bounding box center [630, 60] width 35 height 14
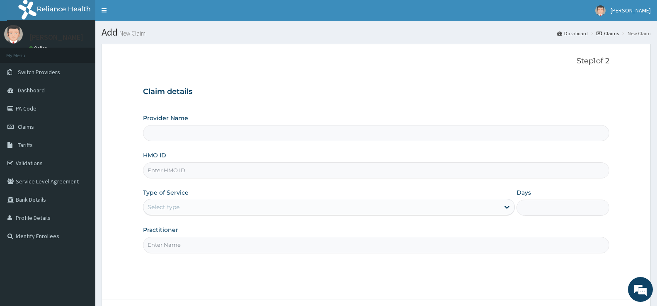
click at [291, 171] on input "HMO ID" at bounding box center [376, 170] width 466 height 16
type input "[GEOGRAPHIC_DATA][PERSON_NAME]"
type input "KRF/10036/D"
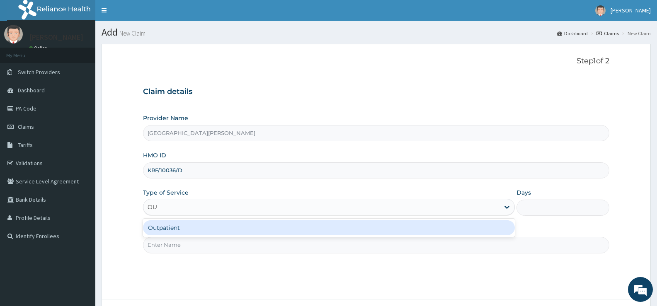
type input "OUT"
type input "1"
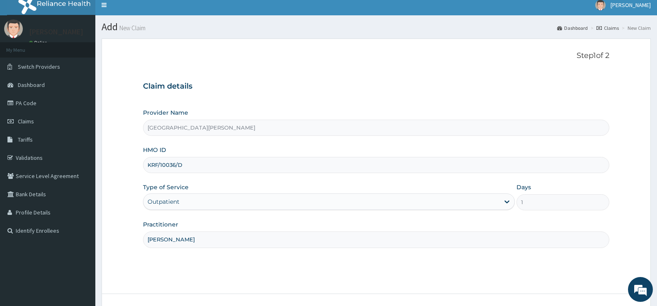
scroll to position [68, 0]
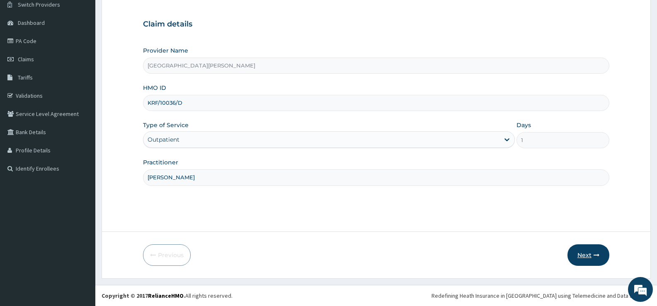
type input "[PERSON_NAME]"
click at [585, 258] on button "Next" at bounding box center [588, 255] width 42 height 22
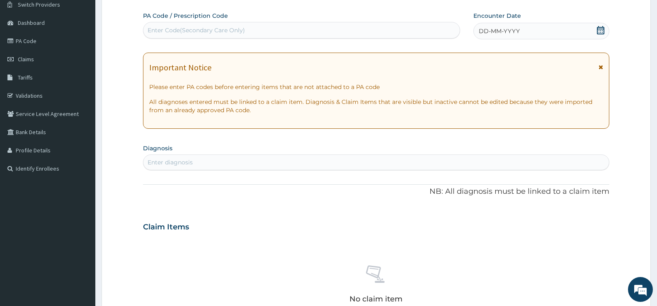
click at [350, 32] on div "Enter Code(Secondary Care Only)" at bounding box center [301, 30] width 316 height 13
type input "PA/B0B400"
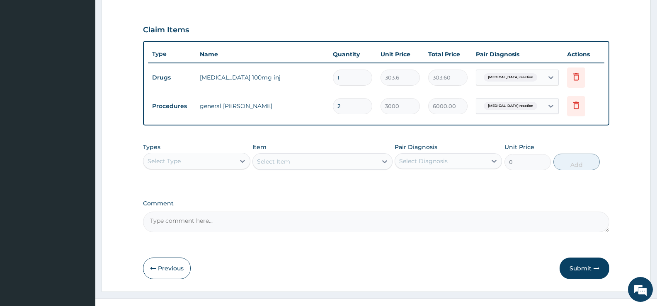
scroll to position [281, 0]
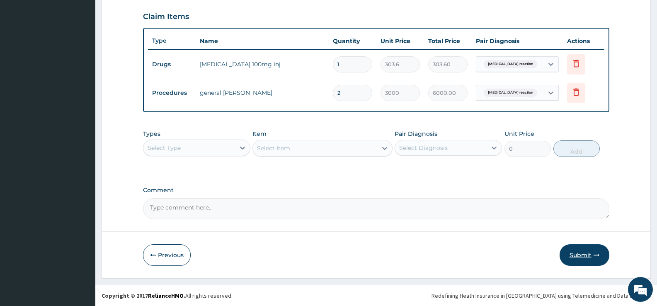
click at [575, 256] on button "Submit" at bounding box center [584, 255] width 50 height 22
click at [575, 256] on div "Step 2 of 2 PA Code / Prescription Code PA/B0B400 Encounter Date 07-07-2025 Imp…" at bounding box center [376, 20] width 549 height 515
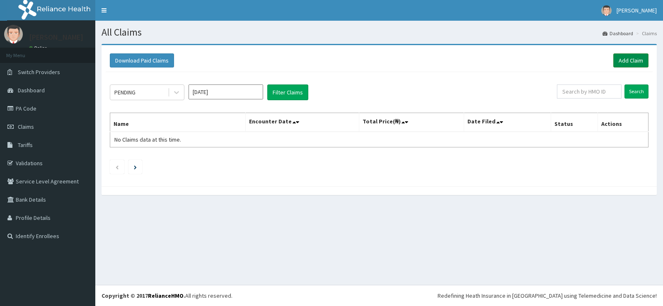
click at [627, 58] on link "Add Claim" at bounding box center [630, 60] width 35 height 14
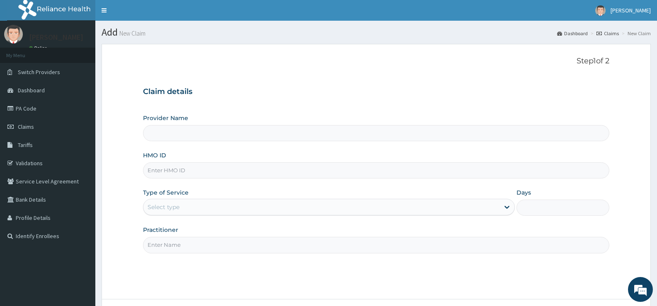
click at [214, 176] on input "HMO ID" at bounding box center [376, 170] width 466 height 16
type input "[GEOGRAPHIC_DATA][PERSON_NAME]"
type input "KRF/10036/D"
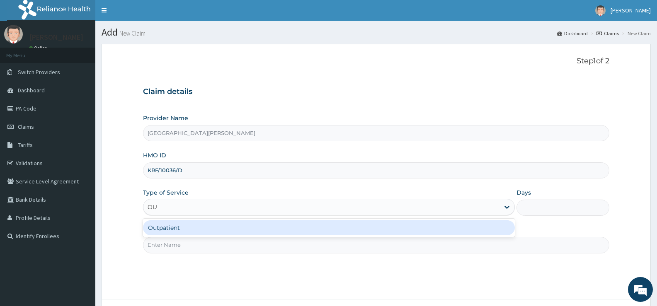
type input "OUT"
type input "1"
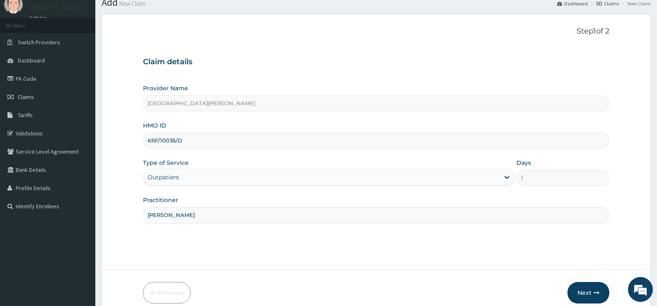
scroll to position [68, 0]
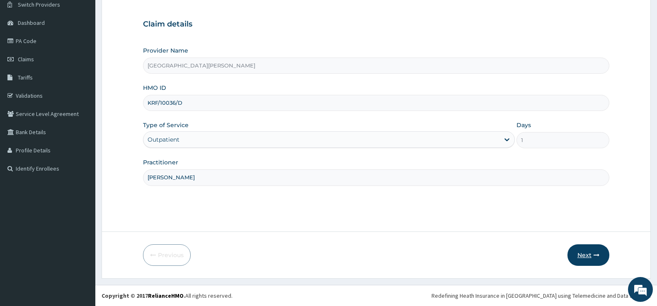
type input "[PERSON_NAME]"
click at [589, 255] on button "Next" at bounding box center [588, 255] width 42 height 22
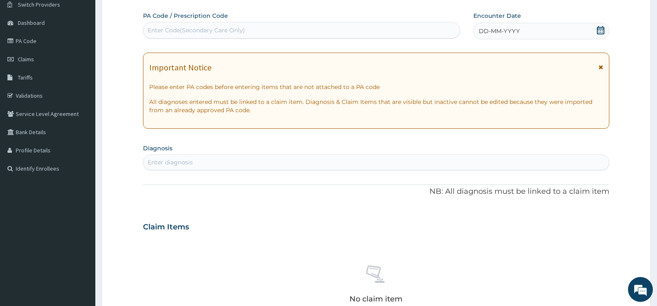
click at [376, 27] on div "Enter Code(Secondary Care Only)" at bounding box center [301, 30] width 316 height 13
type input "PA/D4F77F"
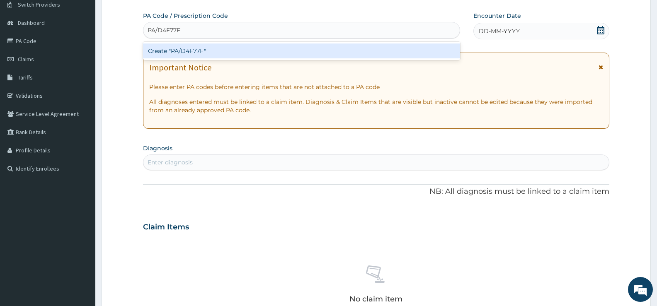
click at [323, 52] on div "Create "PA/D4F77F"" at bounding box center [301, 51] width 317 height 15
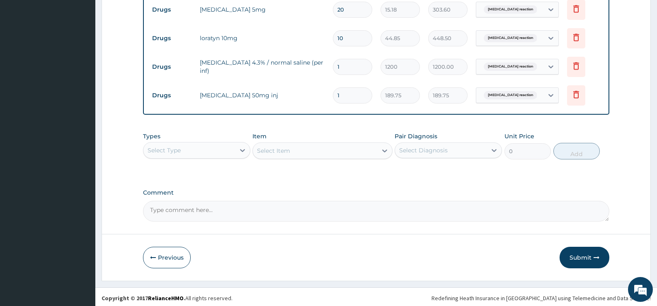
scroll to position [366, 0]
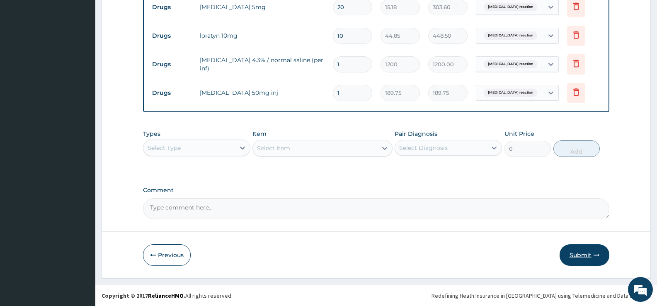
click at [581, 255] on button "Submit" at bounding box center [584, 255] width 50 height 22
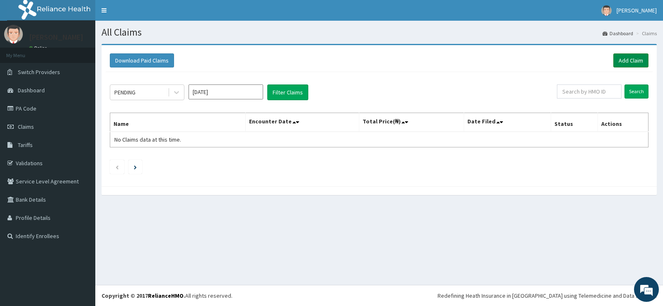
click at [634, 59] on link "Add Claim" at bounding box center [630, 60] width 35 height 14
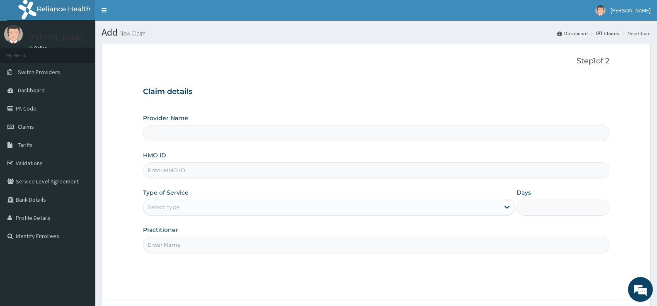
type input "[GEOGRAPHIC_DATA][PERSON_NAME]"
click at [380, 173] on input "HMO ID" at bounding box center [376, 170] width 466 height 16
type input "WAK/10215/B"
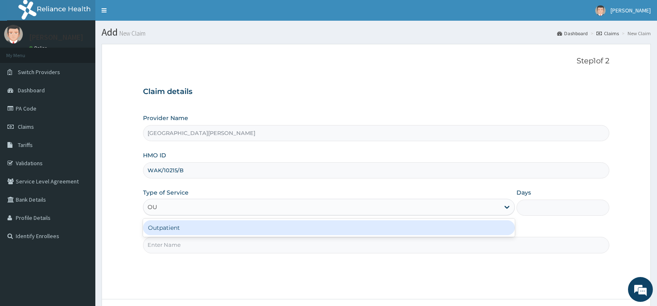
type input "OUT"
type input "1"
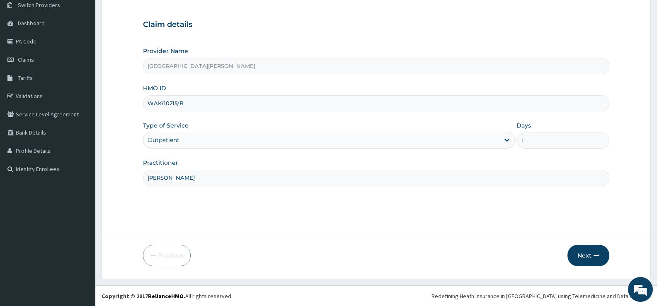
scroll to position [68, 0]
type input "DR BALOGUN"
click at [582, 254] on button "Next" at bounding box center [588, 255] width 42 height 22
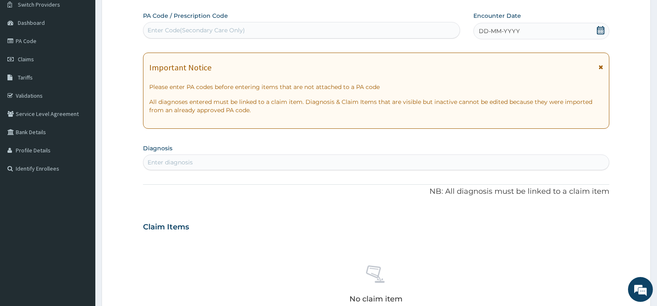
click at [602, 30] on icon at bounding box center [600, 30] width 8 height 8
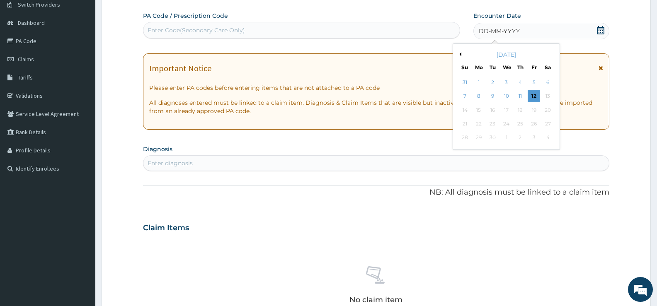
click at [460, 54] on button "Previous Month" at bounding box center [459, 54] width 4 height 4
click at [480, 95] on div "7" at bounding box center [478, 96] width 12 height 12
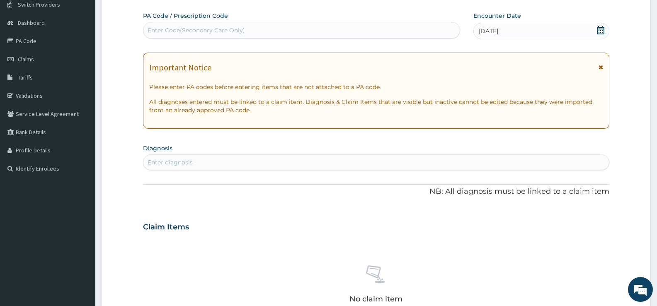
click at [331, 165] on div "Enter diagnosis" at bounding box center [375, 162] width 465 height 13
type input "MALARIA"
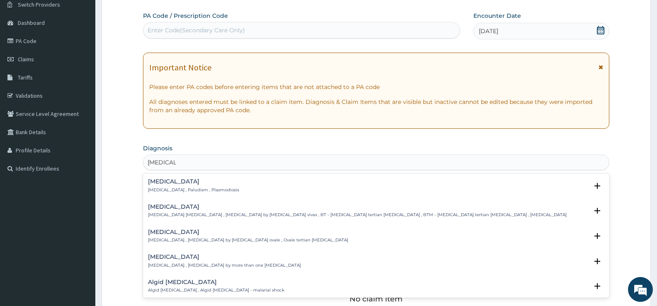
click at [199, 187] on p "[MEDICAL_DATA] , Paludism , Plasmodiosis" at bounding box center [193, 190] width 91 height 6
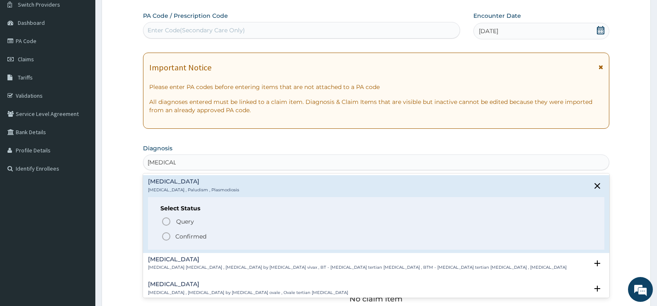
click at [187, 238] on p "Confirmed" at bounding box center [190, 236] width 31 height 8
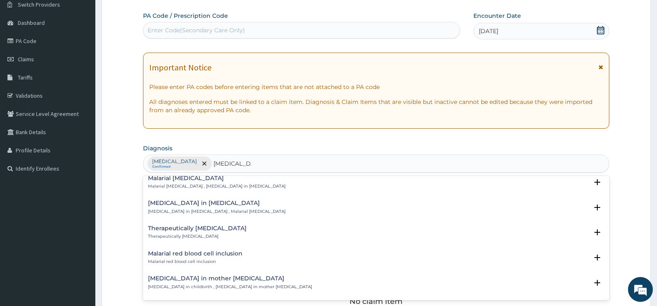
scroll to position [0, 0]
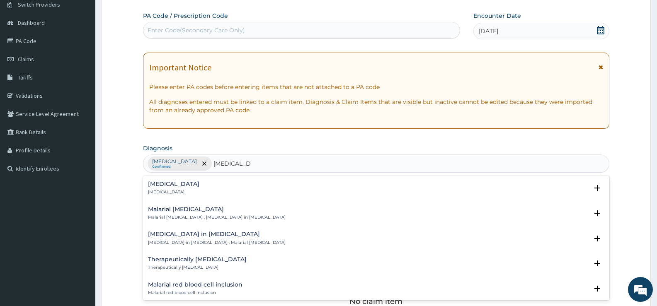
type input "MALARIA IN"
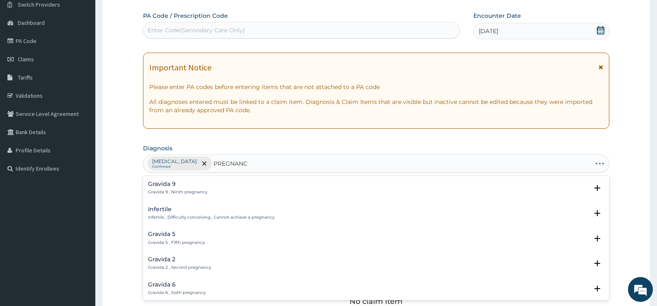
type input "PREGNANCY"
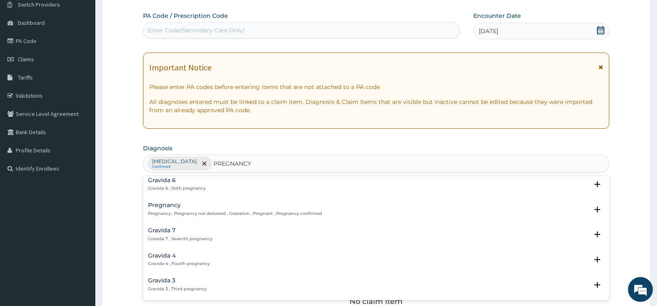
scroll to position [124, 0]
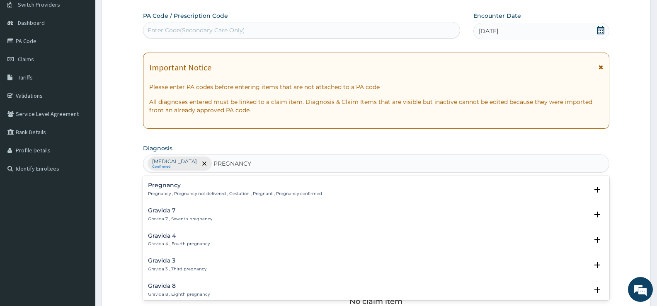
click at [170, 183] on h4 "Pregnancy" at bounding box center [235, 185] width 174 height 6
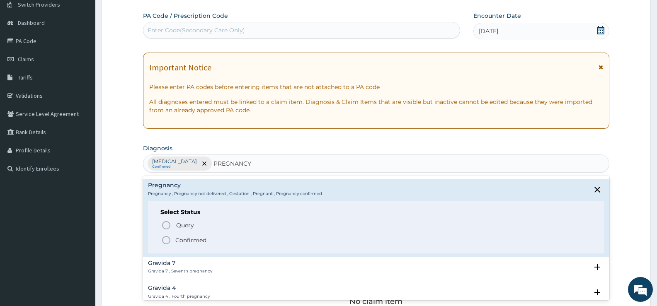
click at [181, 239] on p "Confirmed" at bounding box center [190, 240] width 31 height 8
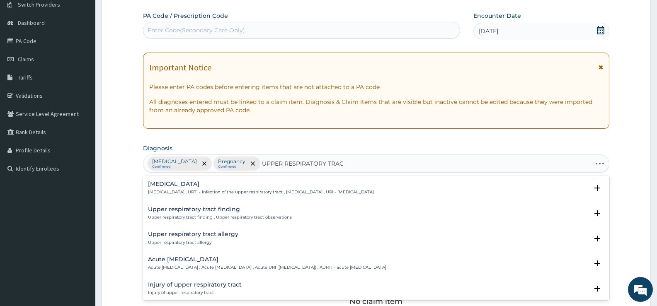
type input "UPPER RESPIRATORY TRACT"
click at [219, 184] on h4 "Upper respiratory infection" at bounding box center [261, 184] width 226 height 6
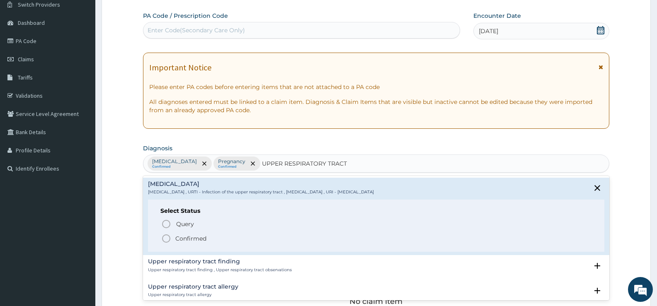
click at [196, 238] on p "Confirmed" at bounding box center [190, 239] width 31 height 8
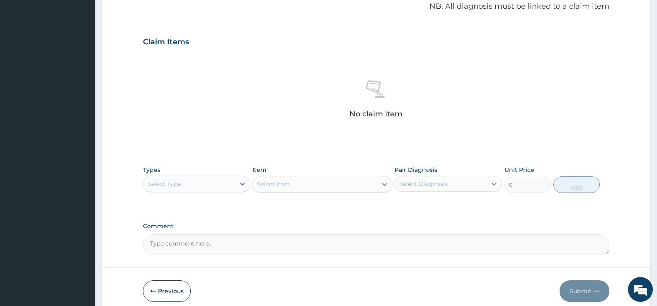
scroll to position [291, 0]
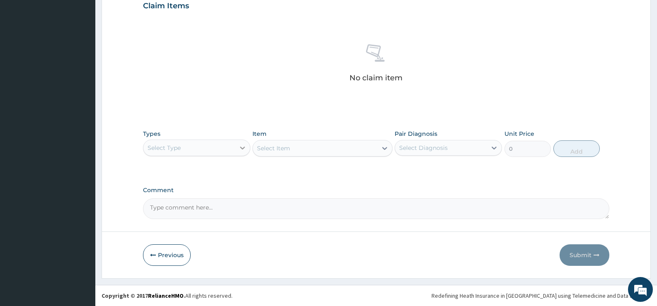
click at [237, 150] on div at bounding box center [242, 147] width 15 height 15
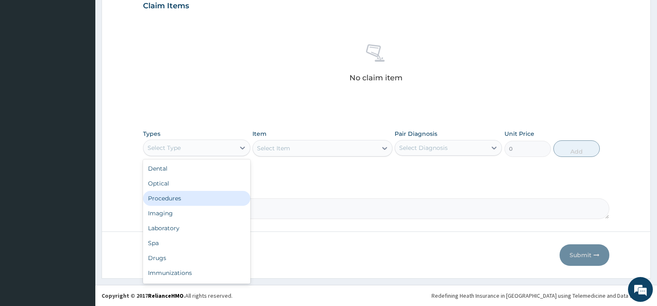
click at [185, 198] on div "Procedures" at bounding box center [196, 198] width 107 height 15
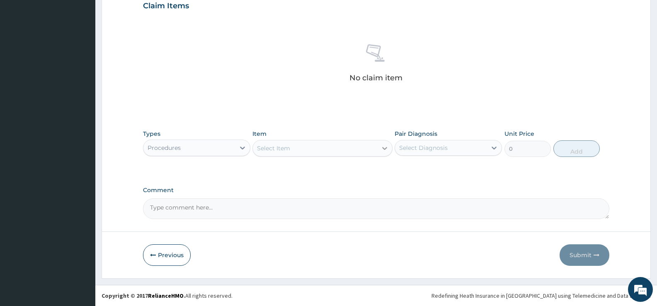
click at [378, 150] on div at bounding box center [384, 148] width 15 height 15
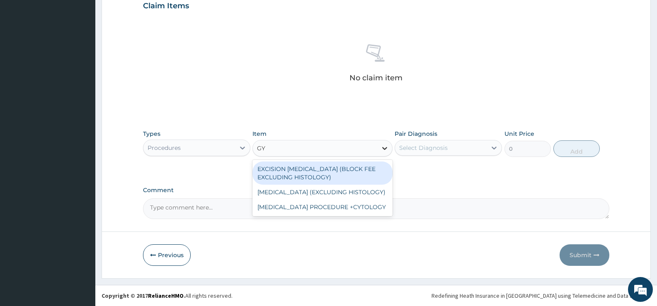
type input "G"
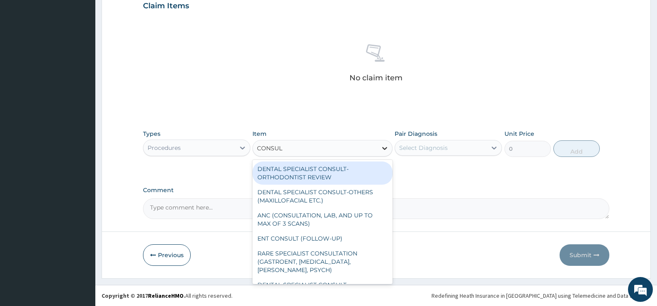
type input "CONSULT"
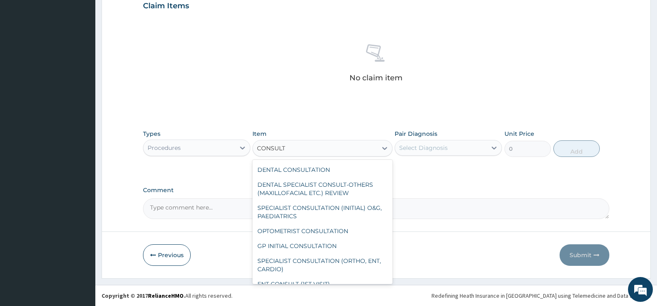
scroll to position [139, 0]
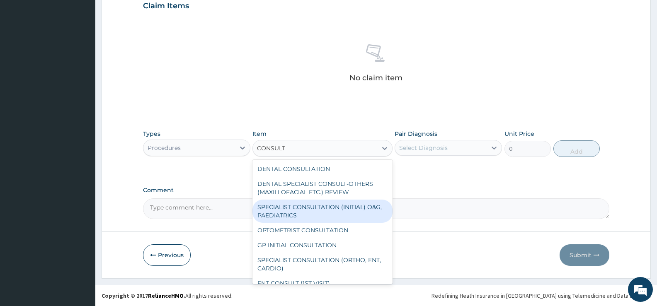
click at [295, 203] on div "SPECIALIST CONSULTATION (INITIAL) O&G, PAEDIATRICS" at bounding box center [322, 211] width 140 height 23
type input "10000"
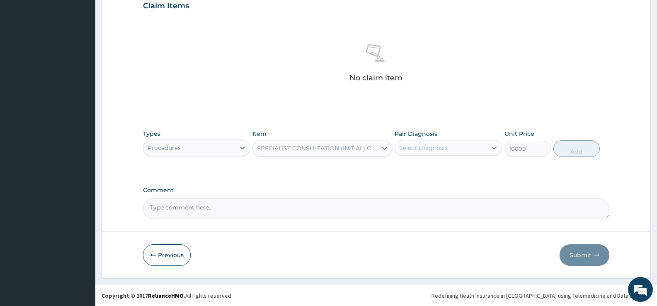
click at [486, 149] on div "Select Diagnosis" at bounding box center [441, 147] width 92 height 13
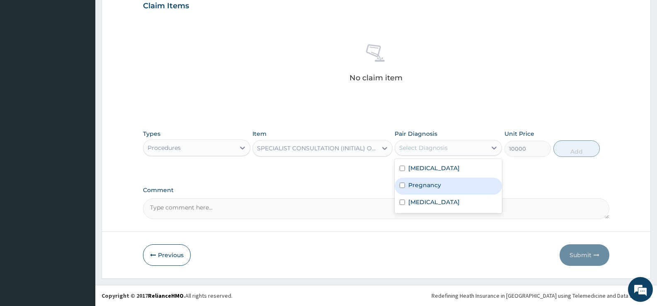
click at [423, 184] on label "Pregnancy" at bounding box center [424, 185] width 33 height 8
click at [419, 184] on label "Pregnancy" at bounding box center [424, 185] width 33 height 8
checkbox input "true"
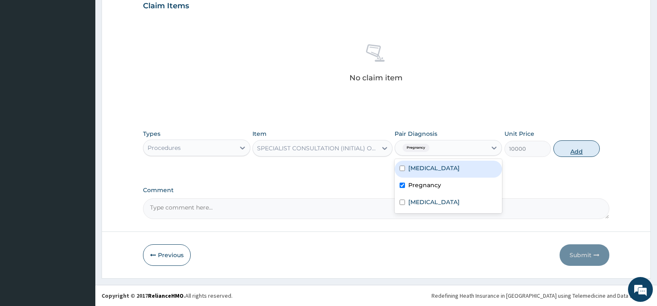
click at [573, 152] on button "Add" at bounding box center [576, 148] width 46 height 17
type input "0"
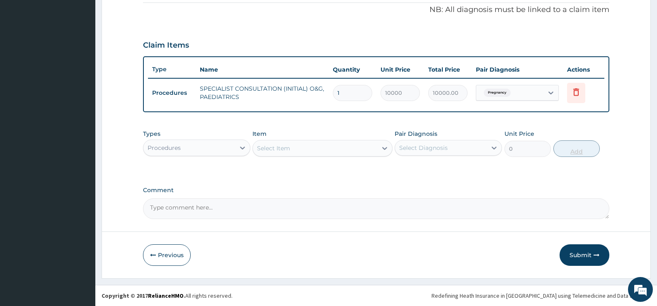
scroll to position [252, 0]
click at [235, 145] on div "Procedures" at bounding box center [189, 147] width 92 height 13
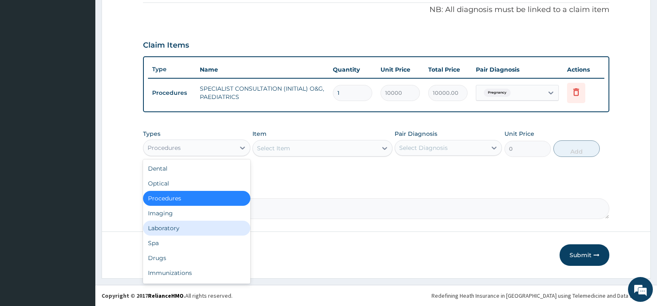
click at [171, 232] on div "Laboratory" at bounding box center [196, 228] width 107 height 15
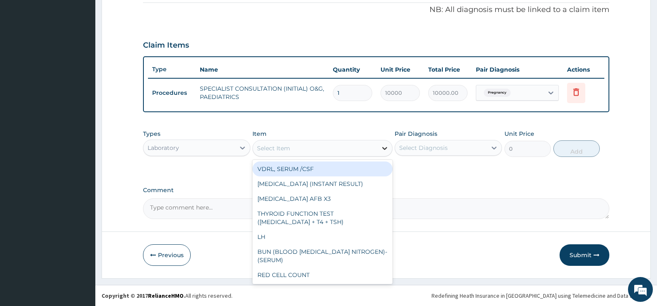
click at [383, 149] on icon at bounding box center [384, 148] width 8 height 8
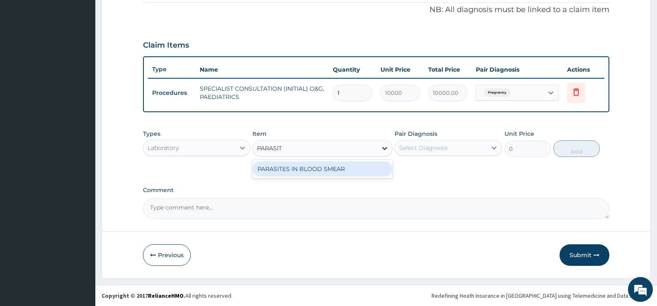
type input "PARASITE"
click at [292, 172] on div "PARASITES IN BLOOD SMEAR" at bounding box center [322, 169] width 140 height 15
type input "1100"
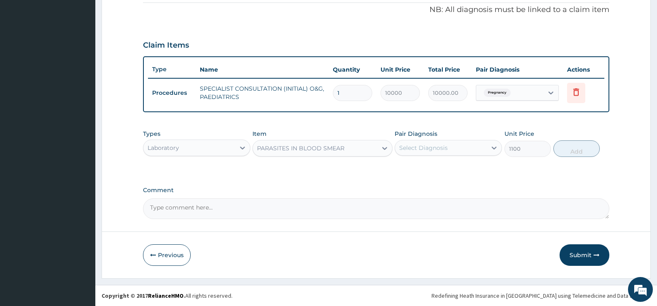
click at [437, 150] on div "Select Diagnosis" at bounding box center [423, 148] width 48 height 8
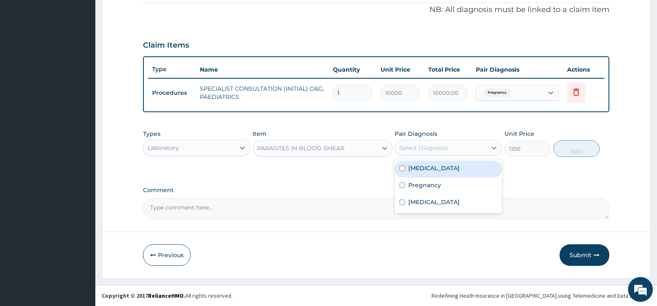
click at [423, 169] on label "Malaria" at bounding box center [433, 168] width 51 height 8
checkbox input "true"
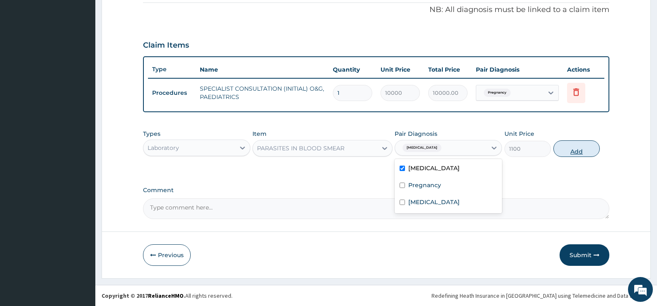
click at [574, 148] on button "Add" at bounding box center [576, 148] width 46 height 17
type input "0"
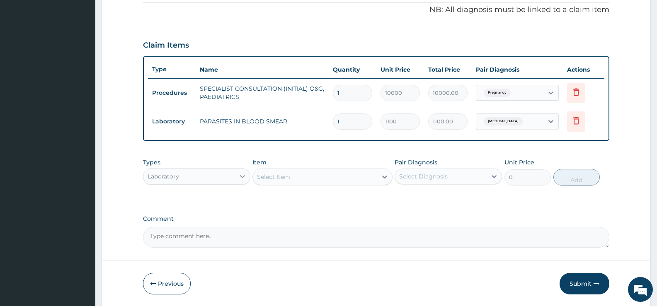
click at [240, 175] on icon at bounding box center [242, 176] width 8 height 8
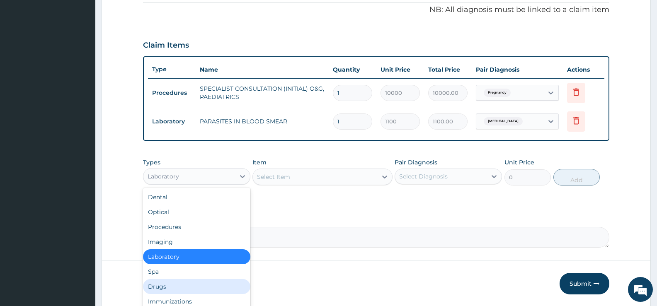
click at [171, 285] on div "Drugs" at bounding box center [196, 286] width 107 height 15
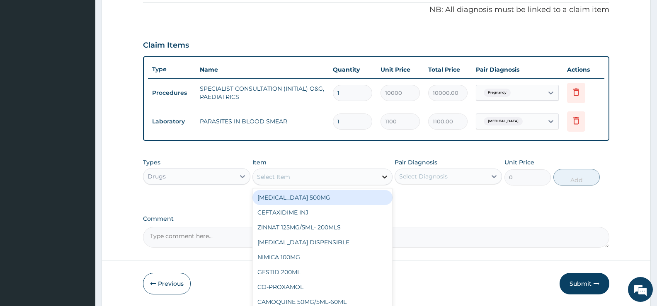
click at [381, 177] on icon at bounding box center [384, 177] width 8 height 8
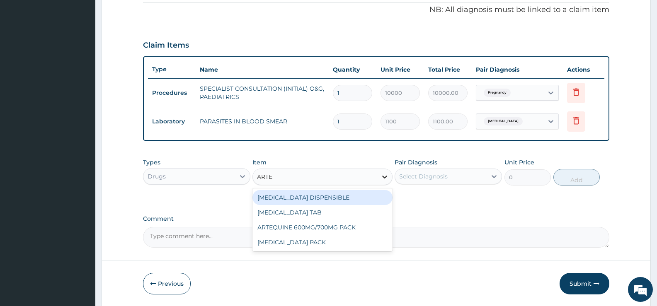
type input "ARTEM"
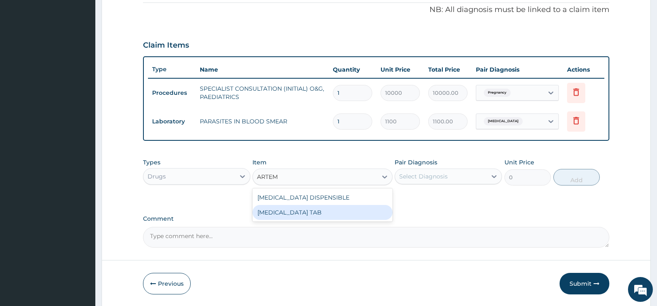
click at [351, 213] on div "COARTEM TAB" at bounding box center [322, 212] width 140 height 15
type input "1035"
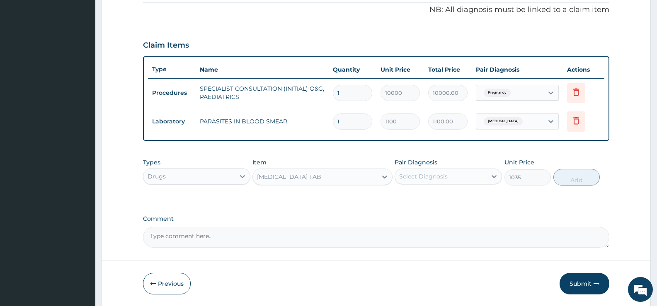
click at [453, 178] on div "Select Diagnosis" at bounding box center [441, 176] width 92 height 13
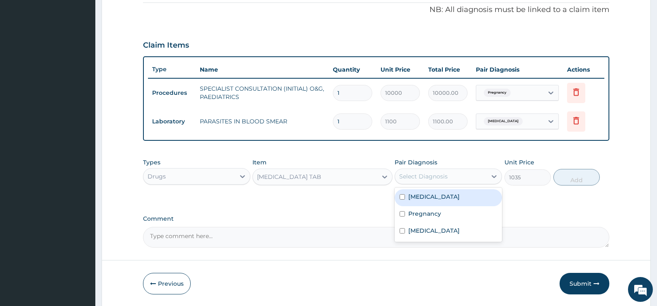
click at [432, 199] on div "Malaria" at bounding box center [447, 197] width 107 height 17
checkbox input "true"
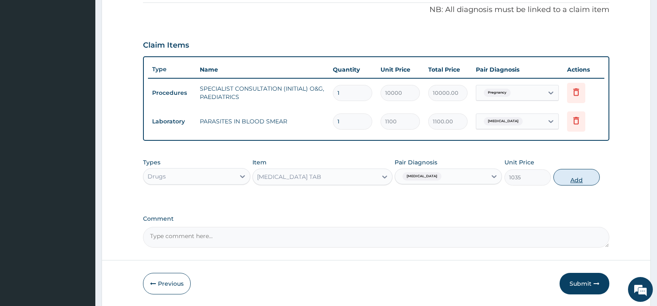
click at [575, 175] on button "Add" at bounding box center [576, 177] width 46 height 17
type input "0"
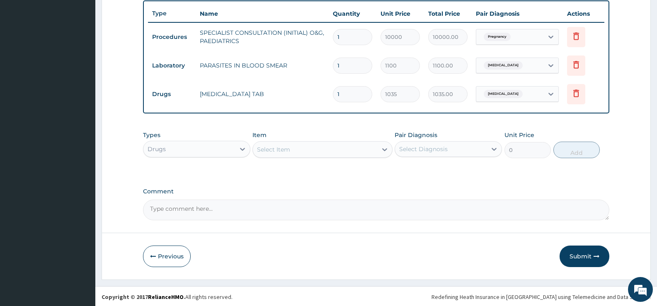
scroll to position [309, 0]
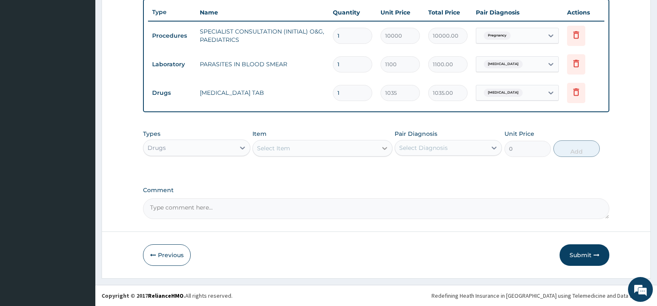
click at [388, 142] on div at bounding box center [384, 148] width 15 height 15
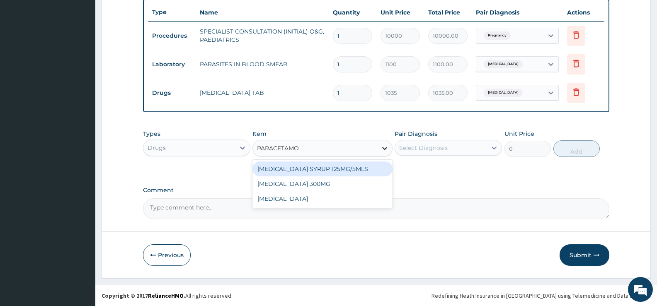
type input "PARACETAMOL"
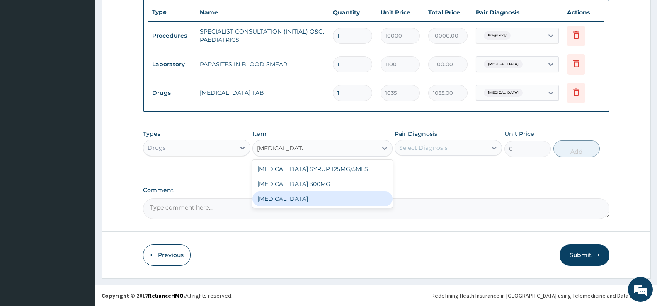
click at [313, 203] on div "PARACETAMOL" at bounding box center [322, 198] width 140 height 15
type input "15.18"
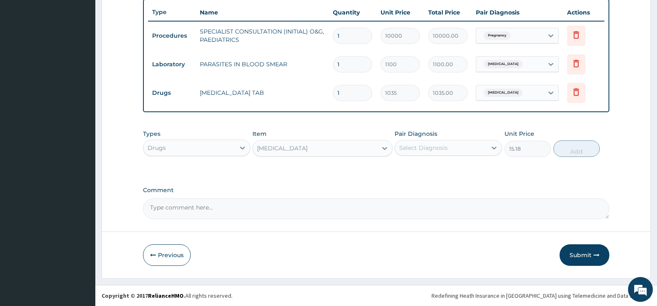
click at [450, 150] on div "Select Diagnosis" at bounding box center [441, 147] width 92 height 13
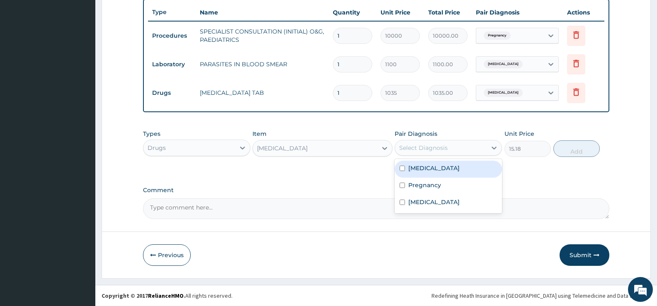
click at [434, 167] on div "Malaria" at bounding box center [447, 169] width 107 height 17
checkbox input "true"
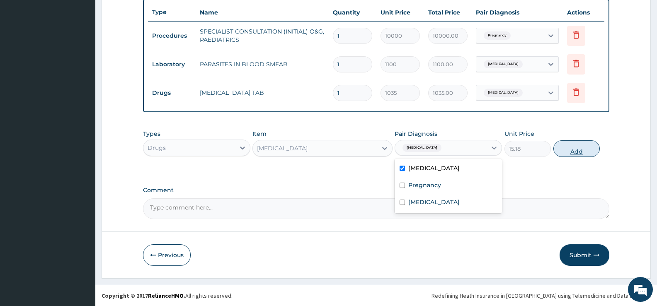
click at [564, 149] on button "Add" at bounding box center [576, 148] width 46 height 17
type input "0"
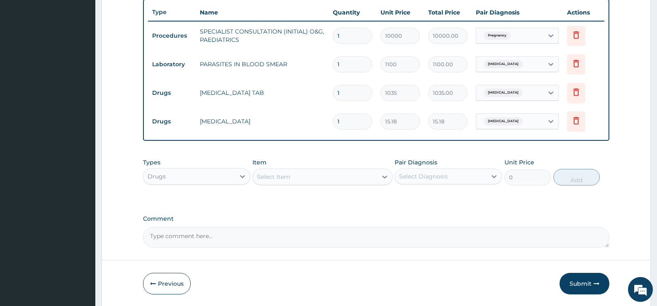
type input "0.00"
type input "3"
type input "45.54"
type input "30"
type input "455.40"
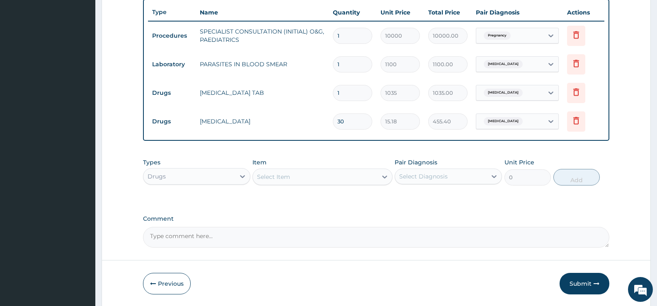
scroll to position [338, 0]
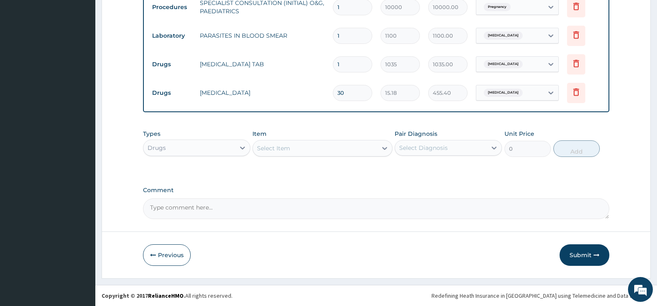
type input "30"
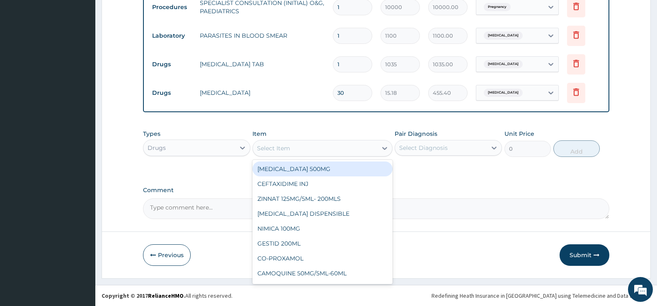
click at [375, 150] on div "Select Item" at bounding box center [315, 148] width 124 height 13
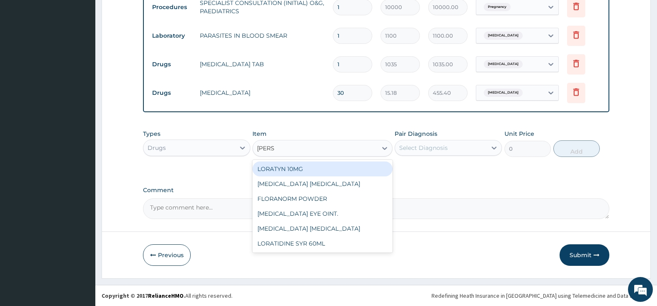
type input "LORAT"
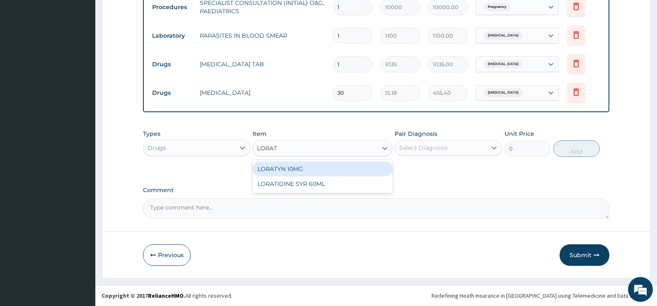
click at [340, 169] on div "LORATYN 10MG" at bounding box center [322, 169] width 140 height 15
type input "44.85"
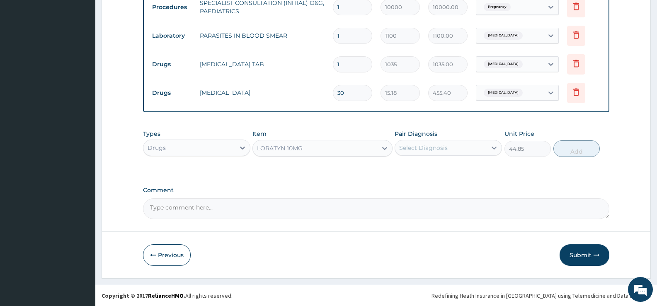
click at [440, 152] on div "Select Diagnosis" at bounding box center [441, 147] width 92 height 13
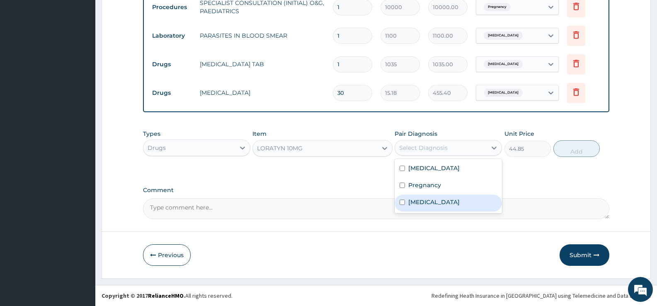
click at [438, 203] on label "Upper respiratory infection" at bounding box center [433, 202] width 51 height 8
checkbox input "true"
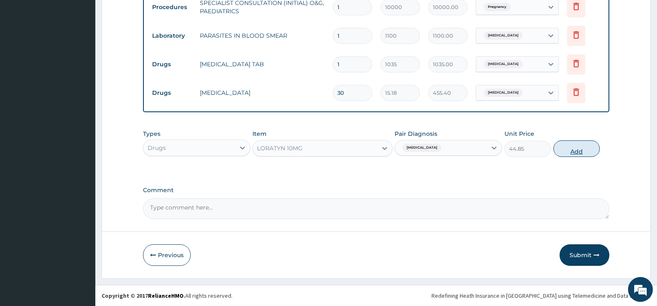
click at [576, 146] on button "Add" at bounding box center [576, 148] width 46 height 17
type input "0"
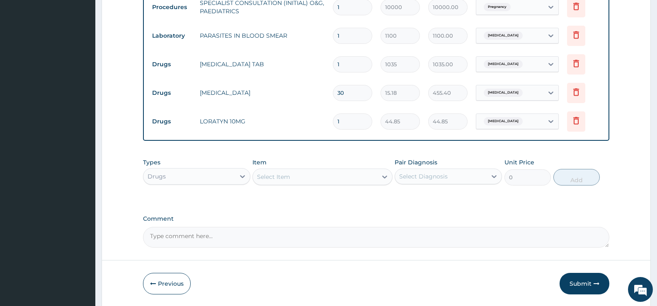
type input "0.00"
type input "5"
type input "224.25"
type input "5"
click at [365, 176] on div "Select Item" at bounding box center [315, 176] width 124 height 13
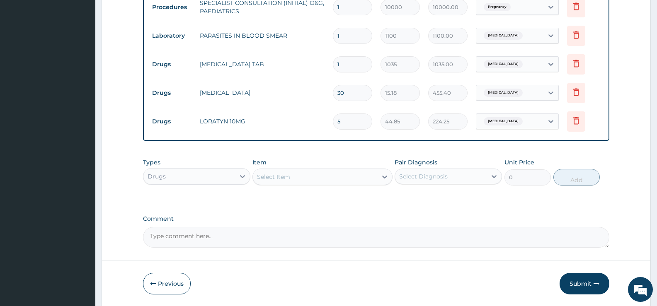
click at [365, 176] on div "Select Item" at bounding box center [315, 176] width 124 height 13
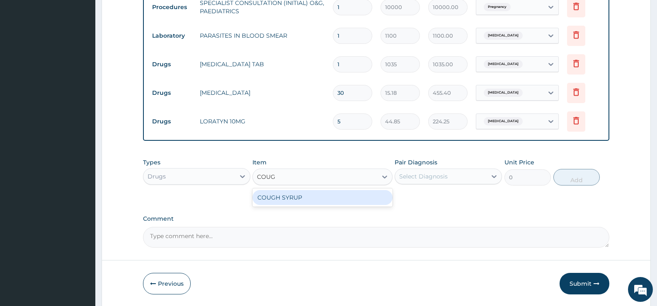
type input "COUGH"
click at [359, 201] on div "COUGH SYRUP" at bounding box center [322, 197] width 140 height 15
type input "1000"
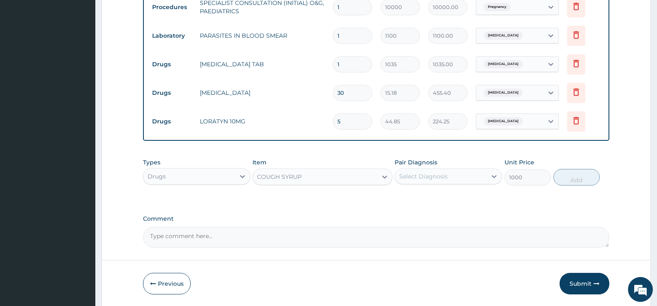
click at [441, 179] on div "Select Diagnosis" at bounding box center [423, 176] width 48 height 8
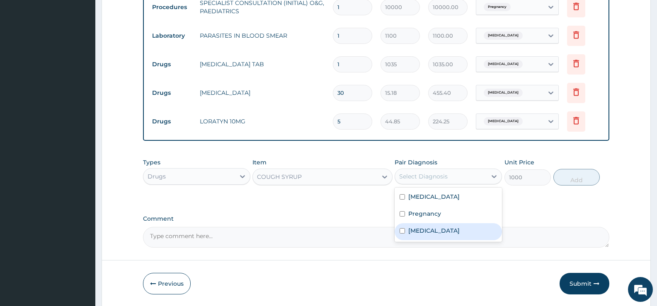
click at [439, 231] on label "Upper respiratory infection" at bounding box center [433, 231] width 51 height 8
checkbox input "true"
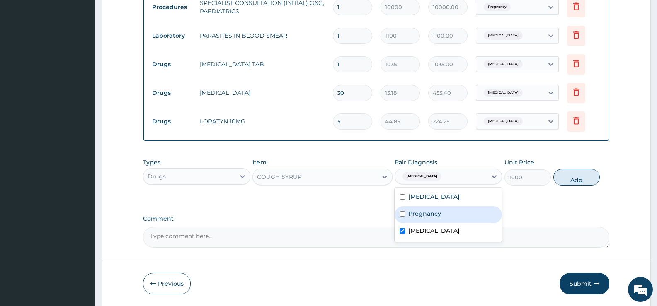
click at [563, 183] on button "Add" at bounding box center [576, 177] width 46 height 17
type input "0"
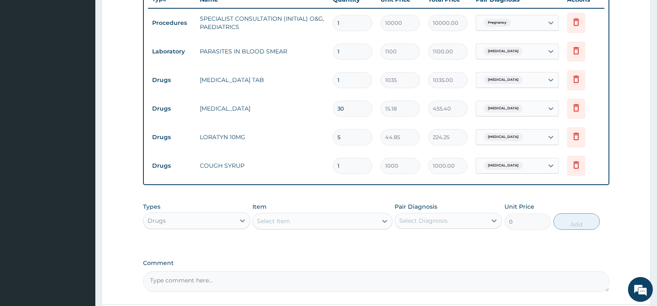
scroll to position [395, 0]
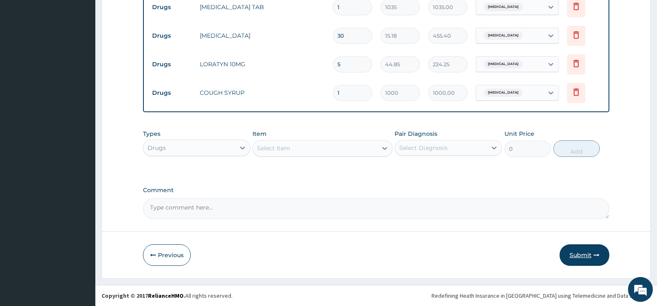
click at [575, 256] on button "Submit" at bounding box center [584, 255] width 50 height 22
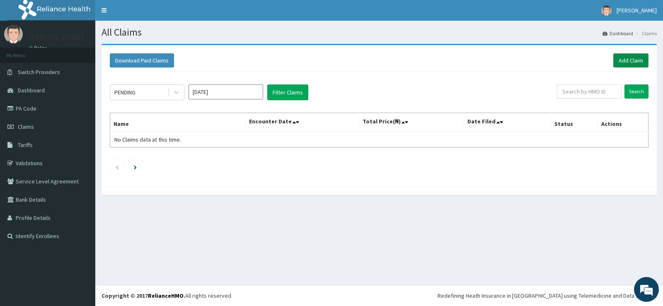
click at [623, 61] on link "Add Claim" at bounding box center [630, 60] width 35 height 14
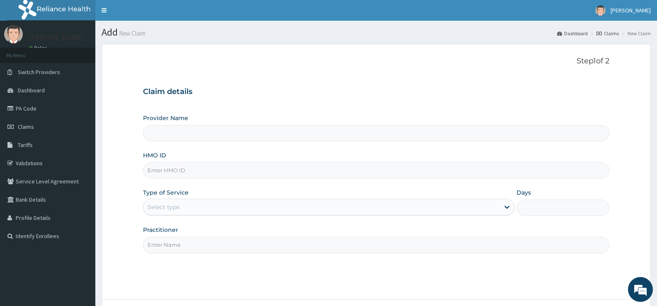
type input "[GEOGRAPHIC_DATA][PERSON_NAME]"
drag, startPoint x: 239, startPoint y: 173, endPoint x: 240, endPoint y: 169, distance: 4.3
click at [239, 173] on input "HMO ID" at bounding box center [376, 170] width 466 height 16
type input "PRS/10131/A"
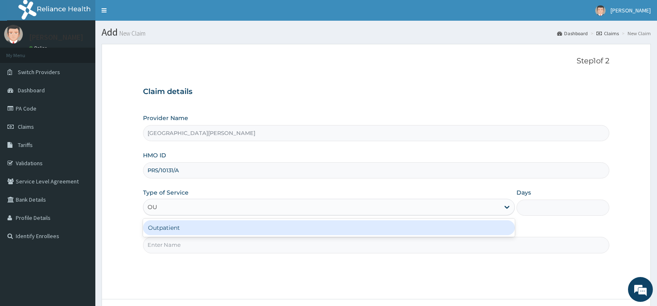
type input "OUT"
type input "1"
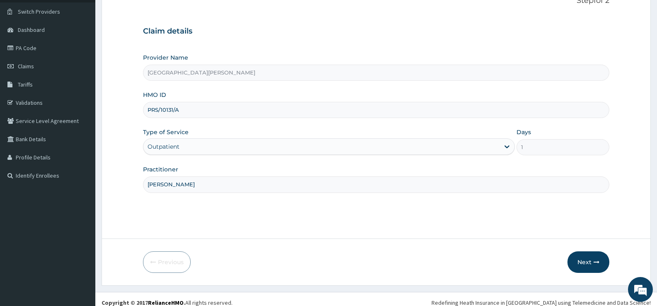
scroll to position [68, 0]
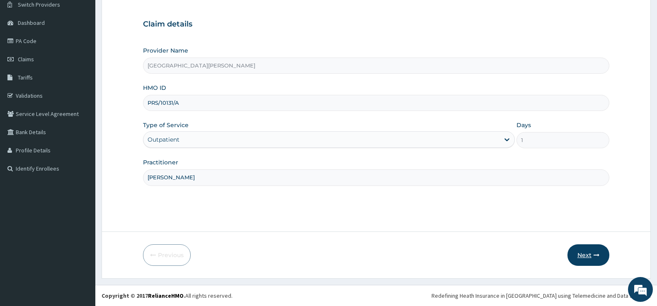
type input "[PERSON_NAME]"
click at [587, 259] on button "Next" at bounding box center [588, 255] width 42 height 22
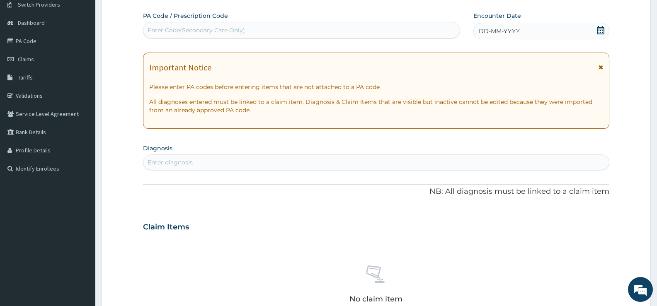
click at [600, 33] on icon at bounding box center [600, 30] width 8 height 8
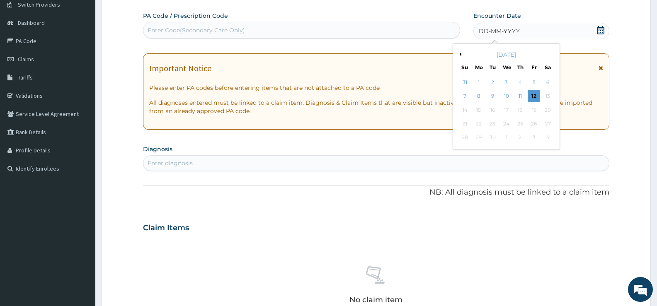
click at [460, 54] on button "Previous Month" at bounding box center [459, 54] width 4 height 4
click at [479, 94] on div "7" at bounding box center [478, 96] width 12 height 12
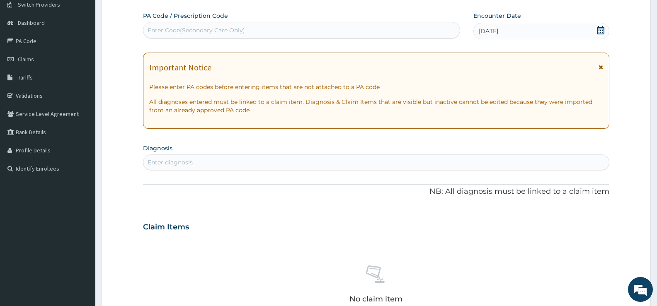
click at [332, 165] on div "Enter diagnosis" at bounding box center [375, 162] width 465 height 13
type input "[MEDICAL_DATA]"
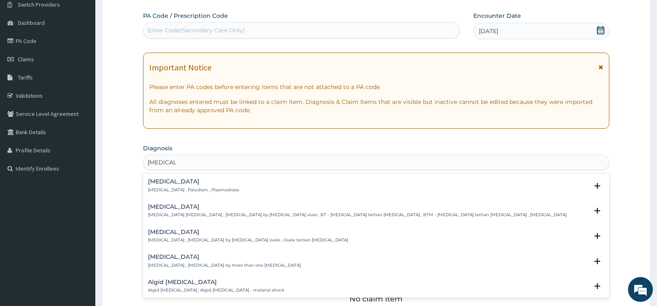
click at [152, 189] on p "[MEDICAL_DATA] , Paludism , Plasmodiosis" at bounding box center [193, 190] width 91 height 6
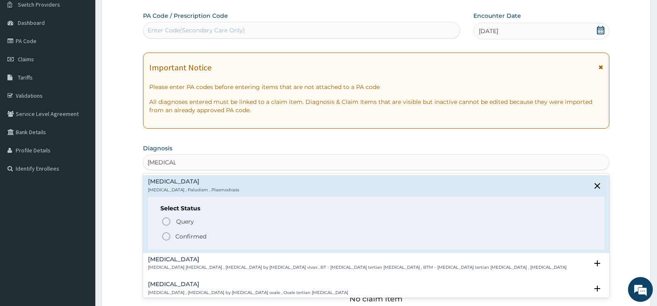
click at [175, 236] on span "Confirmed" at bounding box center [376, 237] width 431 height 10
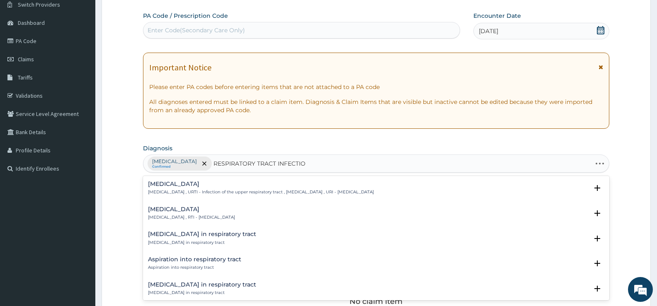
type input "[MEDICAL_DATA]"
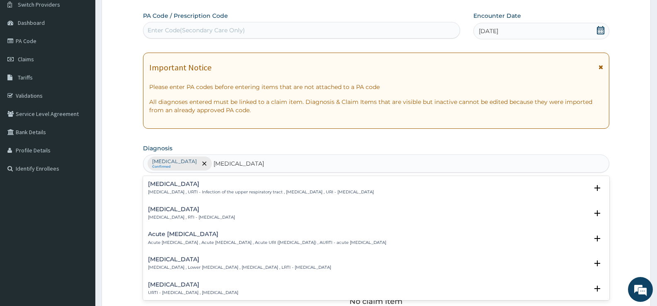
click at [196, 211] on h4 "[MEDICAL_DATA]" at bounding box center [191, 209] width 87 height 6
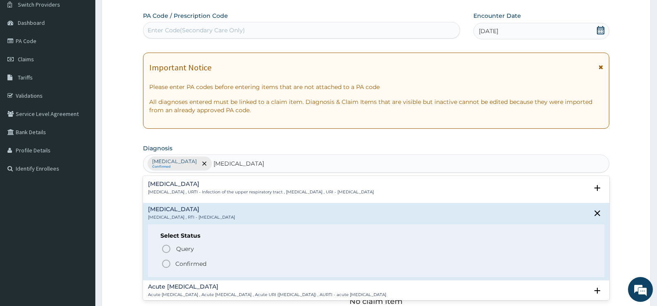
click at [191, 261] on p "Confirmed" at bounding box center [190, 264] width 31 height 8
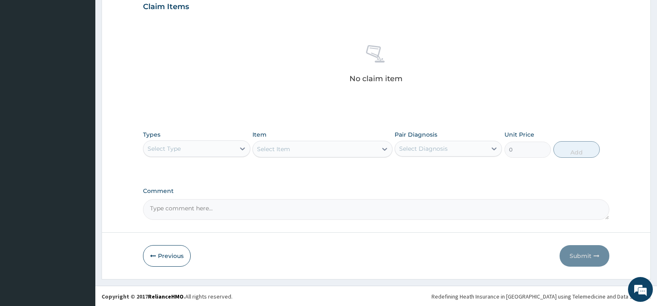
scroll to position [291, 0]
click at [233, 151] on div "Select Type" at bounding box center [189, 147] width 92 height 13
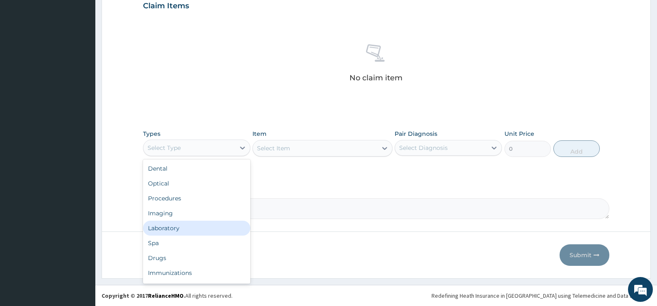
drag, startPoint x: 189, startPoint y: 230, endPoint x: 243, endPoint y: 213, distance: 57.0
click at [191, 229] on div "Laboratory" at bounding box center [196, 228] width 107 height 15
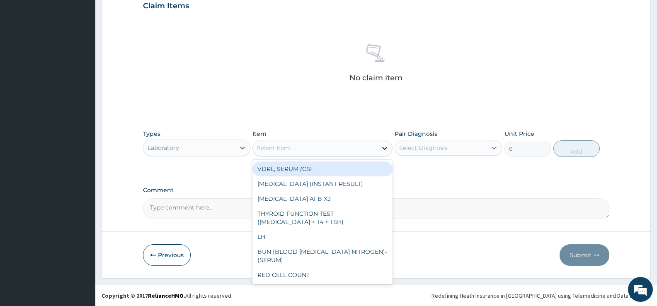
click at [379, 148] on div at bounding box center [384, 148] width 15 height 15
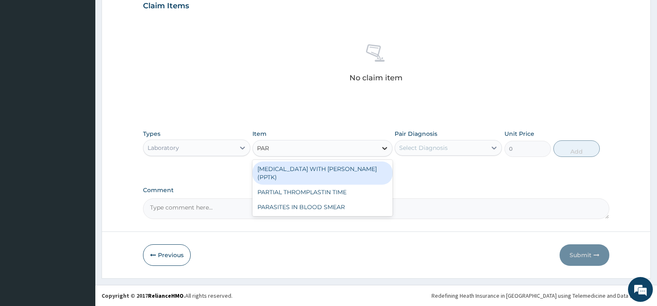
type input "PARA"
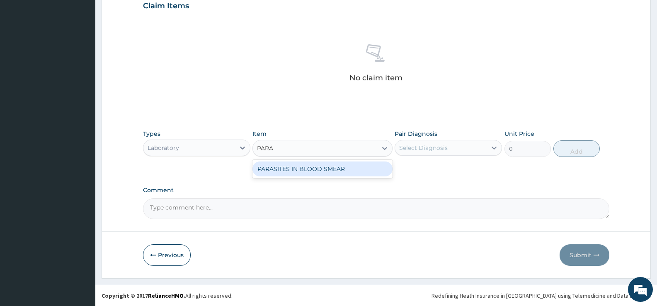
click at [362, 169] on div "PARASITES IN BLOOD SMEAR" at bounding box center [322, 169] width 140 height 15
type input "1100"
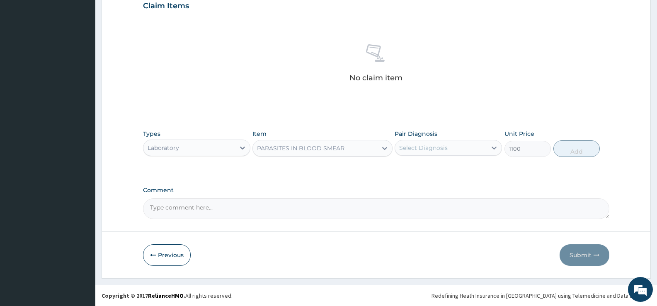
click at [429, 145] on div "Select Diagnosis" at bounding box center [423, 148] width 48 height 8
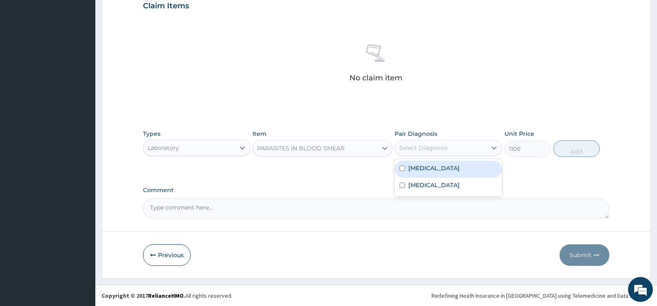
click at [422, 169] on label "Malaria" at bounding box center [433, 168] width 51 height 8
checkbox input "true"
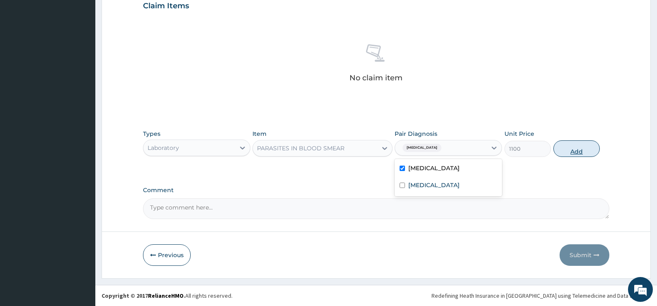
click at [578, 145] on button "Add" at bounding box center [576, 148] width 46 height 17
type input "0"
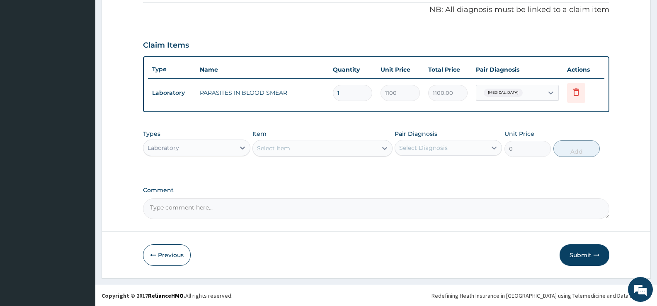
scroll to position [252, 0]
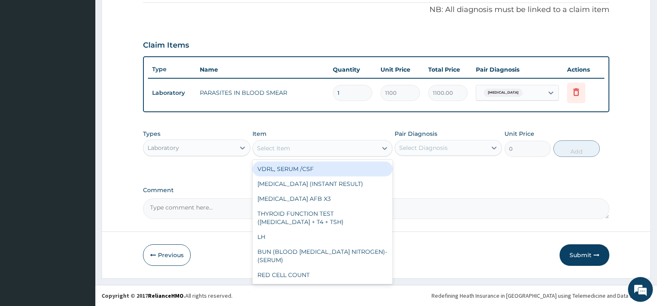
click at [365, 152] on div "Select Item" at bounding box center [315, 148] width 124 height 13
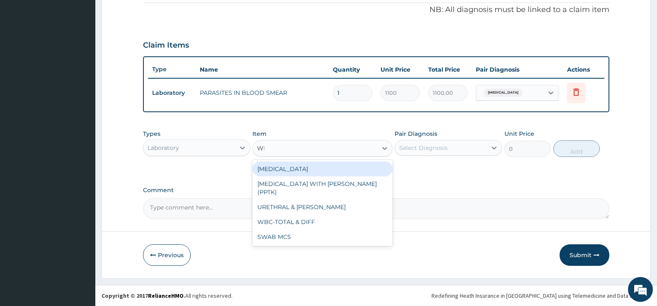
type input "WBC"
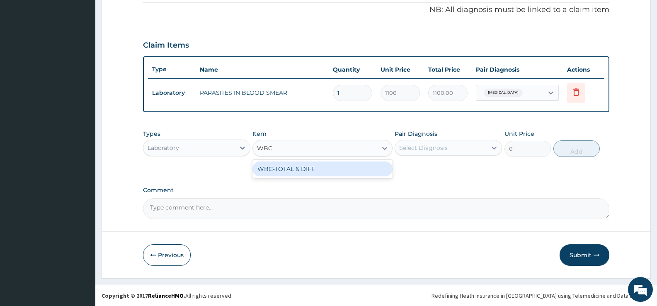
click at [367, 175] on div "WBC-TOTAL & DIFF" at bounding box center [322, 169] width 140 height 15
type input "1500"
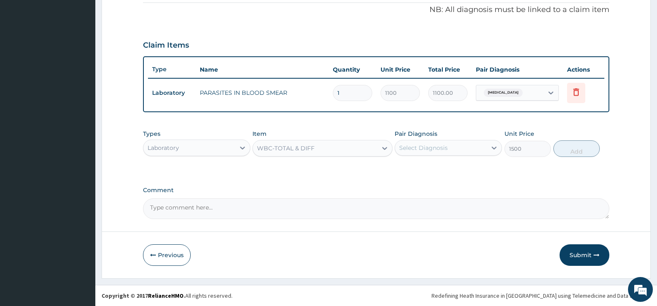
click at [453, 145] on div "Select Diagnosis" at bounding box center [441, 147] width 92 height 13
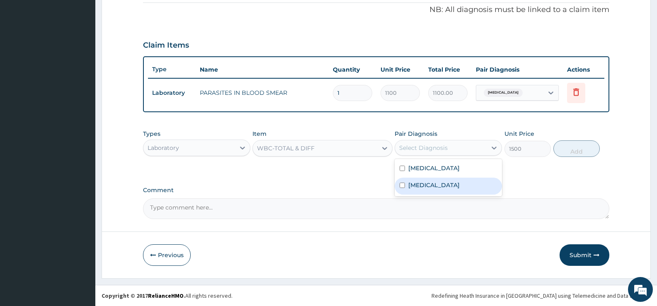
click at [445, 188] on label "Respiratory tract infection" at bounding box center [433, 185] width 51 height 8
checkbox input "true"
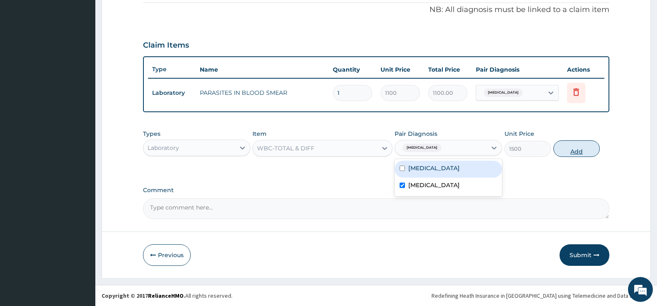
click at [567, 149] on button "Add" at bounding box center [576, 148] width 46 height 17
type input "0"
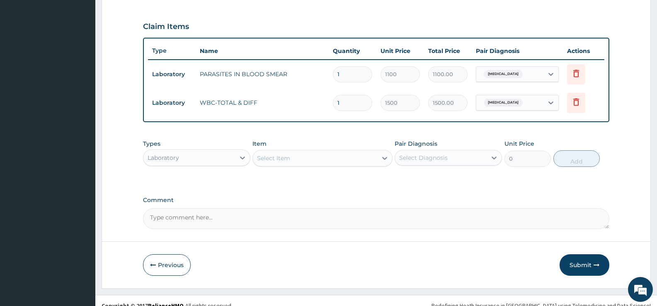
scroll to position [281, 0]
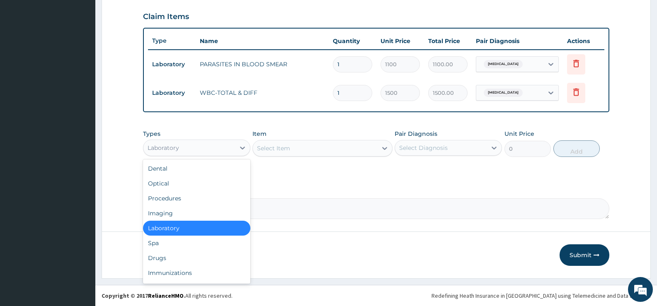
click at [220, 148] on div "Laboratory" at bounding box center [189, 147] width 92 height 13
click at [162, 259] on div "Drugs" at bounding box center [196, 258] width 107 height 15
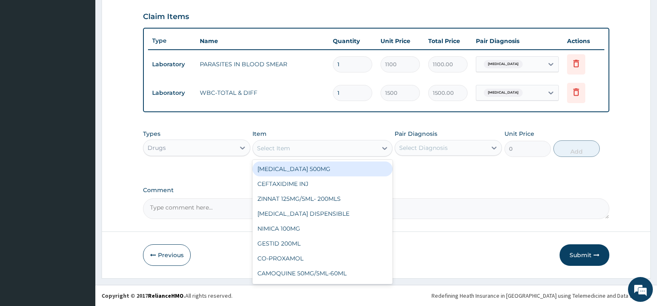
click at [385, 151] on icon at bounding box center [384, 148] width 8 height 8
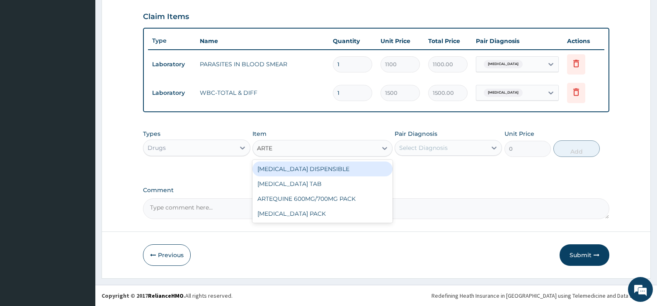
type input "ARTEM"
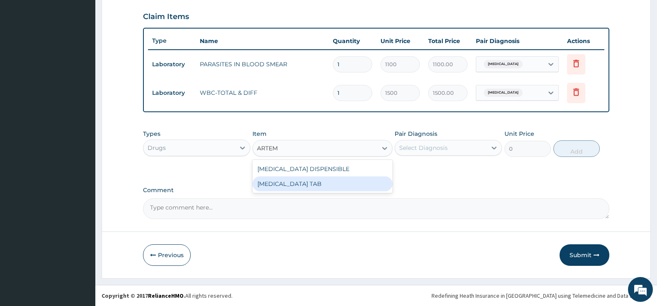
click at [324, 187] on div "[MEDICAL_DATA] TAB" at bounding box center [322, 184] width 140 height 15
type input "1035"
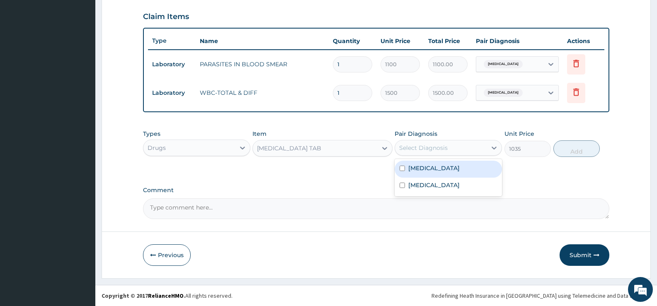
click at [481, 145] on div "Select Diagnosis" at bounding box center [441, 147] width 92 height 13
click at [434, 170] on div "Malaria" at bounding box center [447, 169] width 107 height 17
checkbox input "true"
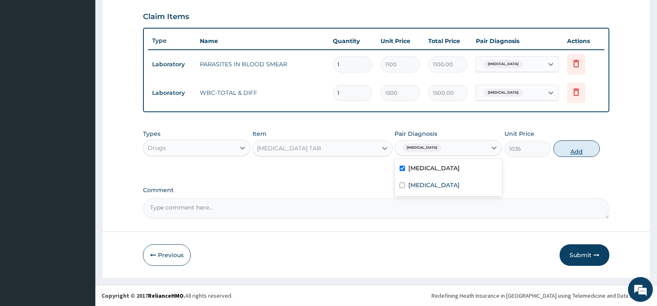
click at [566, 149] on button "Add" at bounding box center [576, 148] width 46 height 17
type input "0"
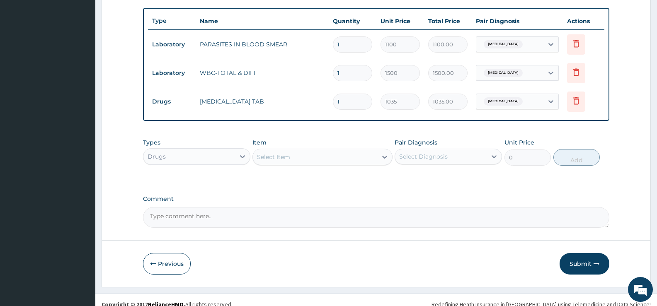
scroll to position [309, 0]
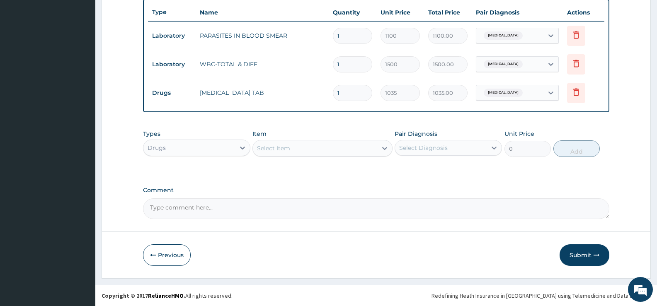
click at [374, 152] on div "Select Item" at bounding box center [315, 148] width 124 height 13
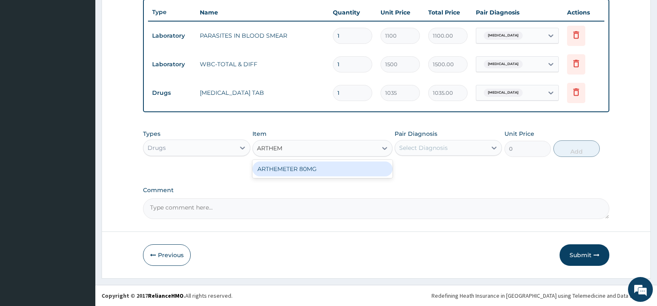
type input "ARTHEME"
click at [356, 167] on div "ARTHEMETER 80MG" at bounding box center [322, 169] width 140 height 15
type input "483"
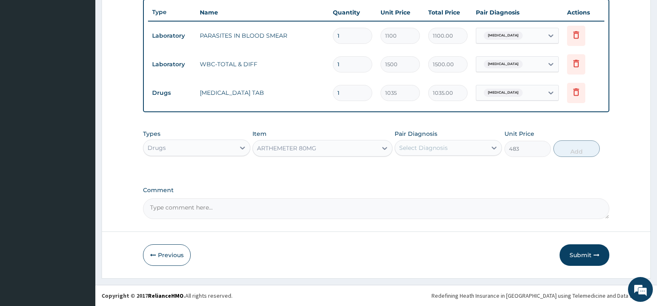
click at [433, 149] on div "Select Diagnosis" at bounding box center [423, 148] width 48 height 8
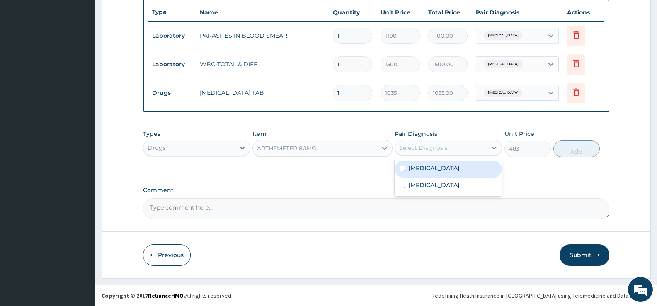
click at [430, 169] on label "Malaria" at bounding box center [433, 168] width 51 height 8
checkbox input "true"
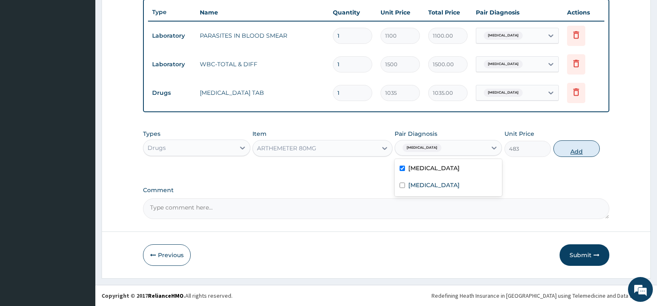
click at [561, 147] on button "Add" at bounding box center [576, 148] width 46 height 17
type input "0"
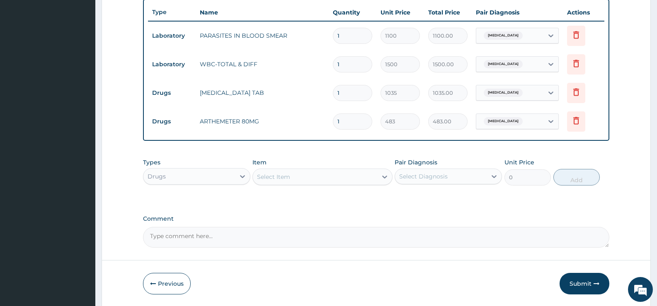
drag, startPoint x: 351, startPoint y: 122, endPoint x: 319, endPoint y: 128, distance: 32.1
click at [319, 128] on tr "Drugs ARTHEMETER 80MG 1 483 483.00 Malaria Delete" at bounding box center [376, 121] width 456 height 29
type input "6"
type input "2898.00"
type input "6"
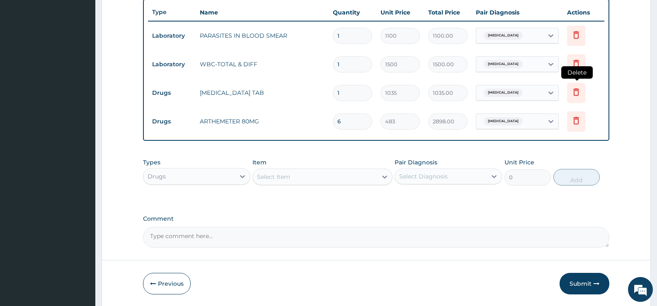
click at [576, 92] on icon at bounding box center [576, 92] width 10 height 10
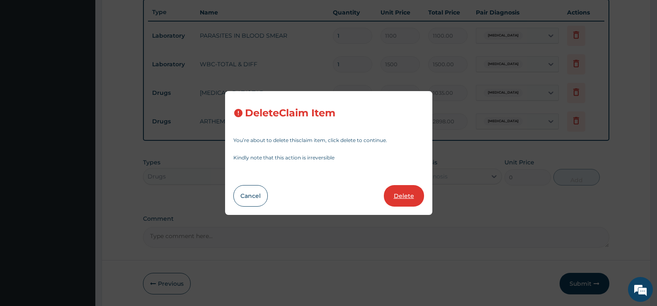
click at [409, 198] on button "Delete" at bounding box center [404, 196] width 40 height 22
type input "6"
type input "483"
type input "2898.00"
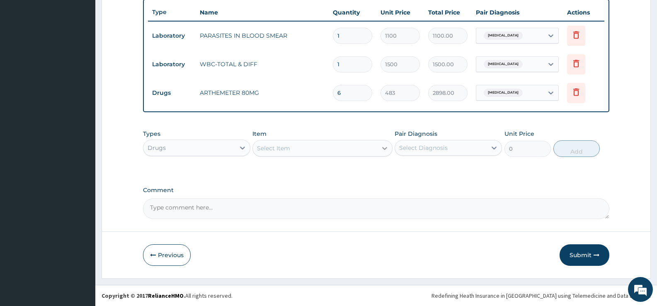
click at [383, 148] on icon at bounding box center [384, 148] width 8 height 8
click at [382, 148] on icon at bounding box center [384, 148] width 8 height 8
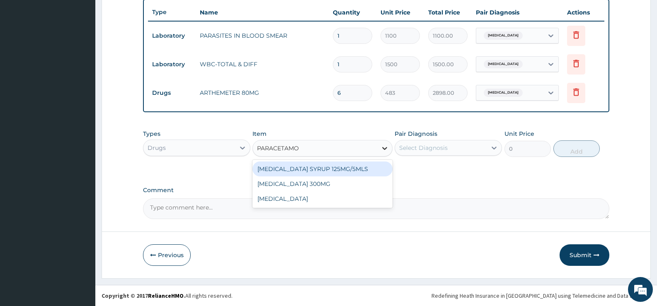
type input "[MEDICAL_DATA]"
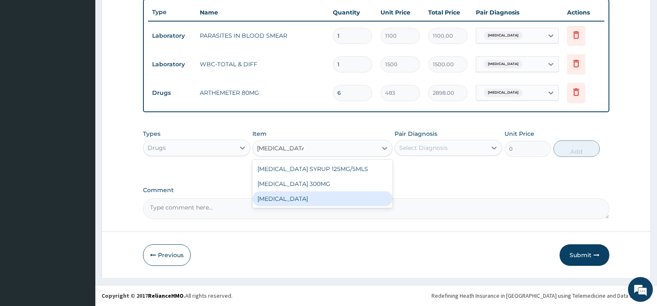
click at [326, 203] on div "[MEDICAL_DATA]" at bounding box center [322, 198] width 140 height 15
type input "15.18"
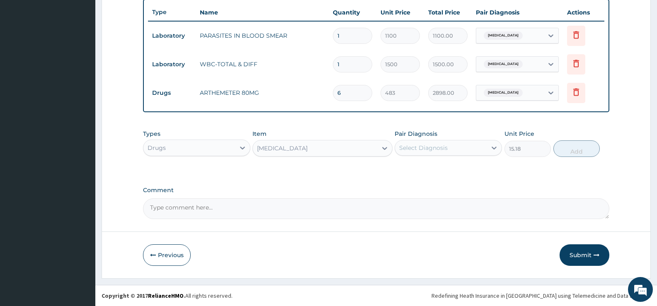
click at [440, 150] on div "Select Diagnosis" at bounding box center [423, 148] width 48 height 8
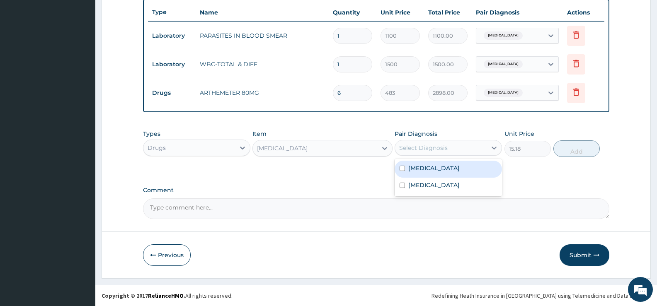
click at [424, 170] on label "Malaria" at bounding box center [433, 168] width 51 height 8
checkbox input "true"
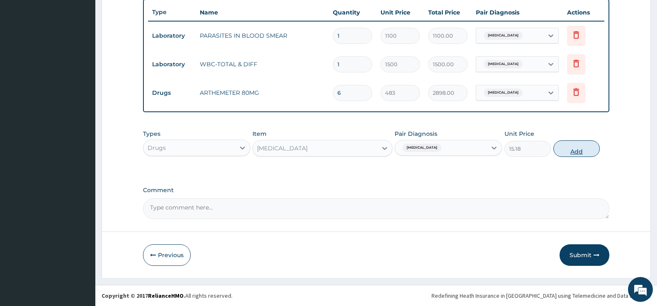
click at [564, 143] on button "Add" at bounding box center [576, 148] width 46 height 17
type input "0"
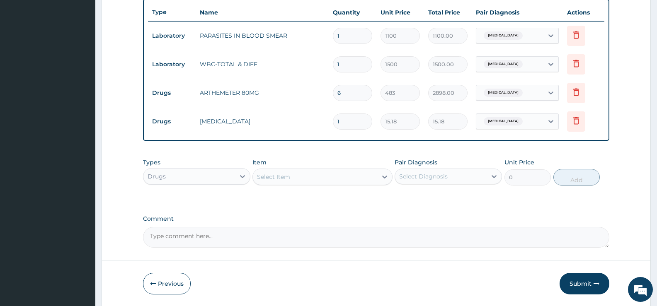
type input "18"
type input "273.24"
type input "18"
click at [364, 180] on div "Select Item" at bounding box center [315, 176] width 124 height 13
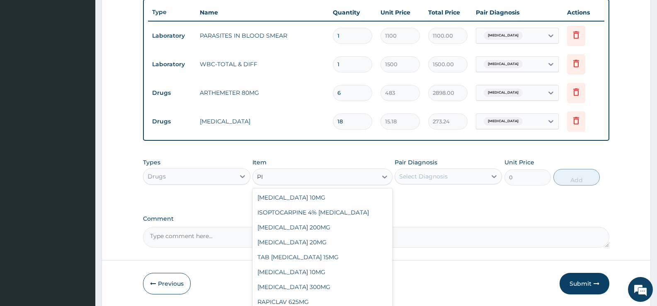
type input "P"
type input "CH"
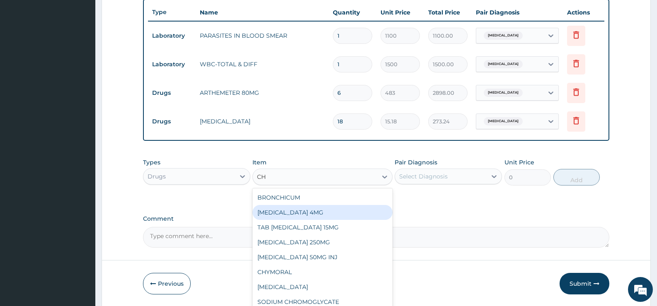
click at [322, 218] on div "[MEDICAL_DATA] 4MG" at bounding box center [322, 212] width 140 height 15
type input "34.5"
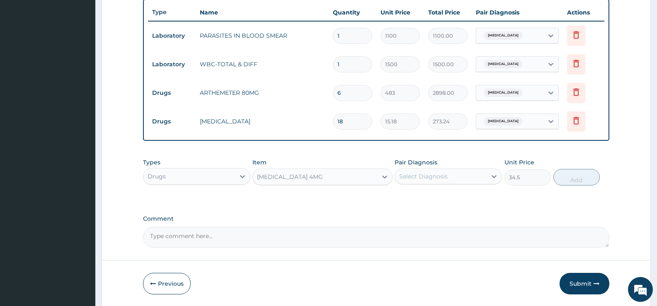
click at [473, 173] on div "Select Diagnosis" at bounding box center [441, 176] width 92 height 13
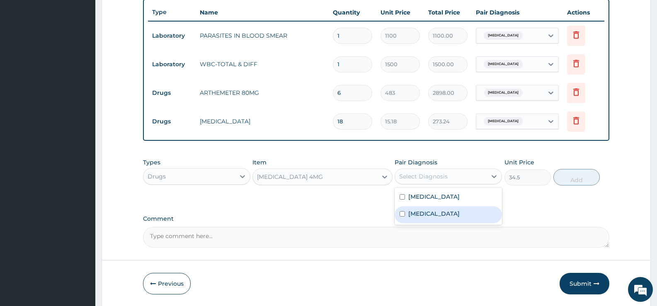
click at [431, 217] on label "Respiratory tract infection" at bounding box center [433, 214] width 51 height 8
checkbox input "true"
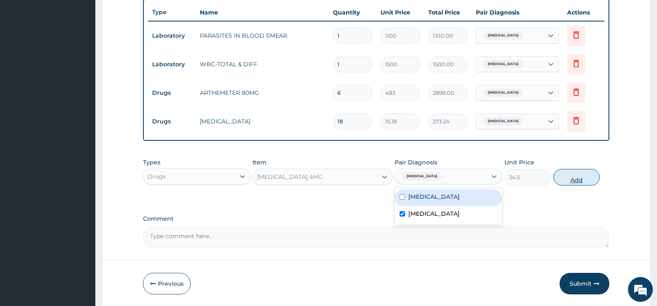
click at [564, 172] on button "Add" at bounding box center [576, 177] width 46 height 17
type input "0"
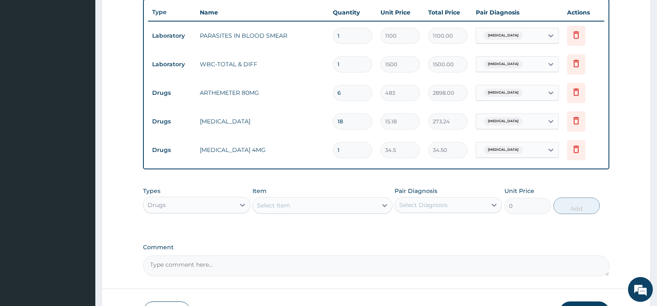
type input "10"
type input "345.00"
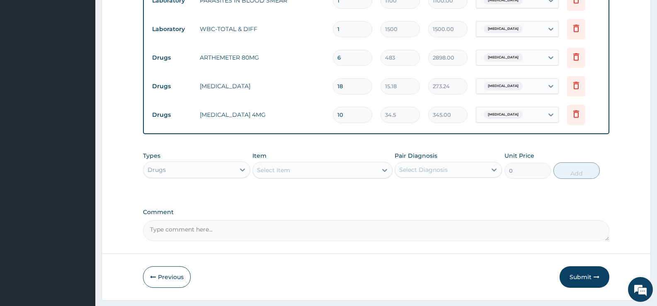
scroll to position [366, 0]
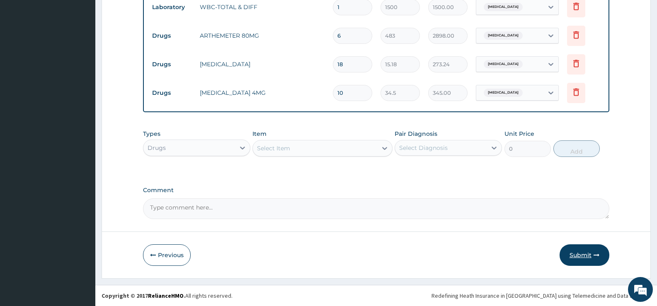
type input "10"
click at [582, 254] on button "Submit" at bounding box center [584, 255] width 50 height 22
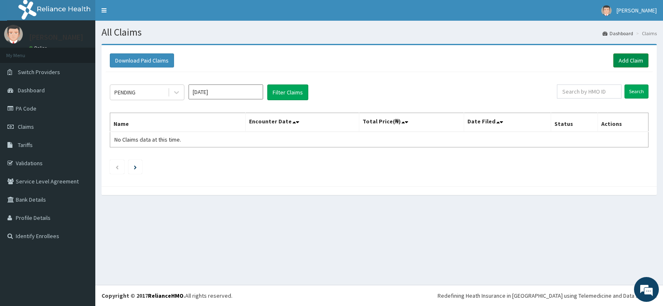
click at [626, 59] on link "Add Claim" at bounding box center [630, 60] width 35 height 14
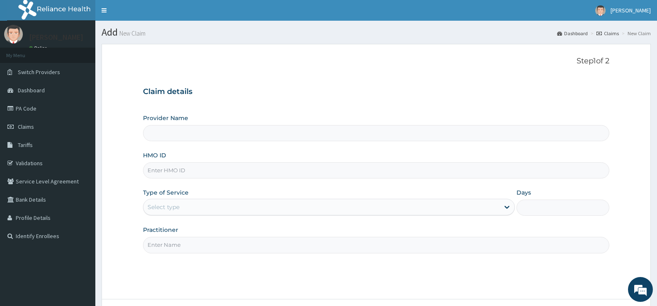
type input "[GEOGRAPHIC_DATA][PERSON_NAME]"
click at [269, 171] on input "HMO ID" at bounding box center [376, 170] width 466 height 16
type input "DFD/10176/A"
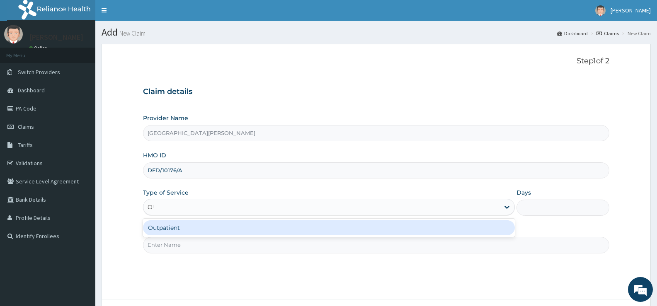
type input "OUT"
type input "1"
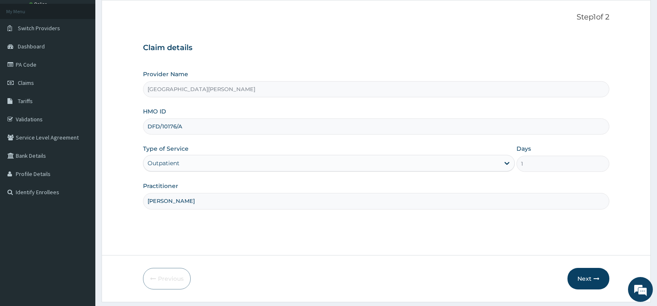
scroll to position [68, 0]
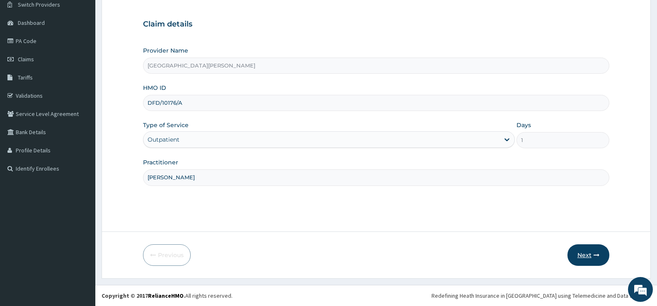
type input "[PERSON_NAME]"
click at [581, 251] on button "Next" at bounding box center [588, 255] width 42 height 22
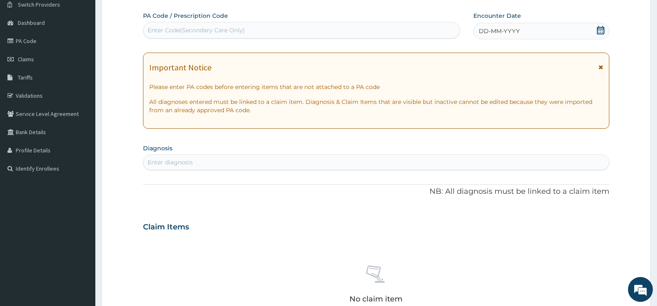
click at [602, 32] on icon at bounding box center [600, 30] width 8 height 8
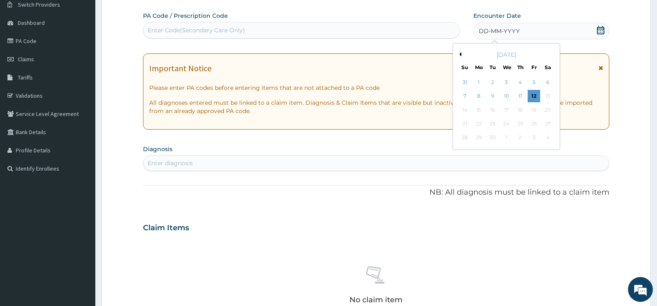
click at [460, 53] on button "Previous Month" at bounding box center [459, 54] width 4 height 4
click at [478, 95] on div "7" at bounding box center [478, 96] width 12 height 12
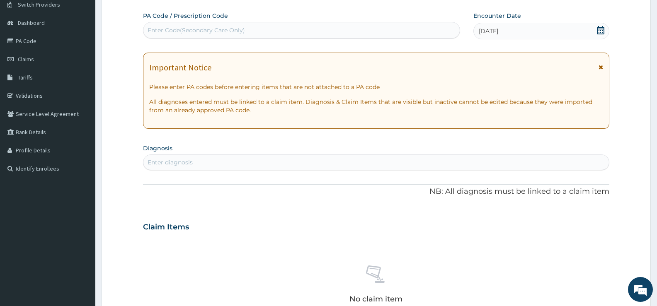
click at [274, 164] on div "Enter diagnosis" at bounding box center [375, 162] width 465 height 13
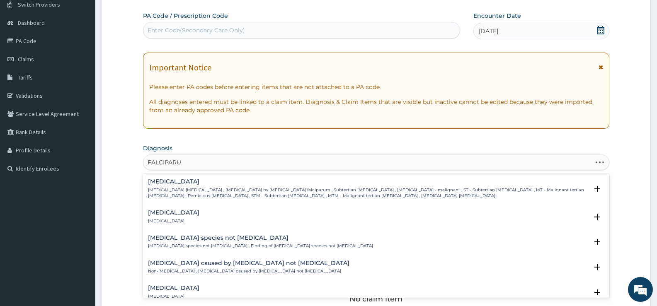
type input "FALCIPARUM"
click at [198, 186] on div "[MEDICAL_DATA] [MEDICAL_DATA] [MEDICAL_DATA] , [MEDICAL_DATA] by [MEDICAL_DATA]…" at bounding box center [368, 189] width 440 height 20
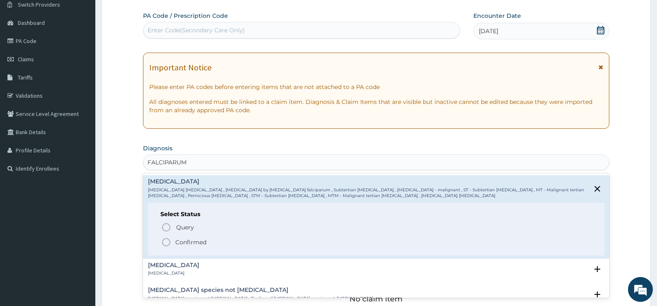
click at [189, 244] on p "Confirmed" at bounding box center [190, 242] width 31 height 8
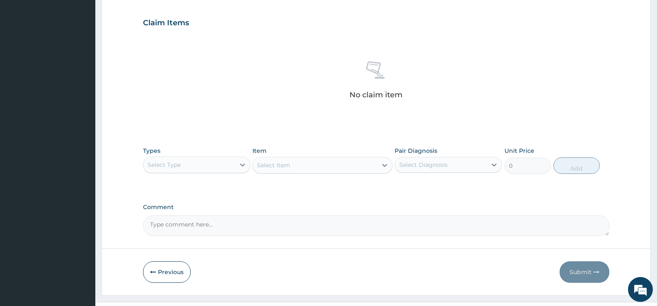
scroll to position [275, 0]
click at [238, 168] on icon at bounding box center [242, 164] width 8 height 8
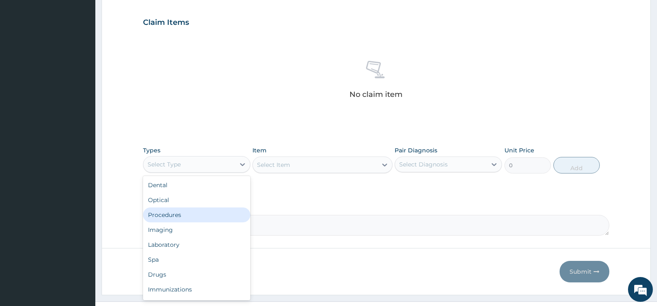
click at [178, 214] on div "Procedures" at bounding box center [196, 215] width 107 height 15
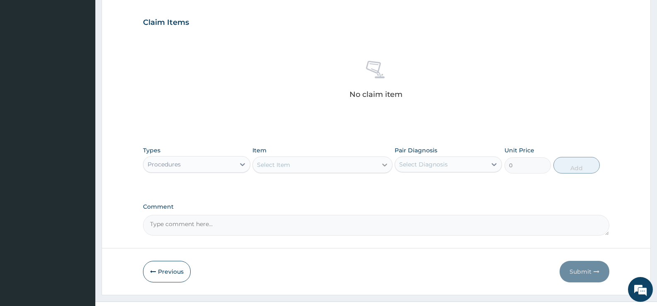
click at [381, 166] on icon at bounding box center [384, 165] width 8 height 8
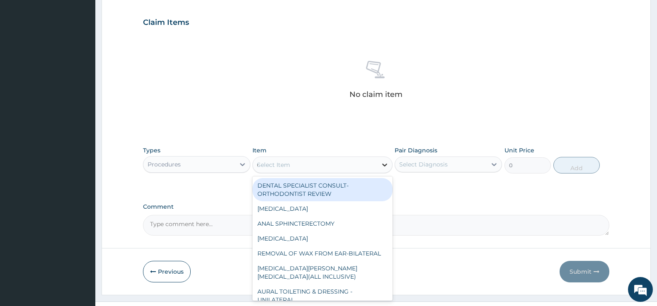
type input "GP"
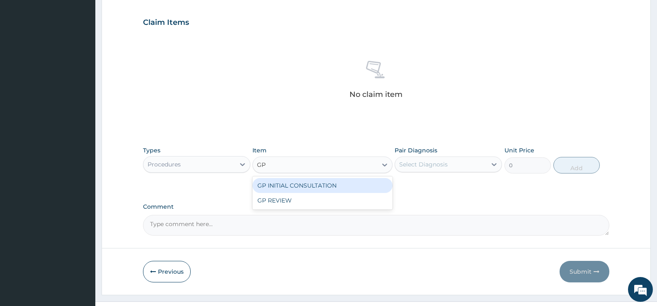
click at [371, 184] on div "GP INITIAL CONSULTATION" at bounding box center [322, 185] width 140 height 15
type input "2000"
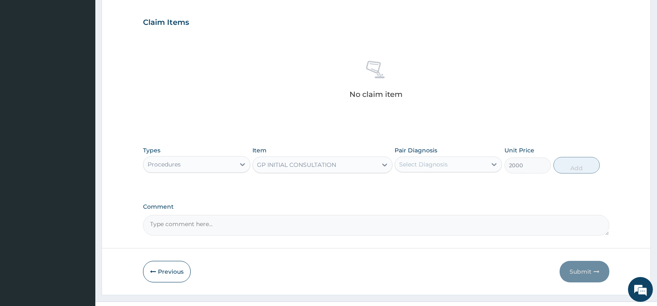
click at [443, 165] on div "Select Diagnosis" at bounding box center [423, 164] width 48 height 8
click at [437, 189] on div "Falciparum malaria" at bounding box center [447, 185] width 107 height 17
checkbox input "true"
click at [562, 167] on button "Add" at bounding box center [576, 165] width 46 height 17
type input "0"
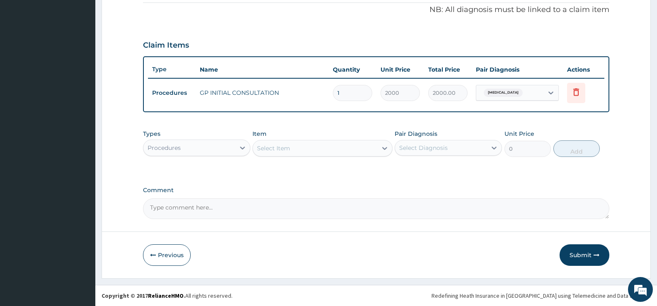
scroll to position [252, 0]
click at [231, 149] on div "Procedures" at bounding box center [189, 147] width 92 height 13
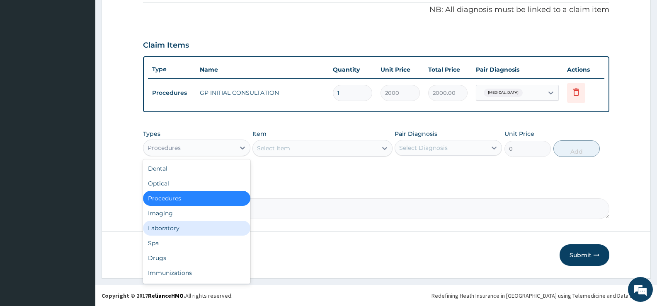
click at [177, 224] on div "Laboratory" at bounding box center [196, 228] width 107 height 15
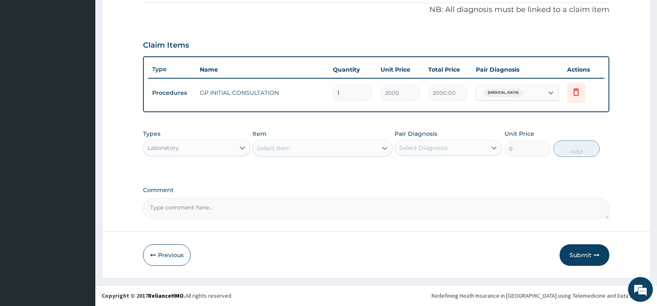
click at [380, 148] on icon at bounding box center [384, 148] width 8 height 8
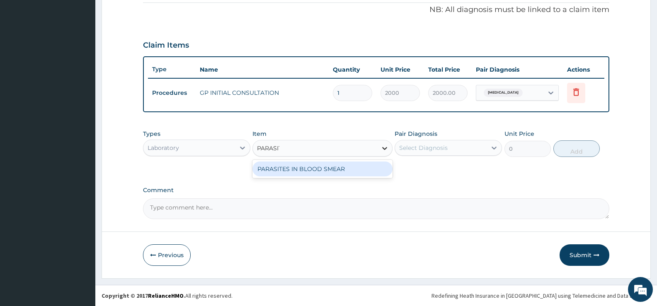
type input "PARASITE"
drag, startPoint x: 363, startPoint y: 171, endPoint x: 404, endPoint y: 171, distance: 41.0
click at [363, 172] on div "PARASITES IN BLOOD SMEAR" at bounding box center [322, 169] width 140 height 15
type input "1100"
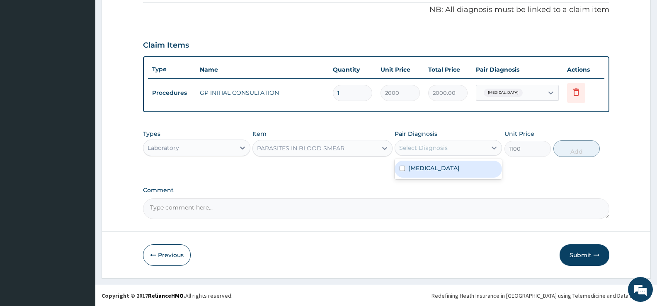
click at [440, 150] on div "Select Diagnosis" at bounding box center [423, 148] width 48 height 8
click at [429, 167] on label "[MEDICAL_DATA]" at bounding box center [433, 168] width 51 height 8
checkbox input "true"
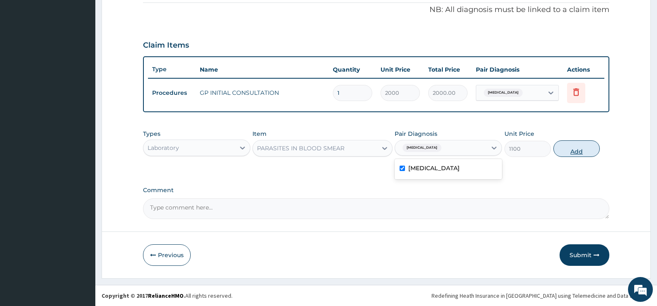
click at [571, 148] on button "Add" at bounding box center [576, 148] width 46 height 17
type input "0"
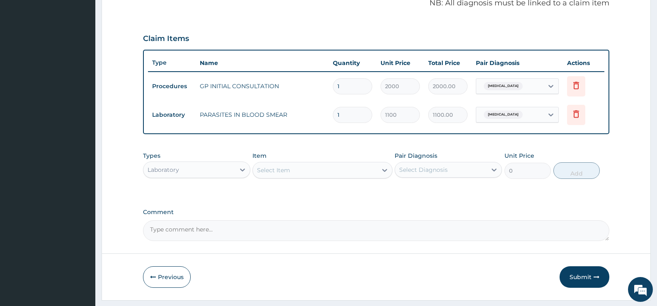
scroll to position [281, 0]
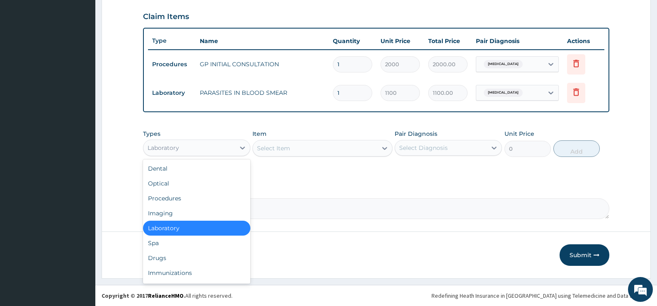
click at [218, 148] on div "Laboratory" at bounding box center [189, 147] width 92 height 13
click at [158, 253] on div "Drugs" at bounding box center [196, 258] width 107 height 15
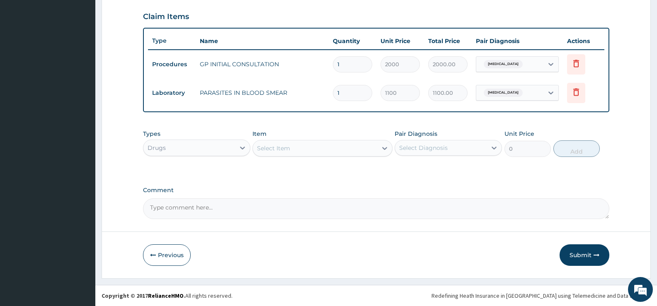
click at [356, 147] on div "Select Item" at bounding box center [315, 148] width 124 height 13
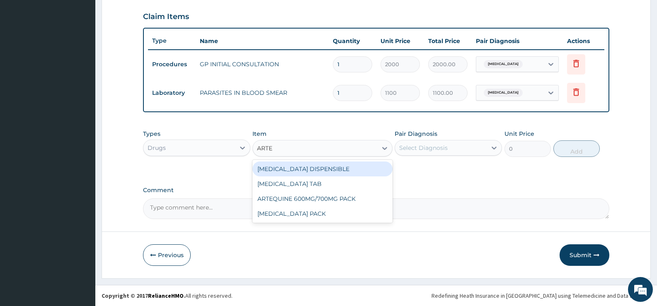
type input "ARTEM"
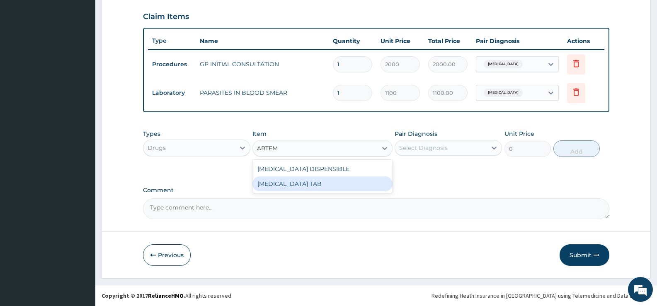
click at [319, 188] on div "[MEDICAL_DATA] TAB" at bounding box center [322, 184] width 140 height 15
type input "1035"
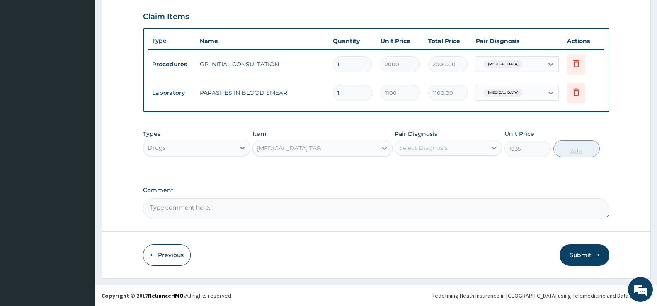
click at [447, 147] on div "Select Diagnosis" at bounding box center [441, 147] width 92 height 13
click at [433, 170] on label "[MEDICAL_DATA]" at bounding box center [433, 168] width 51 height 8
checkbox input "true"
click at [574, 150] on button "Add" at bounding box center [576, 148] width 46 height 17
click at [574, 150] on div "PA Code / Prescription Code Enter Code(Secondary Care Only) Encounter Date 07-0…" at bounding box center [376, 9] width 466 height 421
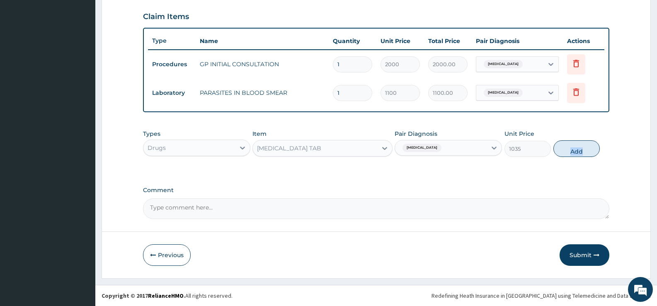
type input "0"
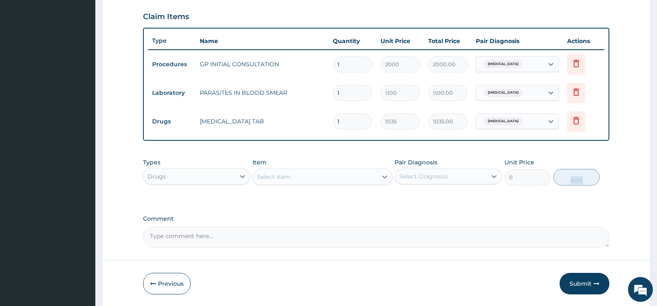
click at [319, 176] on div "Select Item" at bounding box center [315, 176] width 124 height 13
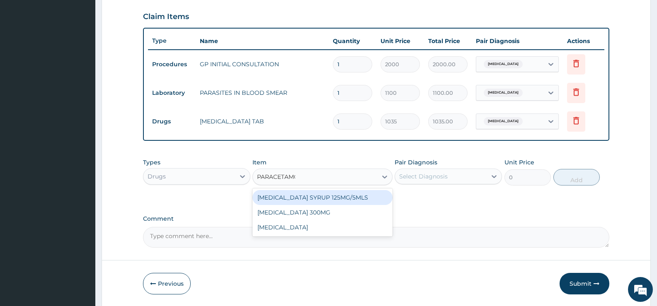
type input "[MEDICAL_DATA]"
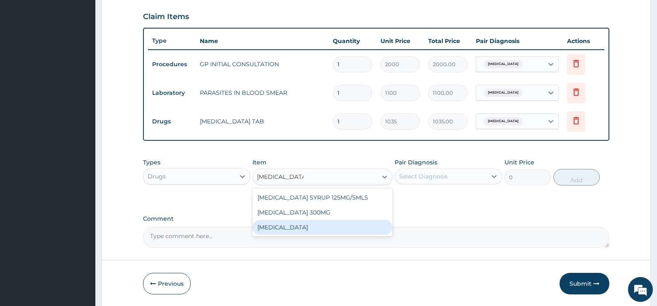
click at [299, 233] on div "[MEDICAL_DATA]" at bounding box center [322, 227] width 140 height 15
type input "15.18"
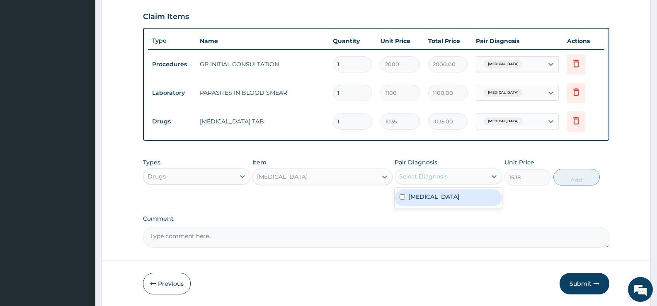
click at [427, 180] on div "Select Diagnosis" at bounding box center [423, 176] width 48 height 8
click at [427, 197] on label "[MEDICAL_DATA]" at bounding box center [433, 197] width 51 height 8
checkbox input "true"
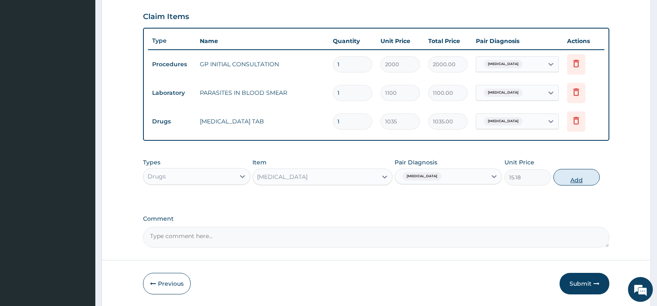
click at [578, 174] on button "Add" at bounding box center [576, 177] width 46 height 17
type input "0"
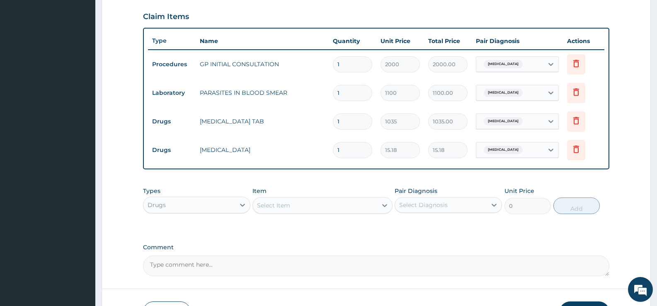
type input "18"
type input "273.24"
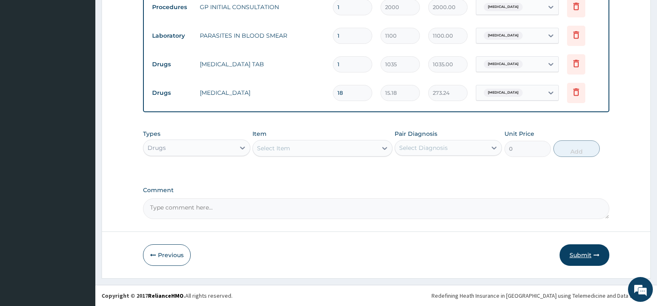
type input "18"
click at [570, 251] on button "Submit" at bounding box center [584, 255] width 50 height 22
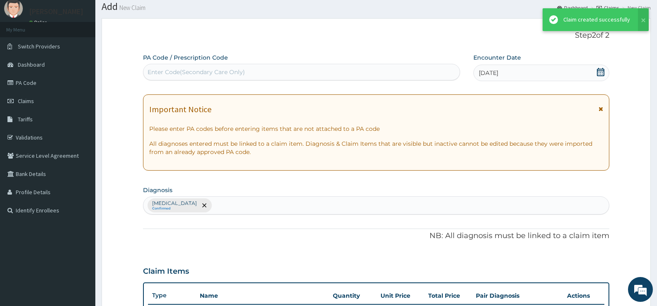
scroll to position [338, 0]
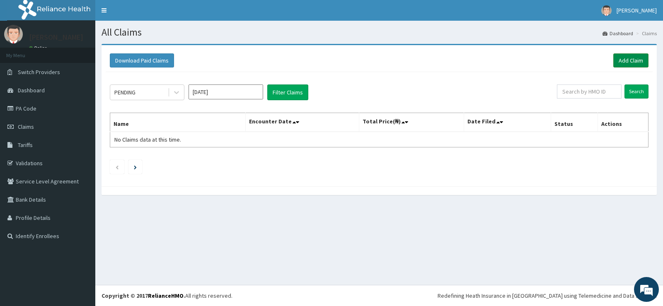
click at [635, 61] on link "Add Claim" at bounding box center [630, 60] width 35 height 14
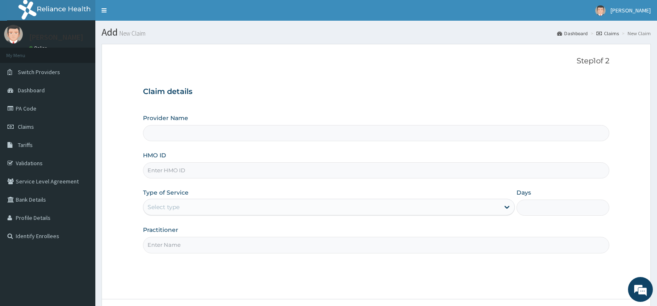
type input "[GEOGRAPHIC_DATA][PERSON_NAME]"
click at [194, 172] on input "HMO ID" at bounding box center [376, 170] width 466 height 16
type input "AVL/10266/D"
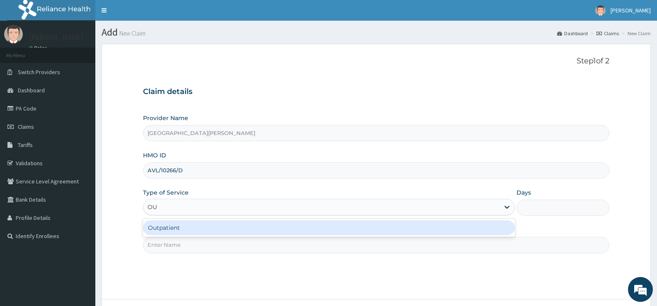
type input "OUT"
type input "1"
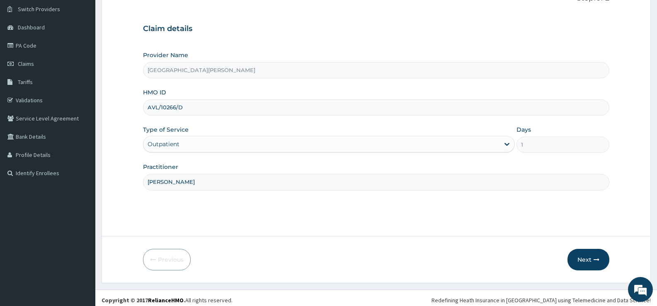
scroll to position [68, 0]
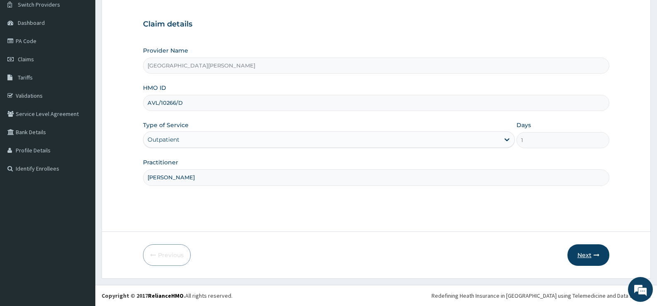
type input "[PERSON_NAME]"
click at [590, 249] on button "Next" at bounding box center [588, 255] width 42 height 22
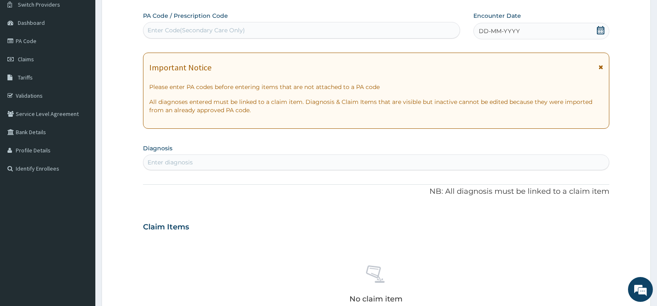
click at [600, 30] on icon at bounding box center [600, 30] width 8 height 8
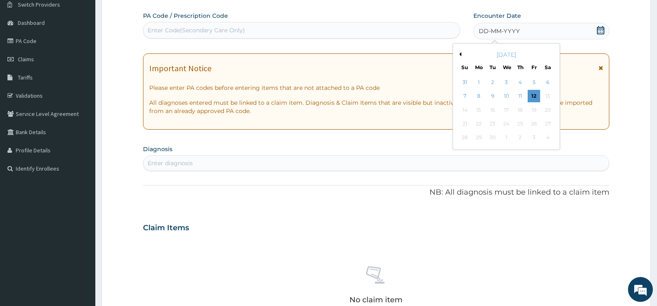
click at [460, 54] on button "Previous Month" at bounding box center [459, 54] width 4 height 4
click at [476, 93] on div "7" at bounding box center [478, 96] width 12 height 12
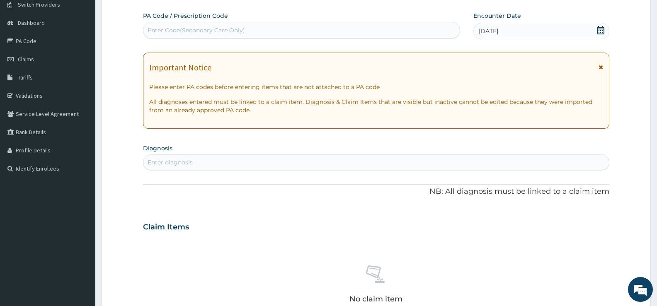
click at [298, 159] on div "Enter diagnosis" at bounding box center [375, 162] width 465 height 13
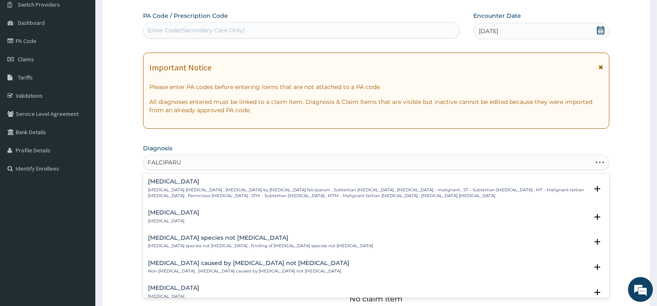
type input "FALCIPARUM"
click at [204, 182] on h4 "Falciparum malaria" at bounding box center [368, 182] width 440 height 6
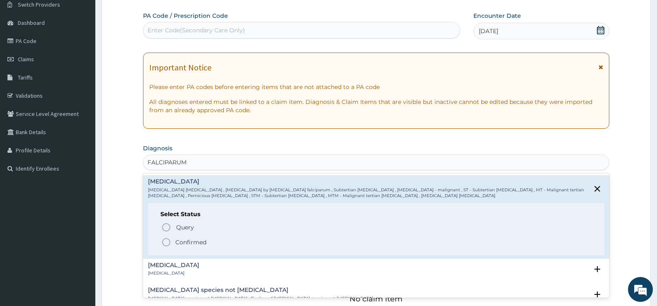
click at [186, 241] on p "Confirmed" at bounding box center [190, 242] width 31 height 8
drag, startPoint x: 186, startPoint y: 241, endPoint x: 220, endPoint y: 236, distance: 35.1
click at [186, 241] on div "No claim item" at bounding box center [376, 285] width 466 height 95
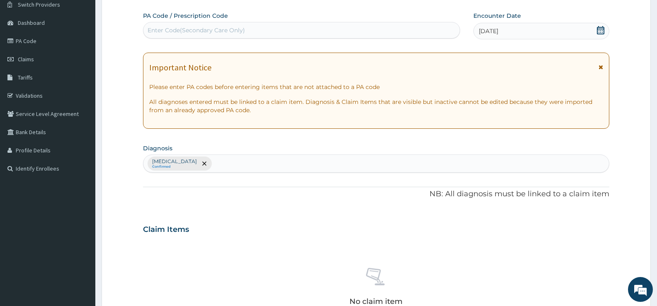
click at [427, 162] on div "Falciparum malaria Confirmed" at bounding box center [375, 163] width 465 height 17
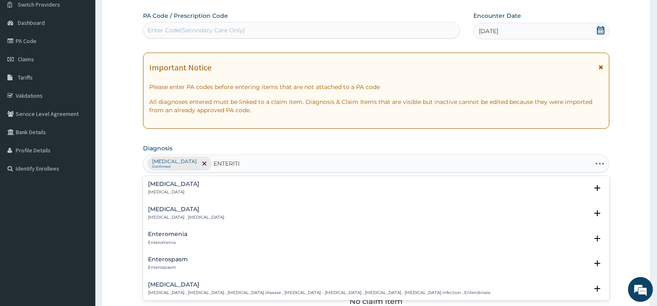
type input "ENTERITIS"
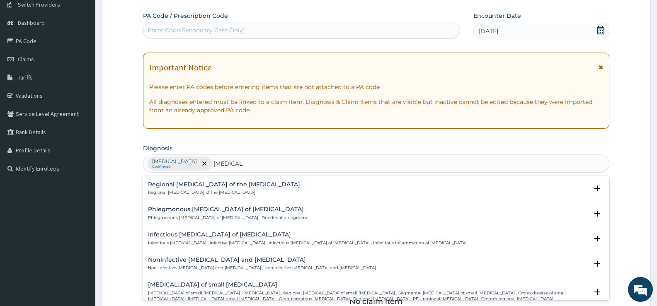
scroll to position [787, 0]
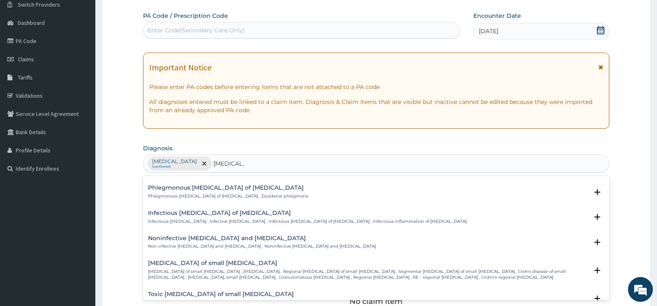
click at [200, 235] on h4 "Noninfective enteritis and colitis" at bounding box center [262, 238] width 228 height 6
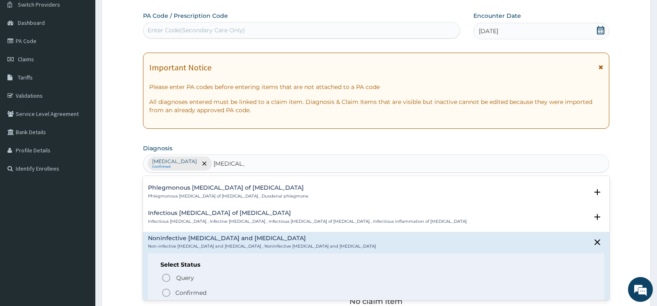
click at [191, 289] on p "Confirmed" at bounding box center [190, 293] width 31 height 8
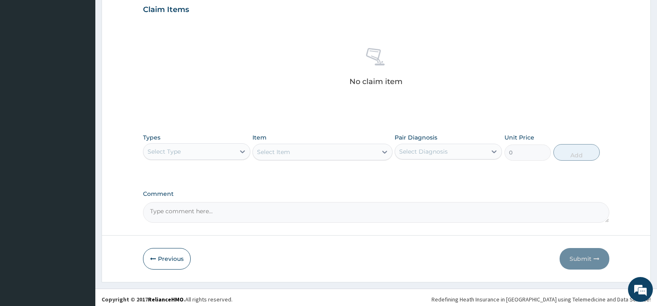
scroll to position [291, 0]
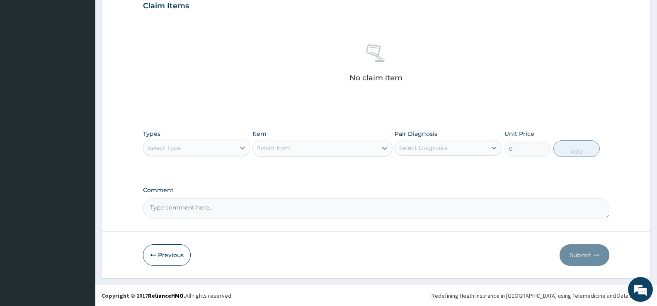
click at [244, 147] on icon at bounding box center [242, 148] width 8 height 8
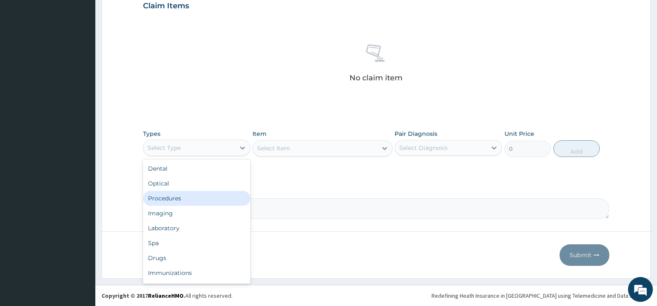
click at [183, 199] on div "Procedures" at bounding box center [196, 198] width 107 height 15
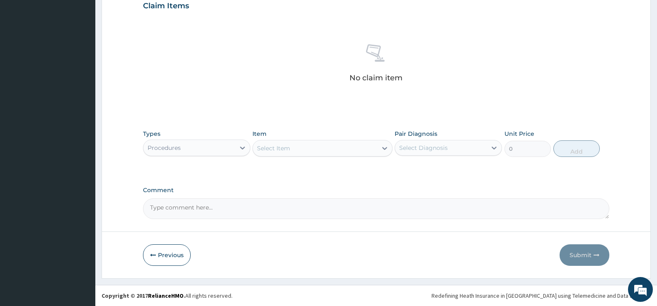
click at [380, 151] on icon at bounding box center [384, 148] width 8 height 8
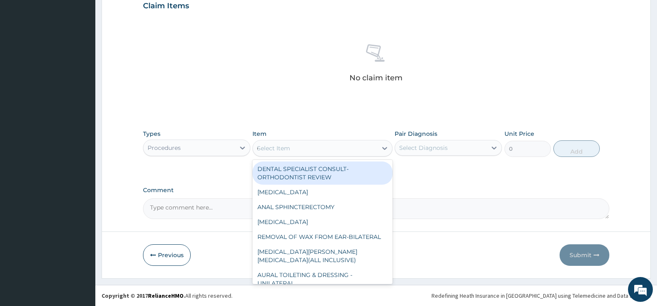
type input "GP"
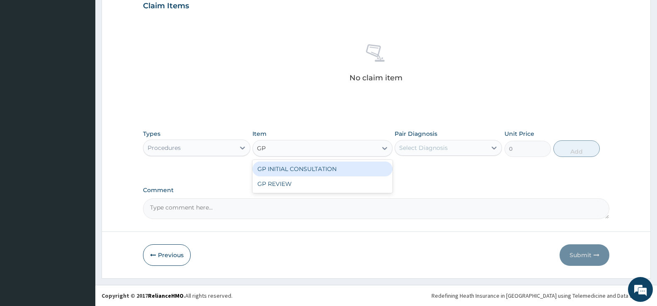
click at [361, 171] on div "GP INITIAL CONSULTATION" at bounding box center [322, 169] width 140 height 15
type input "2000"
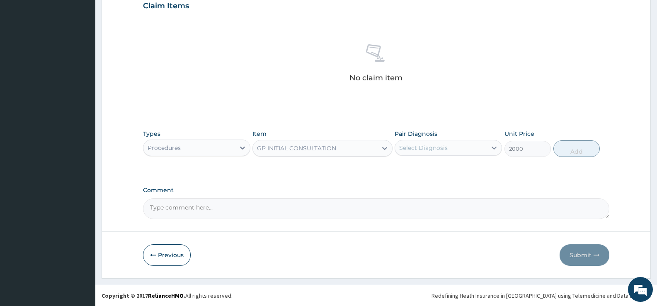
click at [439, 151] on div "Select Diagnosis" at bounding box center [423, 148] width 48 height 8
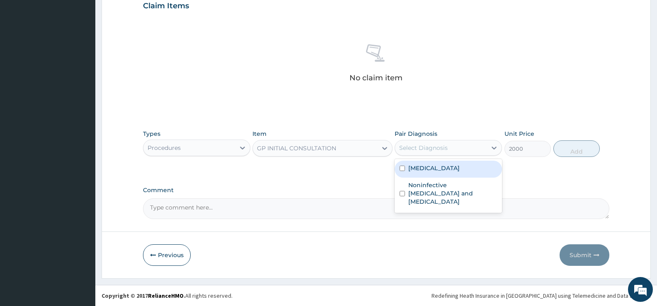
click at [437, 166] on label "Falciparum malaria" at bounding box center [433, 168] width 51 height 8
checkbox input "true"
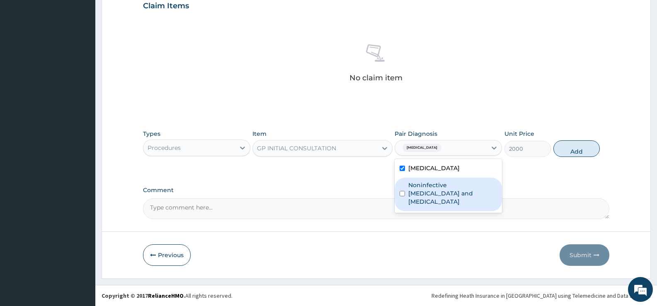
click at [436, 182] on label "Noninfective enteritis and colitis" at bounding box center [452, 193] width 89 height 25
checkbox input "true"
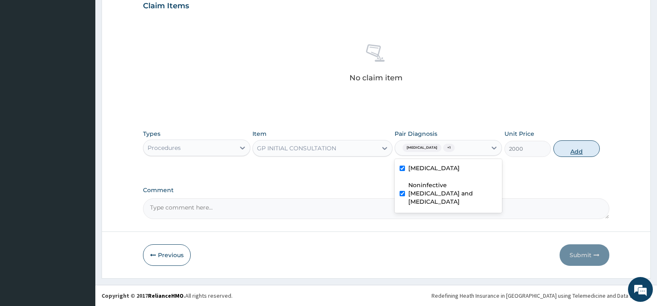
click at [569, 152] on button "Add" at bounding box center [576, 148] width 46 height 17
type input "0"
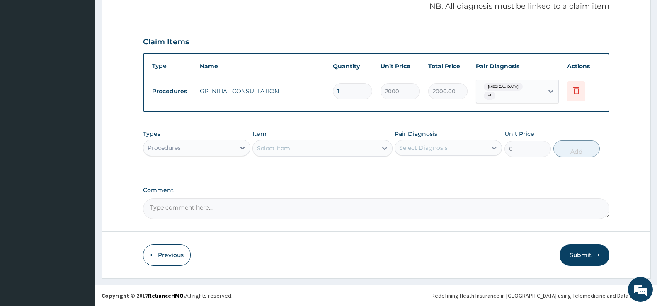
scroll to position [255, 0]
click at [235, 150] on div at bounding box center [242, 147] width 15 height 15
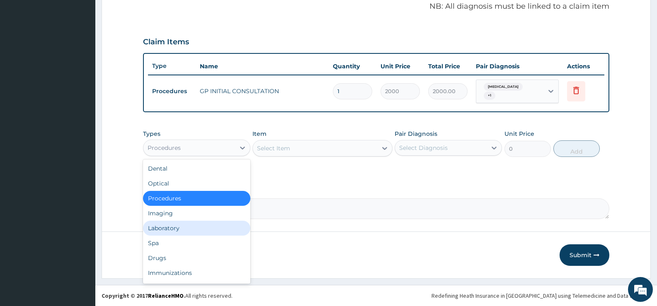
click at [176, 227] on div "Laboratory" at bounding box center [196, 228] width 107 height 15
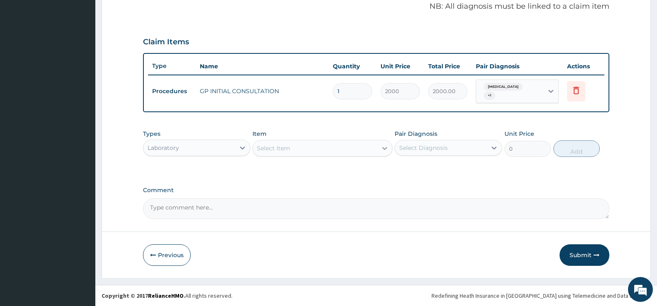
click at [382, 150] on icon at bounding box center [384, 148] width 8 height 8
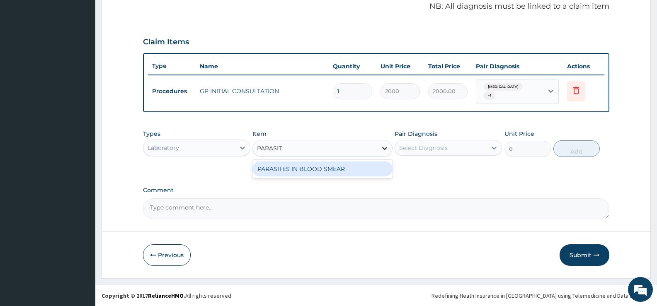
type input "PARASITE"
click at [377, 169] on div "PARASITES IN BLOOD SMEAR" at bounding box center [322, 169] width 140 height 15
type input "1100"
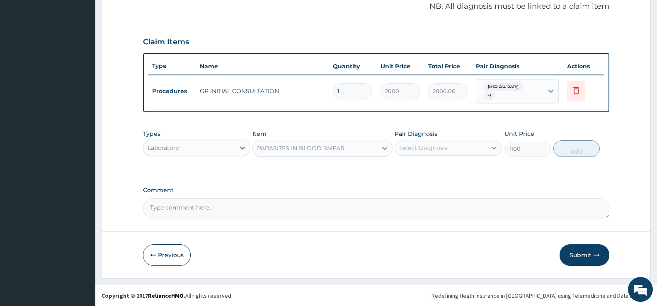
click at [440, 150] on div "Select Diagnosis" at bounding box center [423, 148] width 48 height 8
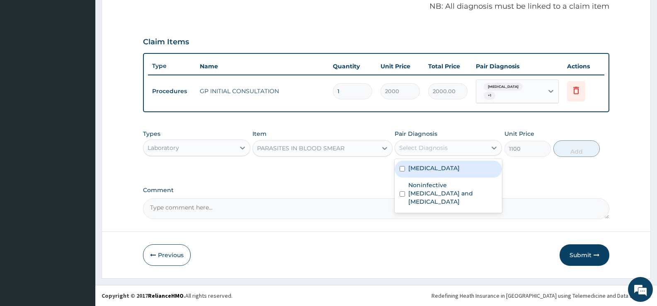
click at [439, 168] on label "Falciparum malaria" at bounding box center [433, 168] width 51 height 8
checkbox input "true"
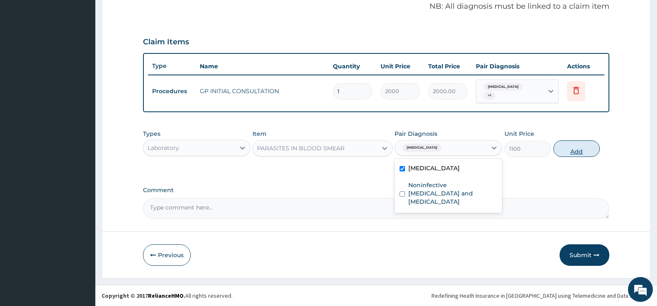
click at [574, 149] on button "Add" at bounding box center [576, 148] width 46 height 17
type input "0"
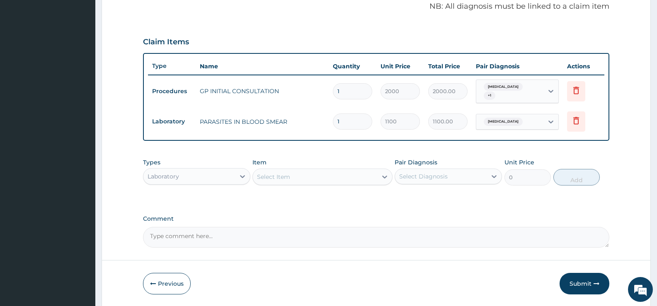
scroll to position [284, 0]
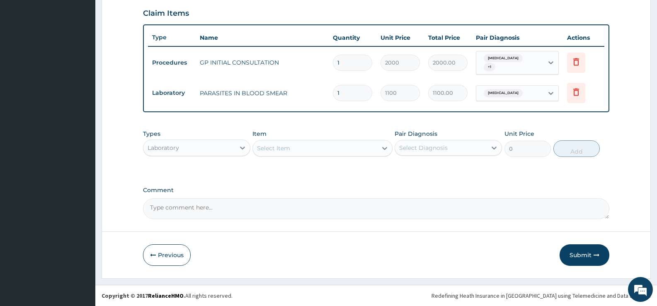
click at [363, 155] on div "Select Item" at bounding box center [315, 148] width 124 height 13
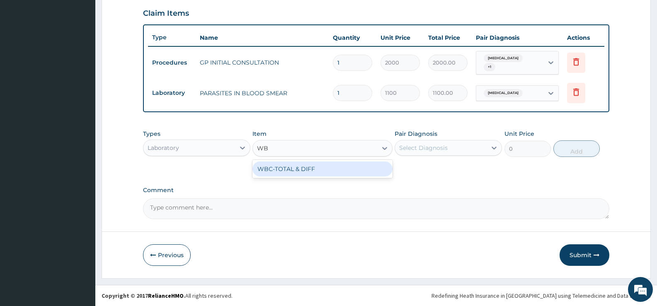
type input "WBC"
click at [368, 166] on div "WBC-TOTAL & DIFF" at bounding box center [322, 169] width 140 height 15
type input "1500"
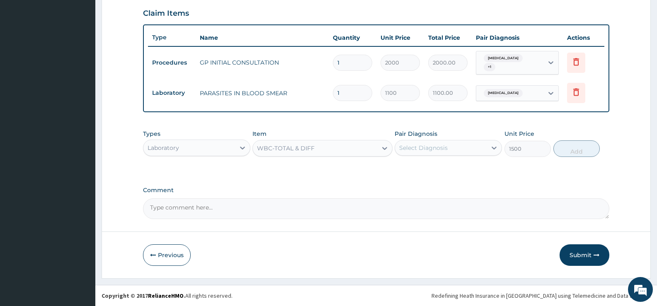
click at [448, 146] on div "Select Diagnosis" at bounding box center [441, 147] width 92 height 13
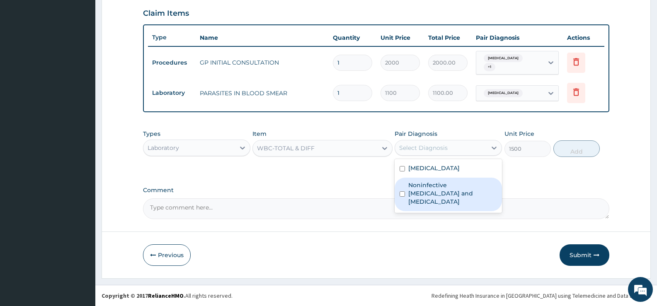
click at [437, 186] on label "Noninfective enteritis and colitis" at bounding box center [452, 193] width 89 height 25
checkbox input "true"
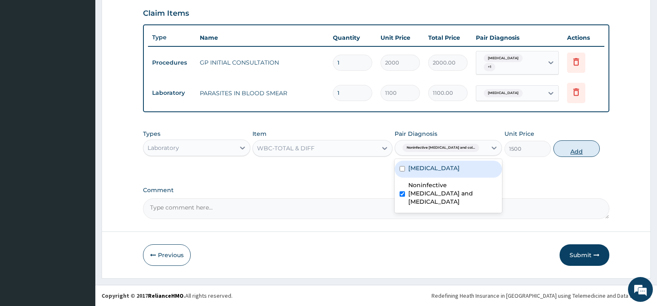
click at [574, 150] on button "Add" at bounding box center [576, 148] width 46 height 17
type input "0"
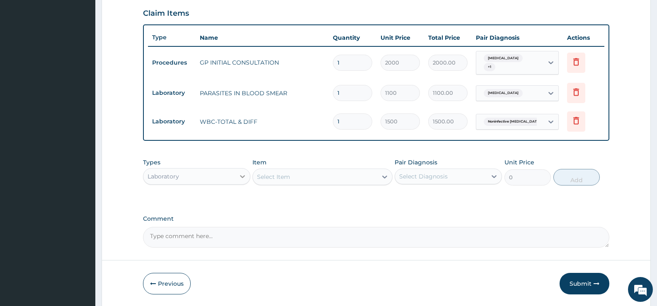
click at [243, 179] on icon at bounding box center [242, 176] width 8 height 8
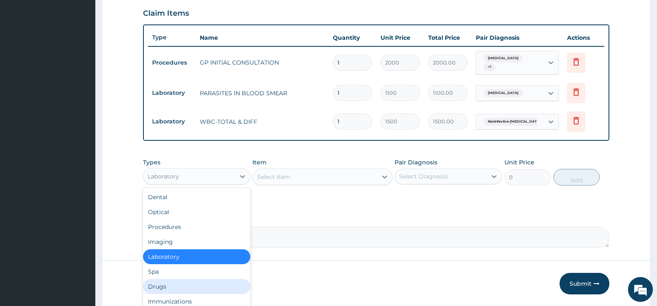
click at [169, 283] on div "Drugs" at bounding box center [196, 286] width 107 height 15
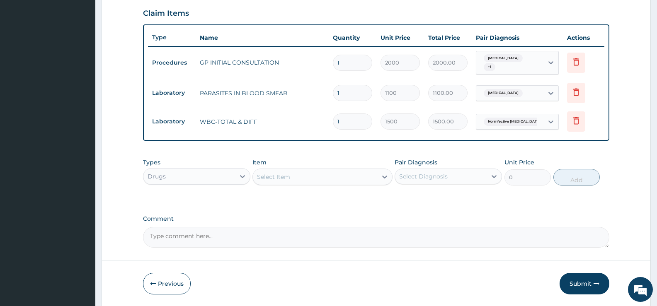
click at [382, 178] on icon at bounding box center [384, 177] width 8 height 8
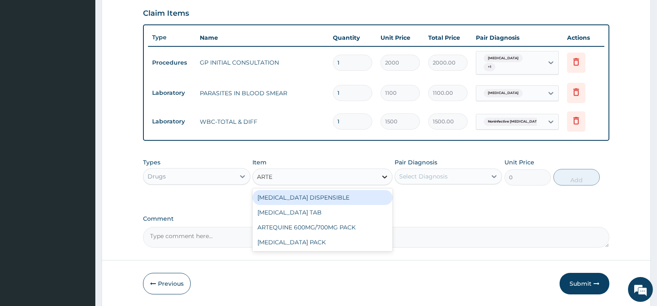
type input "ARTEM"
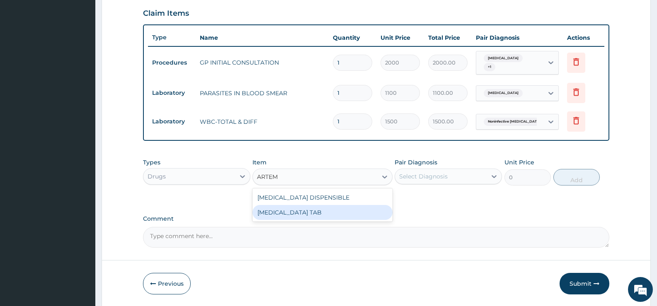
click at [300, 214] on div "COARTEM TAB" at bounding box center [322, 212] width 140 height 15
type input "1035"
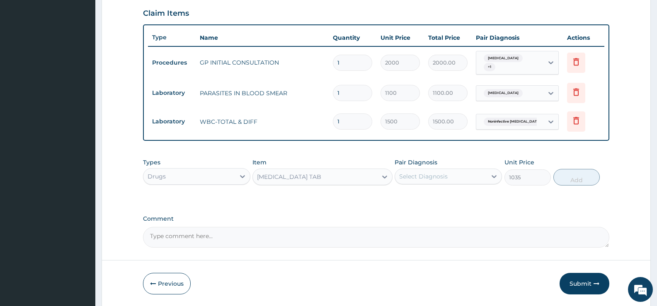
click at [420, 179] on div "Select Diagnosis" at bounding box center [423, 176] width 48 height 8
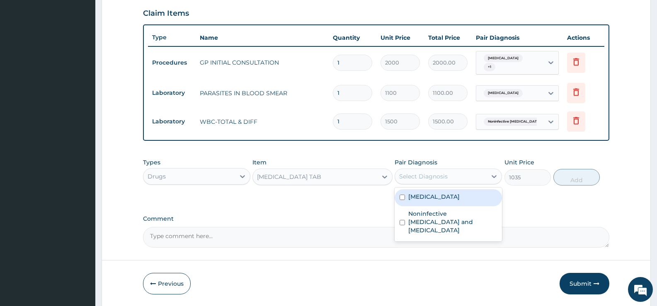
click at [420, 197] on label "Falciparum malaria" at bounding box center [433, 197] width 51 height 8
checkbox input "true"
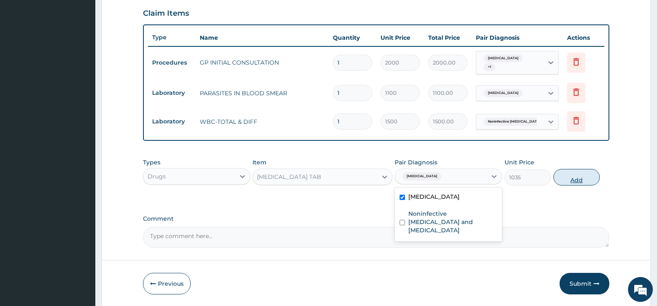
click at [577, 178] on button "Add" at bounding box center [576, 177] width 46 height 17
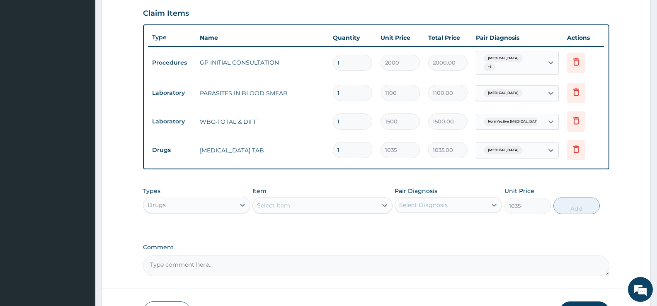
type input "0"
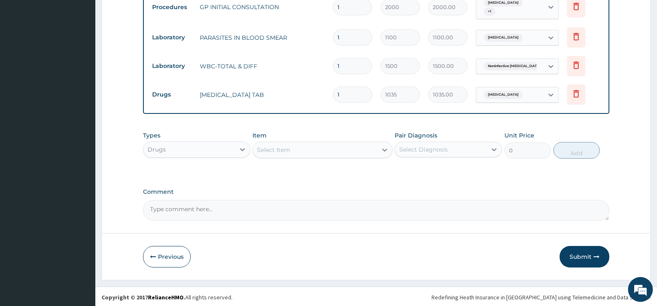
scroll to position [341, 0]
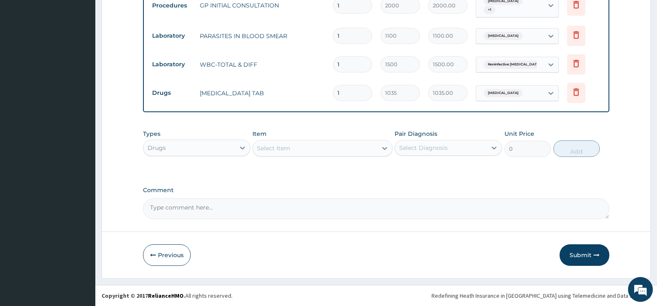
click at [370, 151] on div "Select Item" at bounding box center [315, 148] width 124 height 13
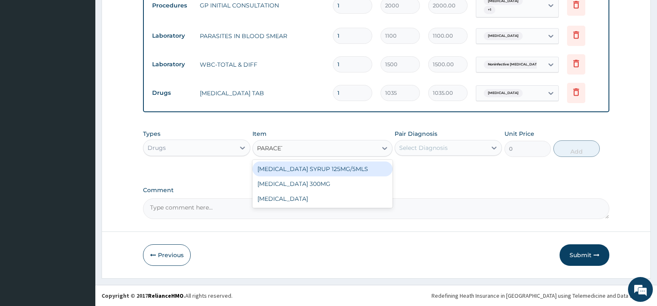
type input "PARACETA"
click at [371, 172] on div "PARACETAMOL SYRUP 125MG/5MLS" at bounding box center [322, 169] width 140 height 15
type input "207"
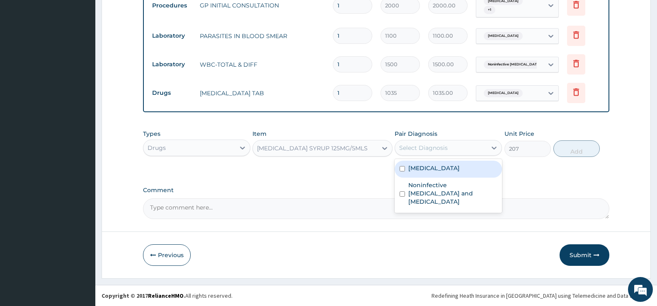
click at [428, 148] on div "Select Diagnosis" at bounding box center [423, 148] width 48 height 8
click at [432, 170] on label "Falciparum malaria" at bounding box center [433, 168] width 51 height 8
checkbox input "true"
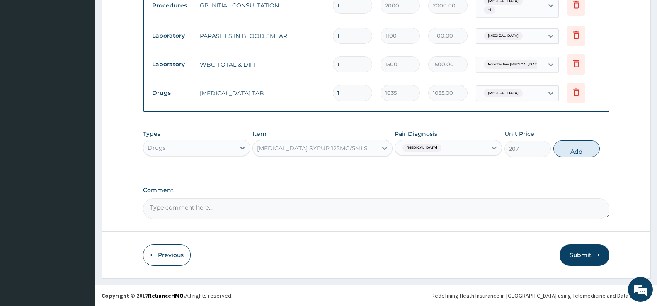
click at [574, 148] on button "Add" at bounding box center [576, 148] width 46 height 17
type input "0"
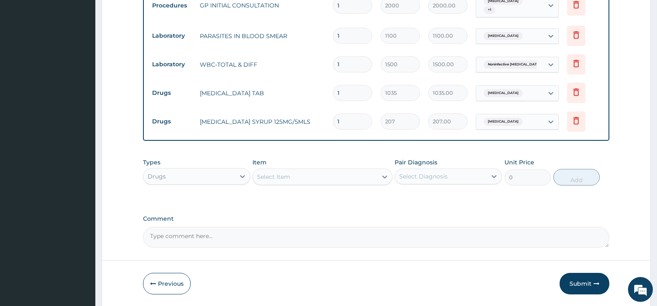
click at [371, 175] on div "Select Item" at bounding box center [315, 176] width 124 height 13
type input "COUGH"
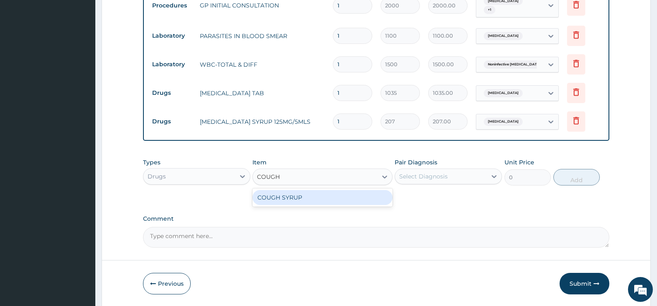
drag, startPoint x: 375, startPoint y: 199, endPoint x: 400, endPoint y: 194, distance: 25.3
click at [375, 198] on div "COUGH SYRUP" at bounding box center [322, 197] width 140 height 15
type input "1000"
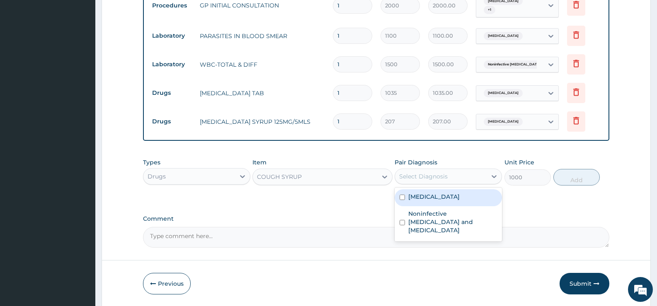
click at [428, 181] on div "Select Diagnosis" at bounding box center [441, 176] width 92 height 13
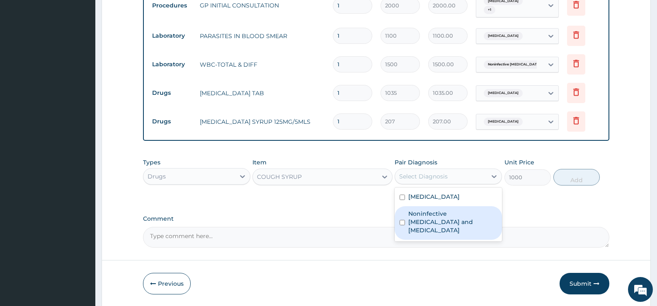
click at [428, 213] on label "Noninfective enteritis and colitis" at bounding box center [452, 222] width 89 height 25
checkbox input "true"
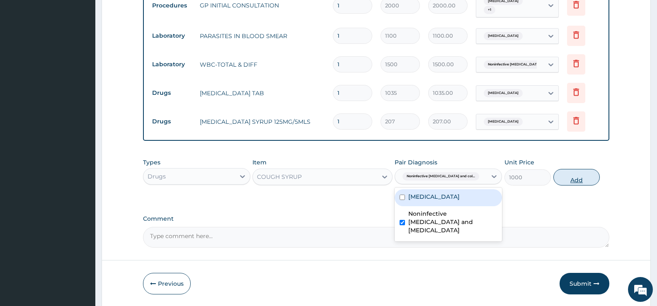
click at [590, 174] on button "Add" at bounding box center [576, 177] width 46 height 17
type input "0"
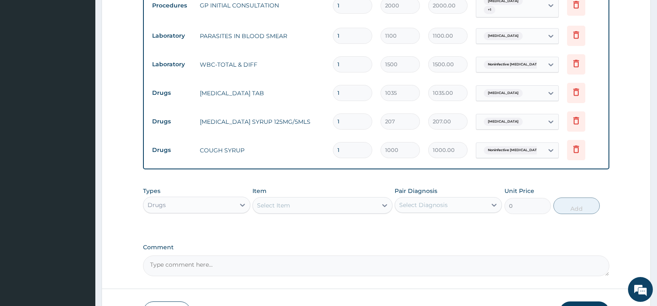
click at [376, 208] on div "Select Item" at bounding box center [315, 205] width 124 height 13
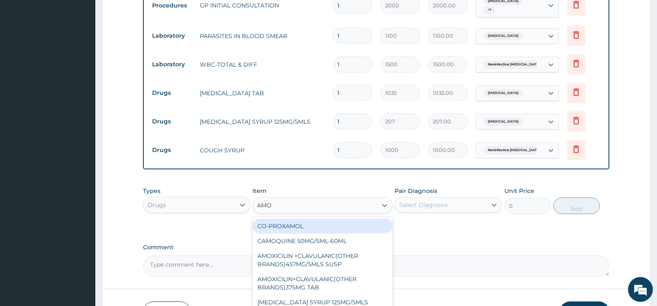
type input "AMOX"
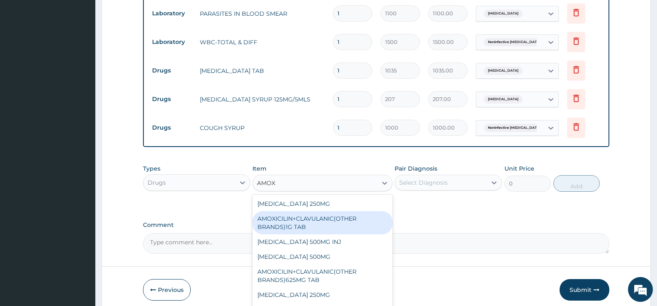
scroll to position [398, 0]
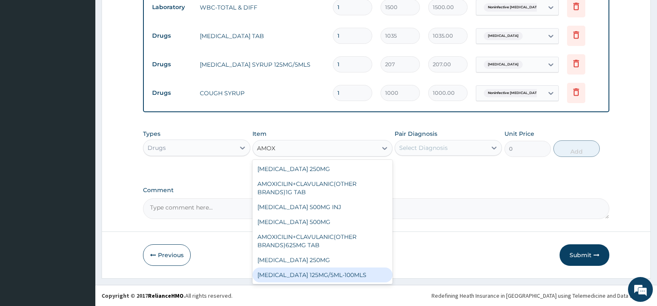
click at [345, 276] on div "AMOXYCILLIN 125MG/5ML-100MLS" at bounding box center [322, 275] width 140 height 15
type input "552"
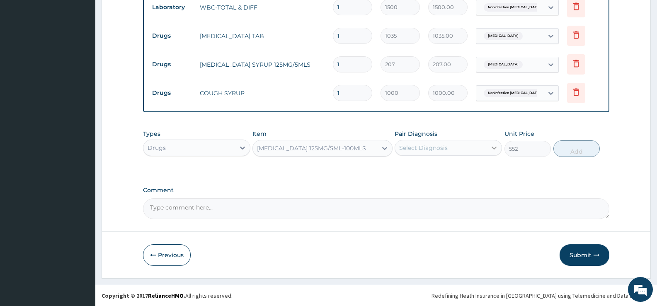
click at [490, 150] on icon at bounding box center [494, 148] width 8 height 8
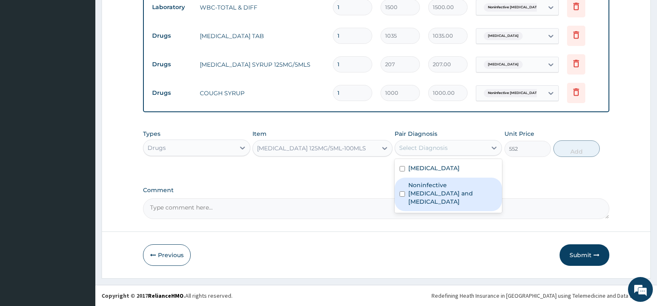
click at [434, 194] on label "Noninfective enteritis and colitis" at bounding box center [452, 193] width 89 height 25
checkbox input "true"
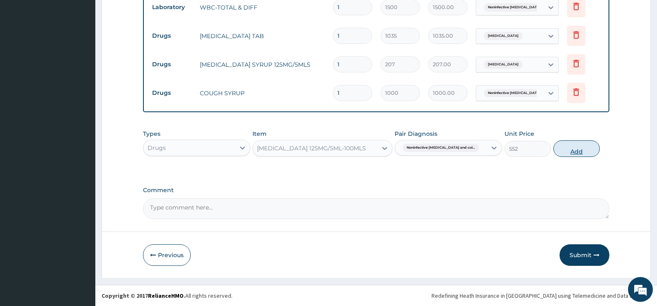
click at [580, 147] on button "Add" at bounding box center [576, 148] width 46 height 17
type input "0"
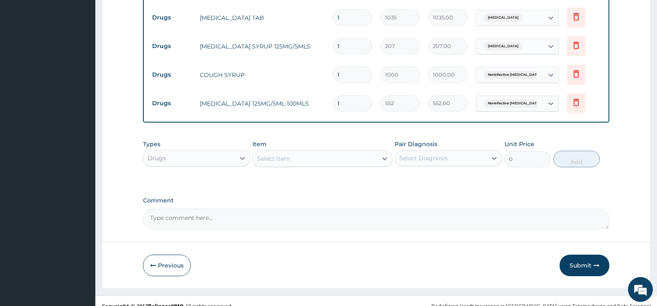
scroll to position [427, 0]
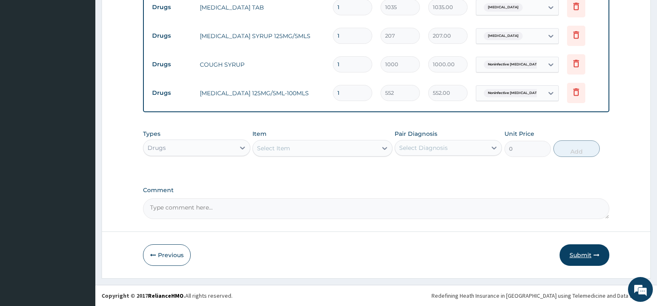
click at [567, 250] on button "Submit" at bounding box center [584, 255] width 50 height 22
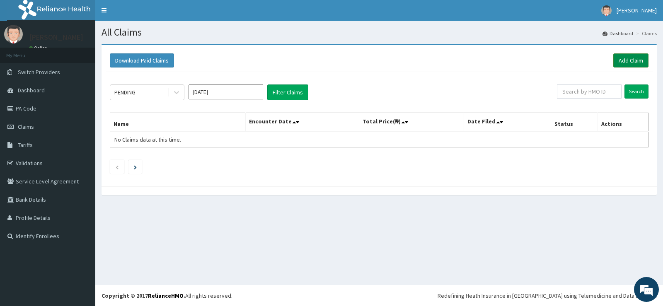
click at [632, 59] on link "Add Claim" at bounding box center [630, 60] width 35 height 14
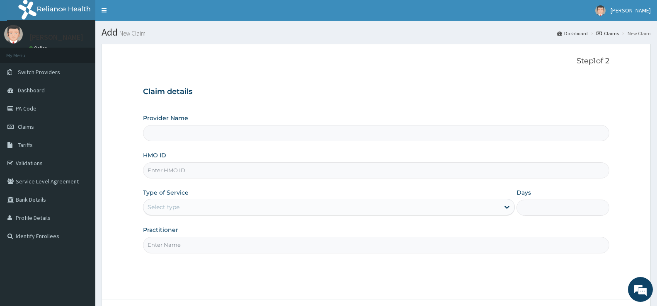
click at [198, 175] on input "HMO ID" at bounding box center [376, 170] width 466 height 16
type input "[GEOGRAPHIC_DATA][PERSON_NAME]"
type input "TNF/10007/B"
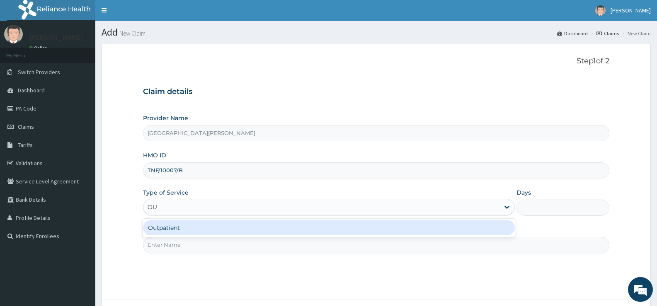
type input "OUT"
type input "1"
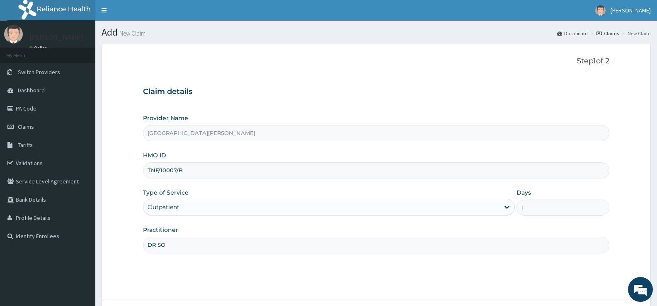
type input "[PERSON_NAME]"
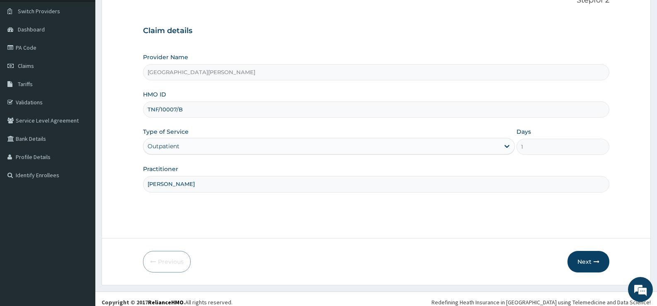
scroll to position [68, 0]
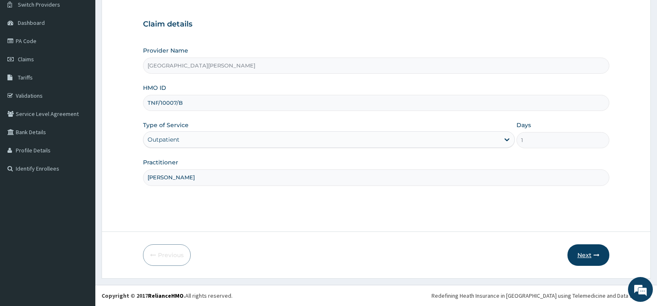
click at [591, 254] on button "Next" at bounding box center [588, 255] width 42 height 22
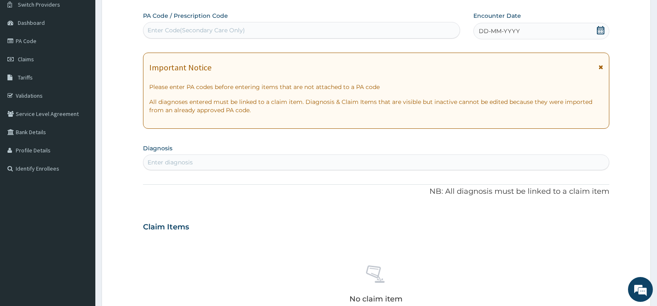
click at [600, 28] on icon at bounding box center [600, 30] width 8 height 8
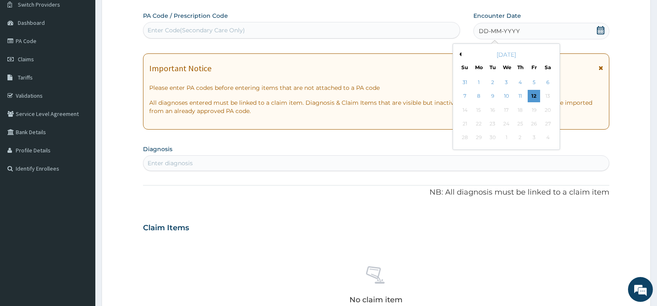
click at [460, 53] on button "Previous Month" at bounding box center [459, 54] width 4 height 4
click at [479, 94] on div "7" at bounding box center [478, 96] width 12 height 12
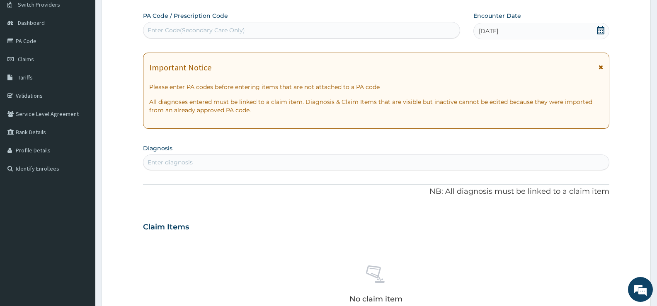
click at [290, 161] on div "Enter diagnosis" at bounding box center [375, 162] width 465 height 13
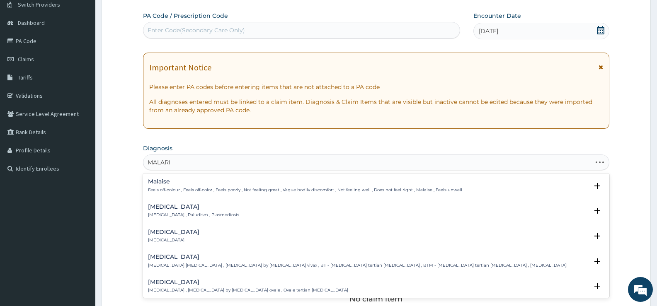
type input "[MEDICAL_DATA]"
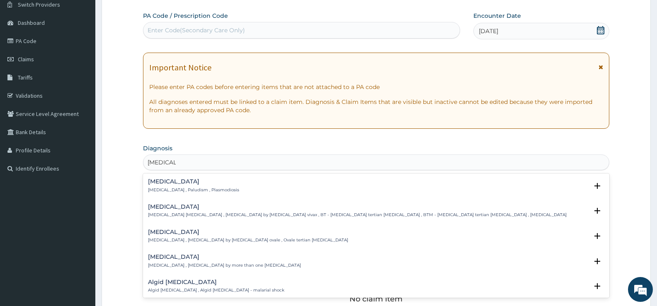
click at [174, 186] on div "[MEDICAL_DATA] [MEDICAL_DATA] , Paludism , Plasmodiosis" at bounding box center [193, 186] width 91 height 15
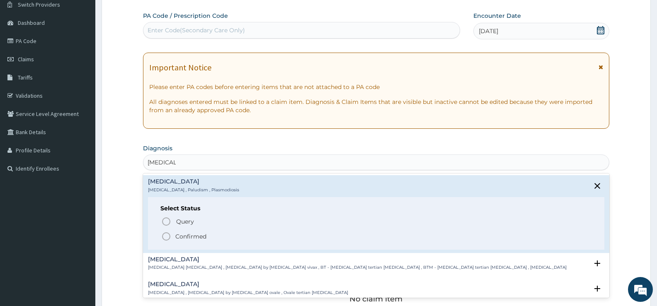
click at [184, 235] on p "Confirmed" at bounding box center [190, 236] width 31 height 8
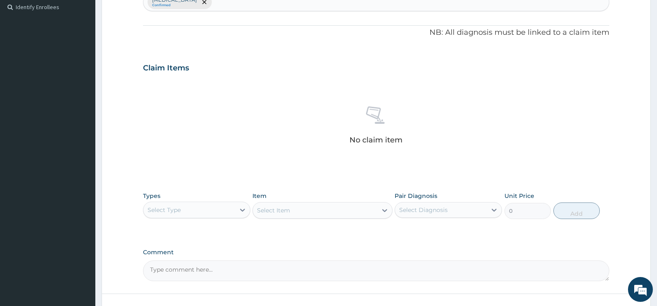
scroll to position [275, 0]
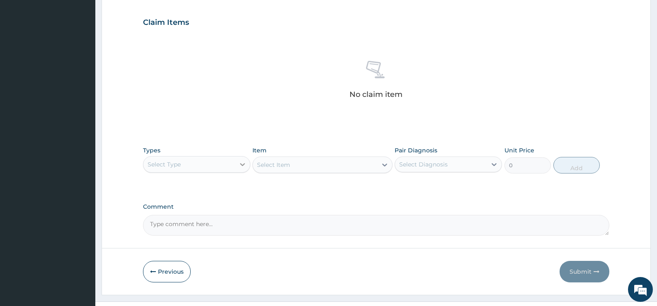
click at [240, 166] on icon at bounding box center [242, 164] width 8 height 8
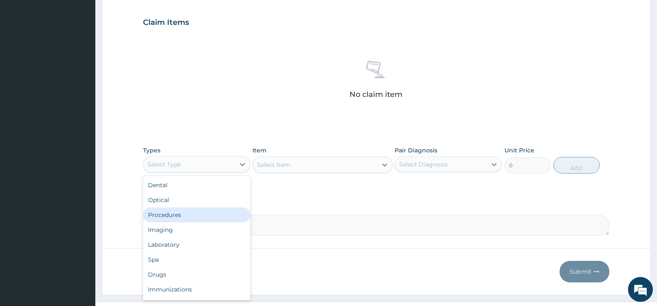
click at [182, 216] on div "Procedures" at bounding box center [196, 215] width 107 height 15
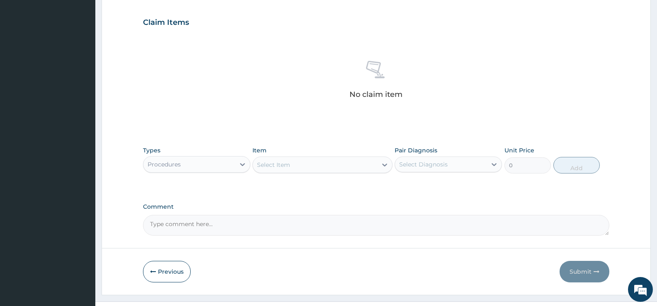
click at [382, 164] on icon at bounding box center [384, 165] width 5 height 3
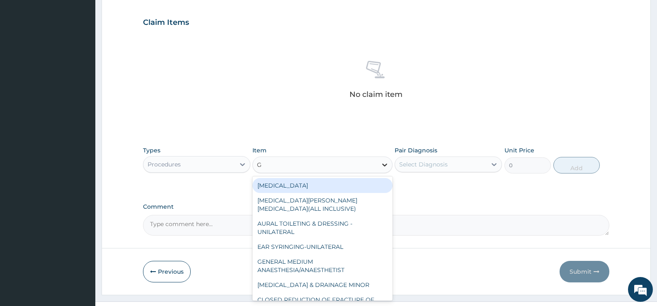
type input "GP"
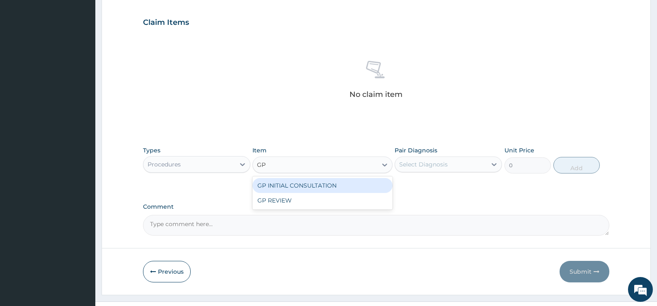
click at [350, 191] on div "GP INITIAL CONSULTATION" at bounding box center [322, 185] width 140 height 15
type input "2000"
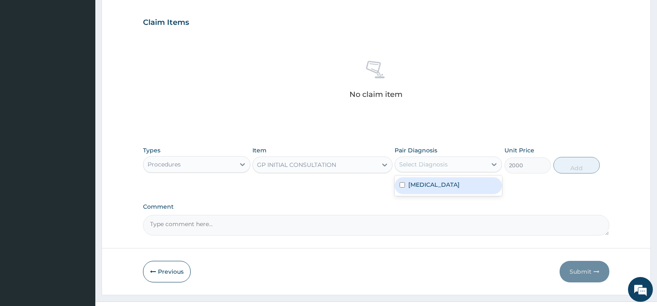
click at [437, 164] on div "Select Diagnosis" at bounding box center [423, 164] width 48 height 8
click at [434, 182] on div "[MEDICAL_DATA]" at bounding box center [447, 185] width 107 height 17
drag, startPoint x: 434, startPoint y: 182, endPoint x: 459, endPoint y: 182, distance: 24.5
click at [434, 182] on div "[MEDICAL_DATA]" at bounding box center [447, 185] width 107 height 17
click at [423, 186] on label "[MEDICAL_DATA]" at bounding box center [433, 185] width 51 height 8
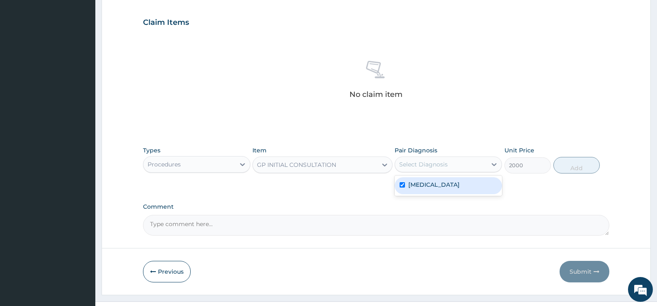
checkbox input "true"
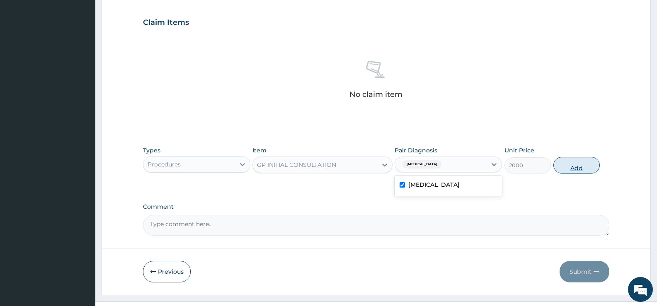
click at [569, 167] on button "Add" at bounding box center [576, 165] width 46 height 17
type input "0"
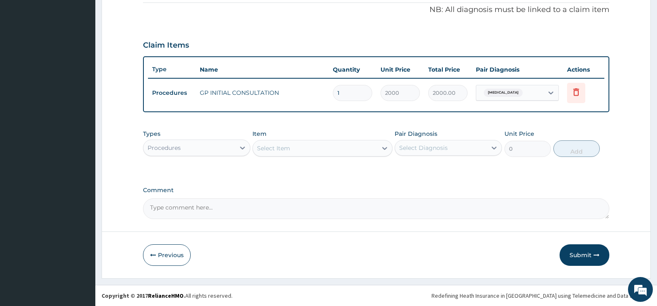
scroll to position [252, 0]
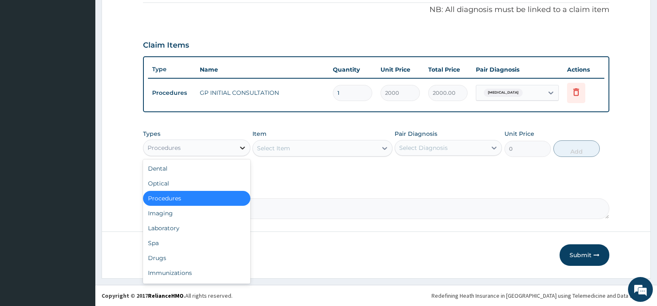
click at [237, 148] on div at bounding box center [242, 147] width 15 height 15
click at [160, 254] on div "Drugs" at bounding box center [196, 258] width 107 height 15
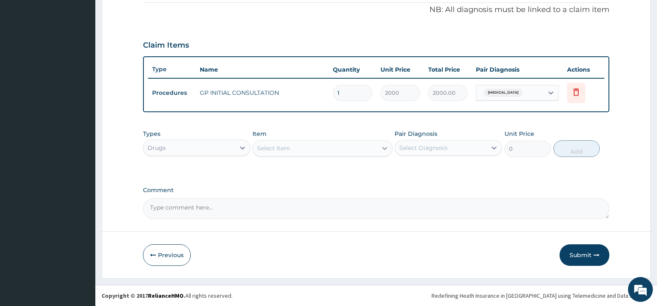
click at [382, 149] on icon at bounding box center [384, 148] width 8 height 8
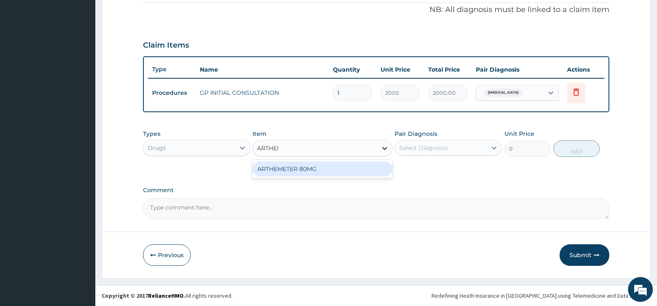
type input "ARTHEME"
click at [357, 172] on div "ARTHEMETER 80MG" at bounding box center [322, 169] width 140 height 15
type input "483"
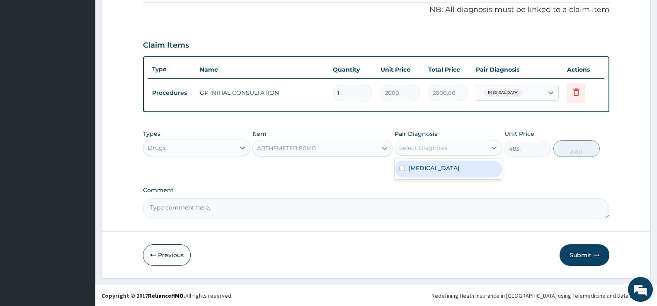
click at [456, 148] on div "Select Diagnosis" at bounding box center [441, 147] width 92 height 13
click at [436, 171] on div "[MEDICAL_DATA]" at bounding box center [447, 169] width 107 height 17
click at [431, 172] on div "[MEDICAL_DATA]" at bounding box center [447, 169] width 107 height 17
checkbox input "true"
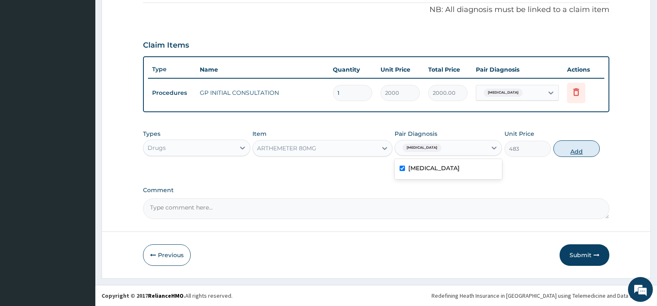
click at [576, 152] on button "Add" at bounding box center [576, 148] width 46 height 17
type input "0"
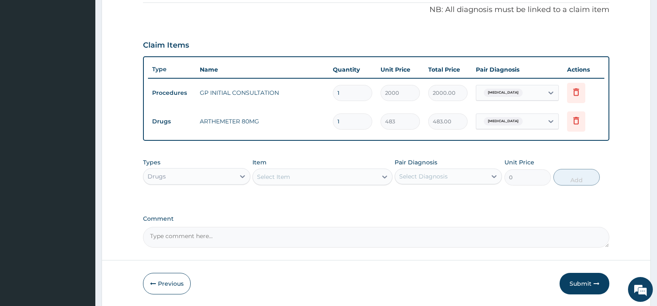
type input "0.00"
type input "6"
type input "2898.00"
type input "6"
click at [342, 180] on div "Select Item" at bounding box center [315, 176] width 124 height 13
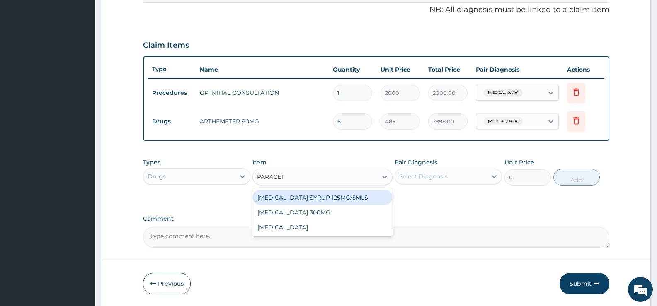
type input "PARACETA"
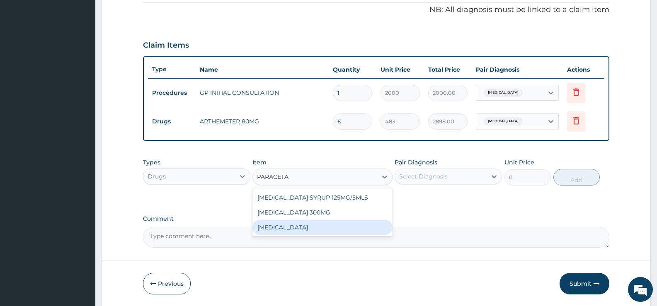
click at [300, 227] on div "[MEDICAL_DATA]" at bounding box center [322, 227] width 140 height 15
type input "15.18"
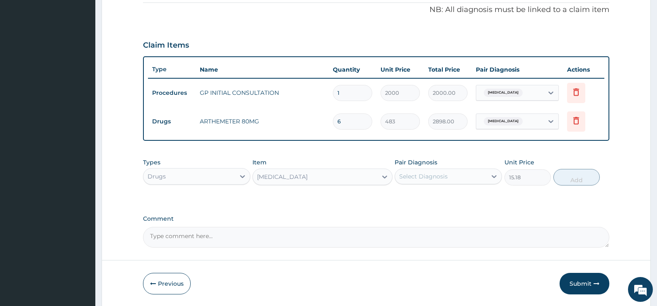
click at [478, 179] on div "Select Diagnosis" at bounding box center [441, 176] width 92 height 13
drag, startPoint x: 454, startPoint y: 198, endPoint x: 480, endPoint y: 197, distance: 26.1
click at [454, 198] on div "[MEDICAL_DATA]" at bounding box center [447, 197] width 107 height 17
checkbox input "true"
click at [569, 177] on button "Add" at bounding box center [576, 177] width 46 height 17
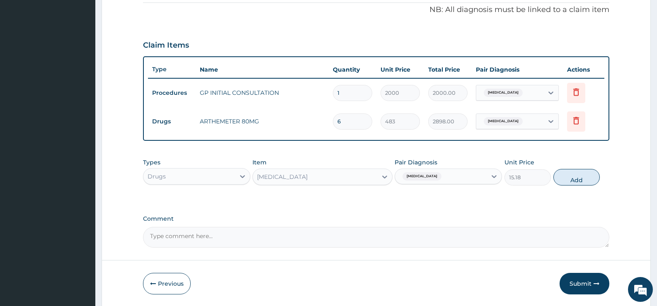
drag, startPoint x: 569, startPoint y: 177, endPoint x: 509, endPoint y: 187, distance: 61.4
click at [569, 177] on div "PA Code / Prescription Code Enter Code(Secondary Care Only) Encounter Date [DAT…" at bounding box center [376, 37] width 466 height 421
type input "0"
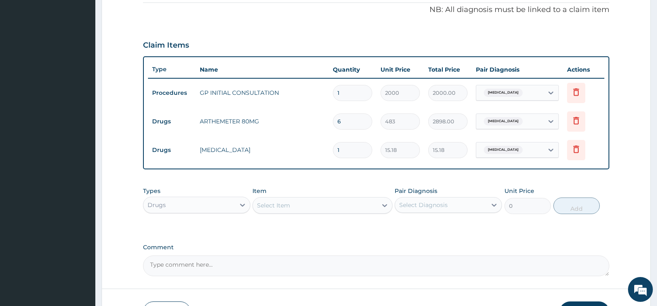
click at [351, 152] on input "1" at bounding box center [352, 150] width 39 height 16
type input "18"
type input "273.24"
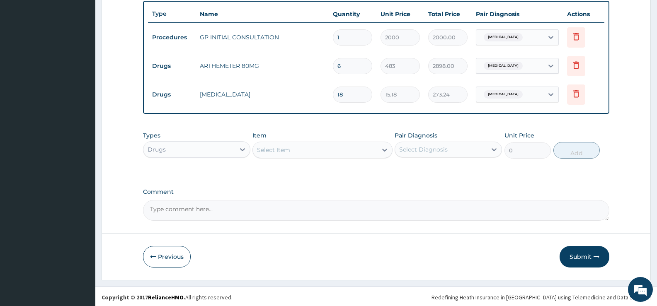
scroll to position [309, 0]
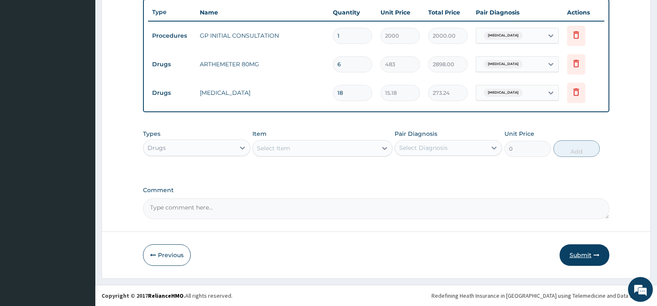
type input "18"
click at [581, 249] on button "Submit" at bounding box center [584, 255] width 50 height 22
